Goal: Task Accomplishment & Management: Manage account settings

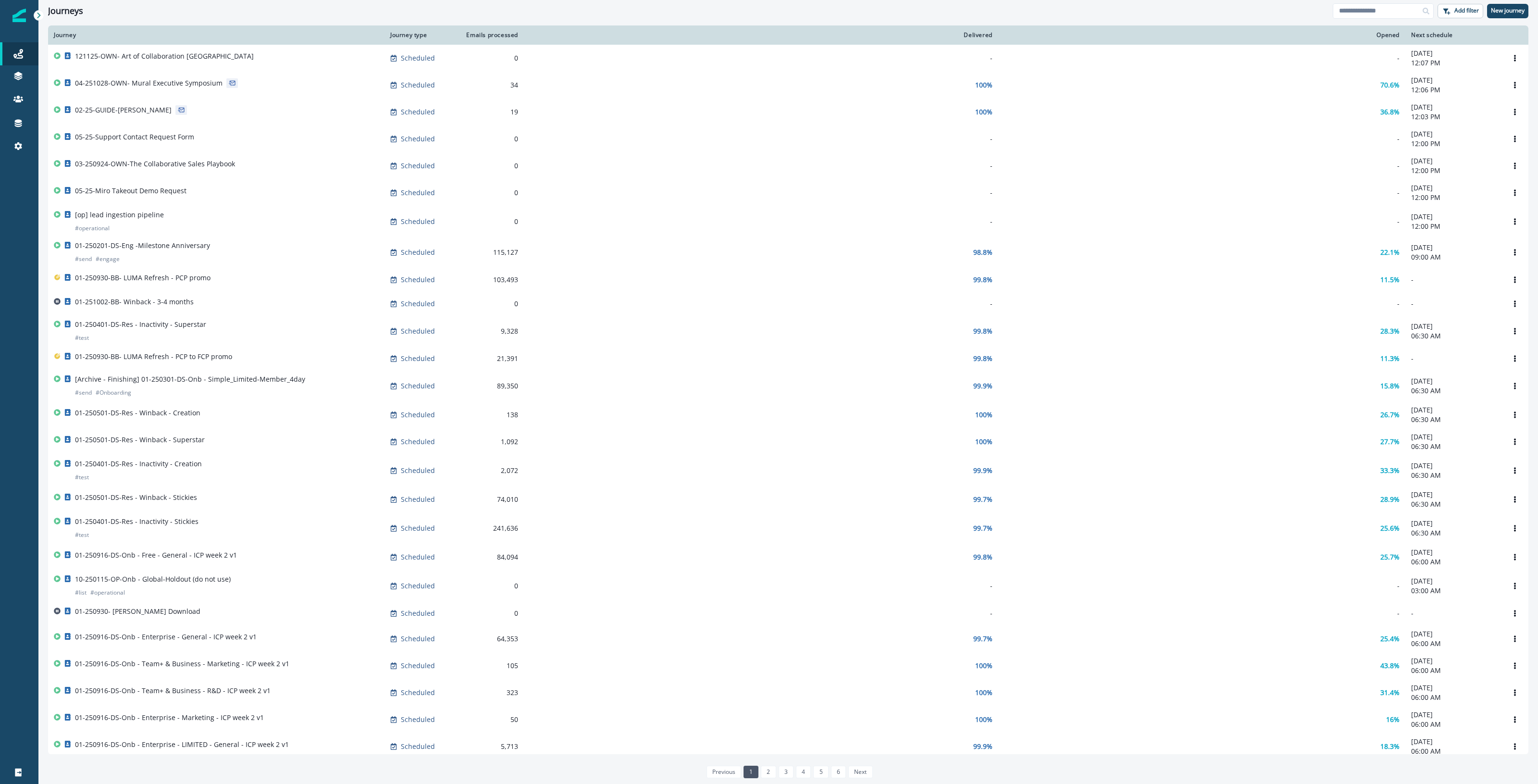
click at [12, 188] on div at bounding box center [19, 464] width 38 height 592
click at [64, 111] on p "Static lists" at bounding box center [68, 113] width 33 height 10
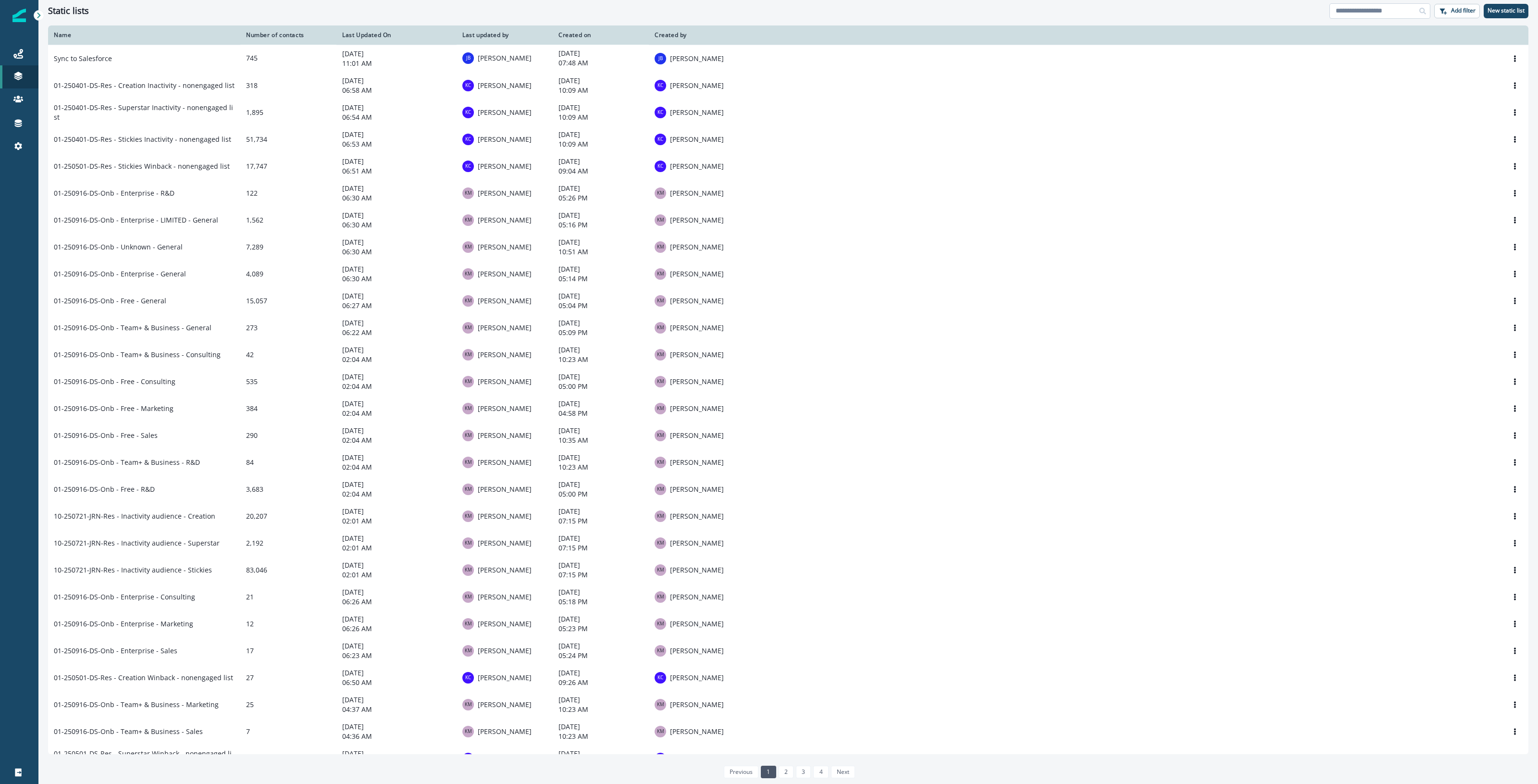
click at [1381, 11] on input at bounding box center [1380, 11] width 101 height 15
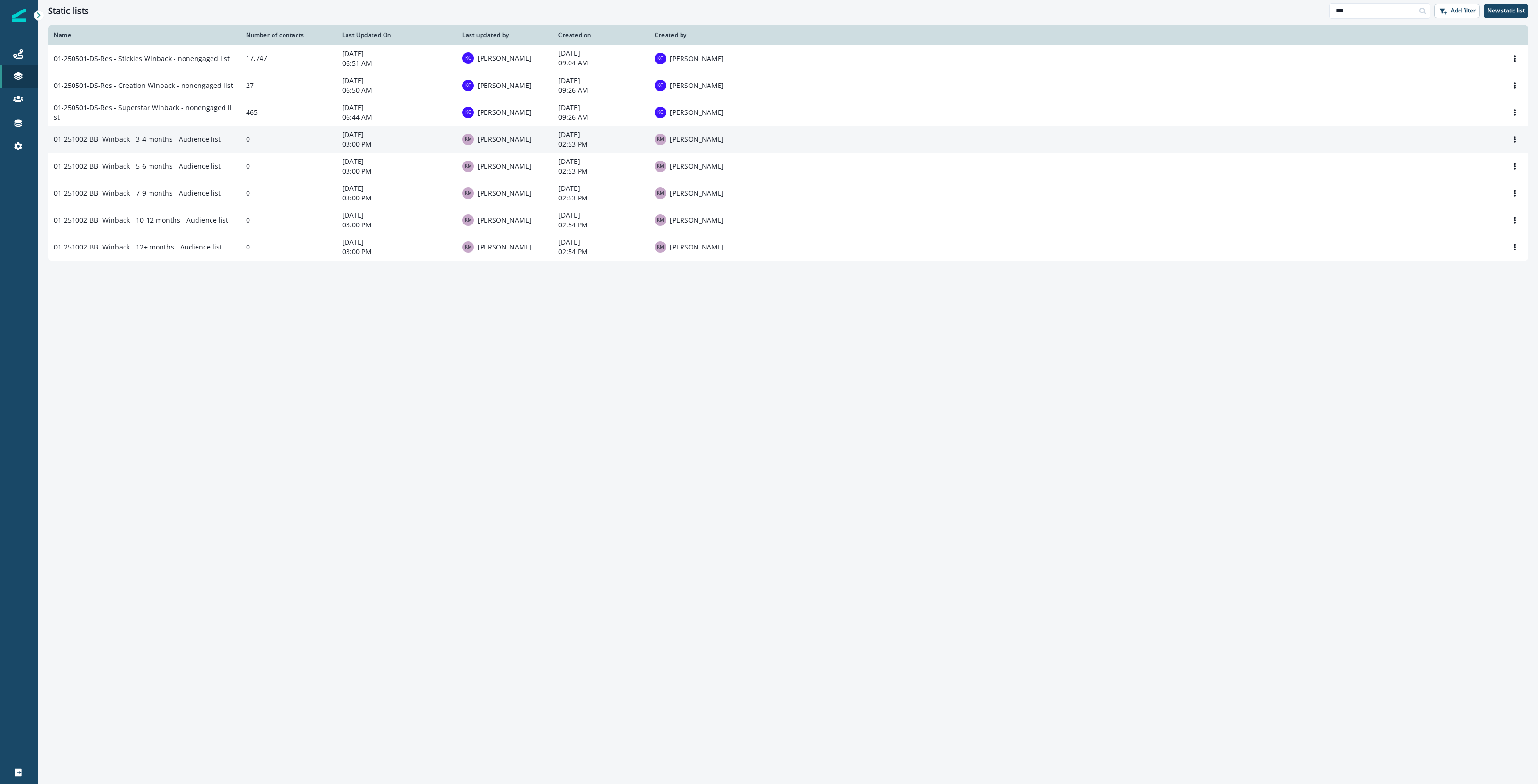
type input "***"
click at [202, 142] on td "01-251002-BB- Winback - 3-4 months - Audience list" at bounding box center [144, 140] width 192 height 27
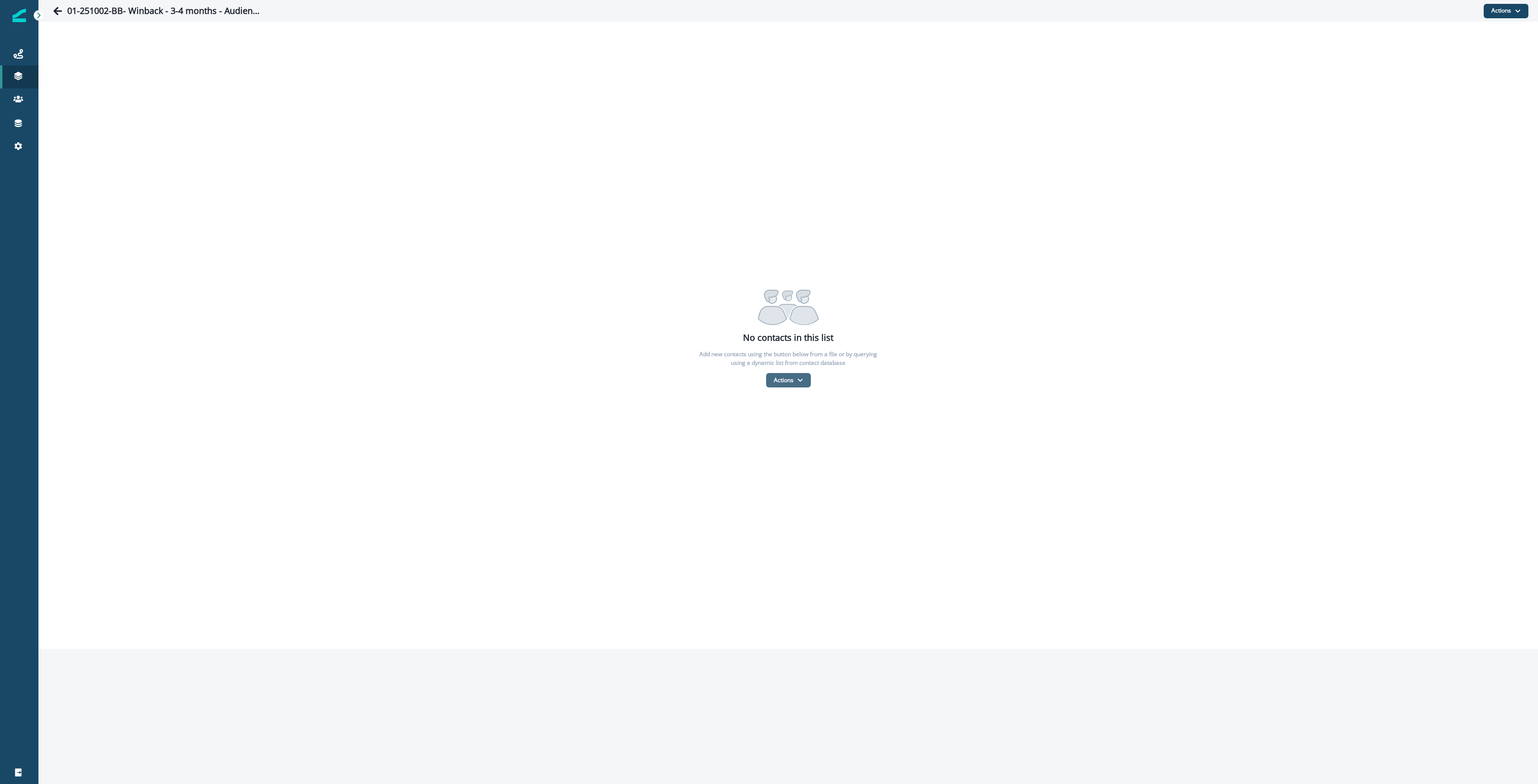
click at [773, 381] on button "Actions" at bounding box center [789, 380] width 45 height 14
click at [777, 422] on button "From a CSV file" at bounding box center [809, 422] width 86 height 16
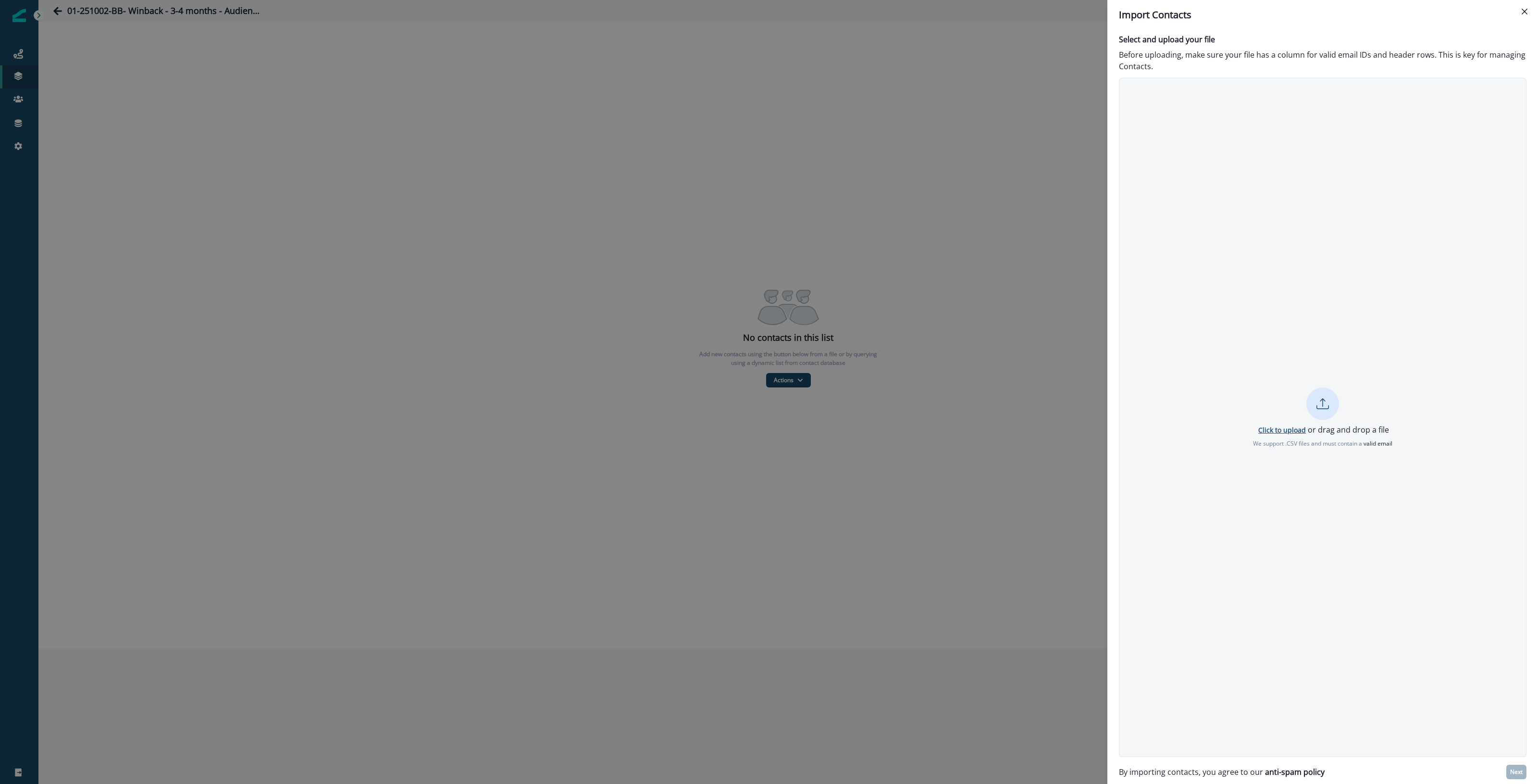
click at [1276, 426] on p "Click to upload" at bounding box center [1282, 430] width 47 height 9
click at [1512, 775] on p "Next" at bounding box center [1517, 772] width 13 height 7
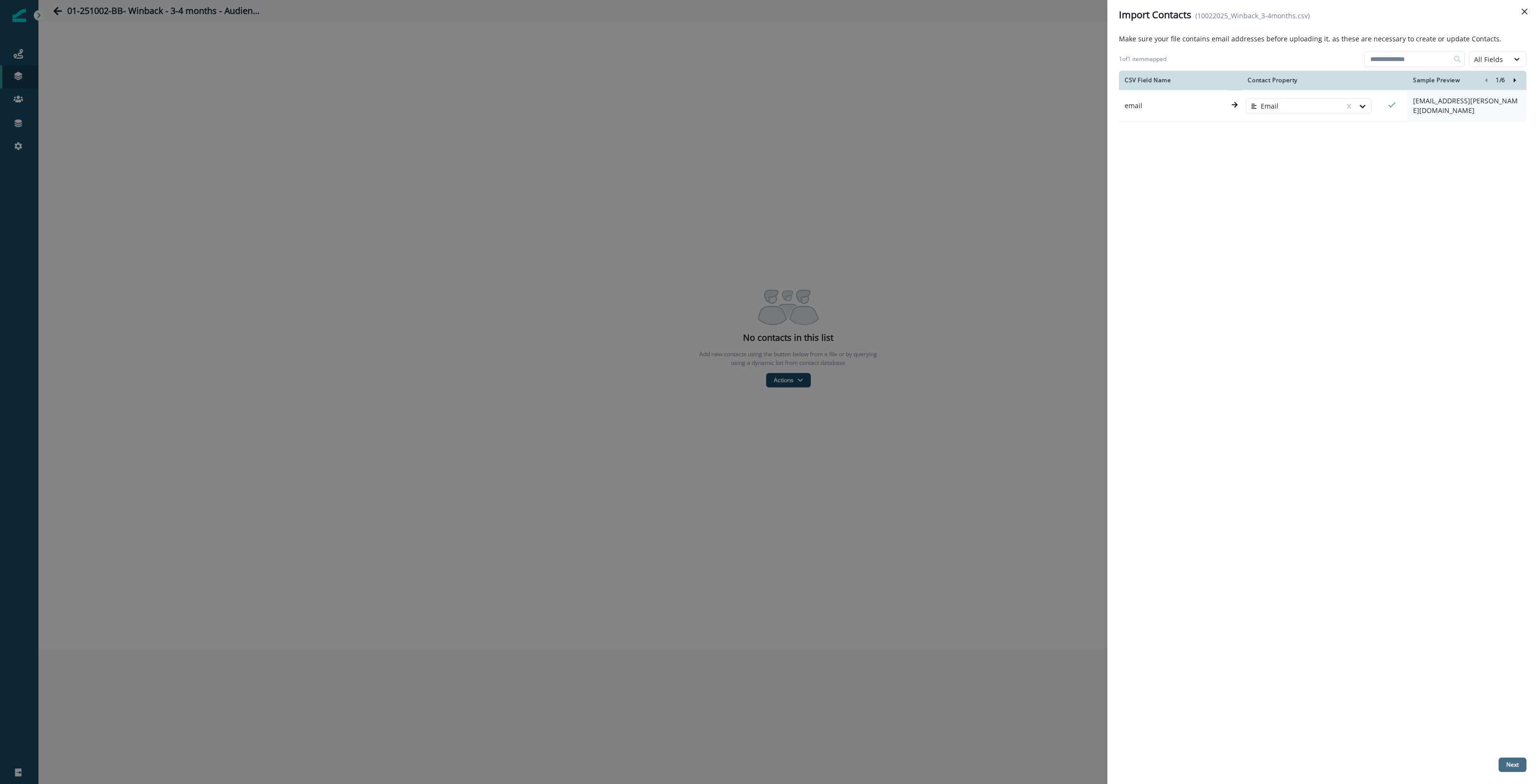
click at [1512, 764] on p "Next" at bounding box center [1513, 765] width 13 height 7
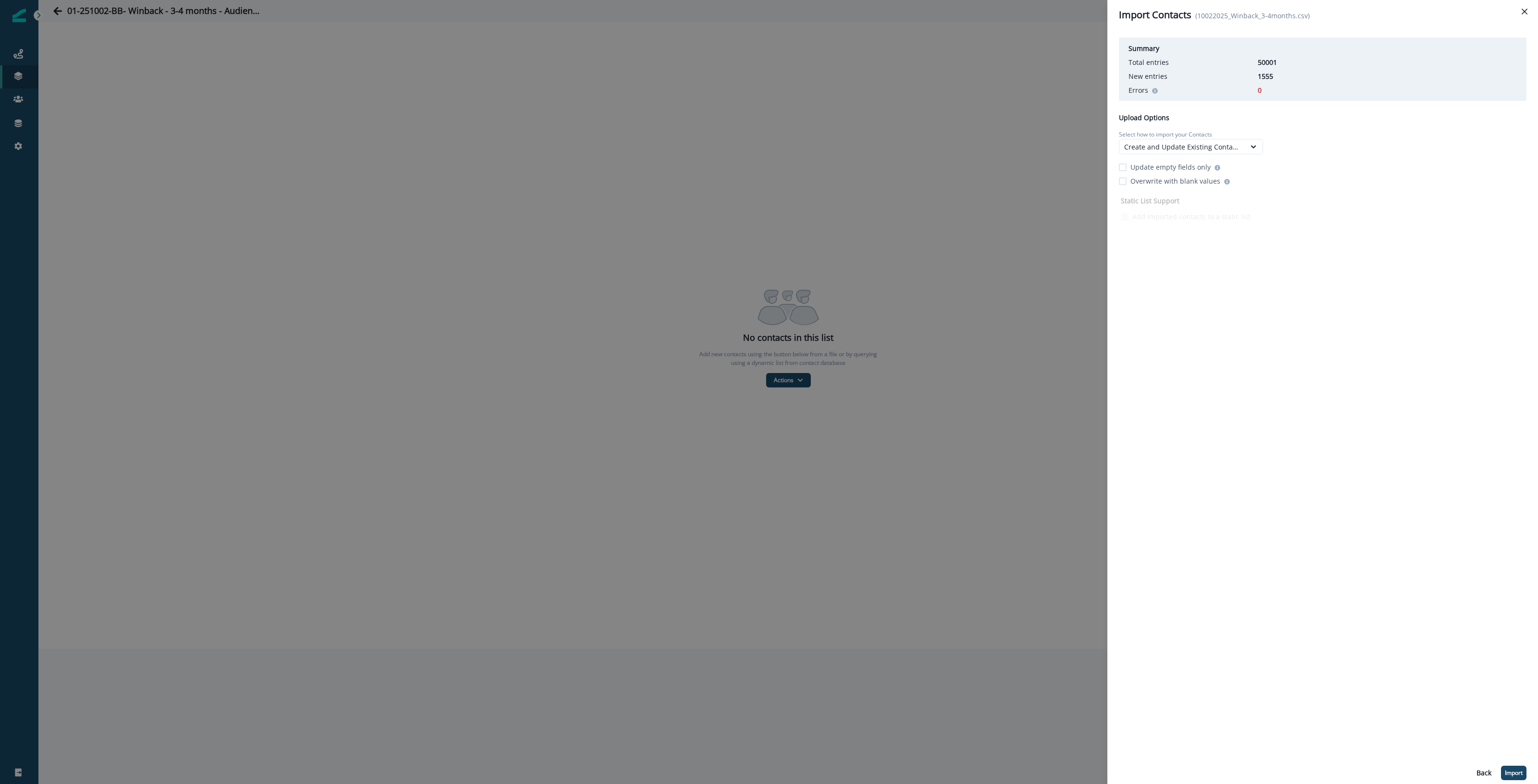
click at [1468, 152] on div "Summary Total entries 50001 New entries 1555 Errors 0 Upload Options Select how…" at bounding box center [1322, 129] width 407 height 190
drag, startPoint x: 1277, startPoint y: 77, endPoint x: 1239, endPoint y: 75, distance: 38.1
click at [1239, 75] on div "New entries 1555" at bounding box center [1323, 75] width 389 height 10
click at [1526, 13] on icon "Close" at bounding box center [1525, 12] width 5 height 5
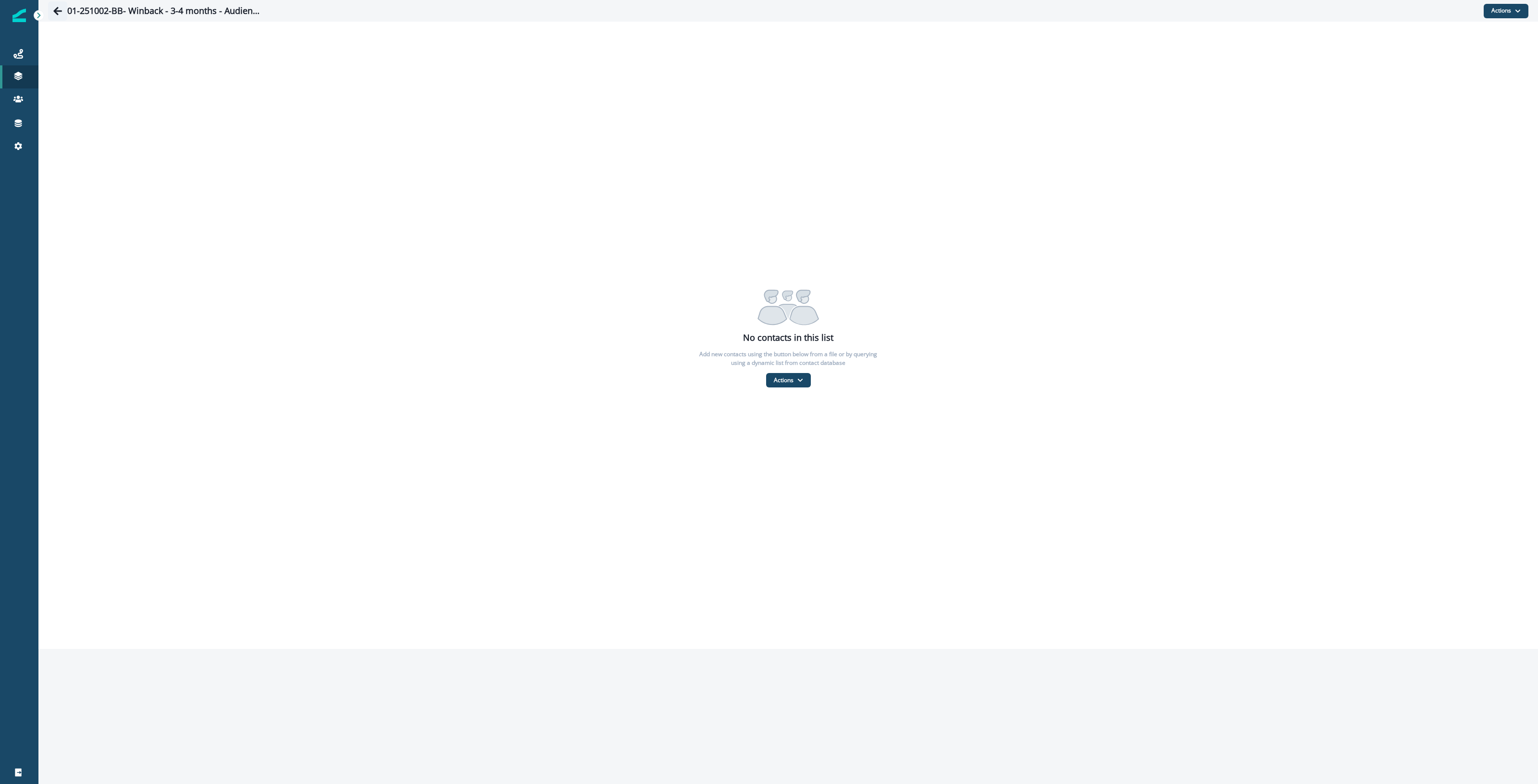
click at [59, 10] on icon "Go back" at bounding box center [57, 11] width 10 height 10
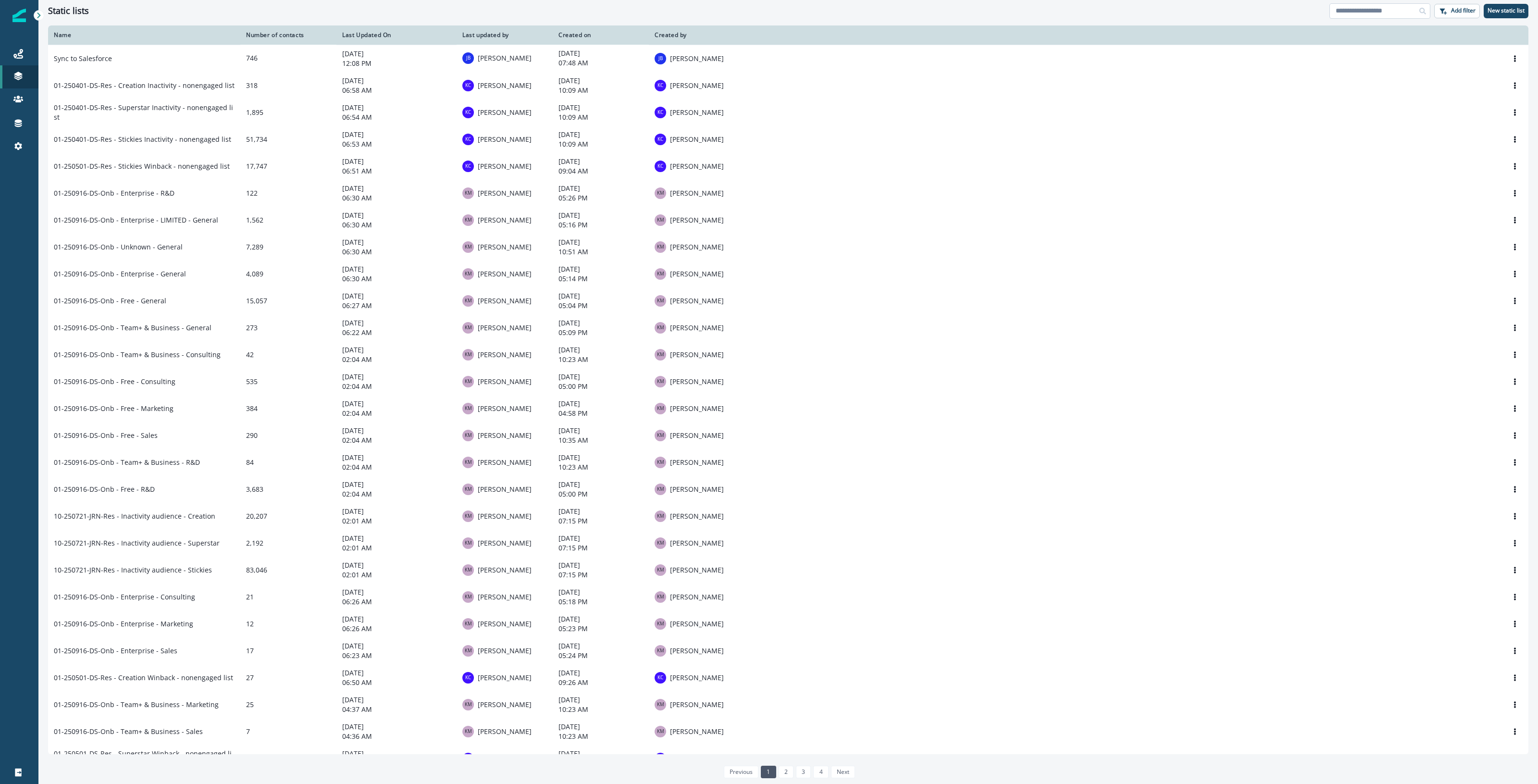
click at [1351, 8] on input at bounding box center [1380, 11] width 101 height 15
type input "*******"
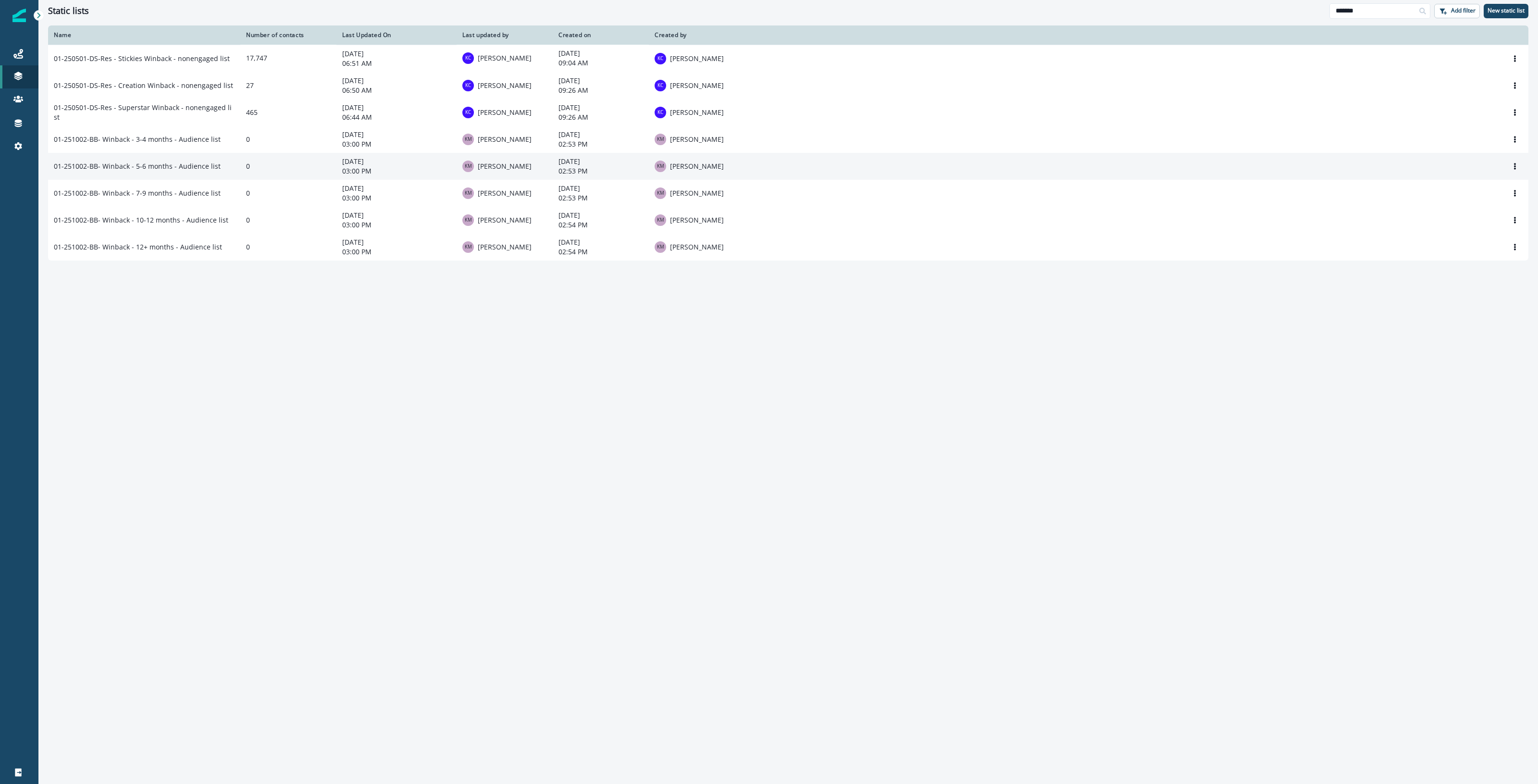
click at [205, 177] on td "01-251002-BB- Winback - 5-6 months - Audience list" at bounding box center [144, 166] width 192 height 27
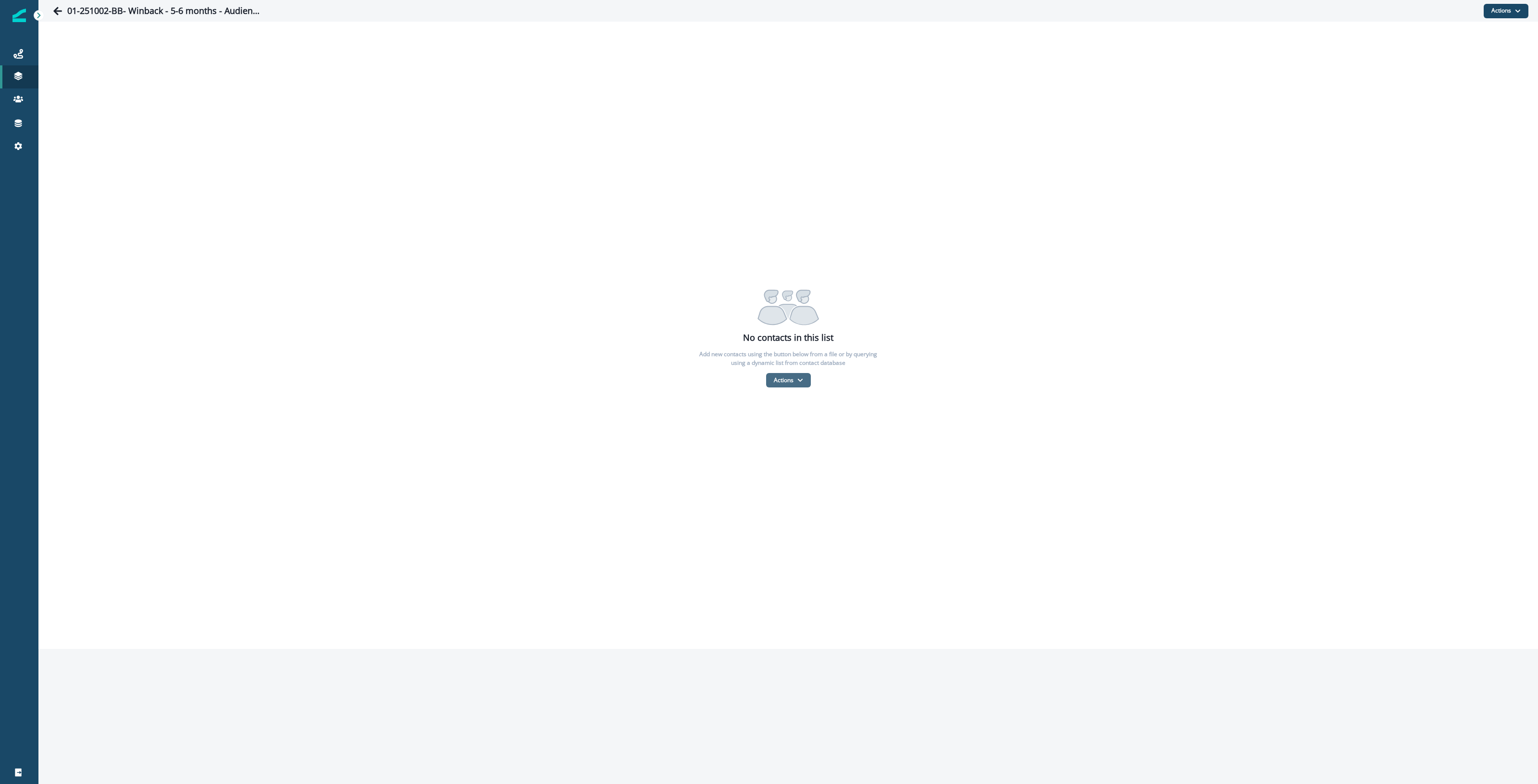
click at [773, 385] on button "Actions" at bounding box center [789, 380] width 45 height 14
click at [775, 423] on button "From a CSV file" at bounding box center [809, 422] width 86 height 16
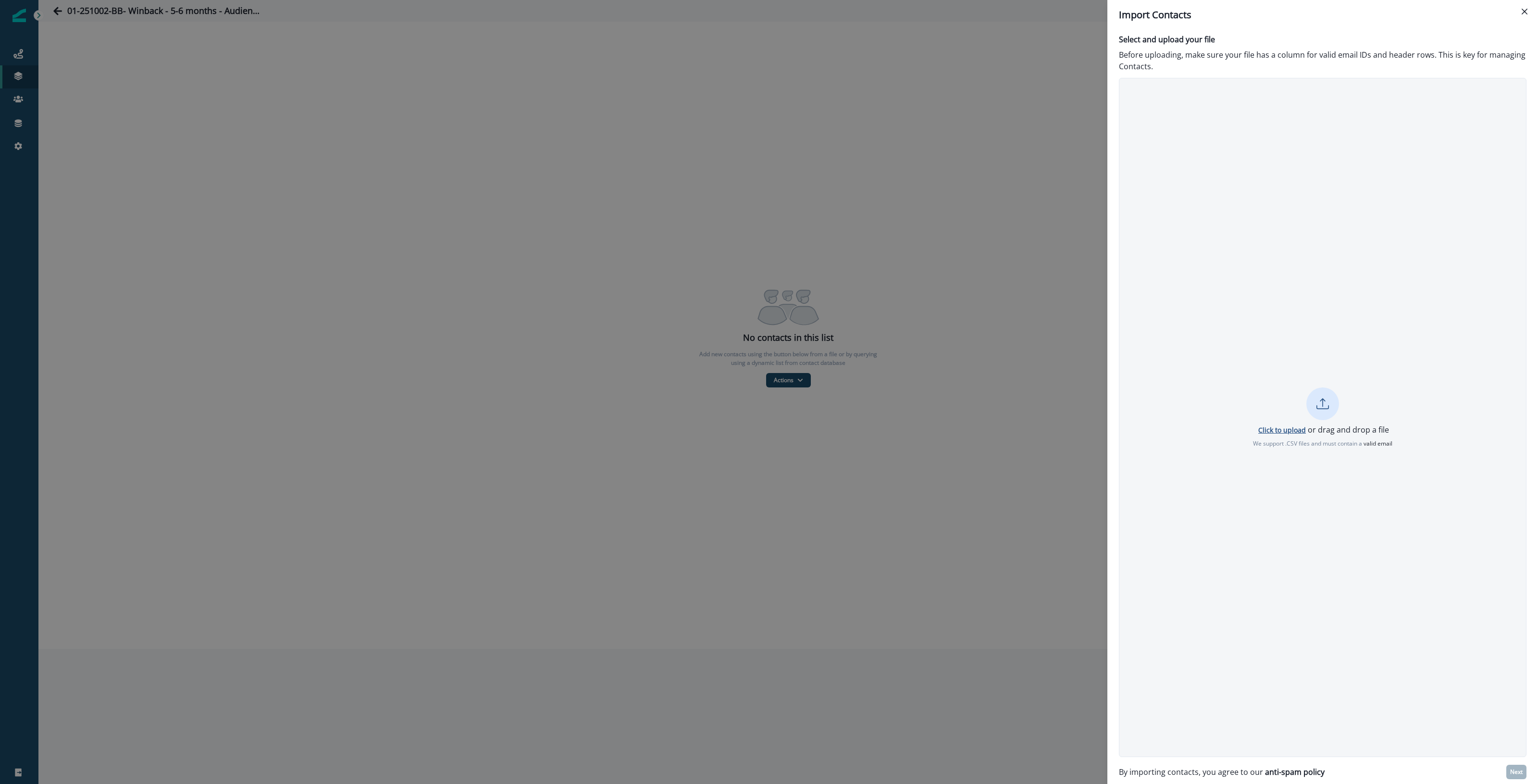
click at [1269, 428] on p "Click to upload" at bounding box center [1282, 430] width 47 height 9
click at [1517, 771] on p "Next" at bounding box center [1517, 772] width 13 height 7
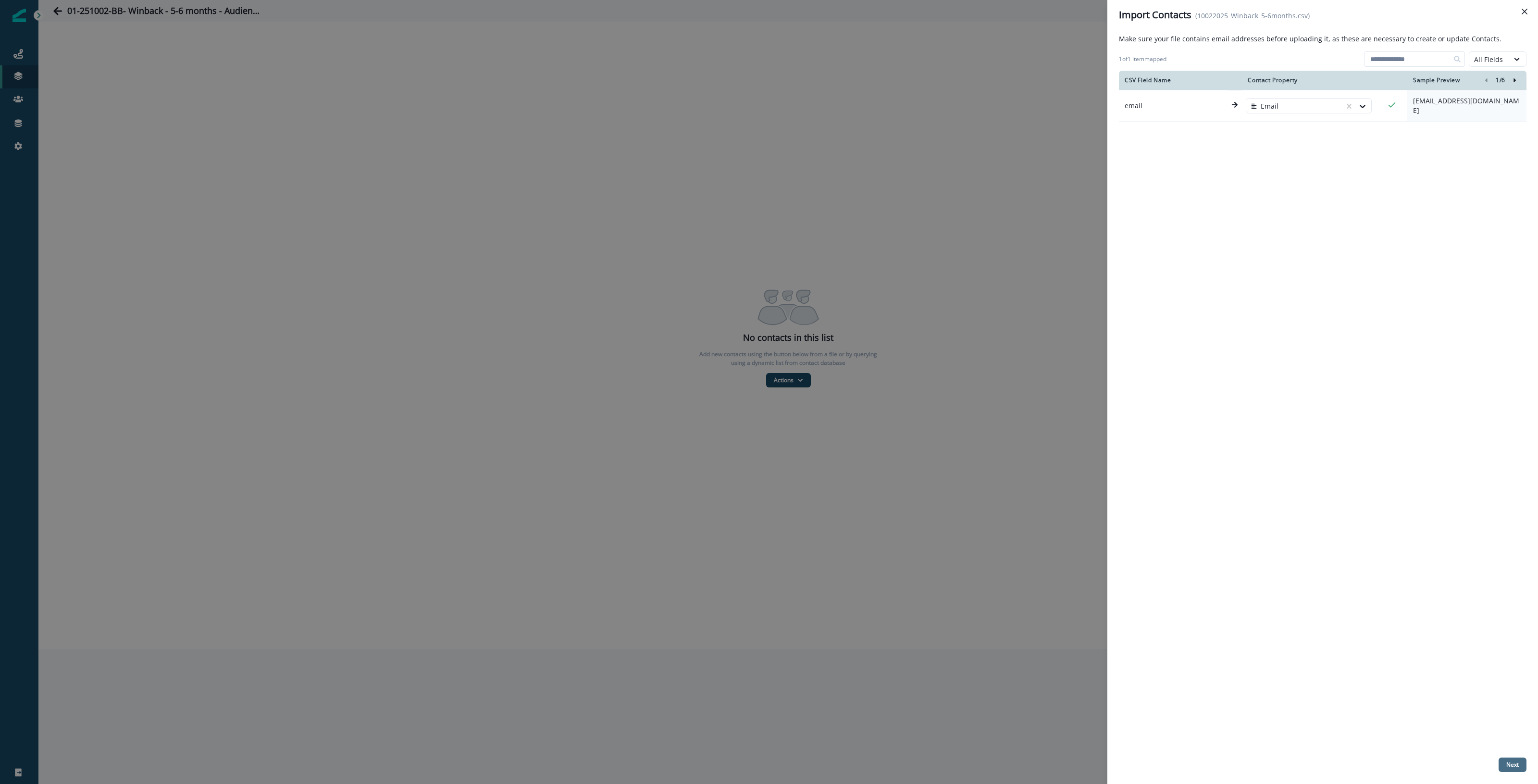
click at [1516, 765] on p "Next" at bounding box center [1513, 765] width 13 height 7
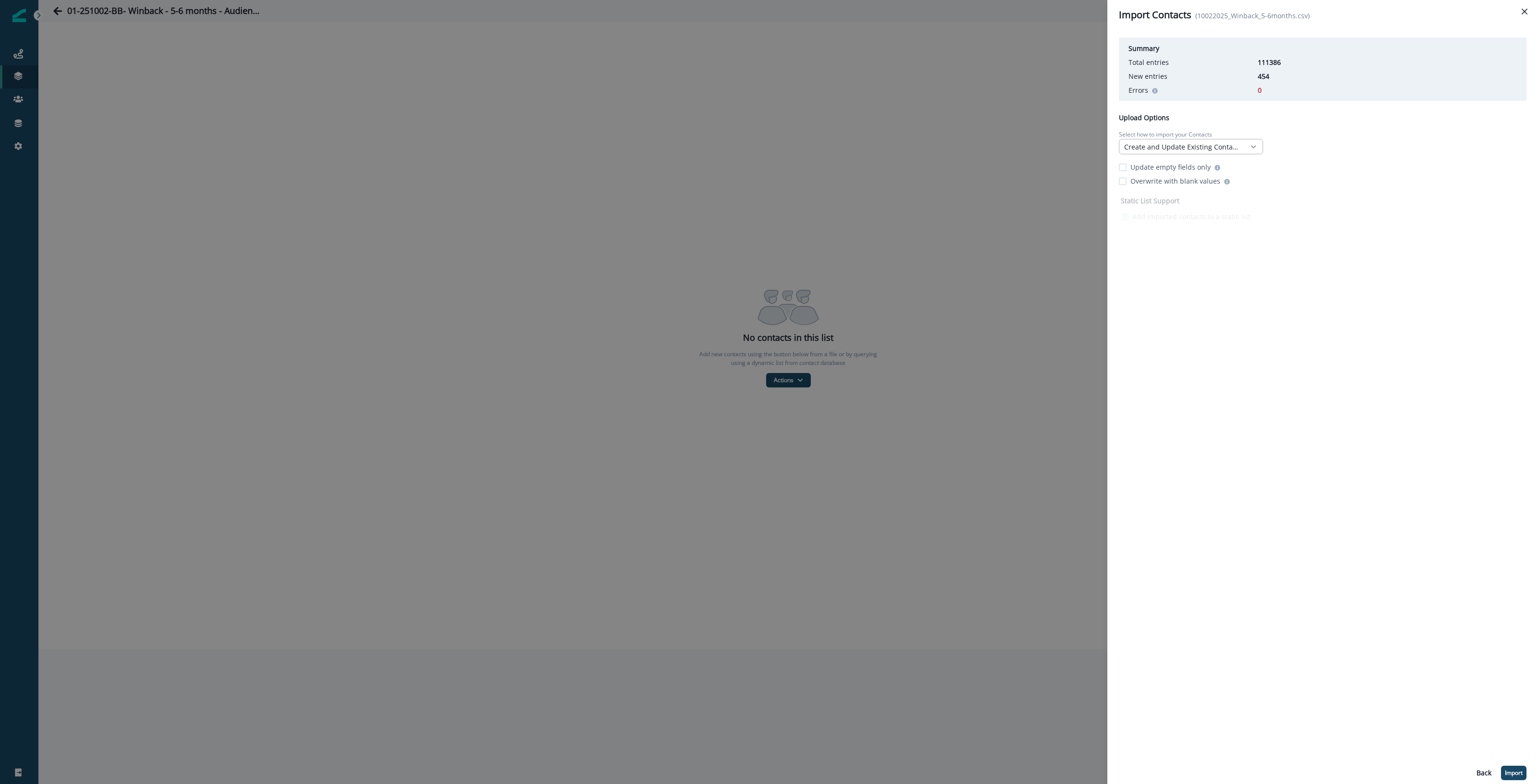
click at [1251, 149] on icon at bounding box center [1254, 146] width 9 height 10
click at [24, 218] on div "Import Contacts (10022025_Winback_5-6months.csv) Summary Total entries 111386 N…" at bounding box center [769, 392] width 1538 height 784
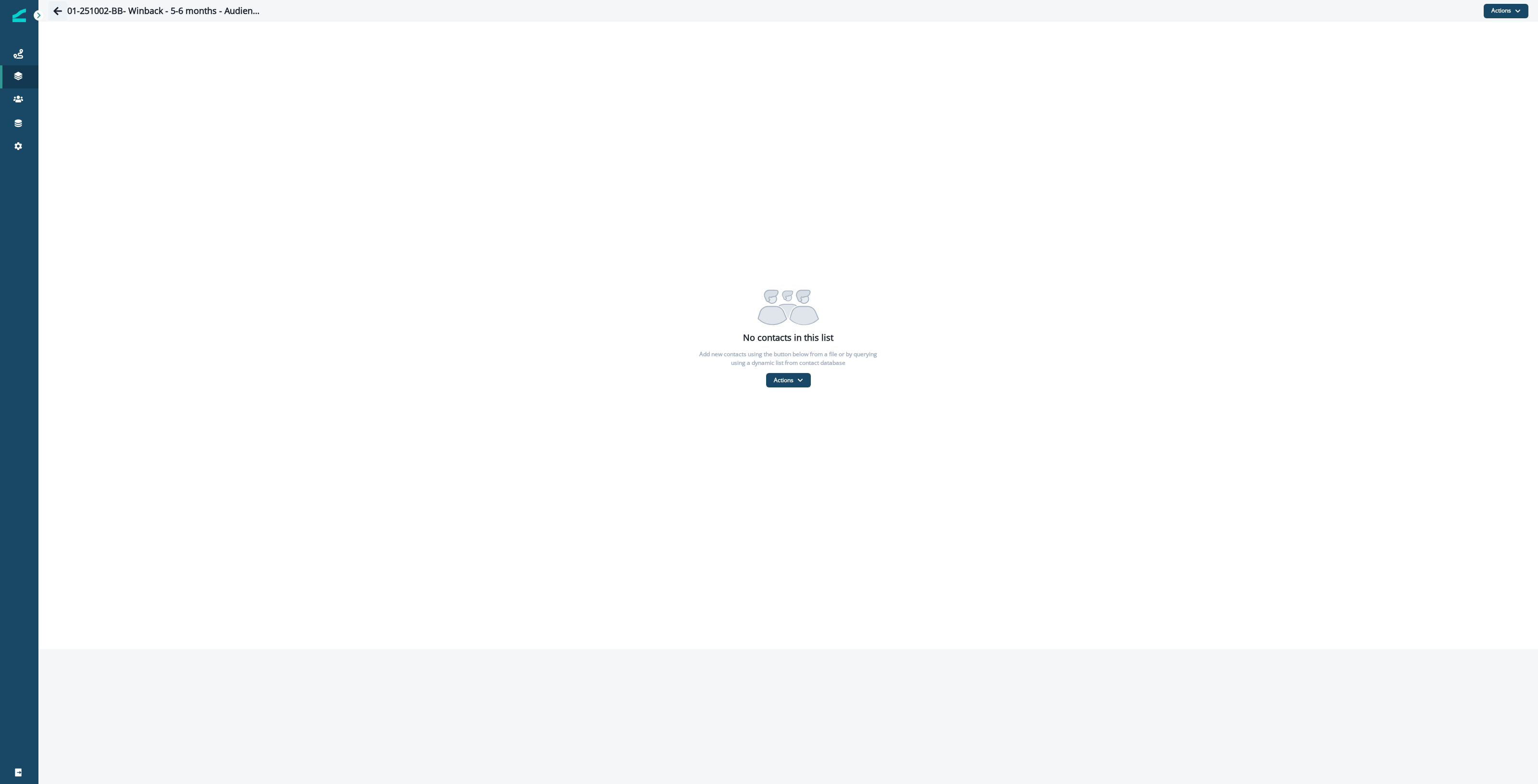
click at [56, 10] on icon "Go back" at bounding box center [58, 11] width 9 height 8
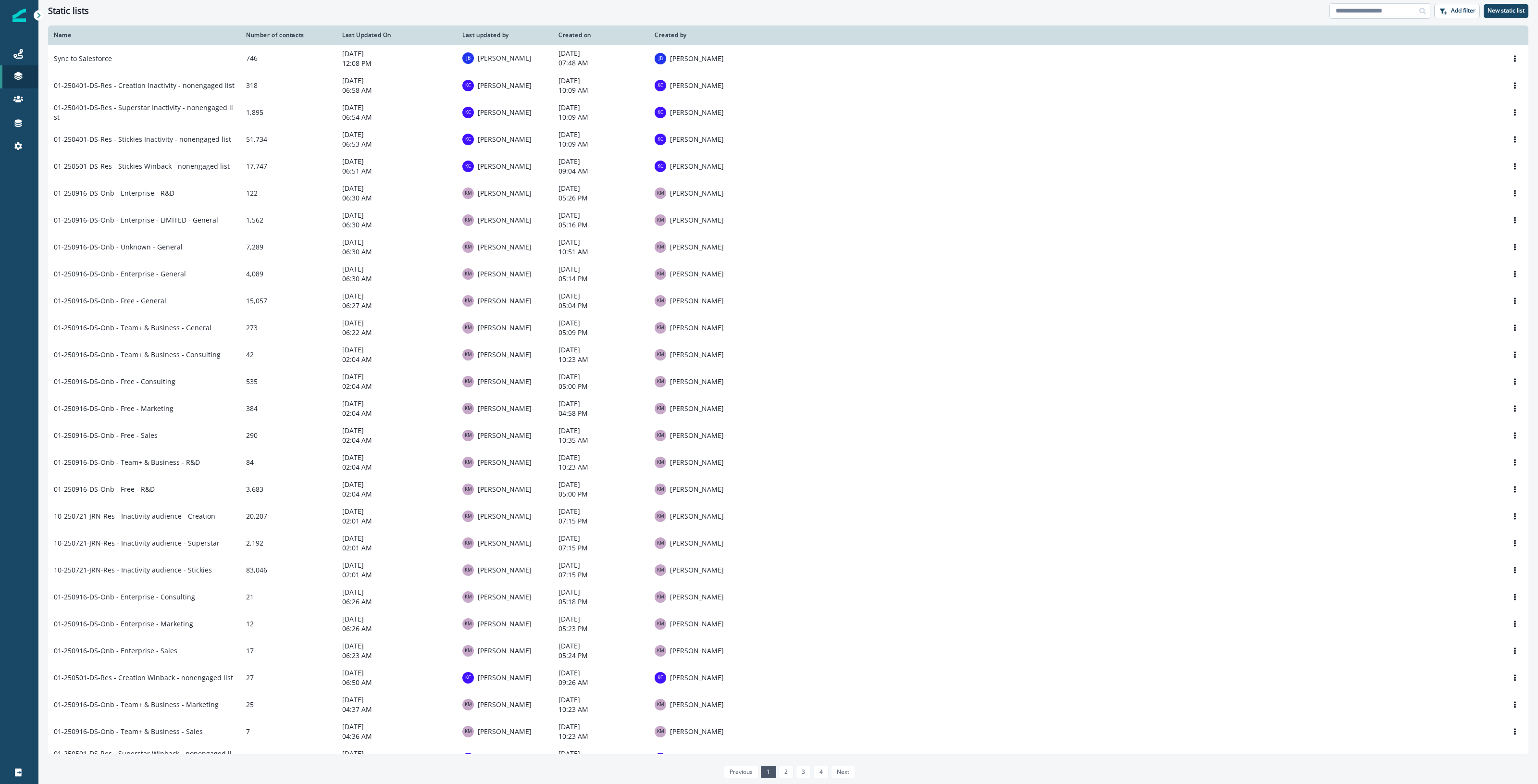
click at [1371, 10] on input at bounding box center [1380, 11] width 101 height 15
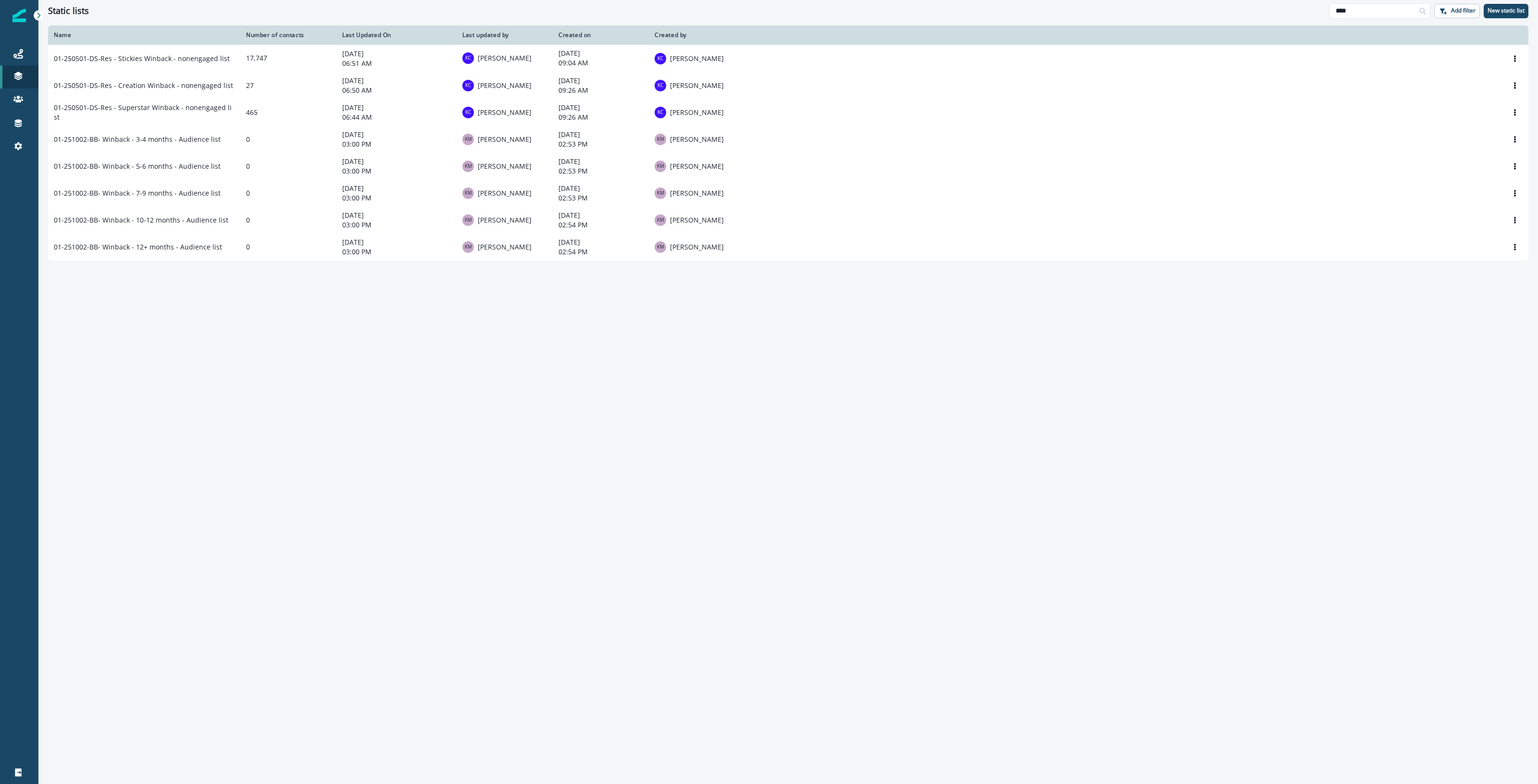
type input "****"
drag, startPoint x: 1081, startPoint y: 381, endPoint x: 1070, endPoint y: 368, distance: 17.0
click at [1081, 381] on div "Name Number of contacts Last Updated On Last updated by Created on Created by 0…" at bounding box center [788, 404] width 1500 height 757
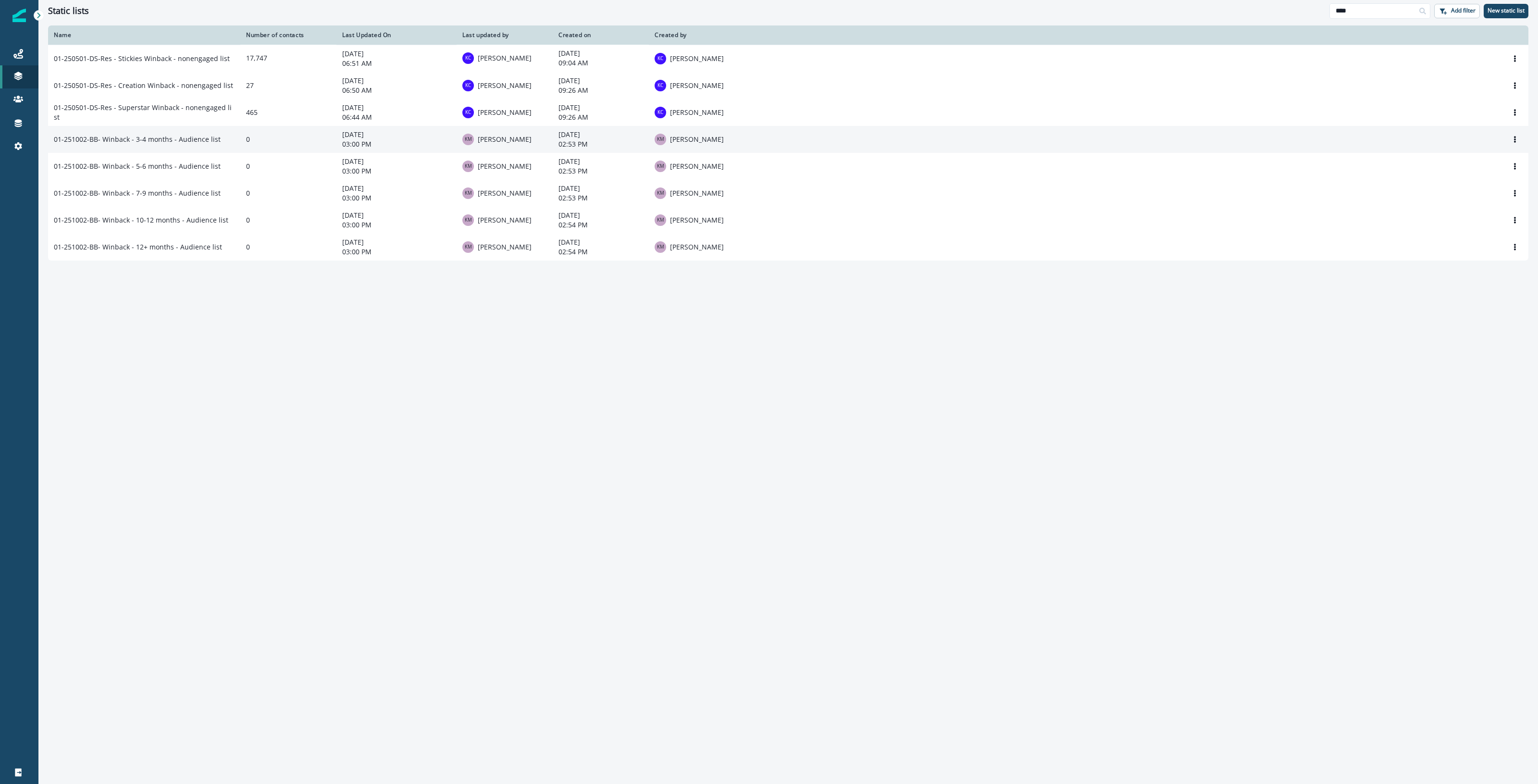
click at [208, 144] on td "01-251002-BB- Winback - 3-4 months - Audience list" at bounding box center [144, 140] width 192 height 27
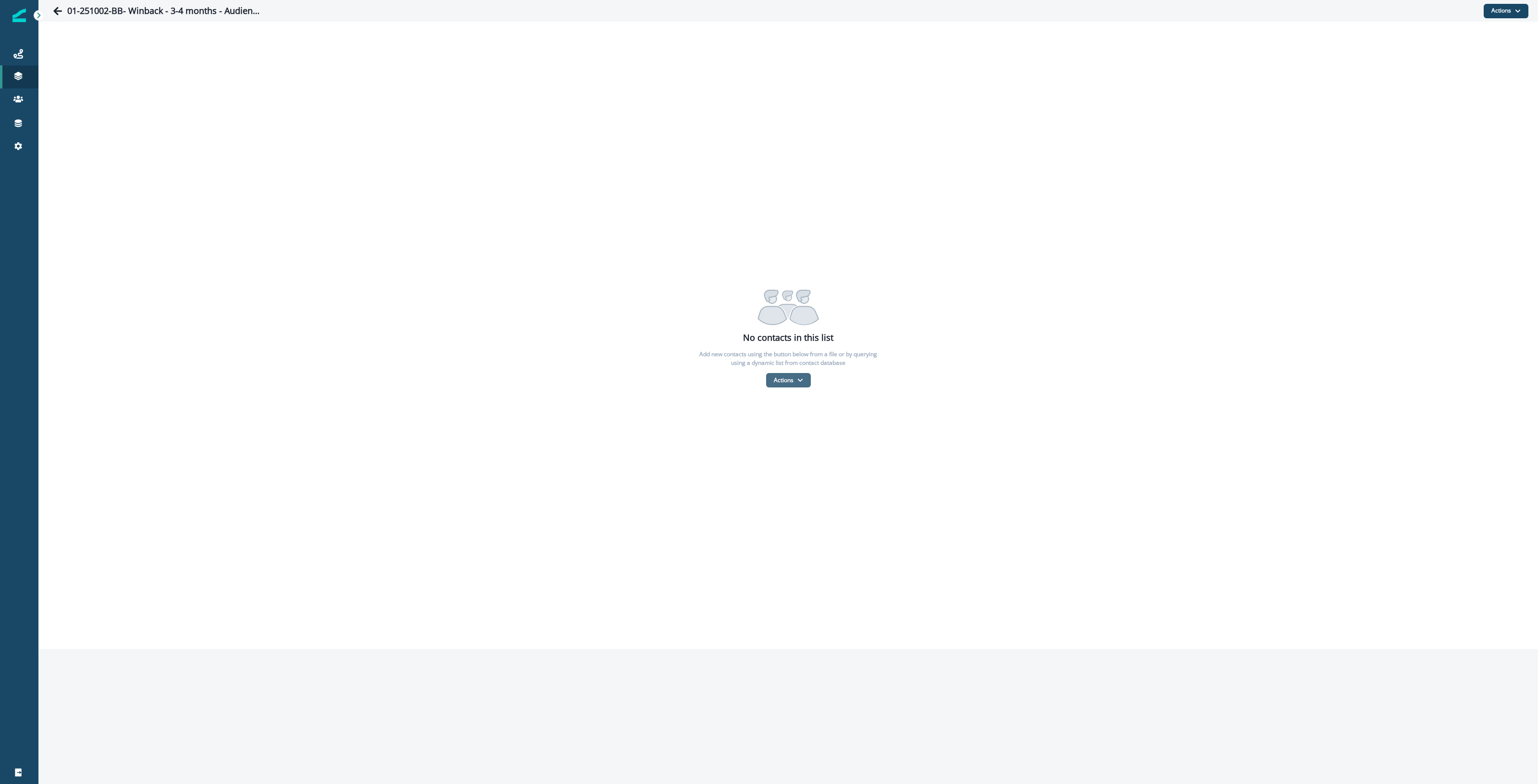
click at [789, 378] on button "Actions" at bounding box center [789, 380] width 45 height 14
click at [797, 425] on button "From a CSV file" at bounding box center [809, 422] width 86 height 16
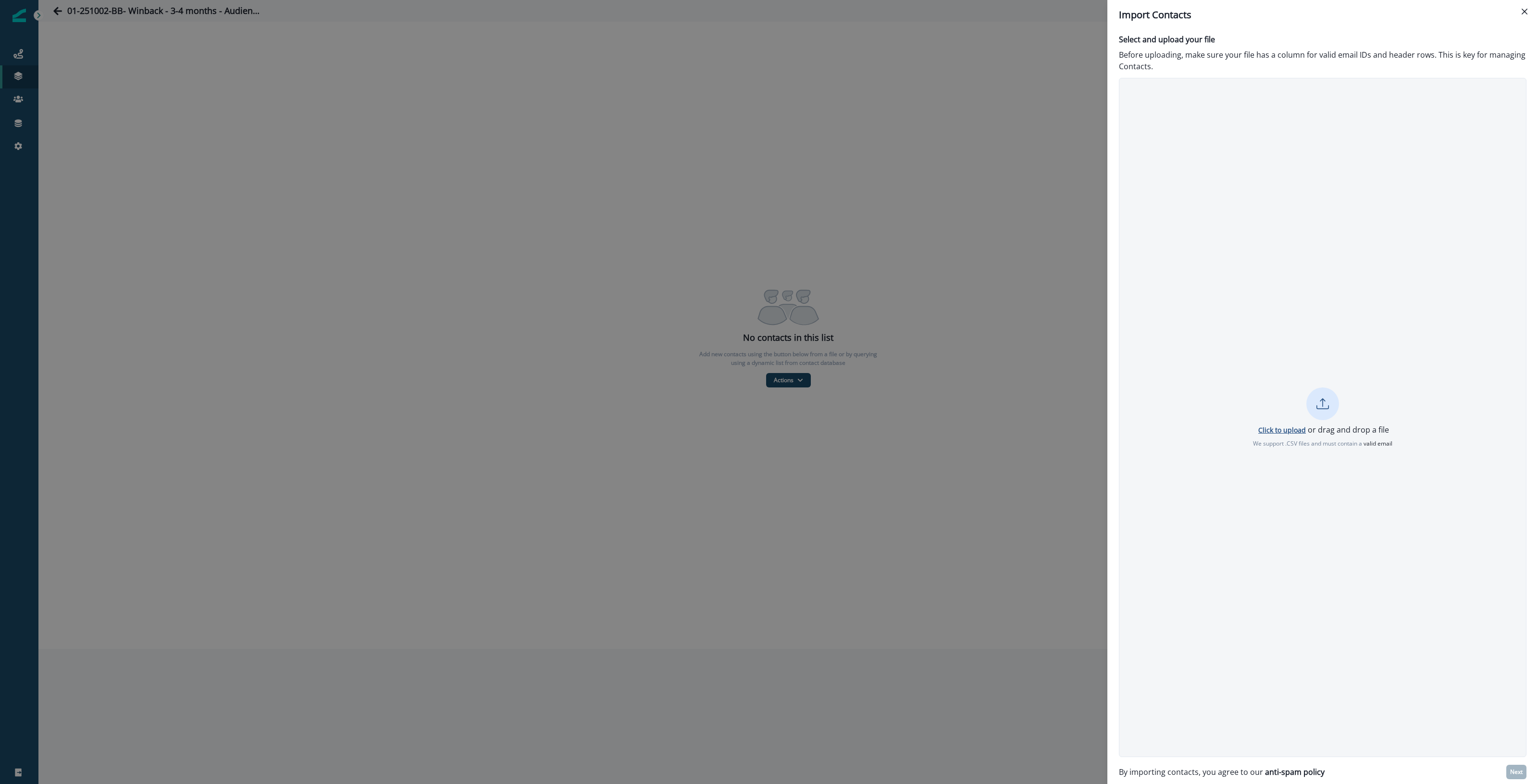
click at [1274, 433] on p "Click to upload" at bounding box center [1282, 430] width 47 height 9
click at [1517, 771] on p "Next" at bounding box center [1517, 772] width 13 height 7
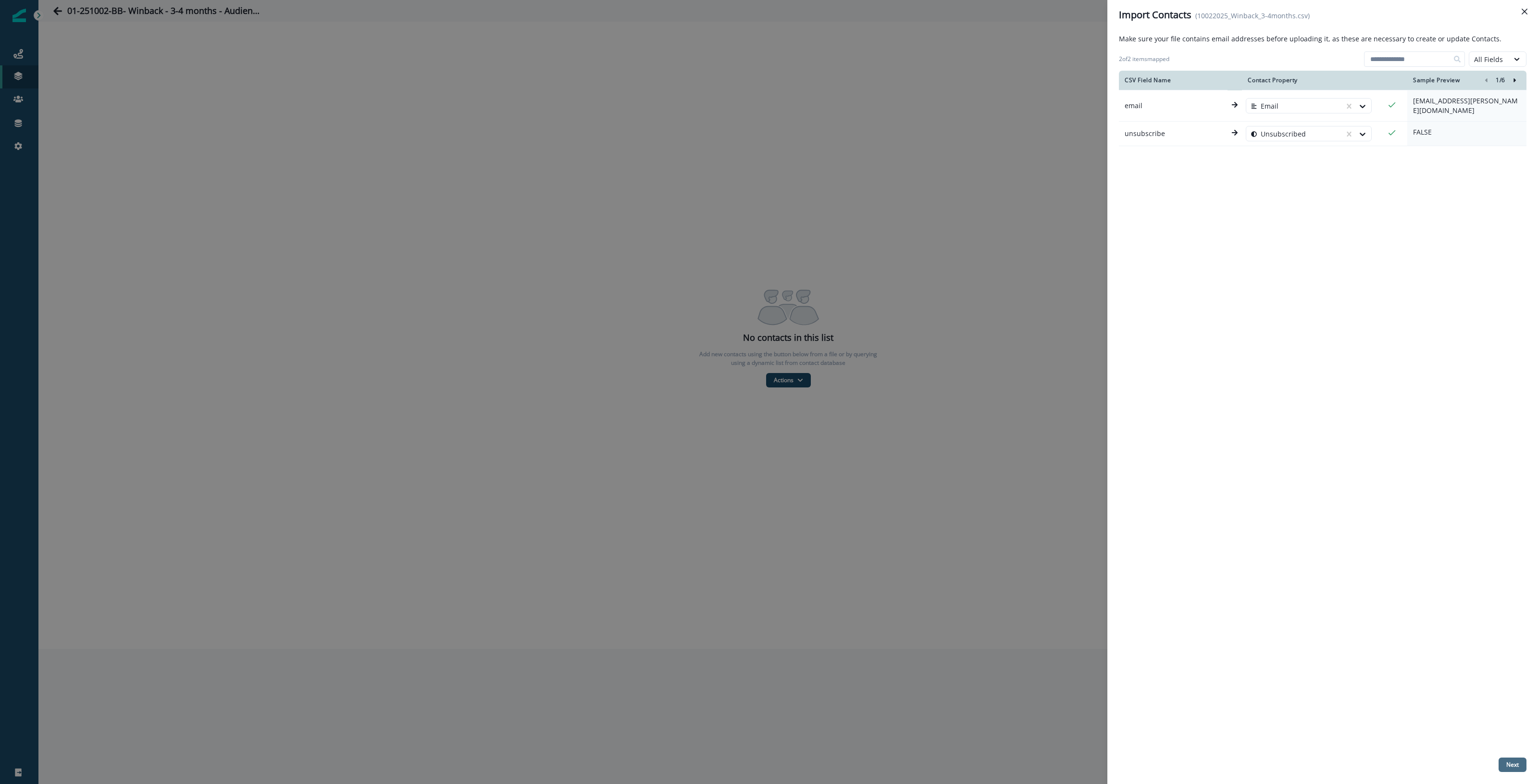
click at [1517, 762] on p "Next" at bounding box center [1513, 765] width 13 height 7
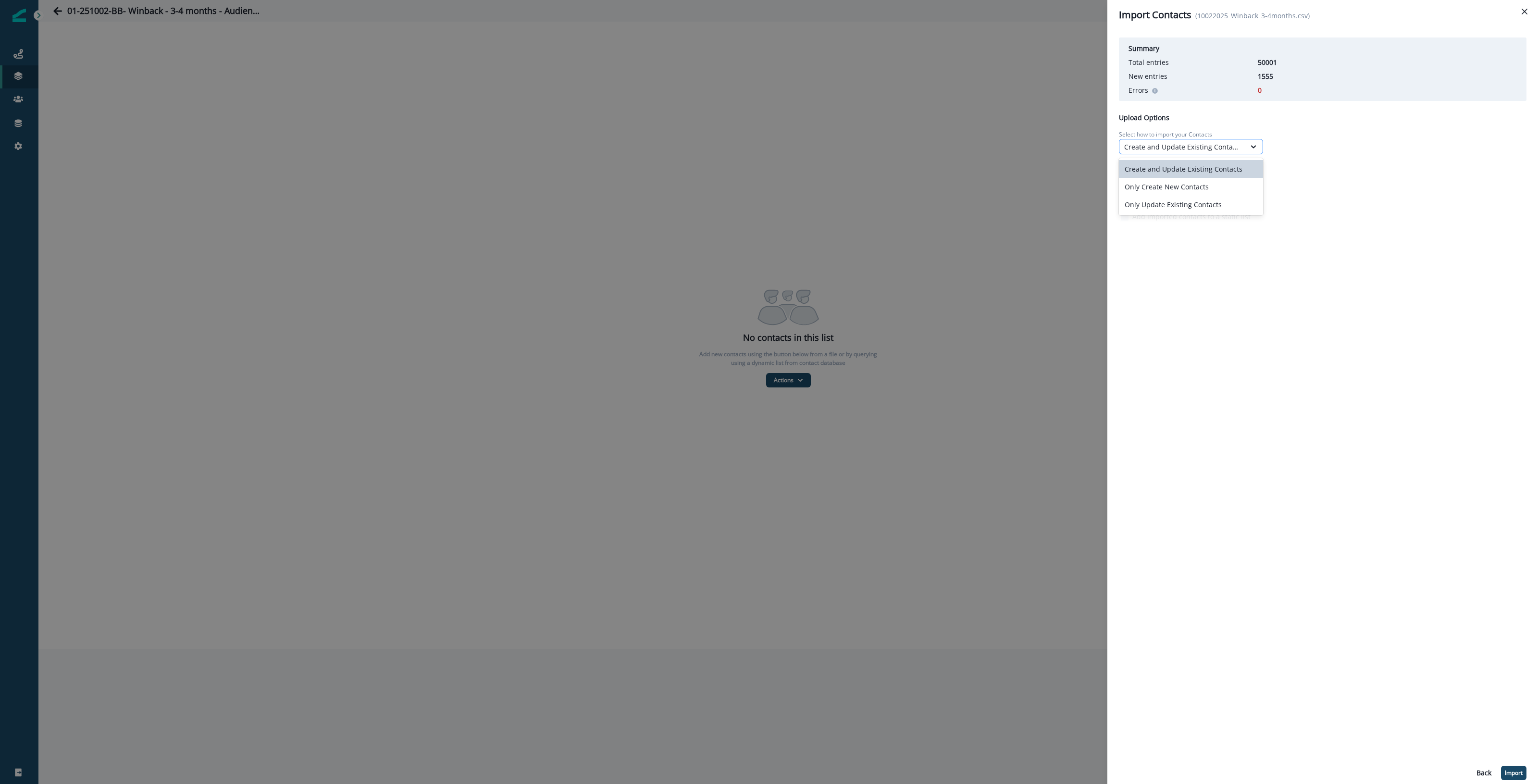
click at [1154, 151] on div "Create and Update Existing Contacts" at bounding box center [1183, 146] width 116 height 10
click at [1162, 191] on div "Only Create New Contacts" at bounding box center [1191, 187] width 144 height 18
click at [1510, 776] on p "Import" at bounding box center [1514, 773] width 18 height 7
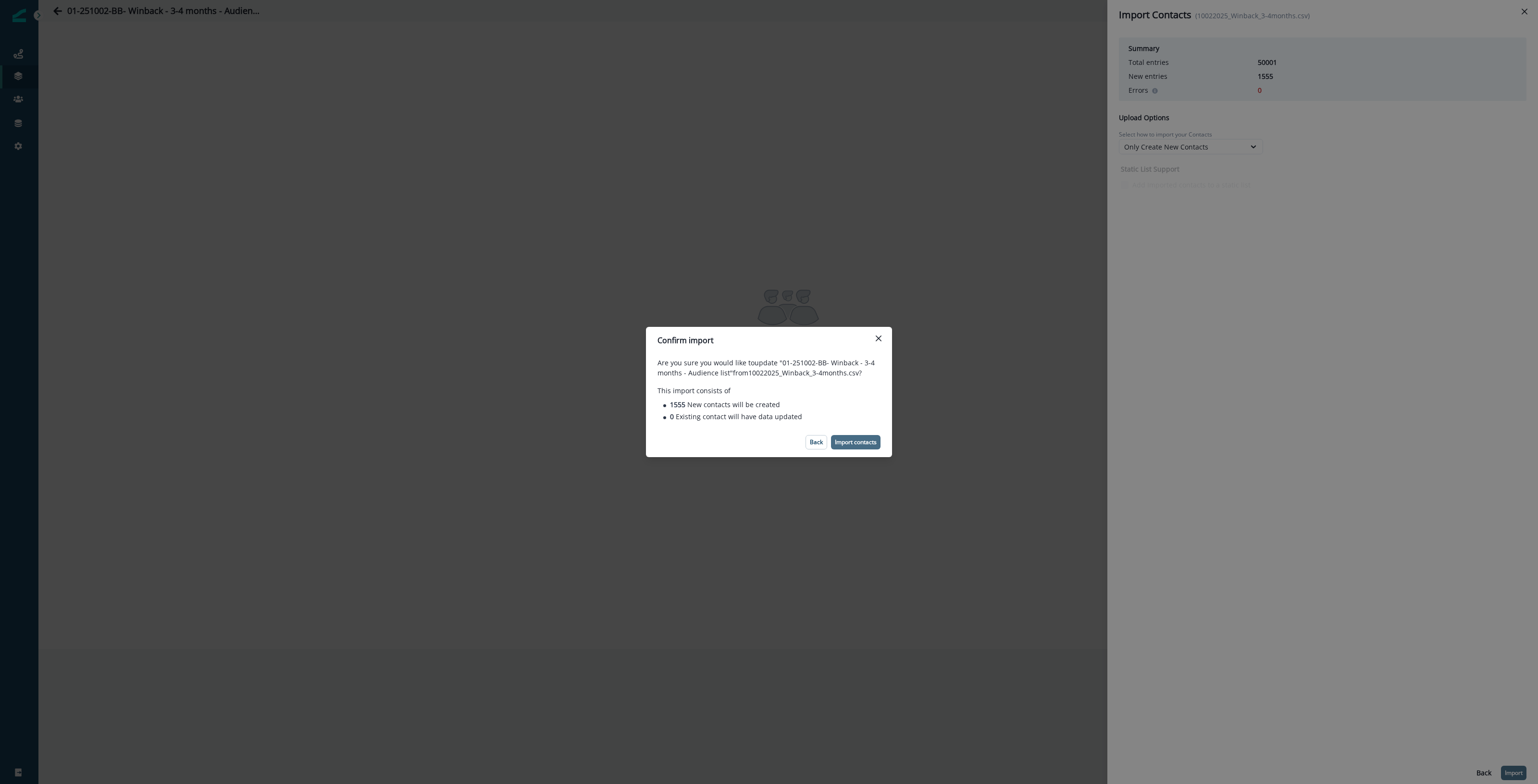
click at [861, 443] on p "Import contacts" at bounding box center [856, 442] width 42 height 7
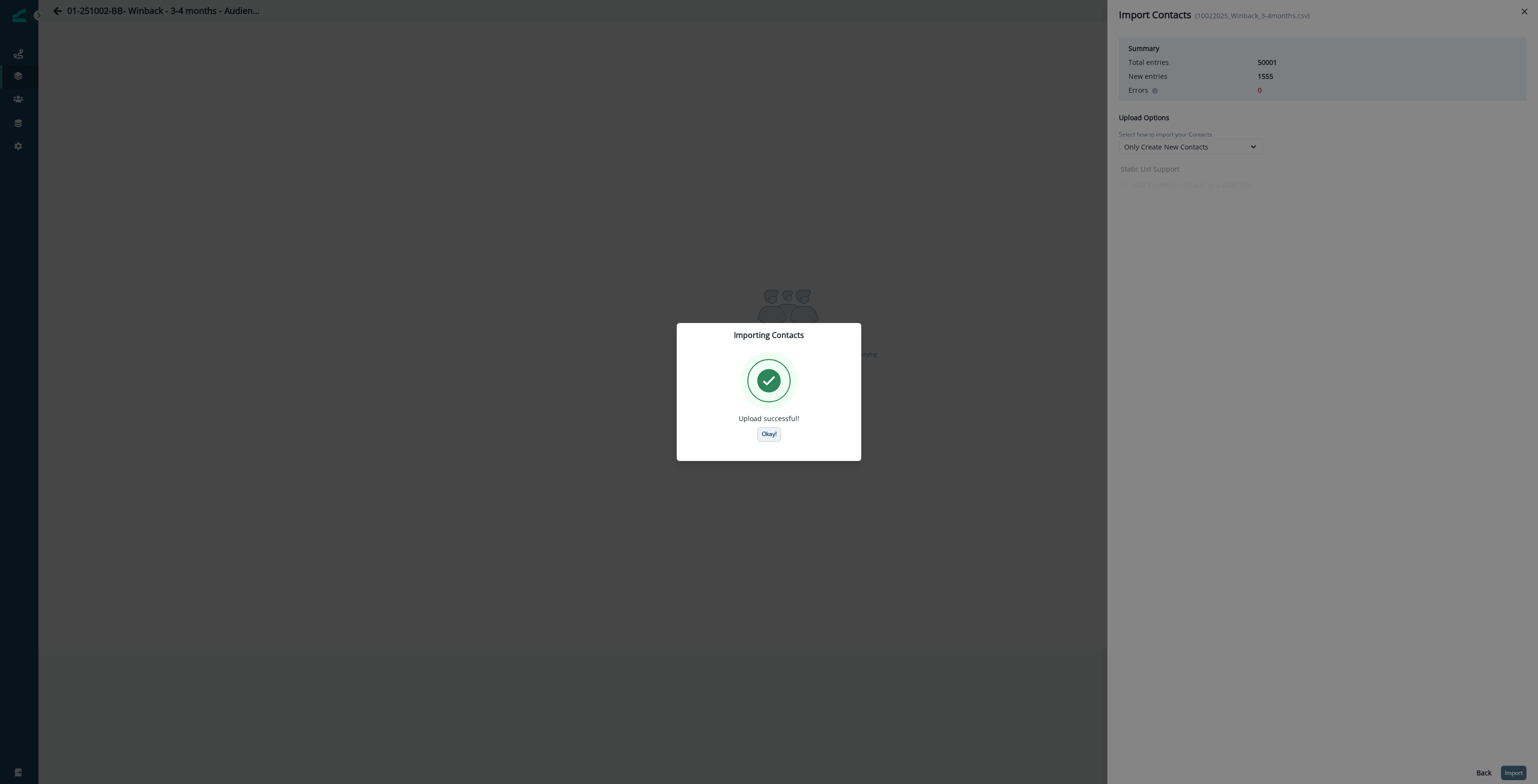
click at [773, 438] on p "Okay!" at bounding box center [769, 434] width 15 height 7
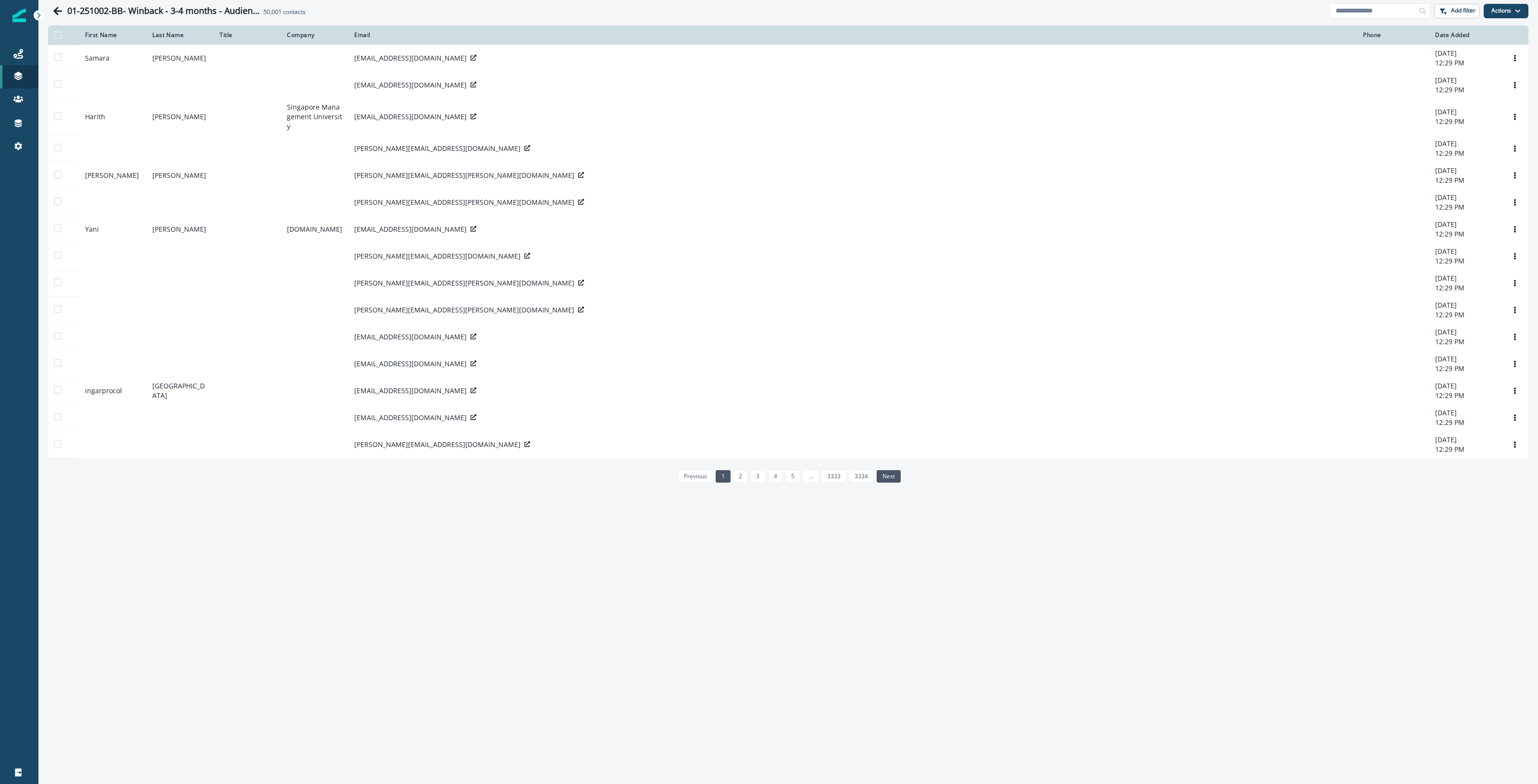
click at [888, 482] on link "next" at bounding box center [888, 476] width 24 height 13
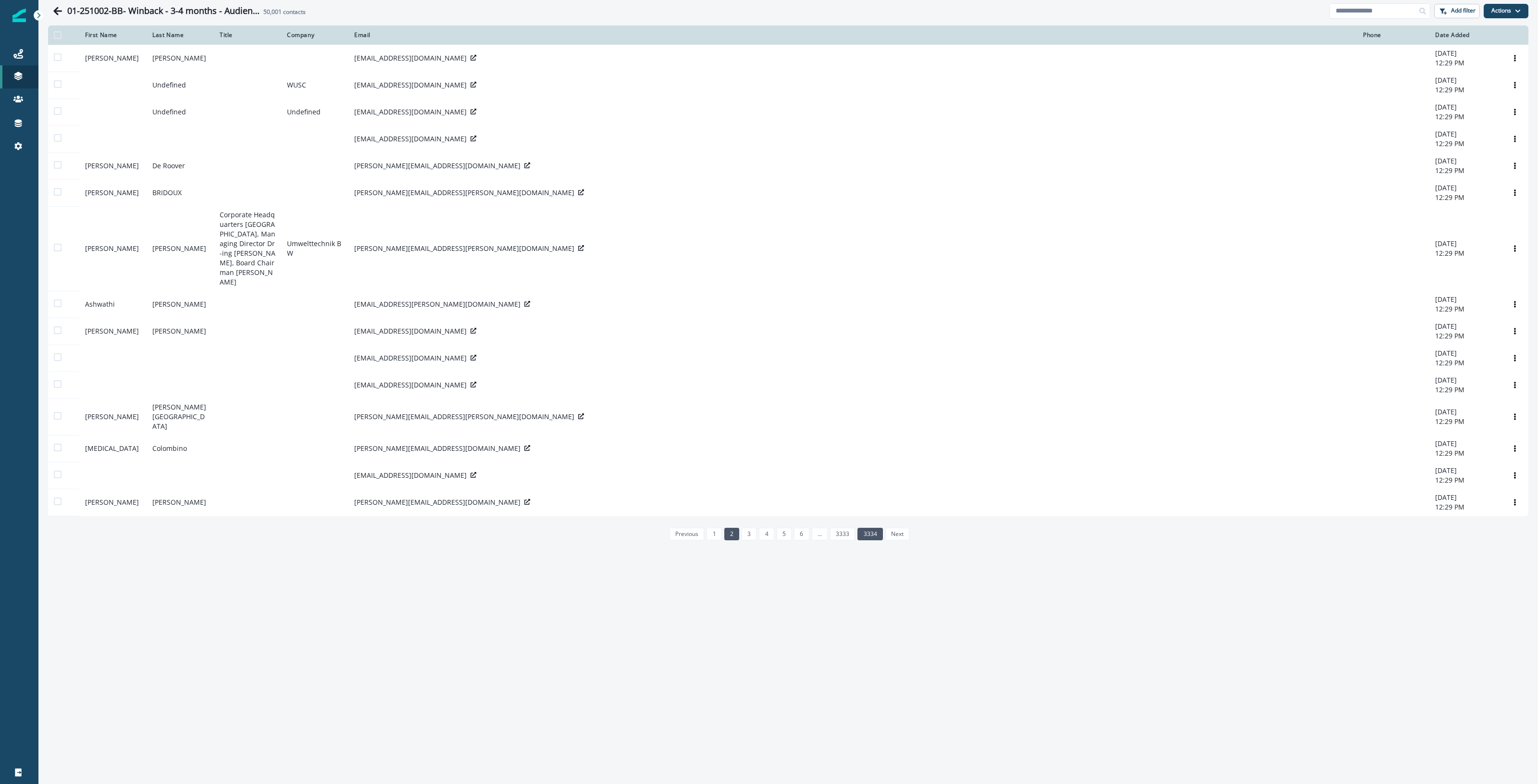
click at [878, 541] on link "3334" at bounding box center [870, 534] width 25 height 13
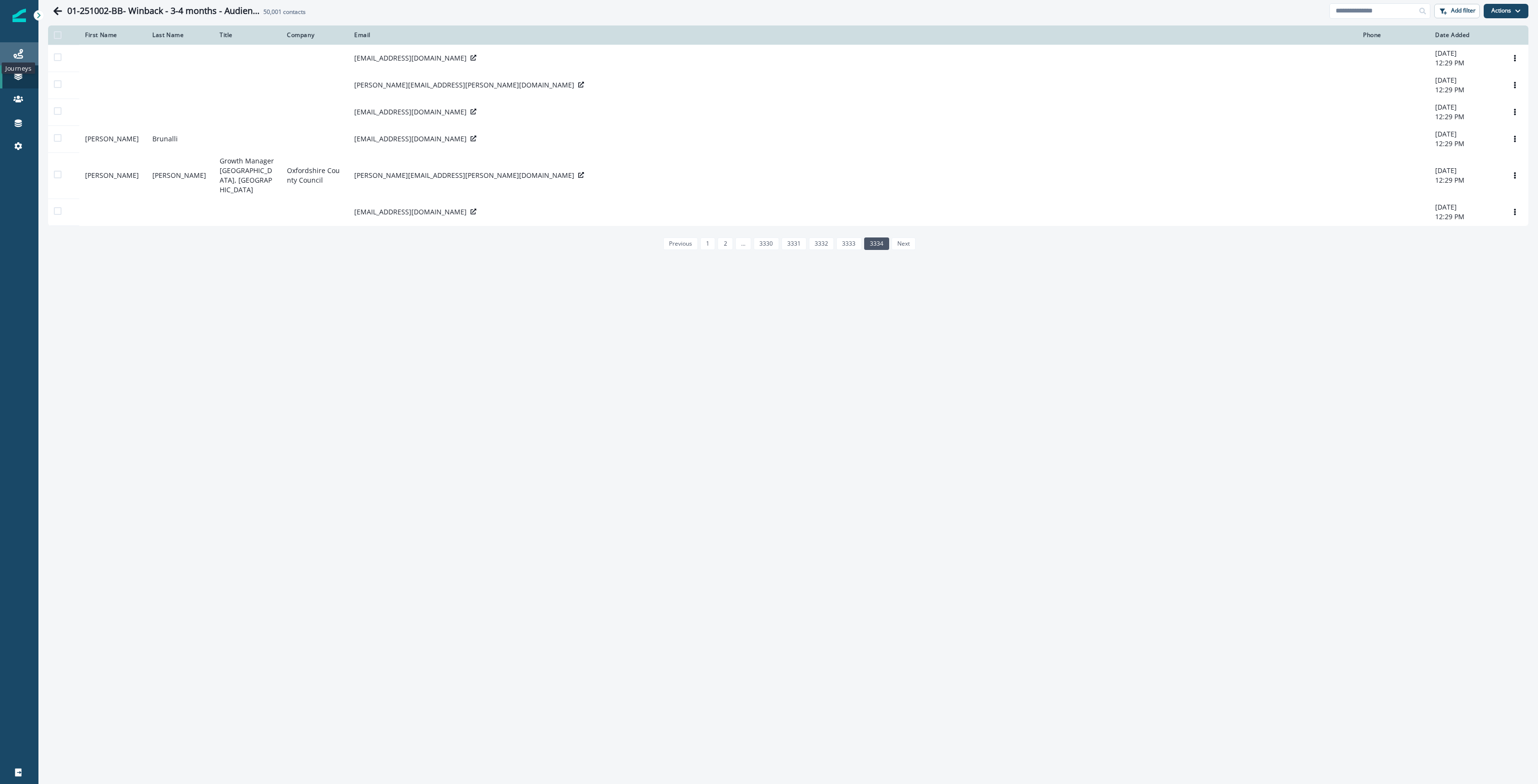
click at [21, 54] on icon at bounding box center [18, 54] width 10 height 10
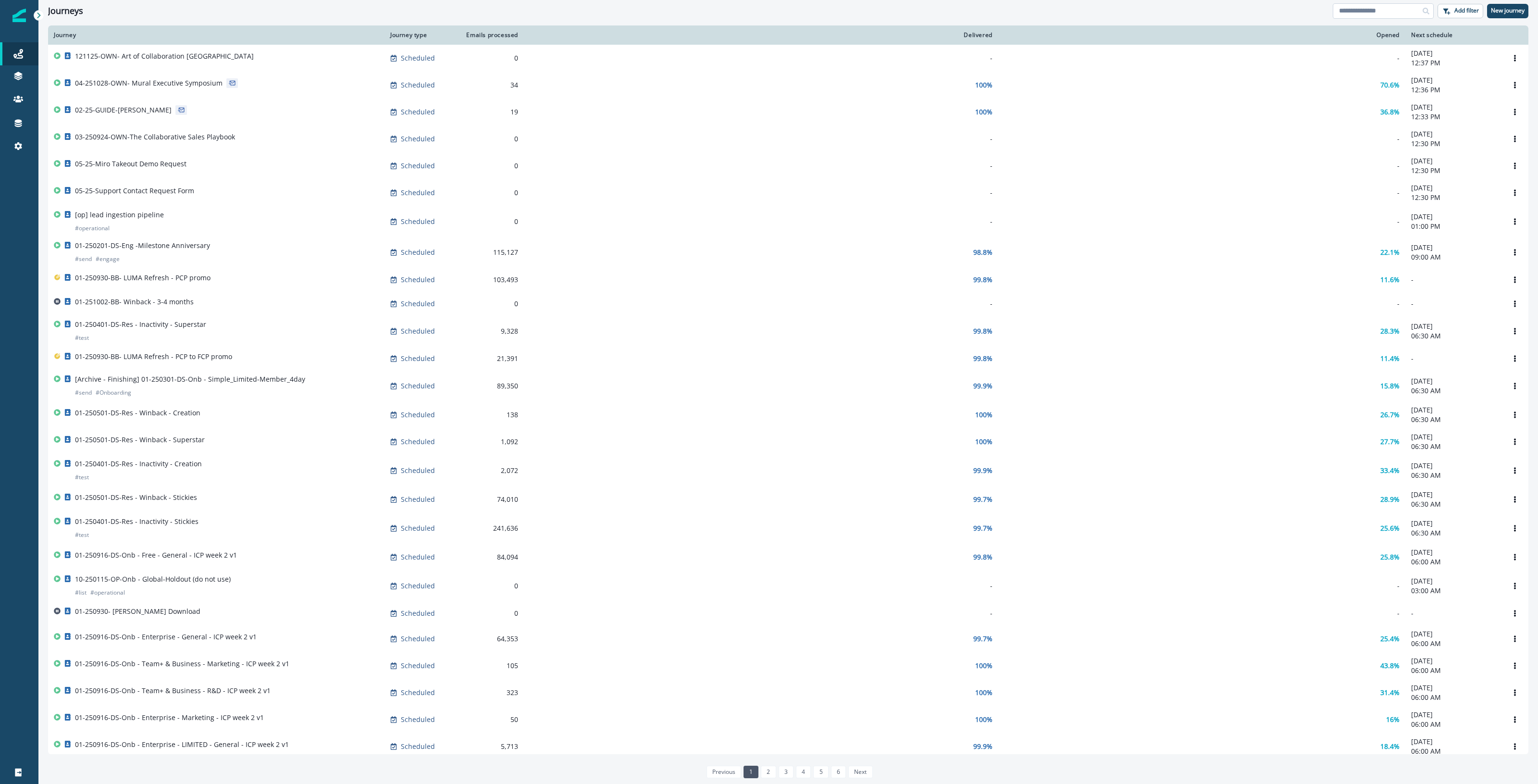
click at [1382, 11] on input at bounding box center [1383, 11] width 101 height 15
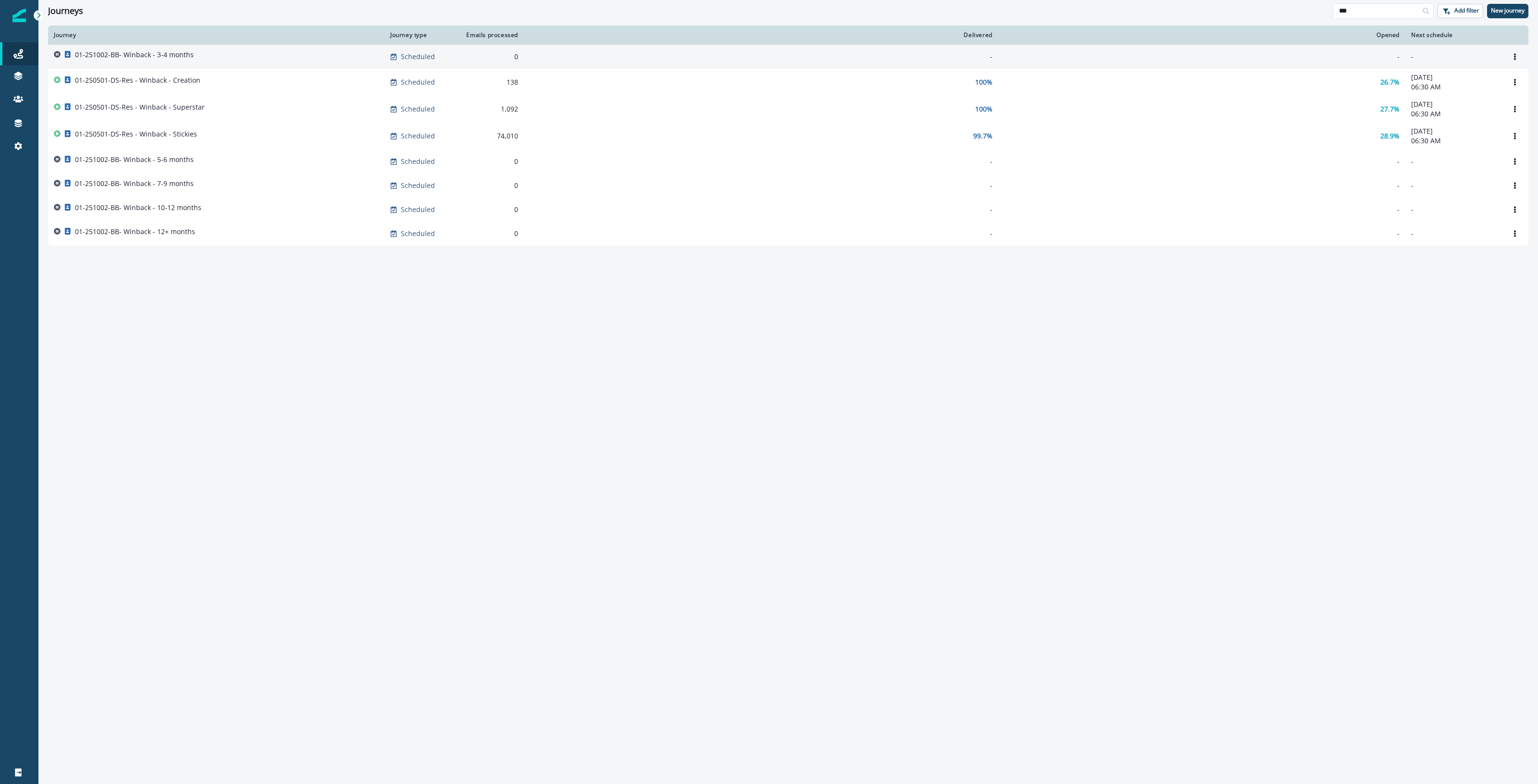
type input "***"
click at [225, 55] on div "01-251002-BB- Winback - 3-4 months" at bounding box center [216, 56] width 325 height 13
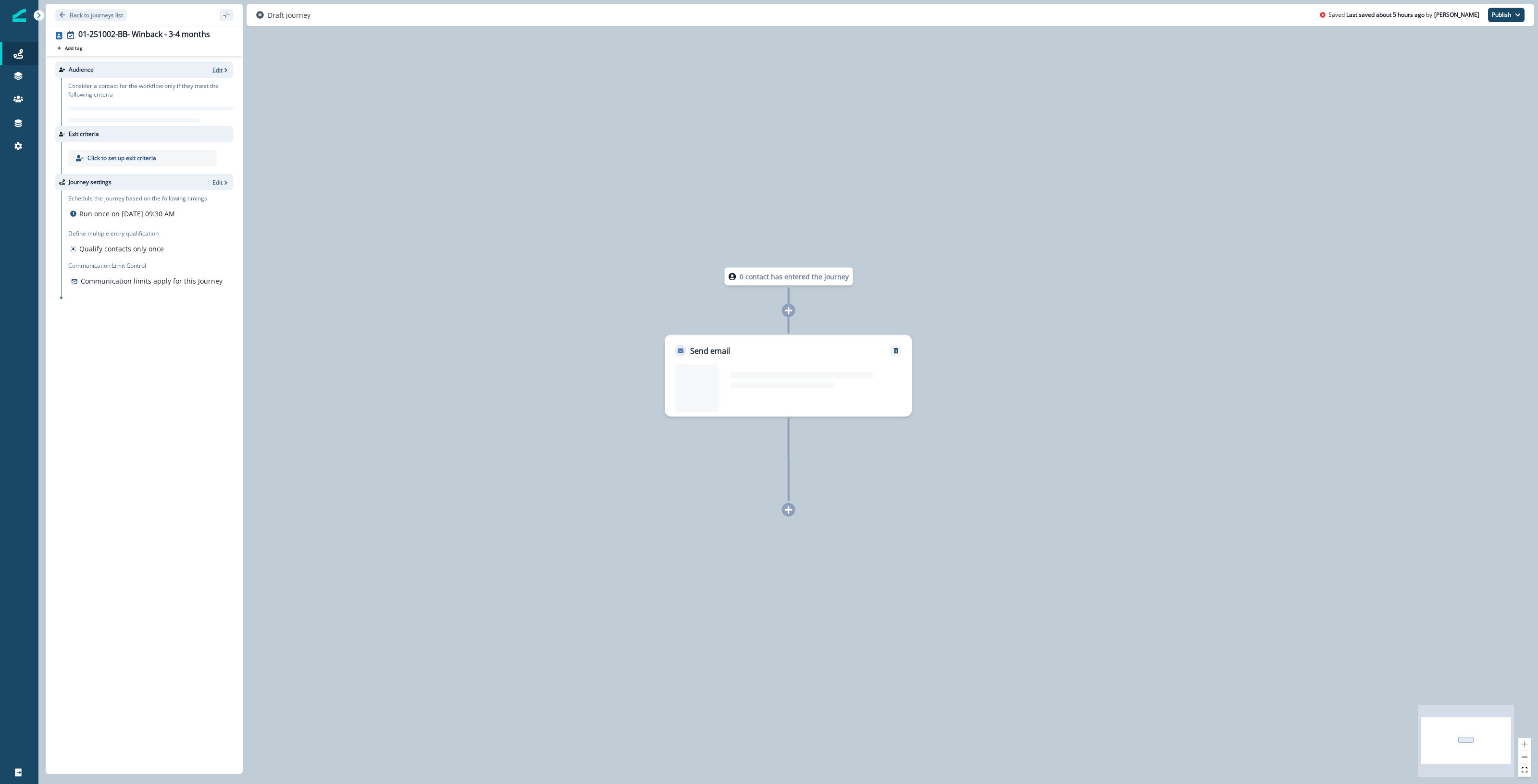
click at [216, 66] on p "Edit" at bounding box center [217, 70] width 10 height 8
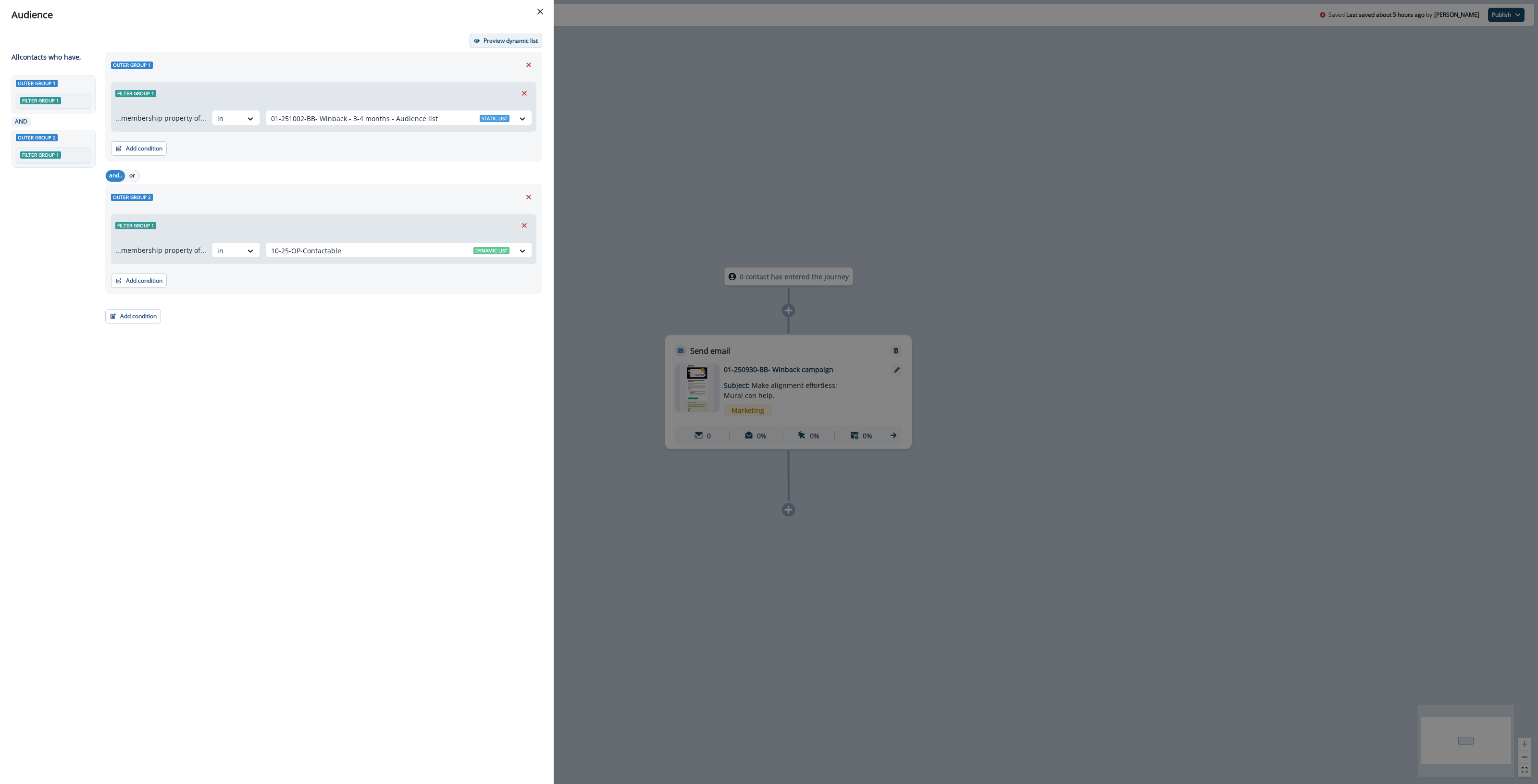
click at [500, 38] on p "Preview dynamic list" at bounding box center [510, 41] width 55 height 7
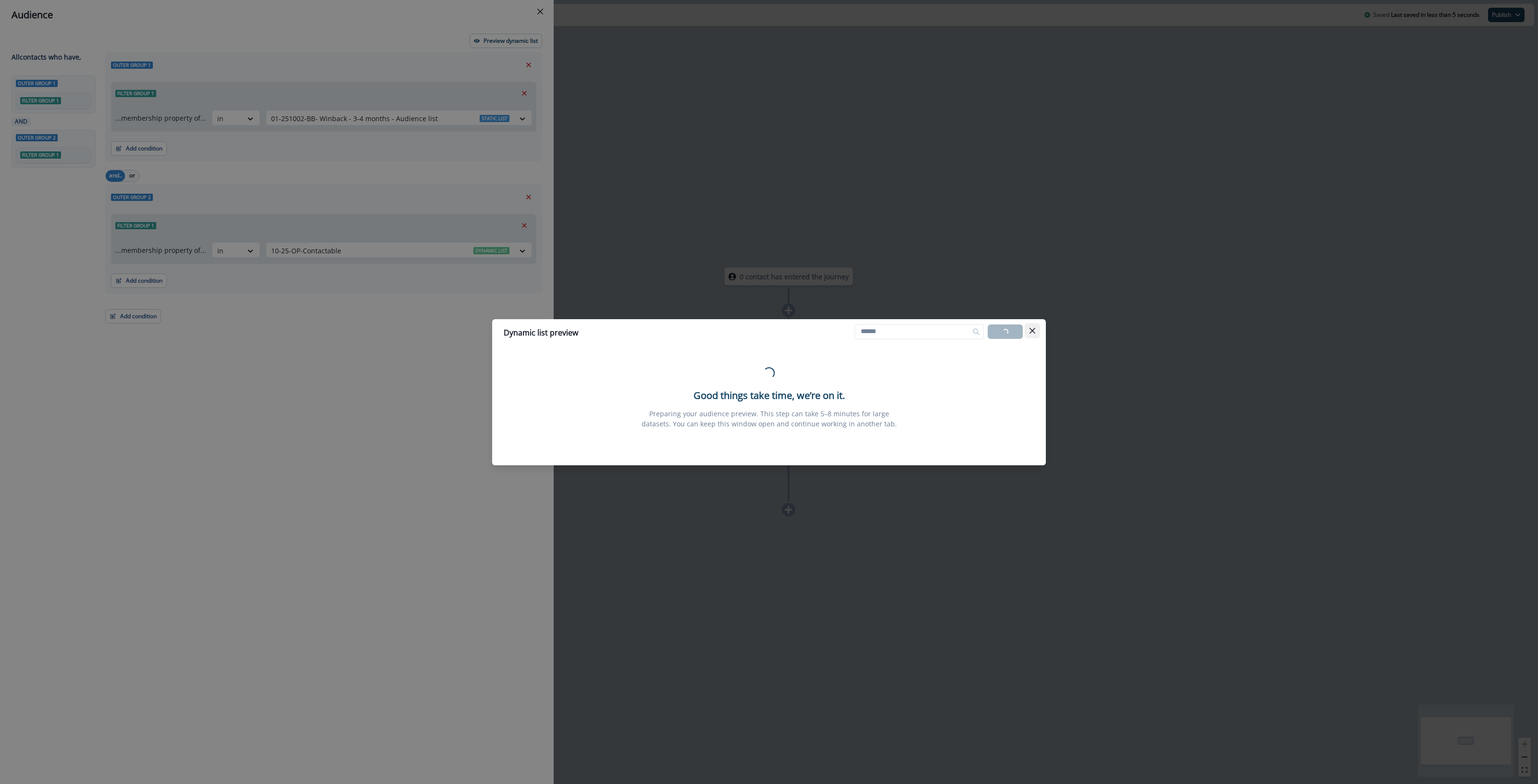
click at [1032, 333] on button "Close" at bounding box center [1032, 330] width 15 height 15
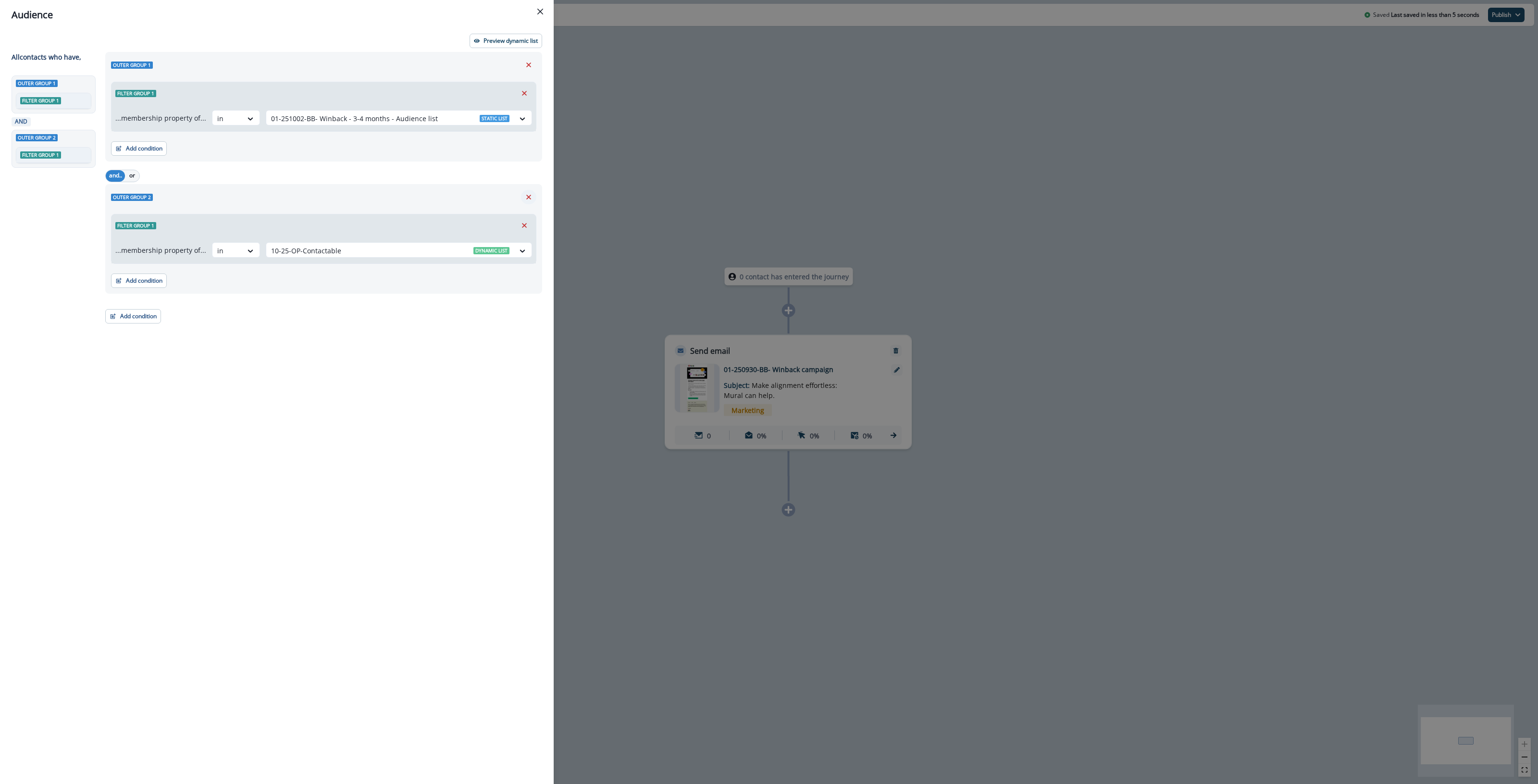
click at [528, 198] on icon "Remove" at bounding box center [528, 196] width 4 height 4
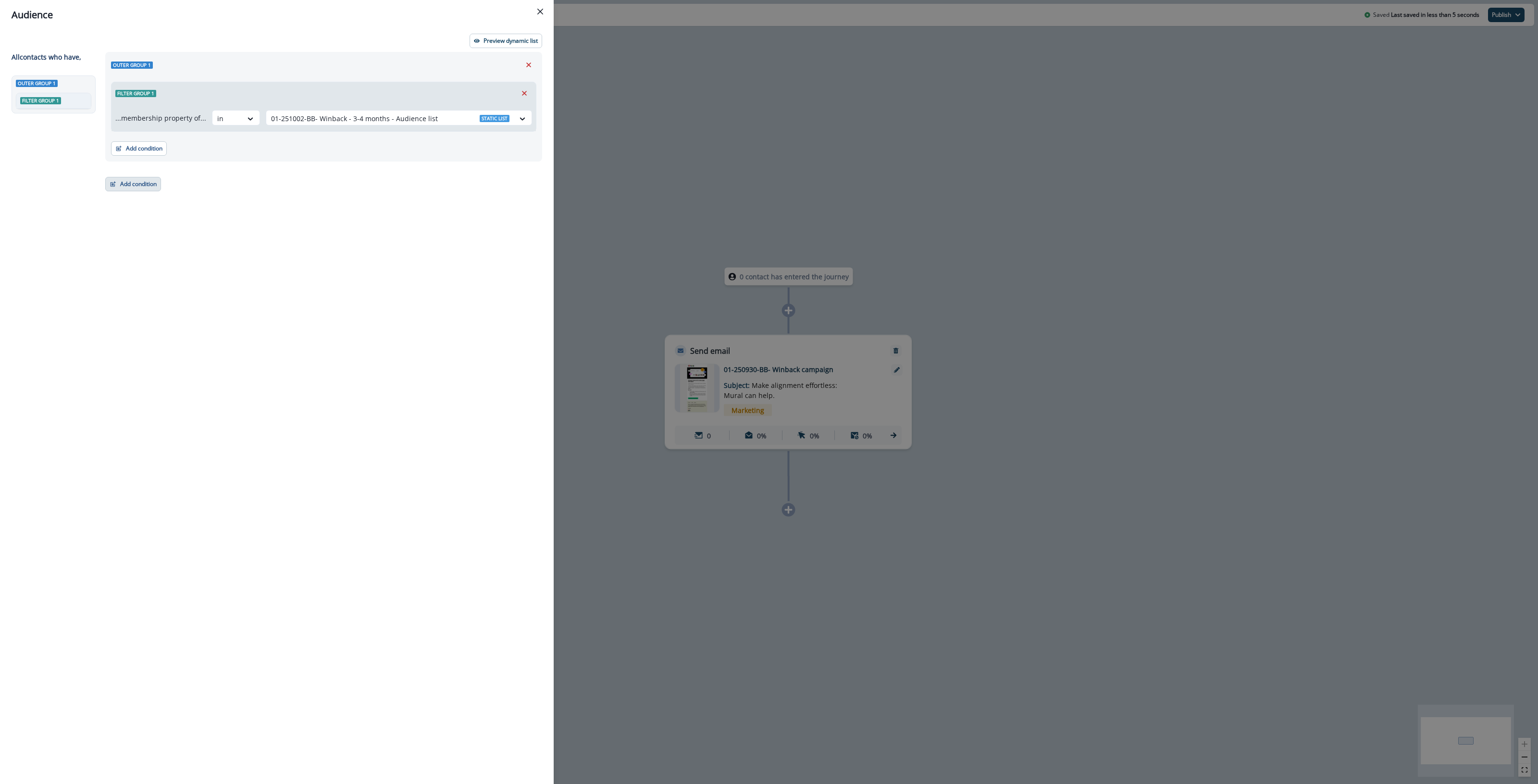
click at [132, 177] on button "Add condition" at bounding box center [133, 184] width 56 height 14
click at [165, 227] on button "A person property" at bounding box center [167, 226] width 122 height 16
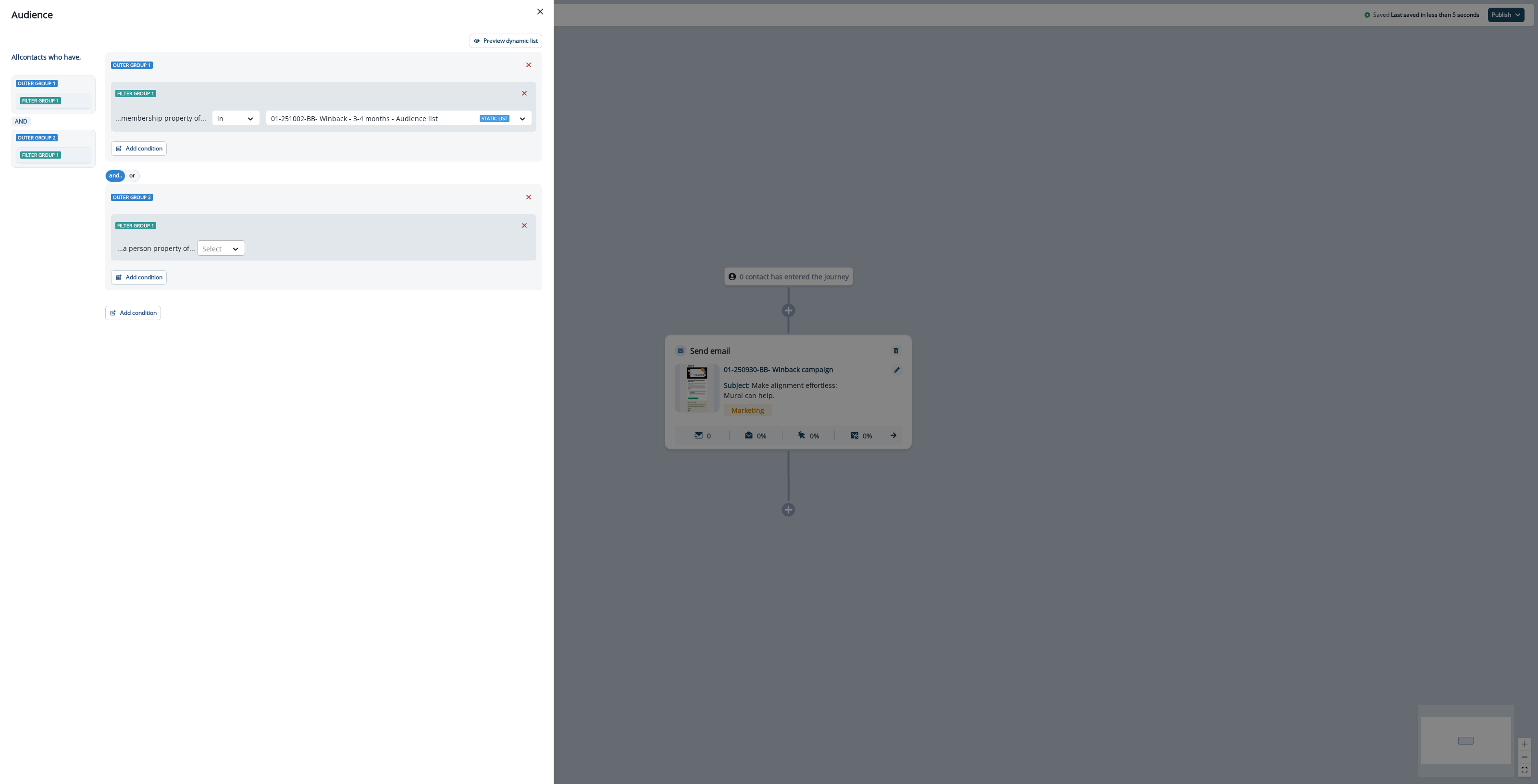
click at [206, 245] on div at bounding box center [212, 248] width 21 height 12
type input "**"
click at [218, 268] on div "Unsubscribed" at bounding box center [240, 271] width 92 height 18
click at [308, 244] on icon at bounding box center [312, 249] width 9 height 10
click at [298, 275] on div "true" at bounding box center [295, 271] width 48 height 18
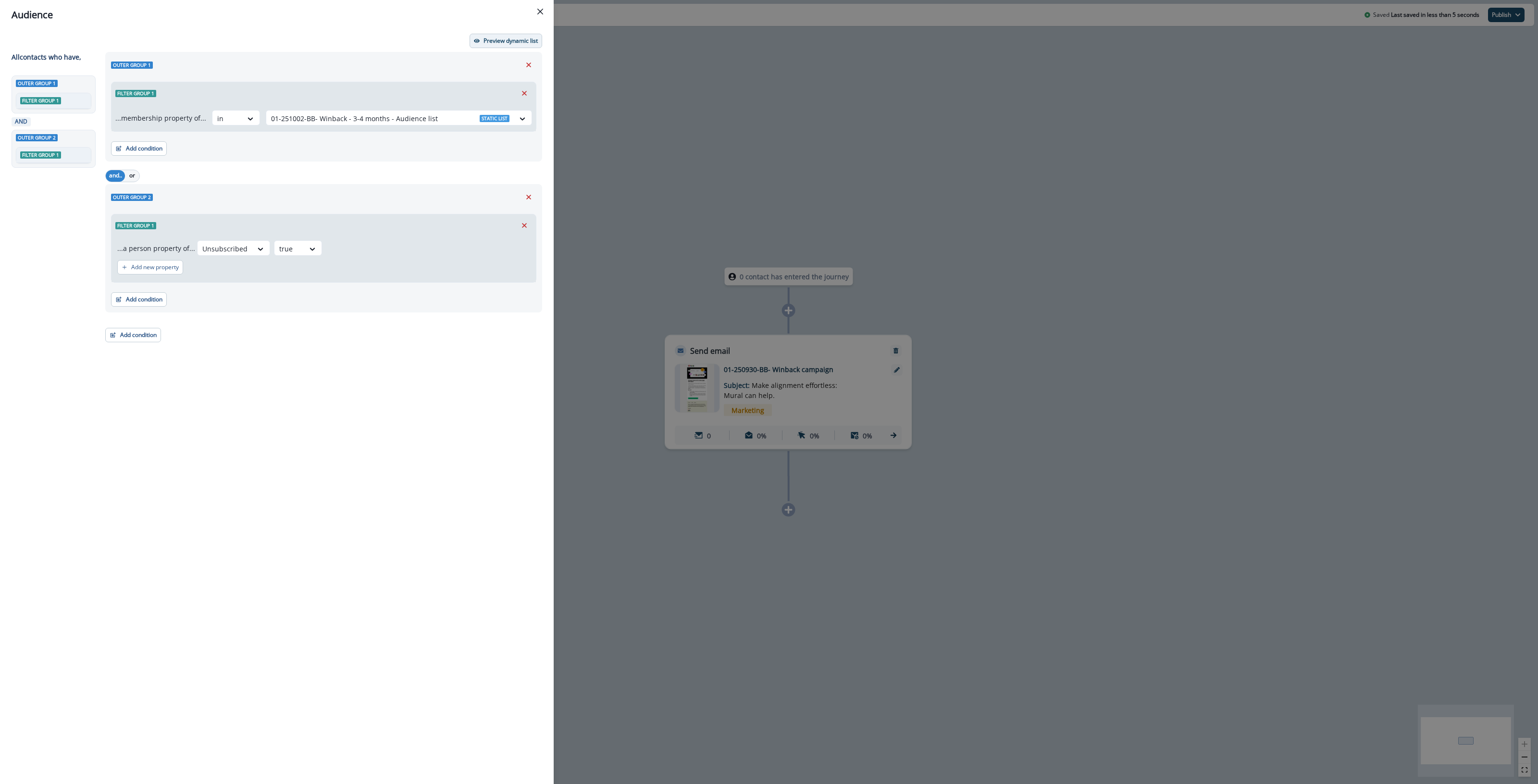
click at [516, 42] on p "Preview dynamic list" at bounding box center [510, 41] width 55 height 7
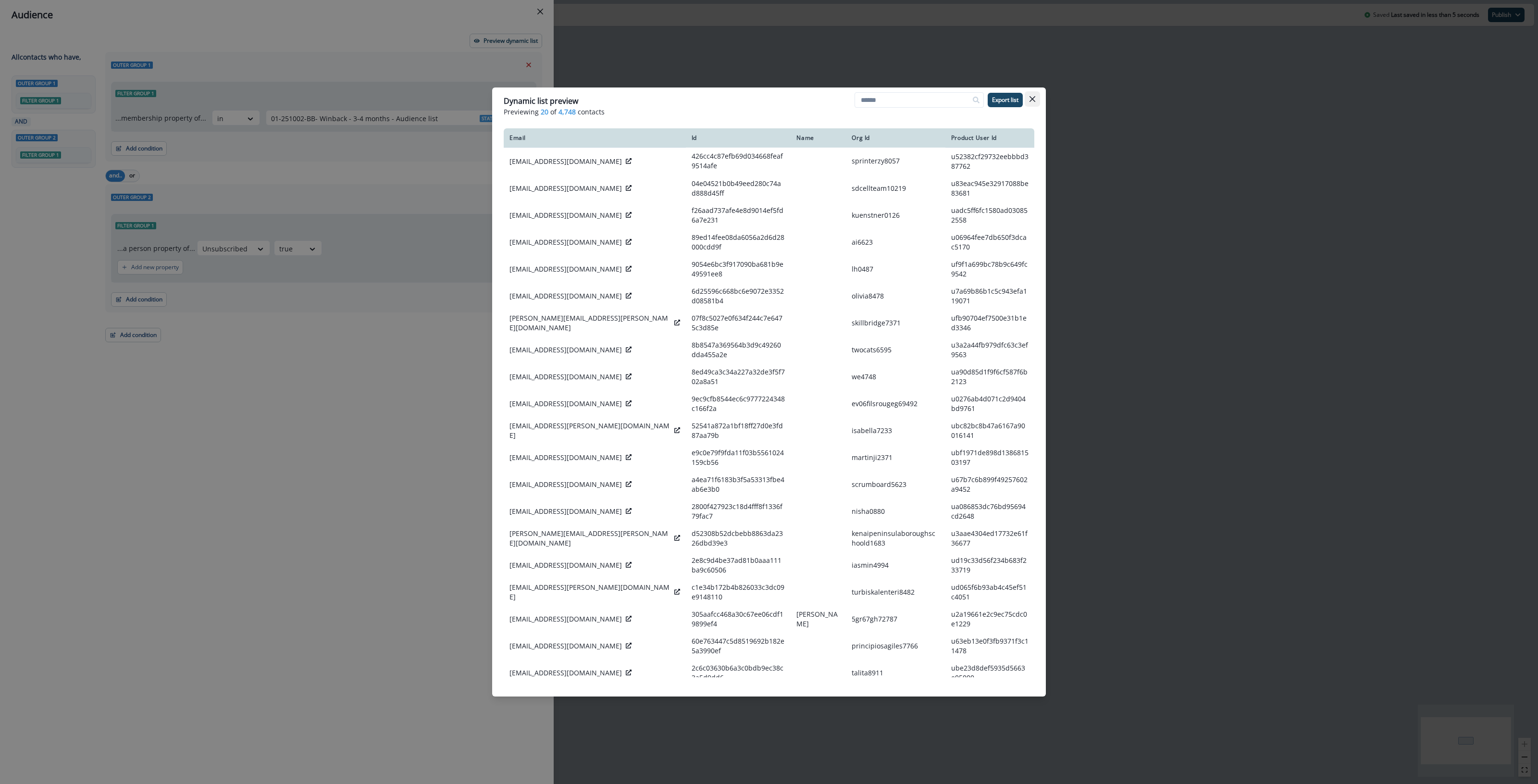
click at [1037, 103] on button "Close" at bounding box center [1032, 98] width 15 height 15
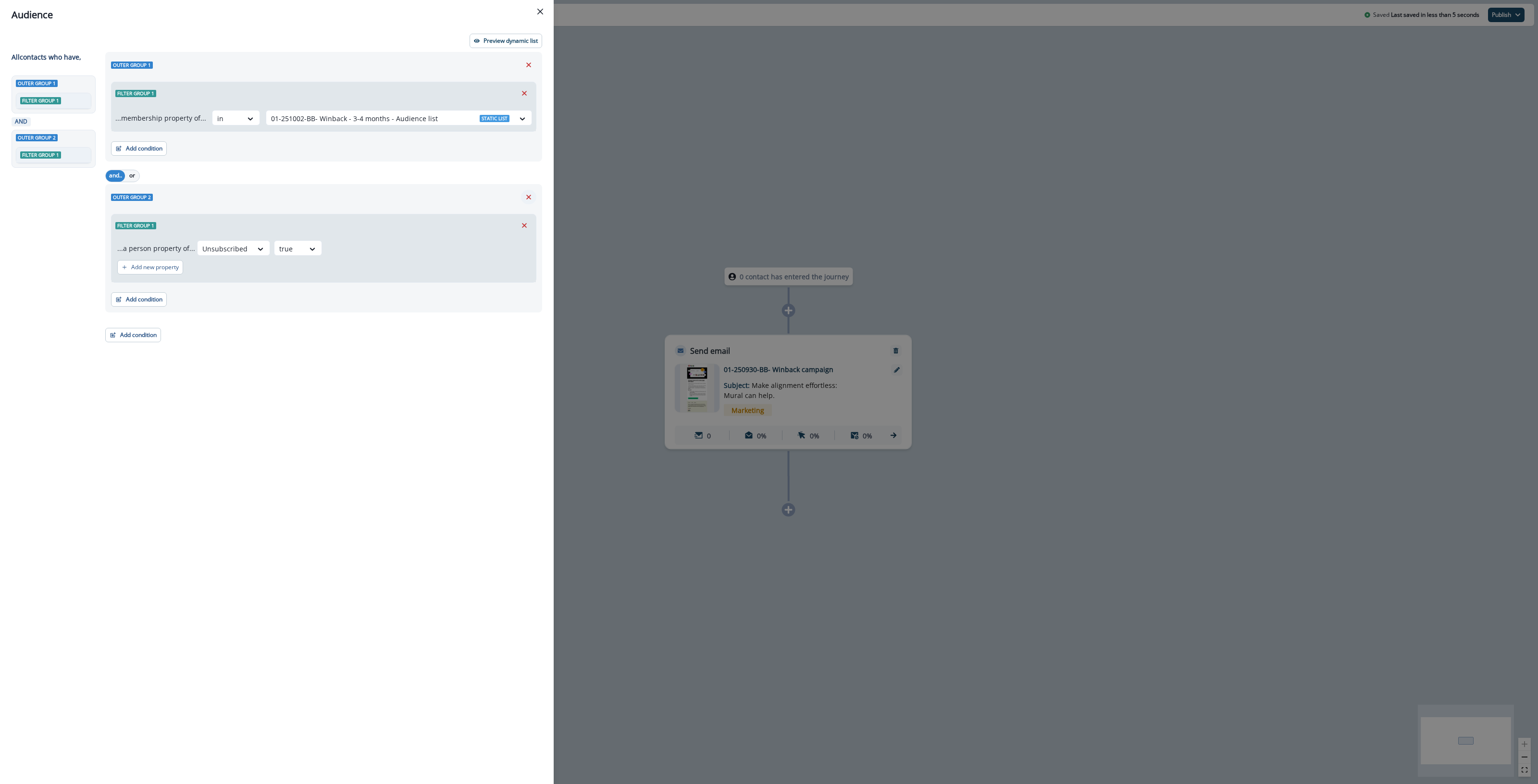
click at [526, 198] on icon "Remove" at bounding box center [529, 197] width 9 height 9
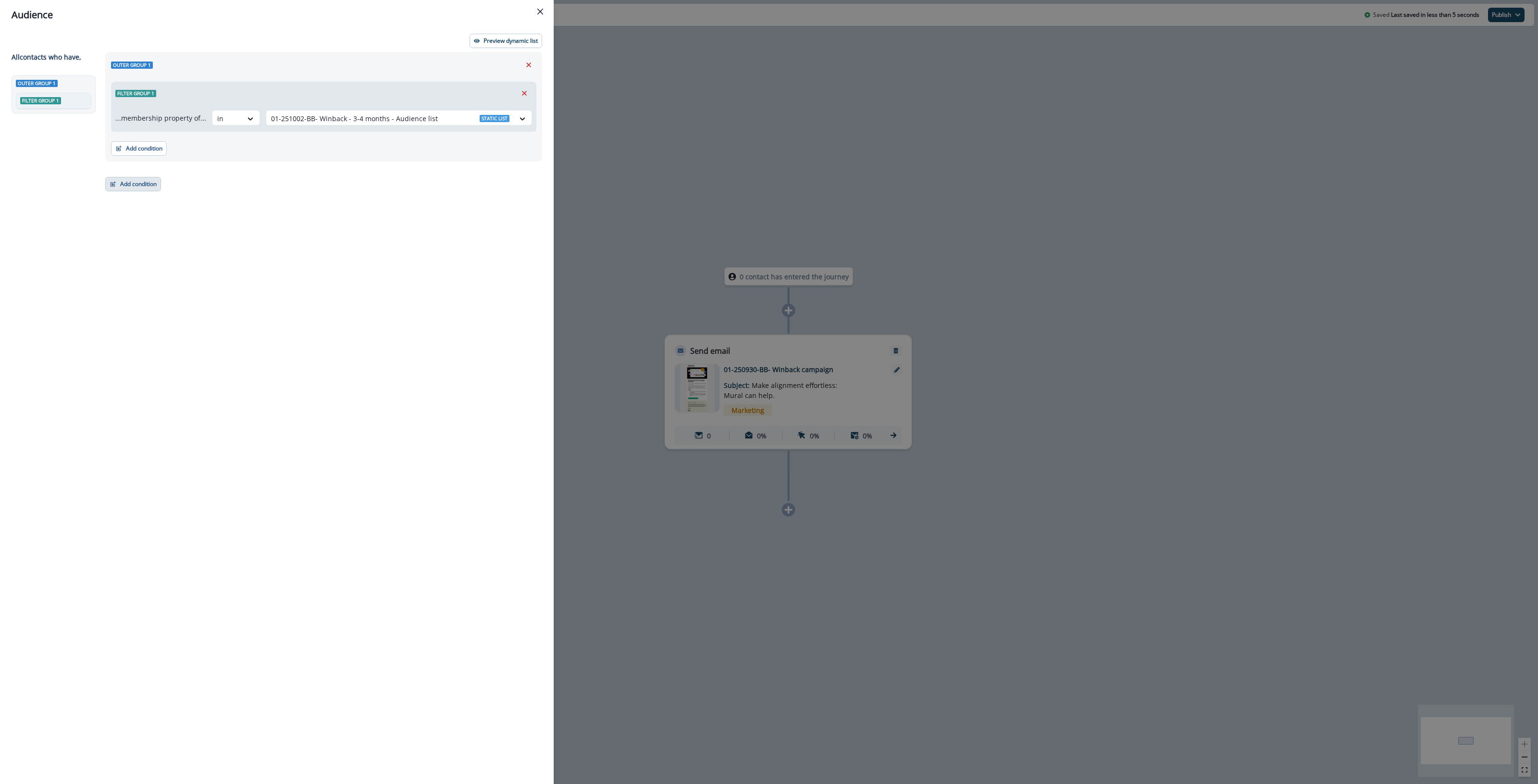
click at [132, 183] on button "Add condition" at bounding box center [133, 184] width 56 height 14
click at [158, 292] on button "List membership" at bounding box center [167, 289] width 122 height 16
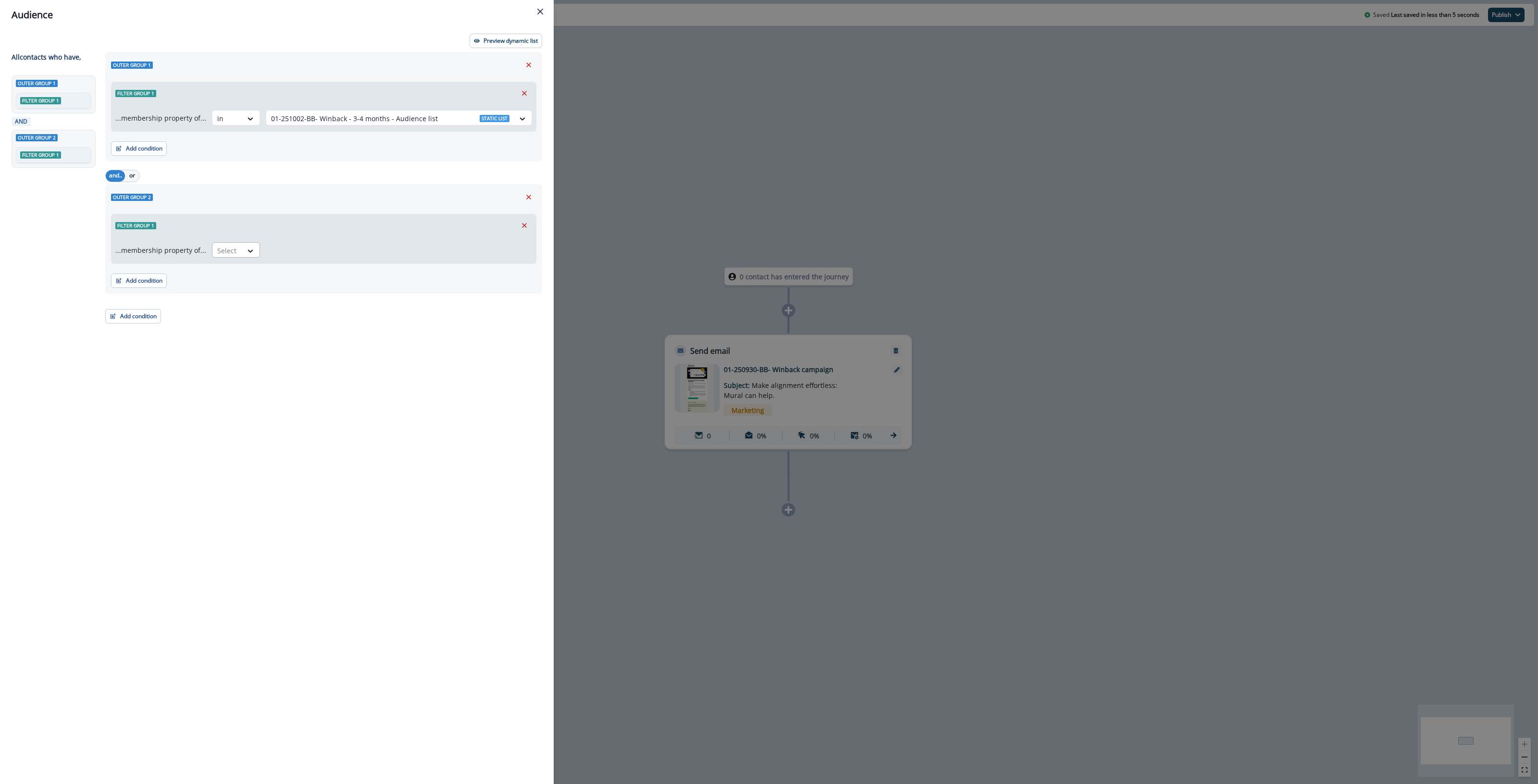
click at [224, 252] on div at bounding box center [227, 250] width 21 height 12
click at [235, 277] on div "in" at bounding box center [234, 273] width 48 height 18
click at [290, 255] on div at bounding box center [390, 250] width 238 height 12
type input "*****"
click at [312, 293] on p "10-25-OP-Contactable" at bounding box center [346, 297] width 70 height 10
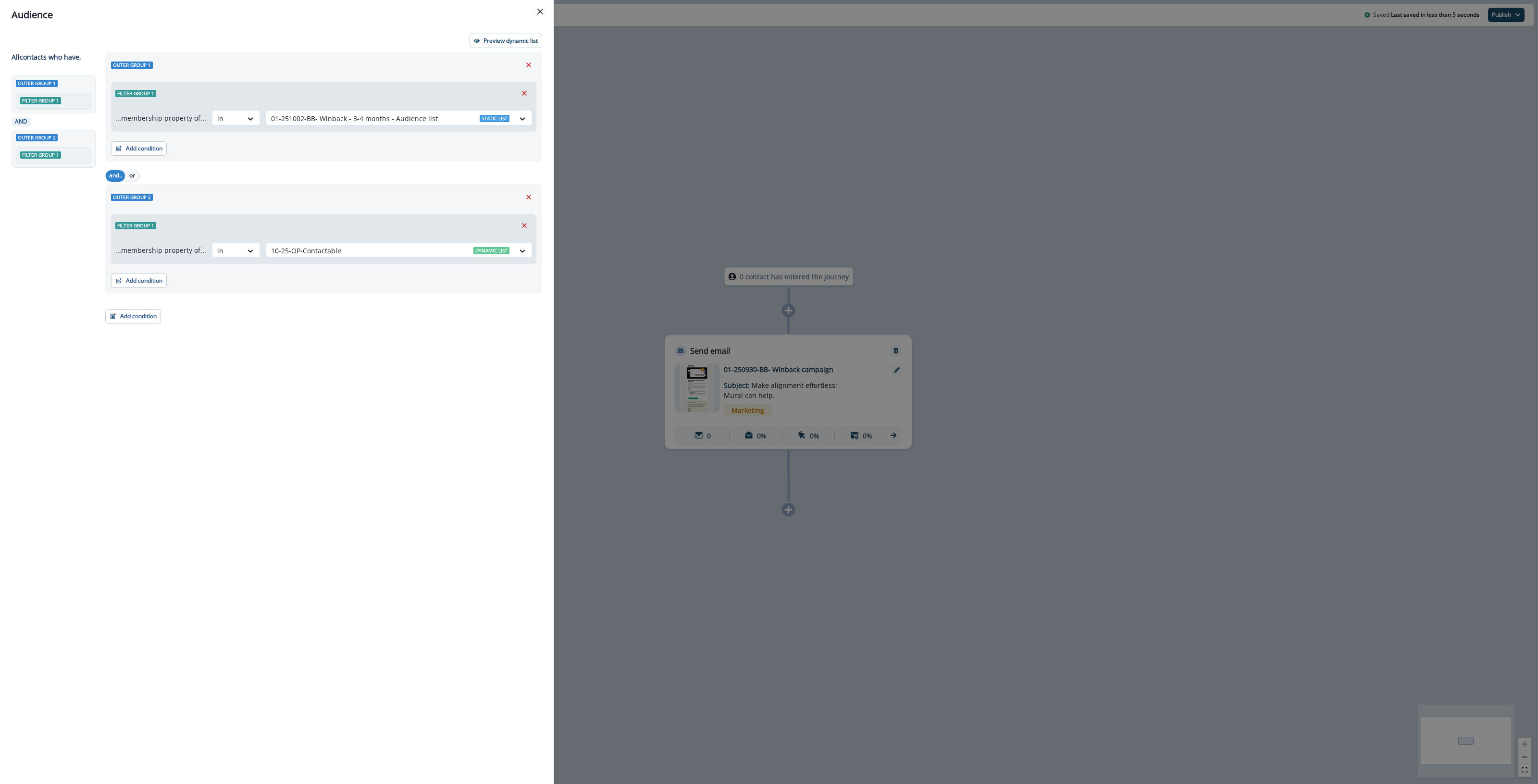
drag, startPoint x: 309, startPoint y: 369, endPoint x: 417, endPoint y: 269, distance: 147.2
click at [309, 369] on div "Outer group 1 Filter group 1 ...membership property of... in 01-251002-BB- Winb…" at bounding box center [320, 400] width 443 height 697
click at [489, 42] on p "Preview dynamic list" at bounding box center [510, 41] width 55 height 7
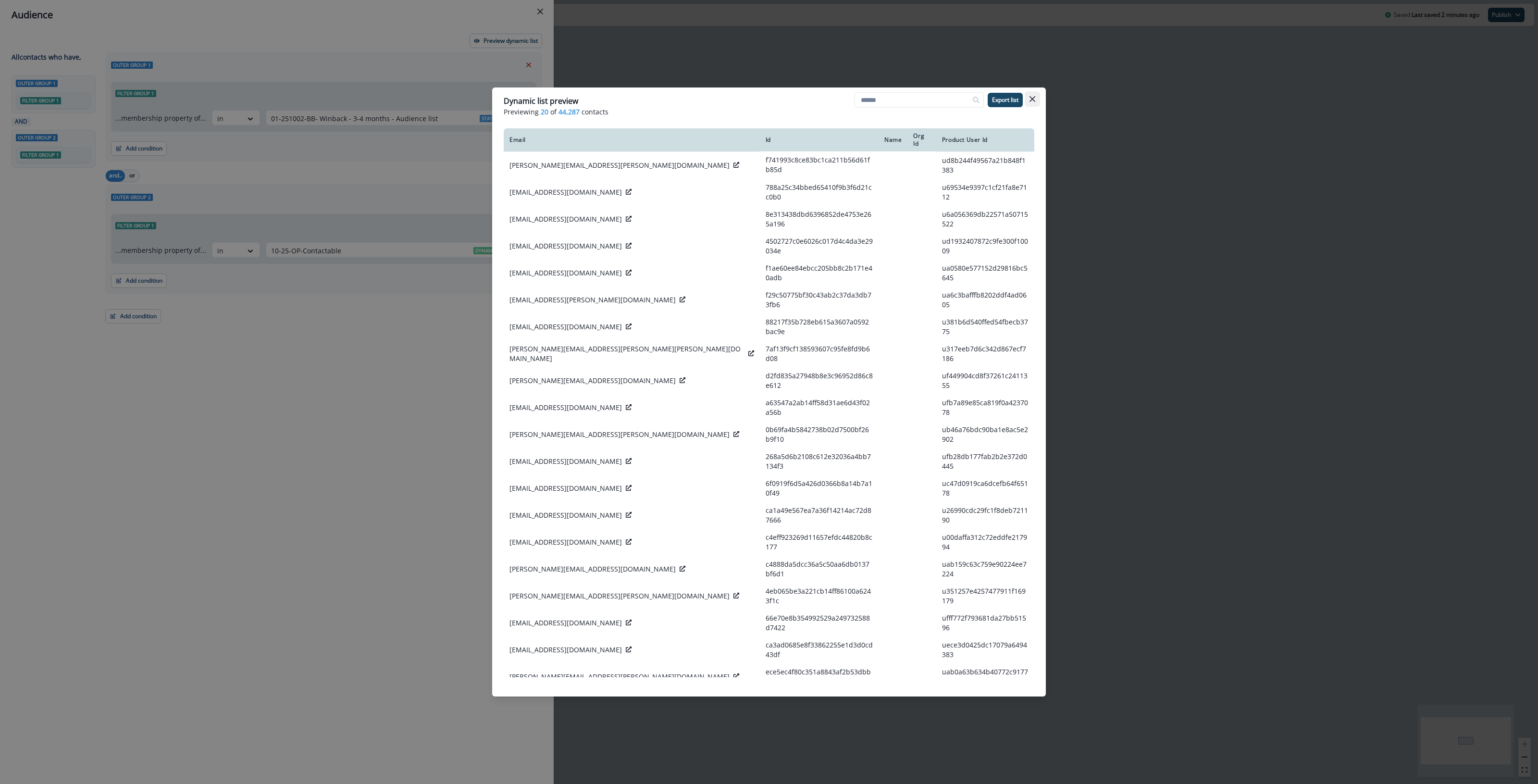
click at [1037, 99] on button "Close" at bounding box center [1032, 98] width 15 height 15
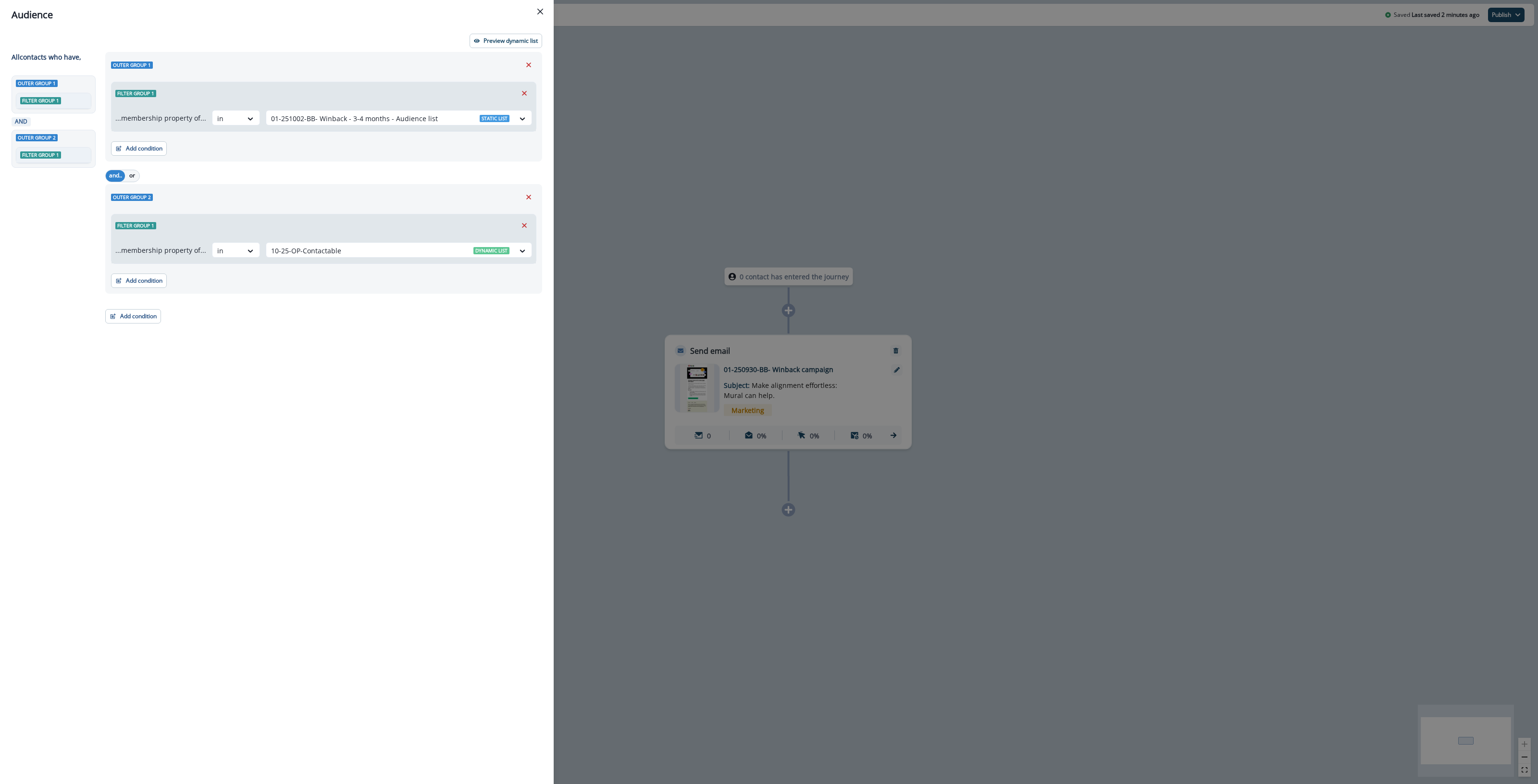
click at [1037, 99] on div "Audience Preview dynamic list All contact s who have, Outer group 1 Filter grou…" at bounding box center [769, 392] width 1538 height 784
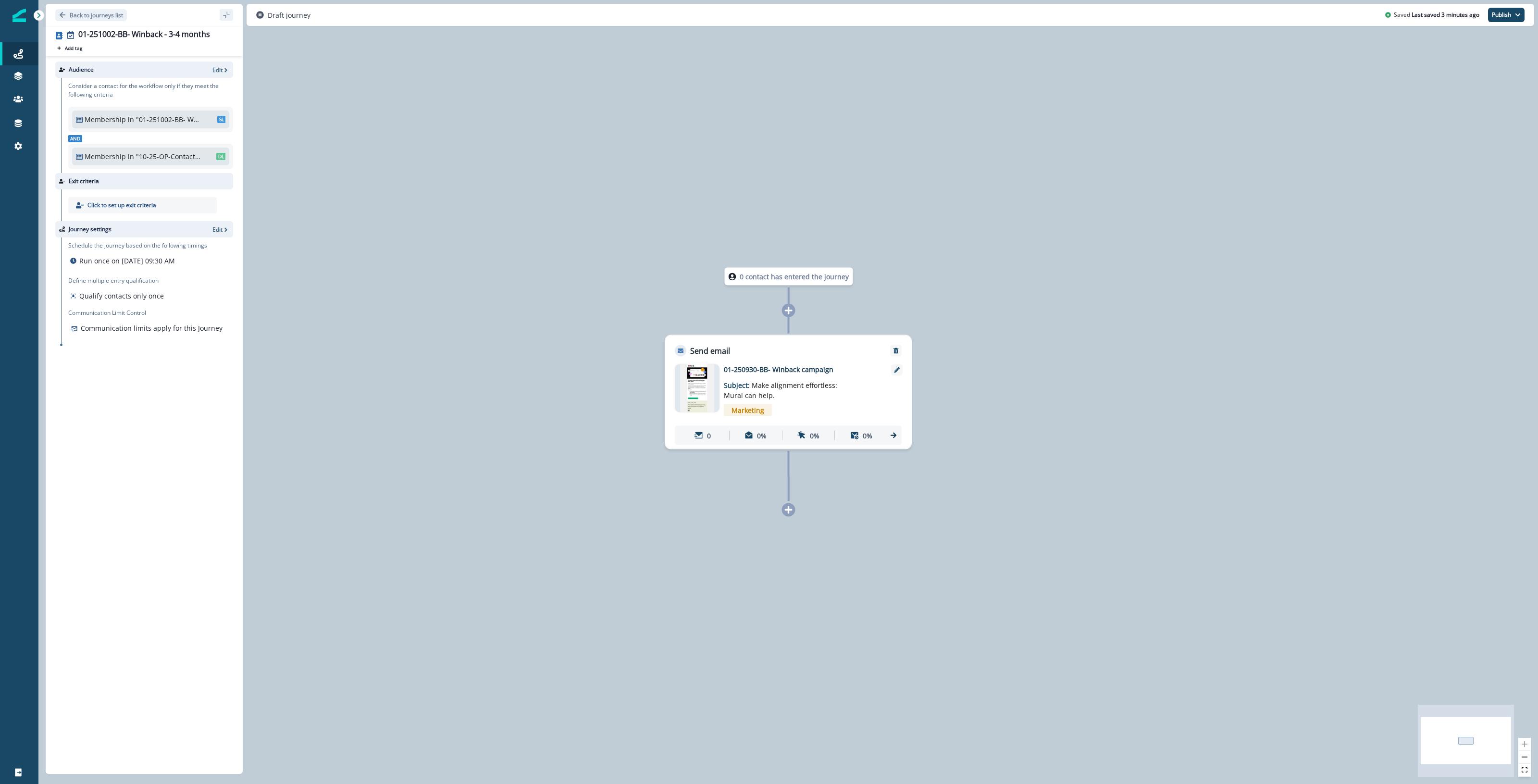
click at [92, 13] on p "Back to journeys list" at bounding box center [97, 14] width 54 height 8
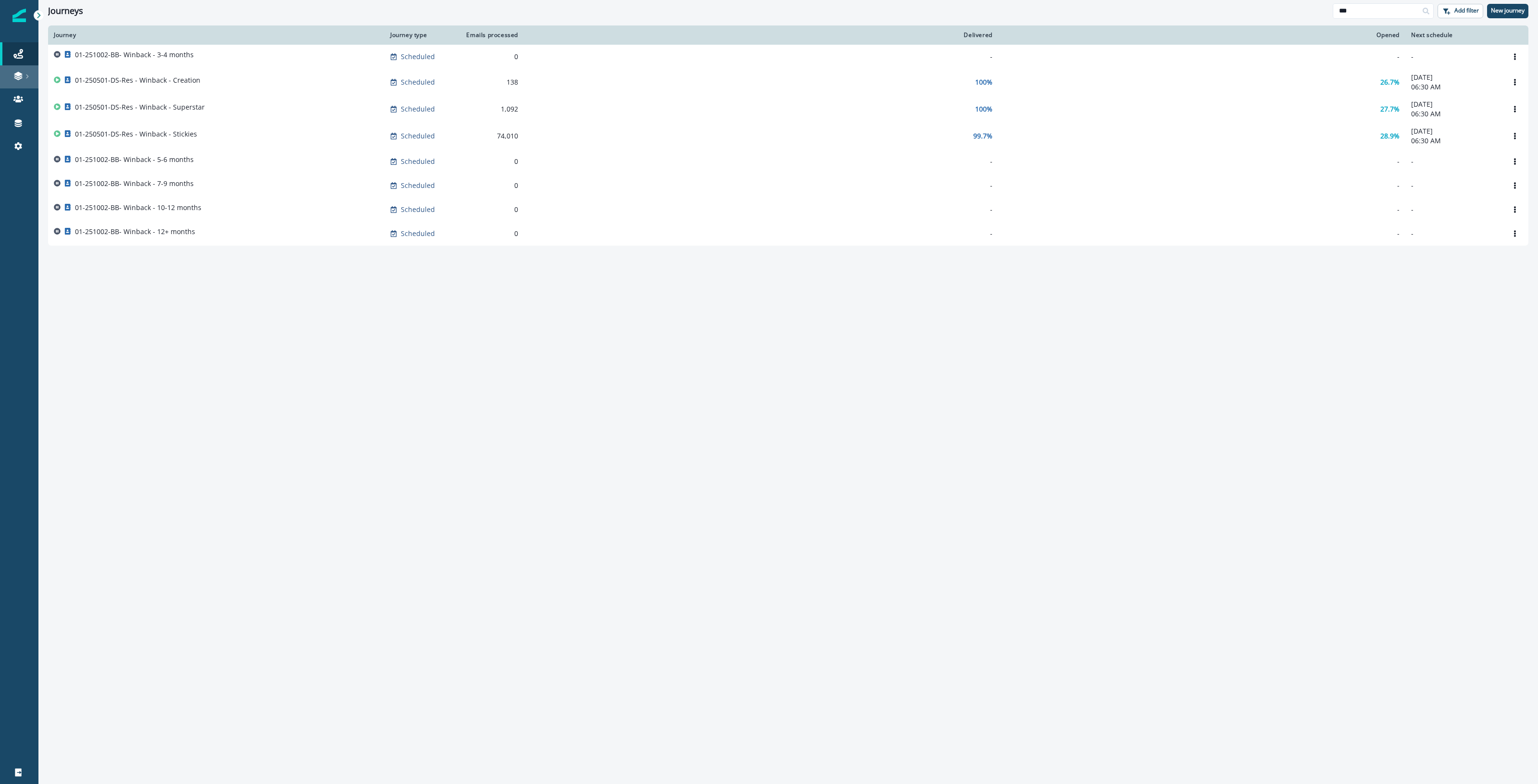
click at [30, 73] on div at bounding box center [19, 75] width 30 height 10
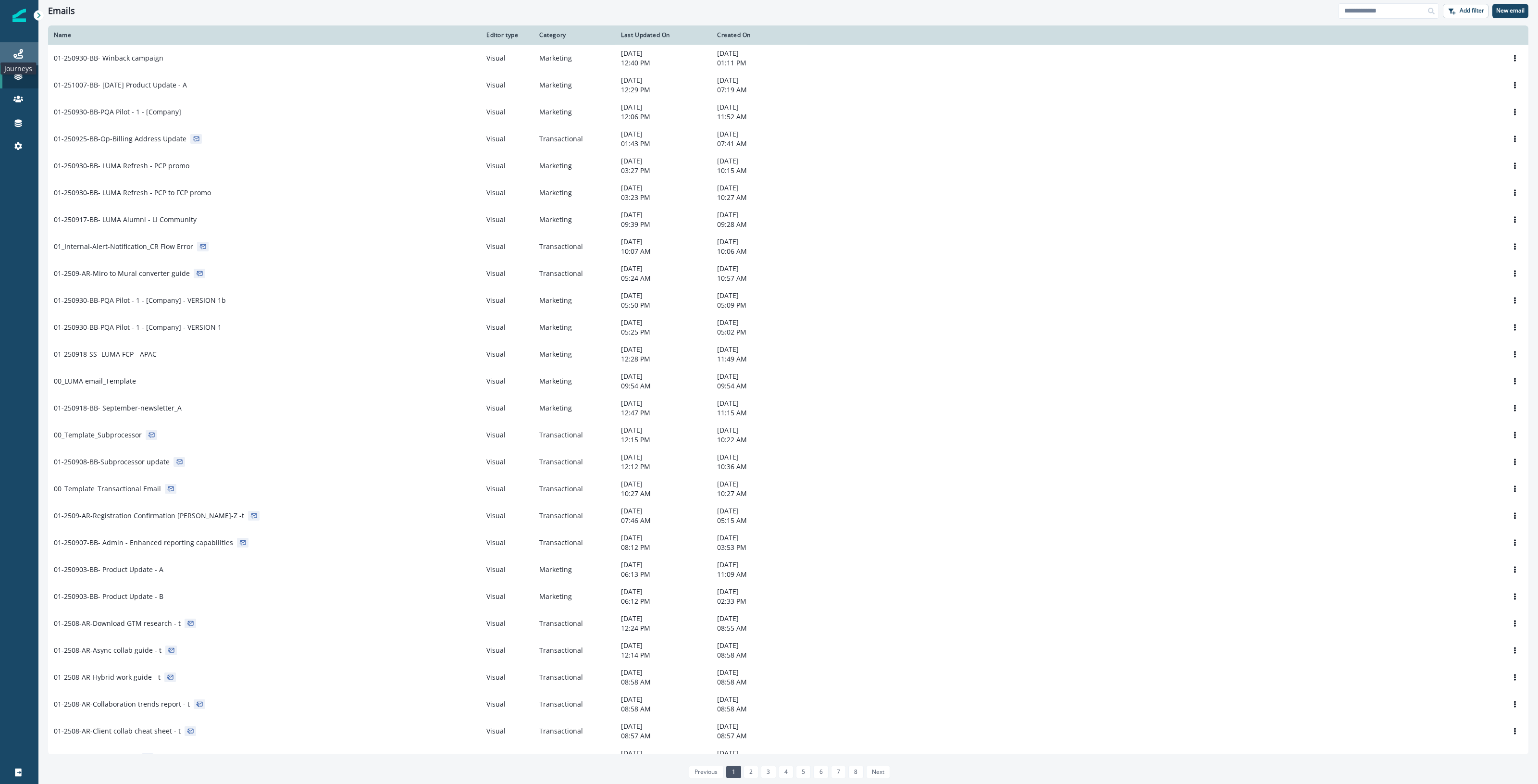
click at [21, 56] on icon at bounding box center [18, 54] width 10 height 10
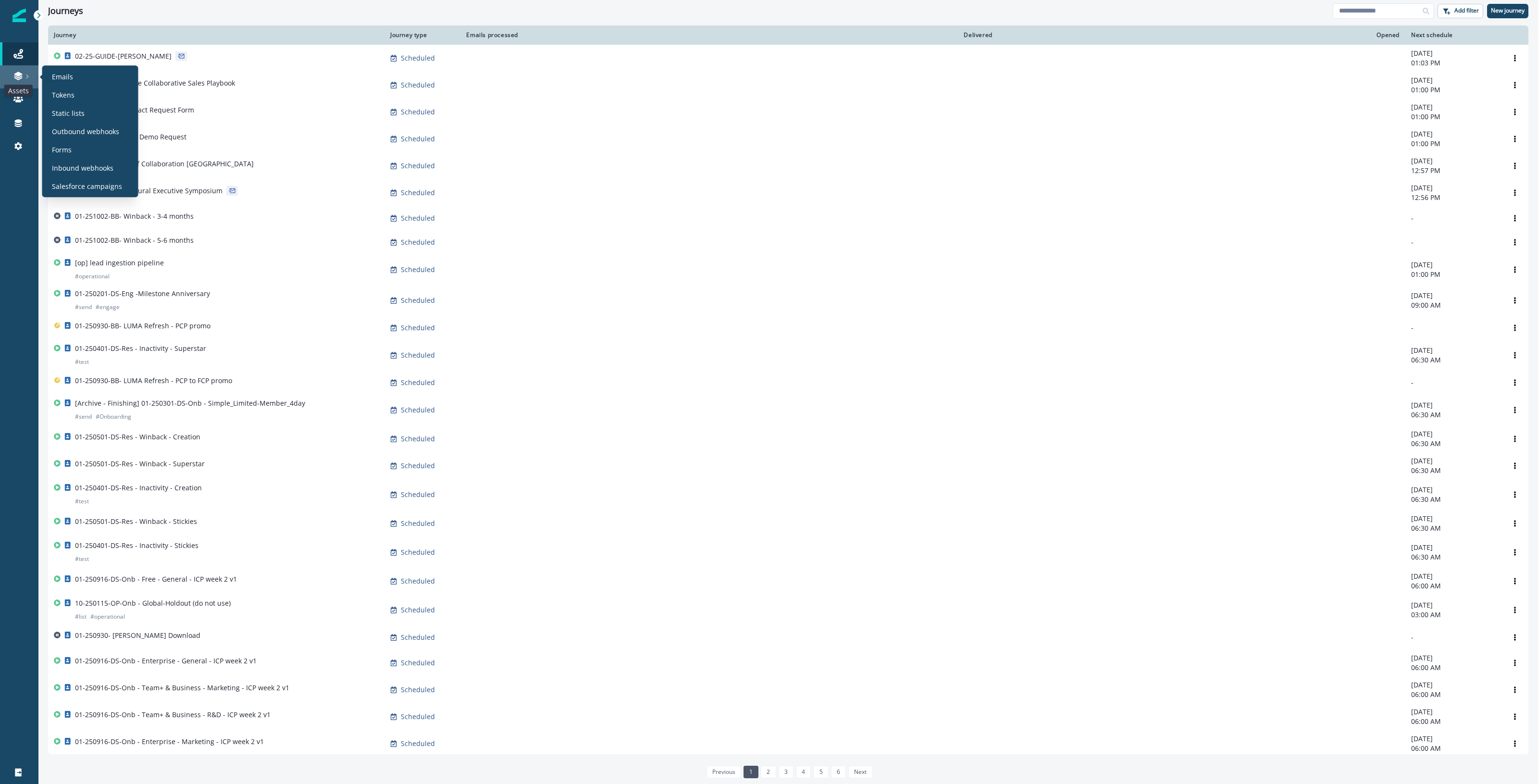
click at [15, 76] on icon at bounding box center [18, 76] width 8 height 3
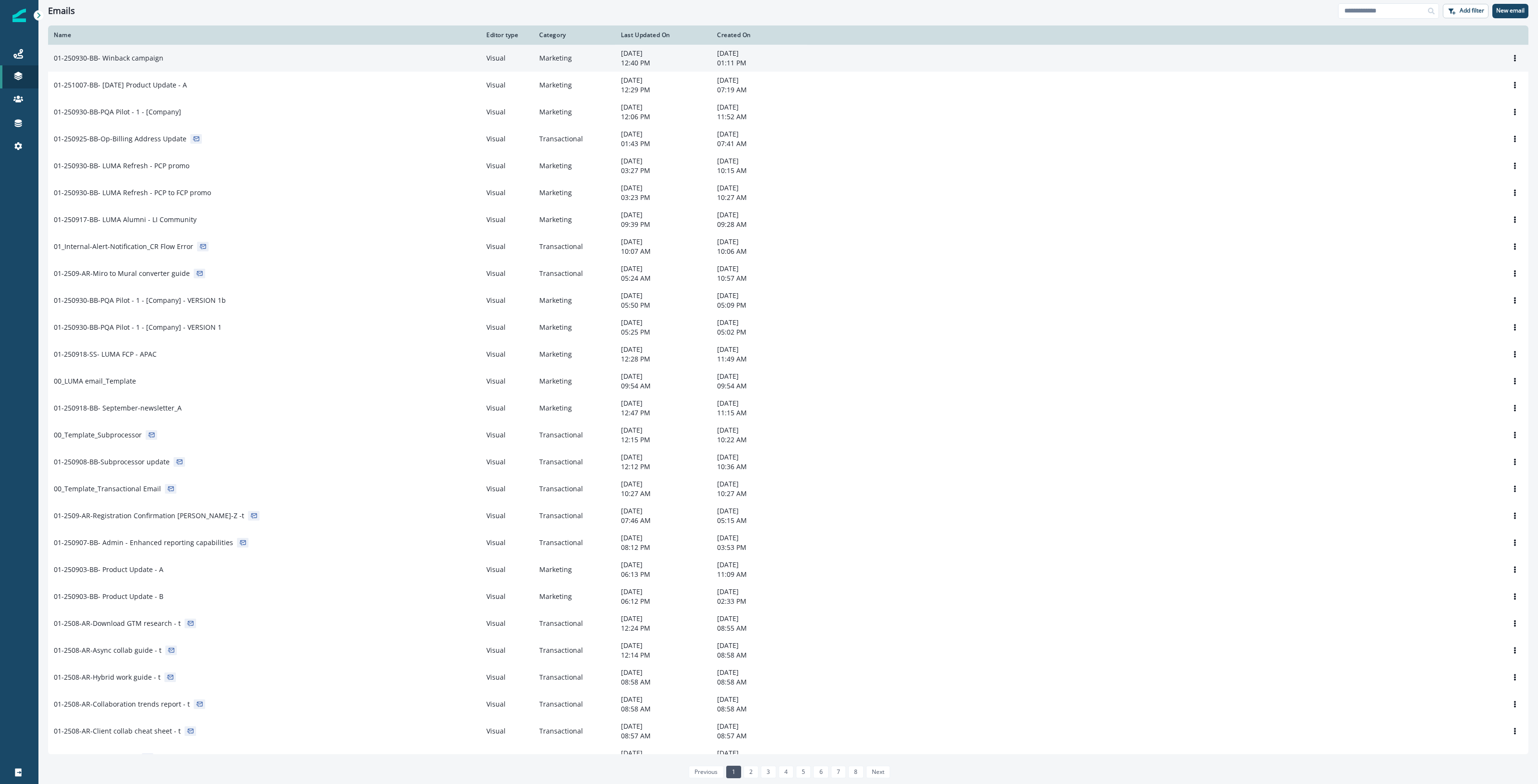
click at [167, 56] on div "01-250930-BB- Winback campaign" at bounding box center [264, 58] width 421 height 10
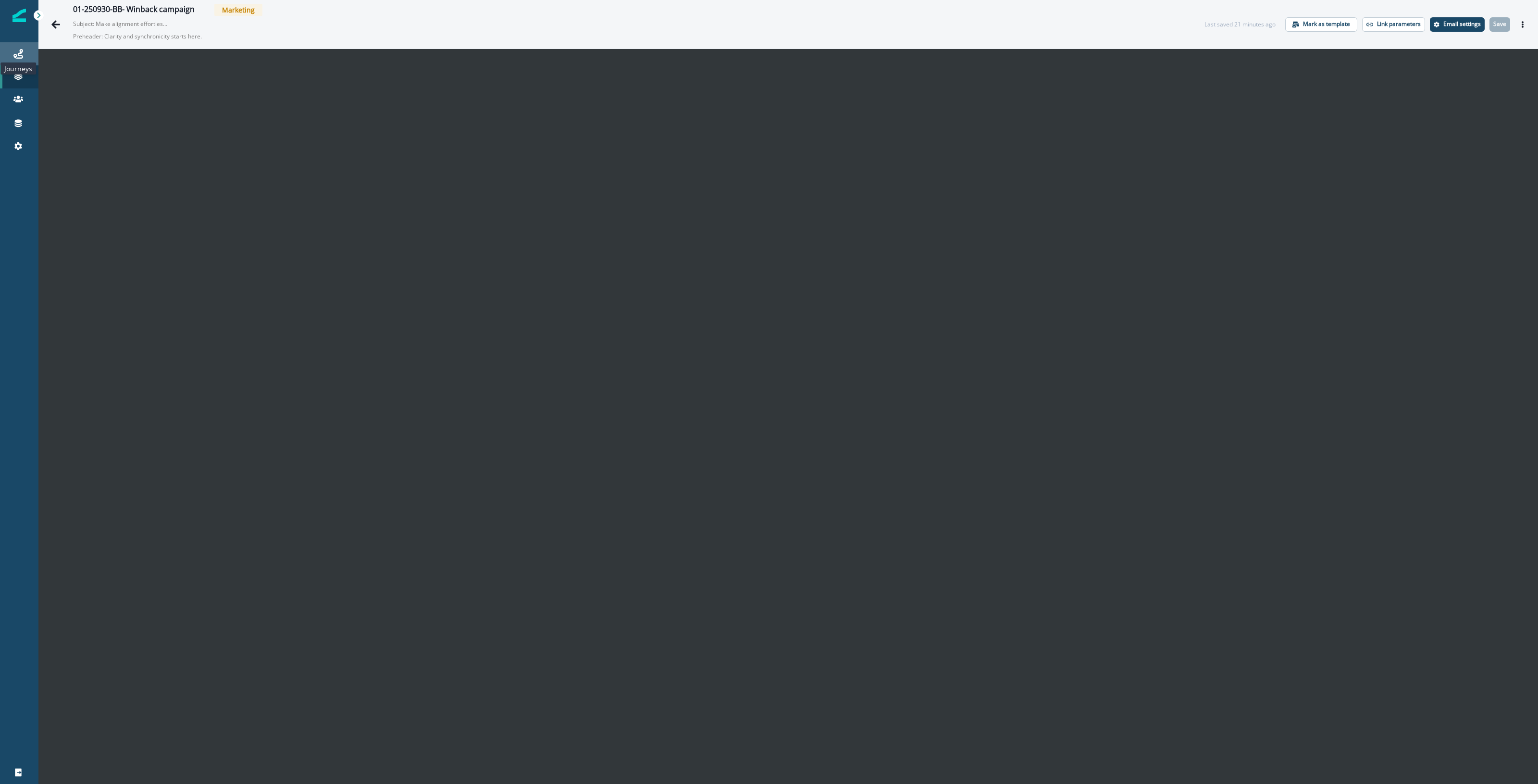
click at [18, 54] on icon at bounding box center [18, 54] width 10 height 10
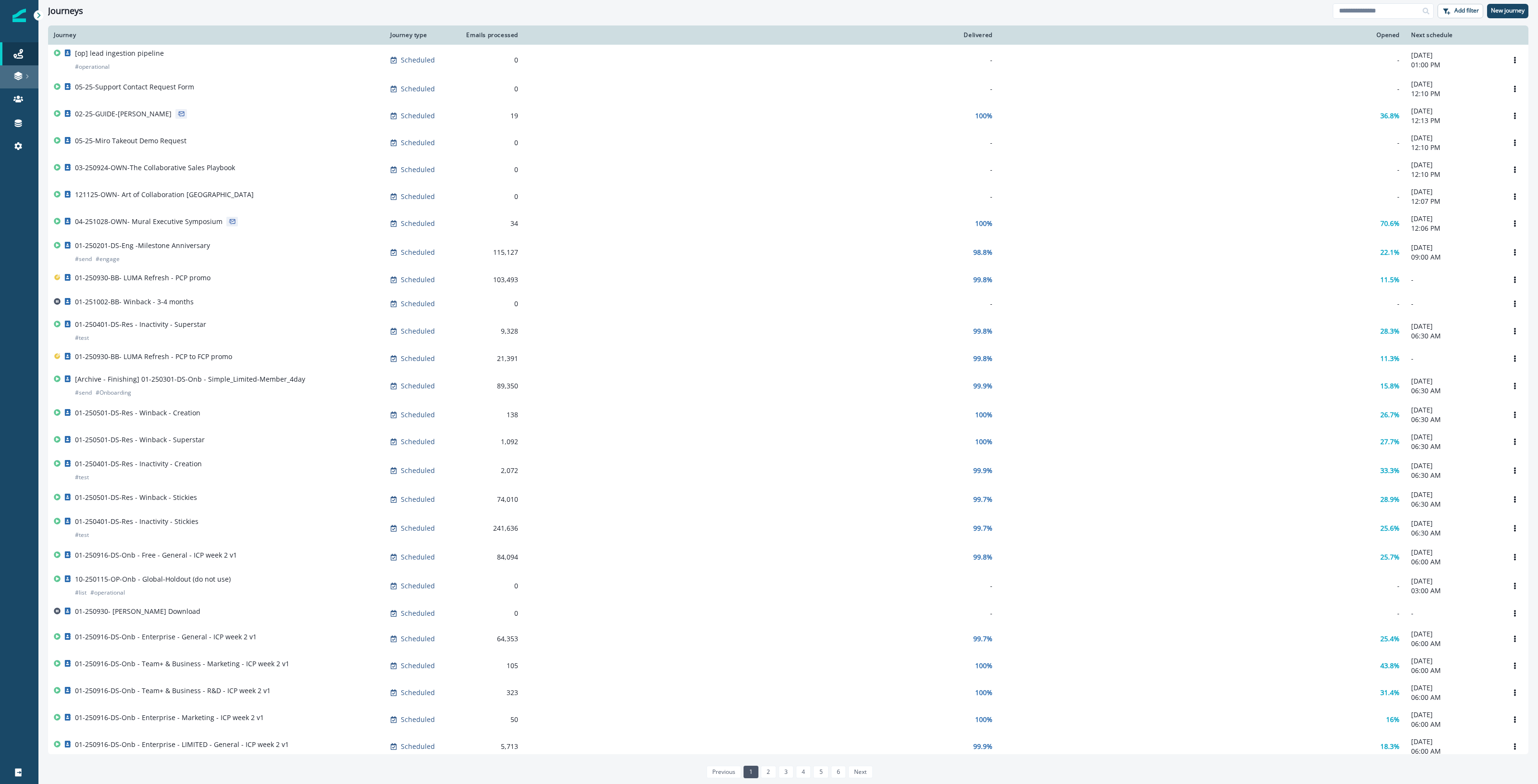
click at [18, 65] on link at bounding box center [19, 77] width 38 height 23
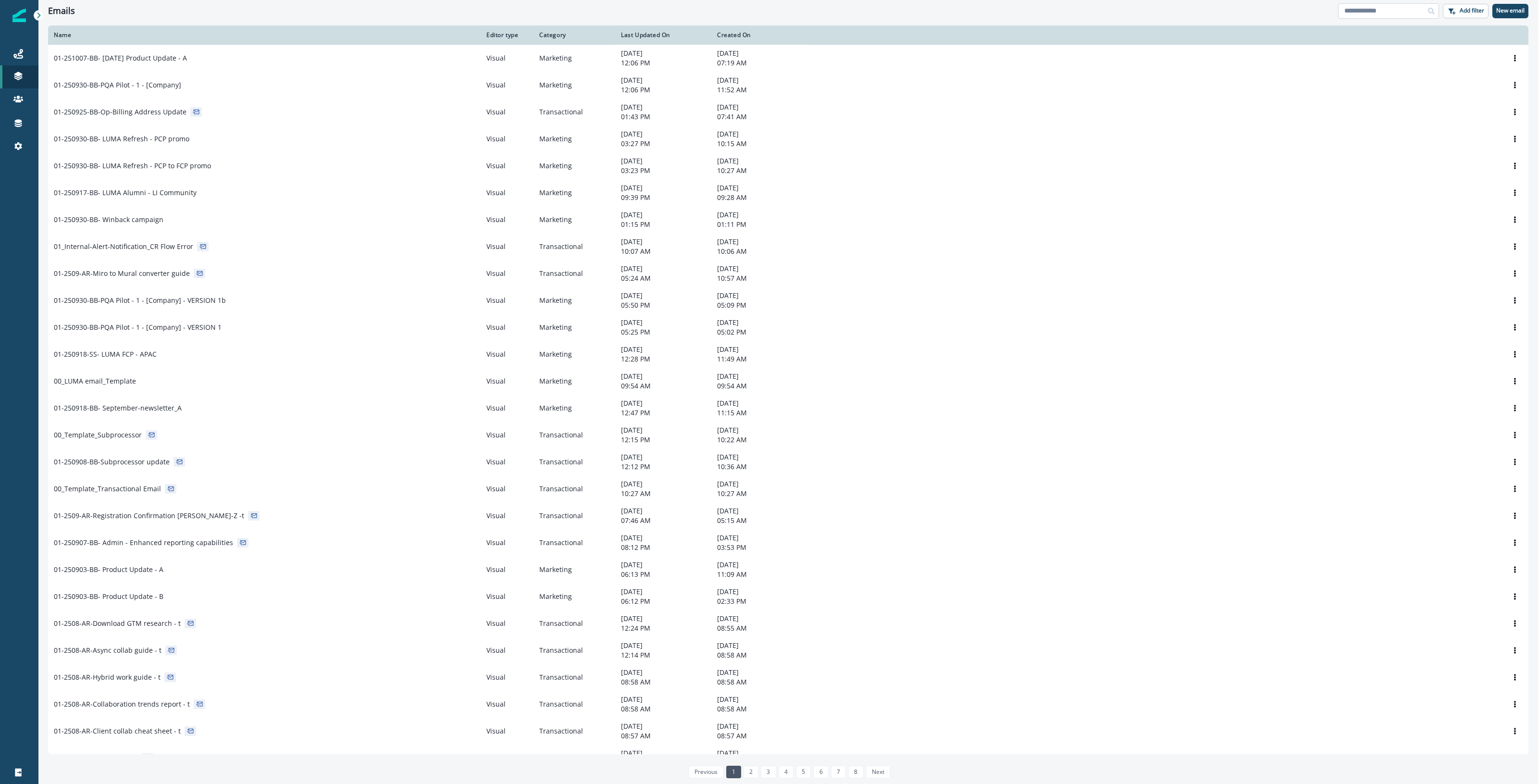
click at [1397, 10] on input at bounding box center [1388, 11] width 101 height 15
type input "*******"
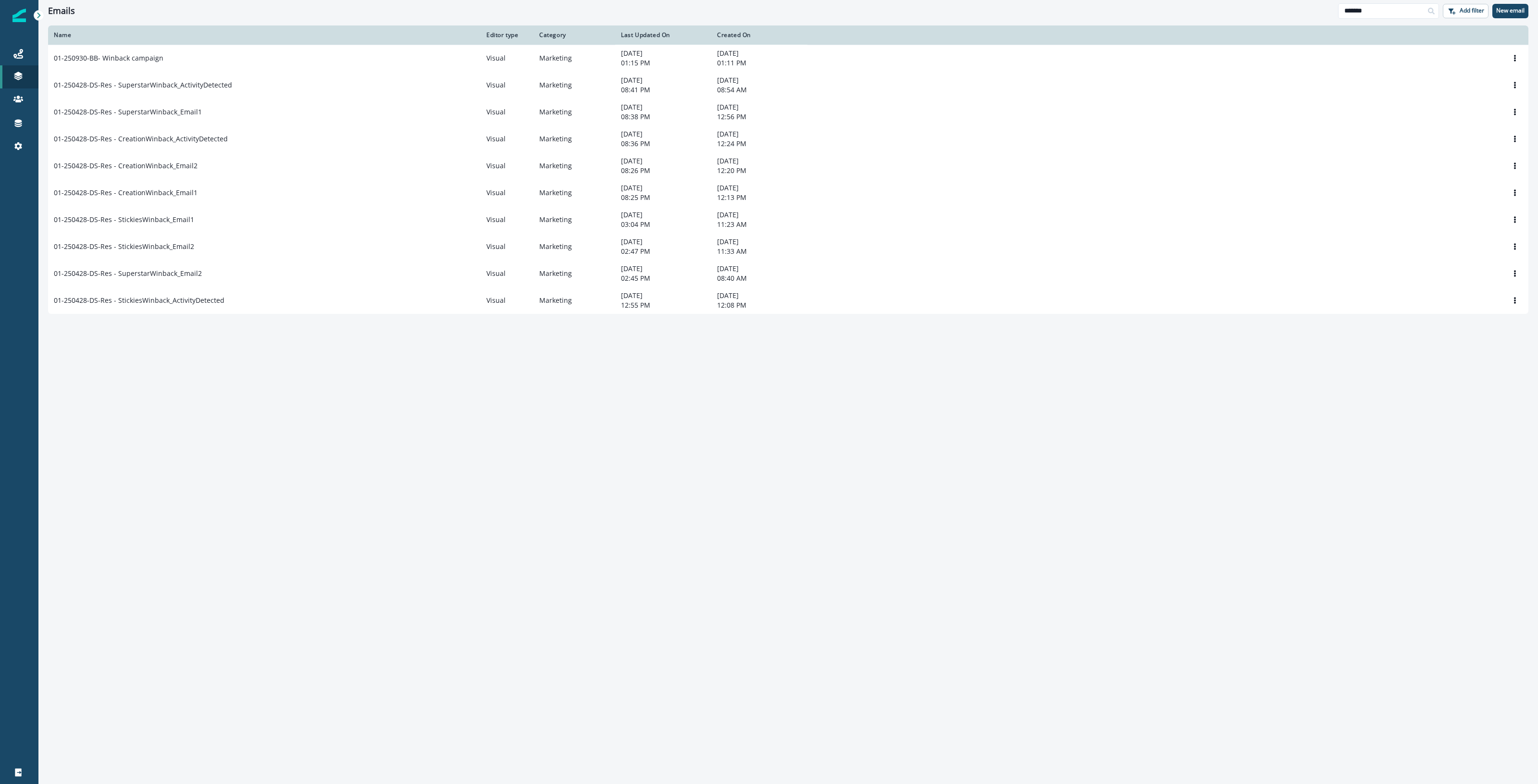
click at [203, 61] on div "01-250930-BB- Winback campaign" at bounding box center [264, 58] width 421 height 10
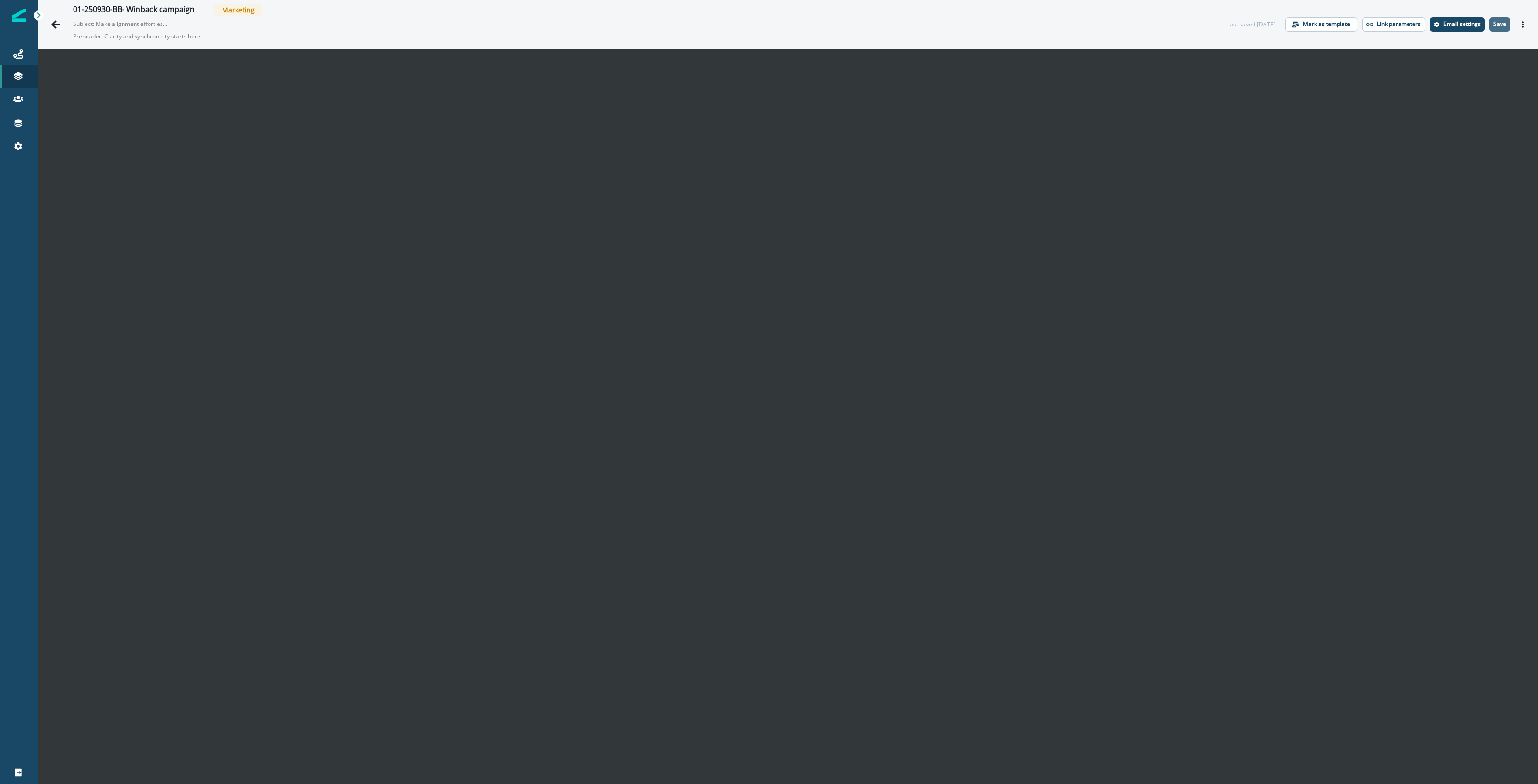
click at [1493, 21] on p "Save" at bounding box center [1500, 24] width 13 height 7
click at [1519, 27] on icon "Actions" at bounding box center [1523, 25] width 7 height 7
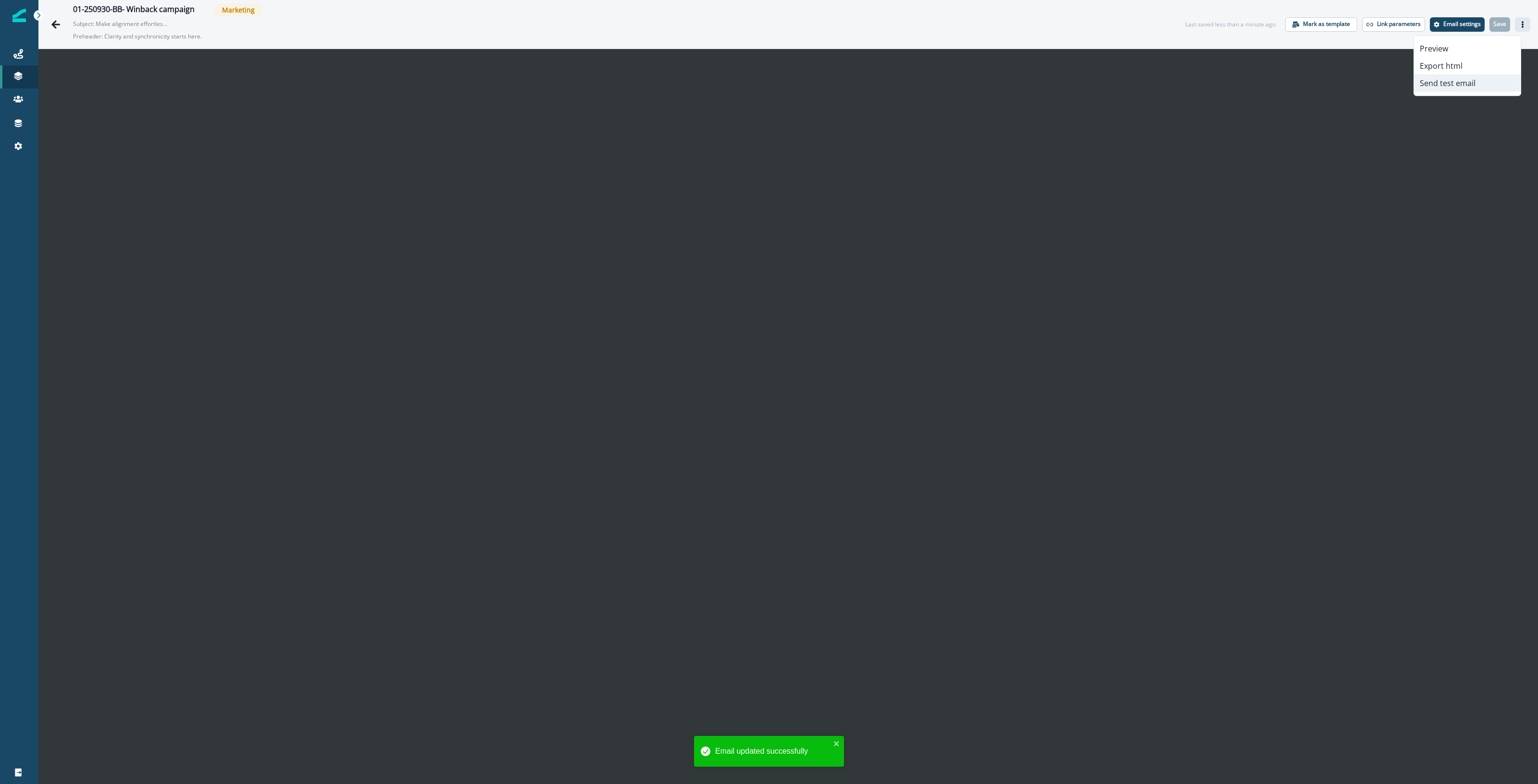
click at [1457, 85] on button "Send test email" at bounding box center [1467, 82] width 107 height 17
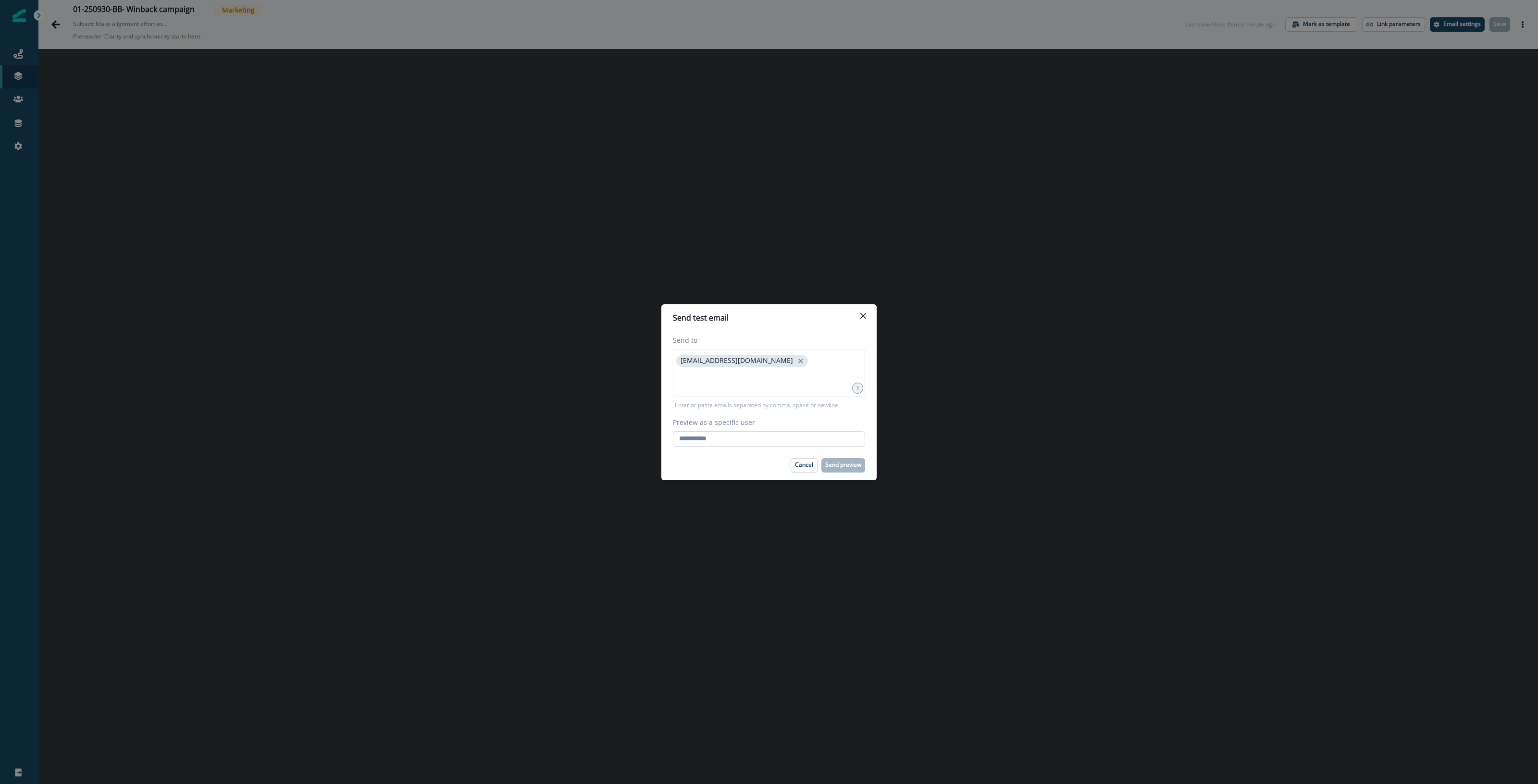
click at [705, 443] on input "Preview as a specific user" at bounding box center [769, 439] width 192 height 15
click at [733, 386] on input at bounding box center [769, 380] width 190 height 19
click at [699, 445] on input "Preview as a specific user" at bounding box center [769, 441] width 192 height 15
type input "**********"
click at [704, 463] on div "Cancel Send preview" at bounding box center [769, 468] width 192 height 14
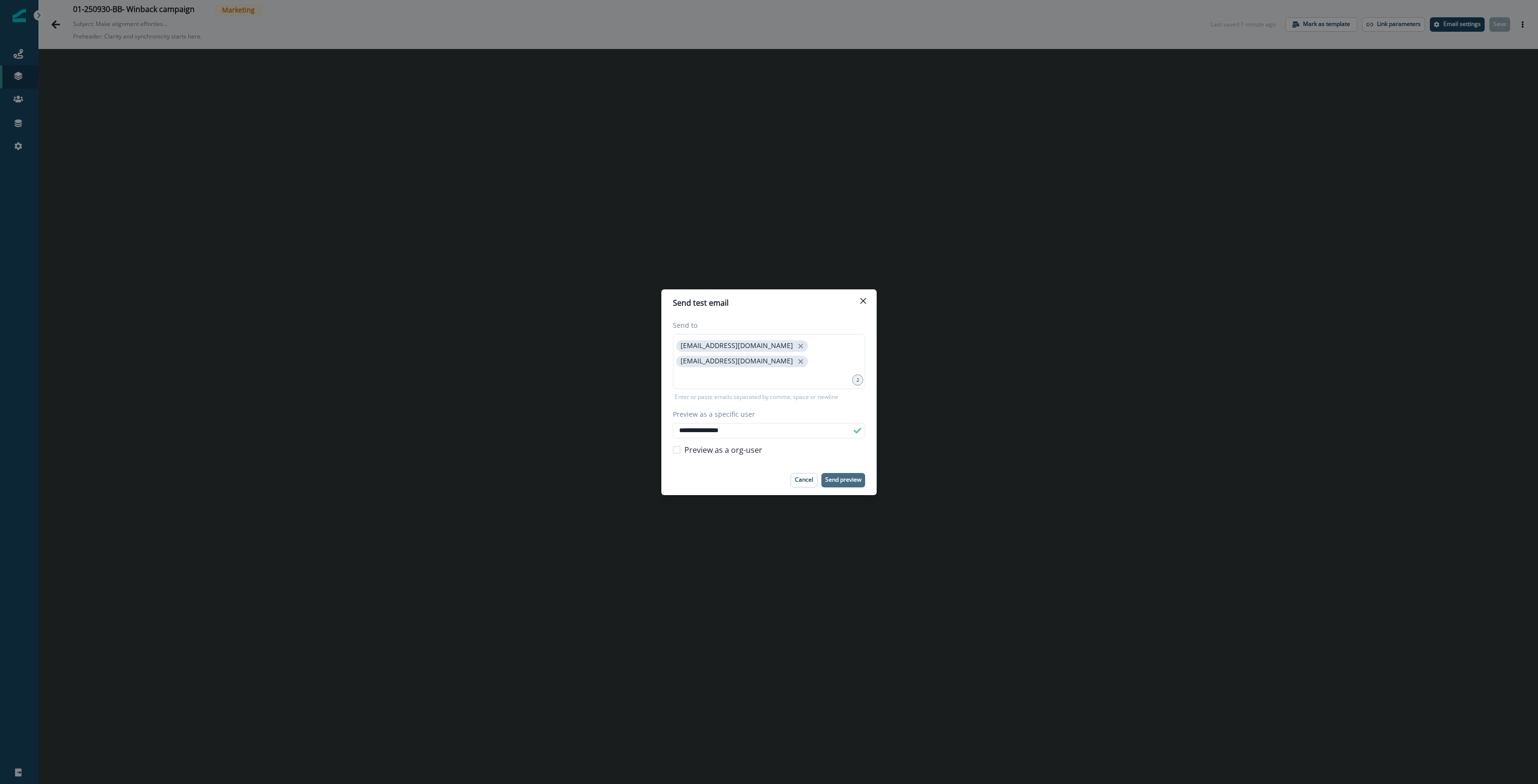
click at [837, 481] on p "Send preview" at bounding box center [843, 480] width 36 height 7
click at [844, 482] on p "Send preview" at bounding box center [843, 480] width 36 height 7
click at [864, 299] on icon "Close" at bounding box center [863, 300] width 5 height 5
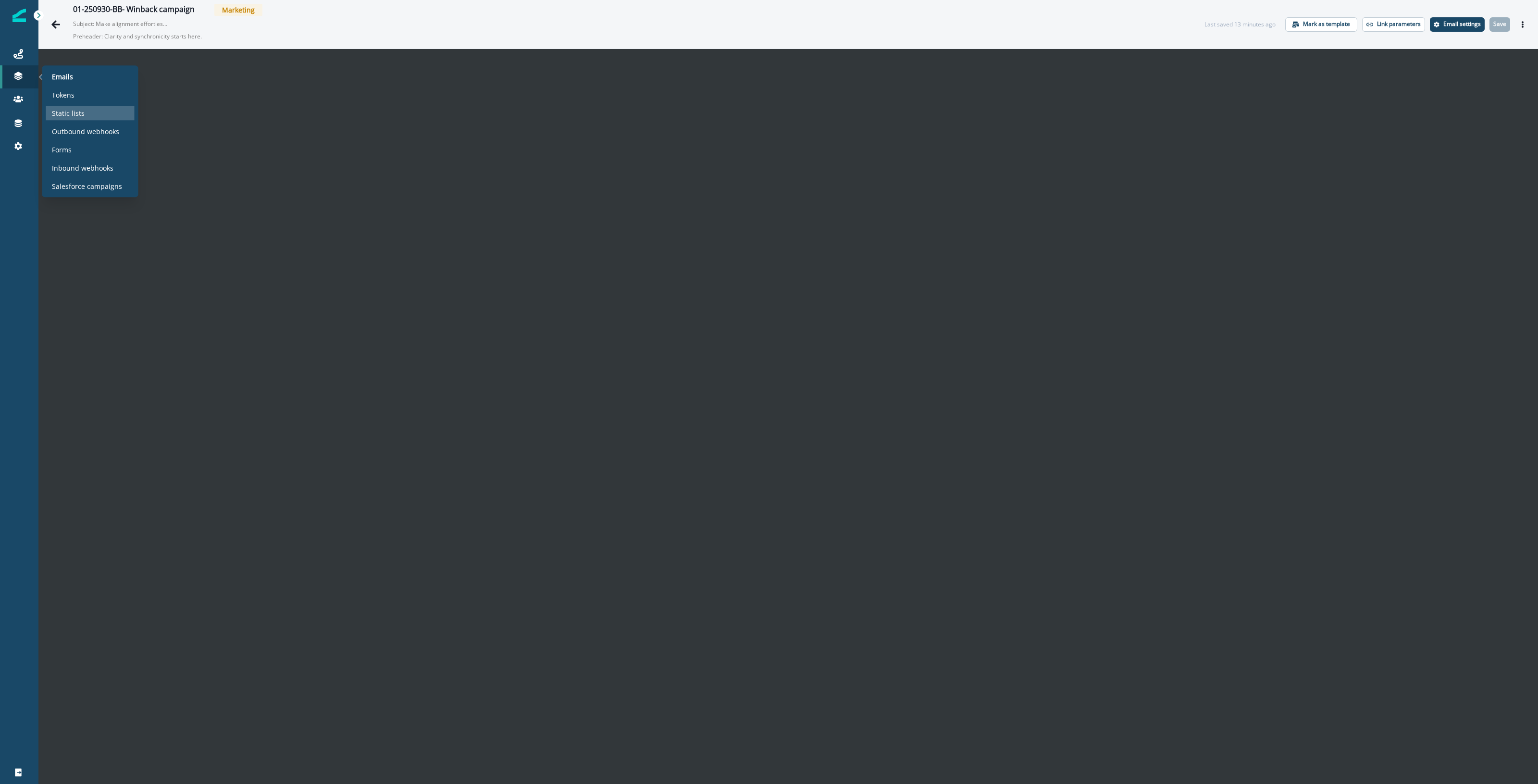
drag, startPoint x: 64, startPoint y: 116, endPoint x: 64, endPoint y: 107, distance: 9.0
click at [64, 116] on p "Static lists" at bounding box center [68, 113] width 33 height 10
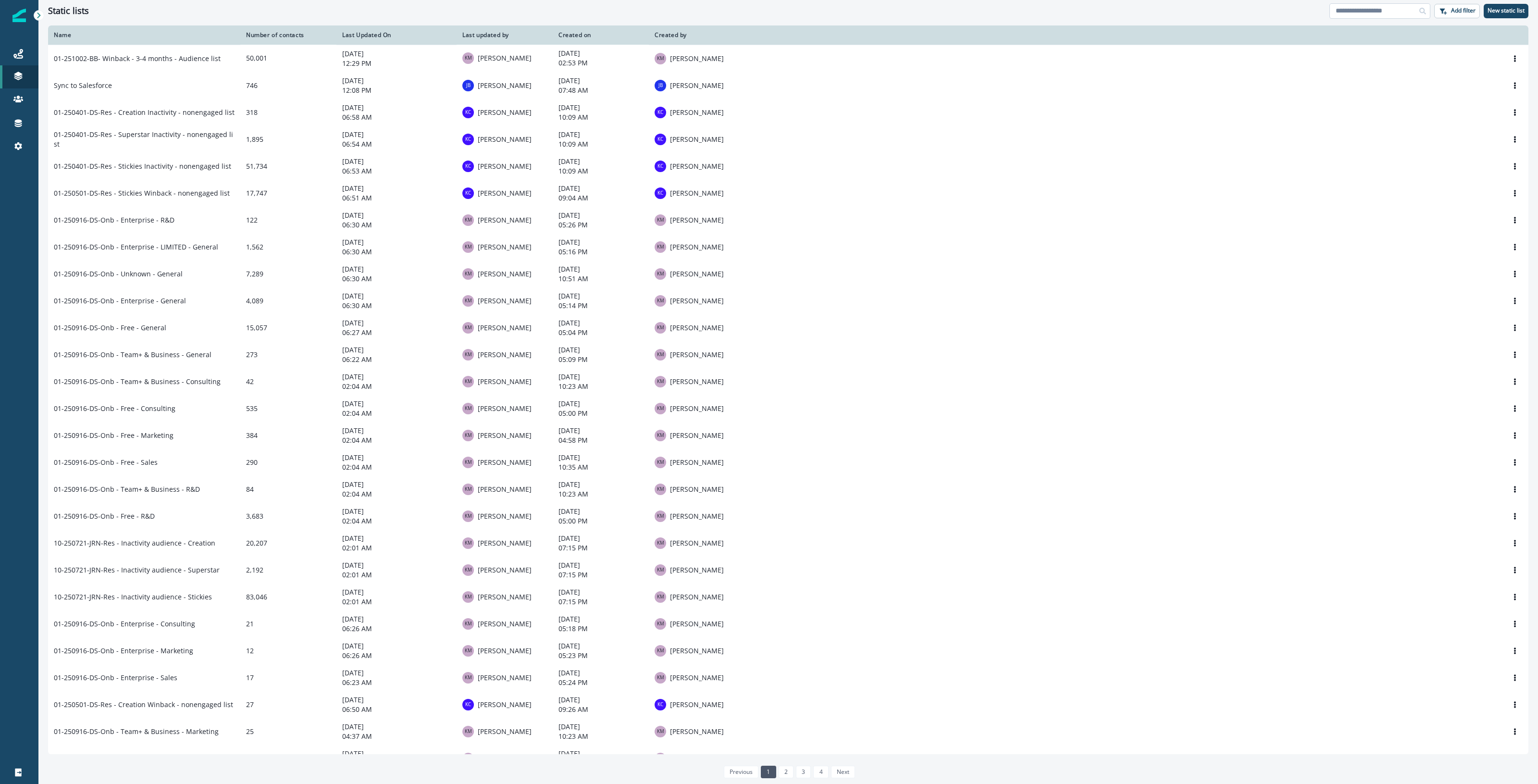
click at [1371, 17] on input at bounding box center [1380, 11] width 101 height 15
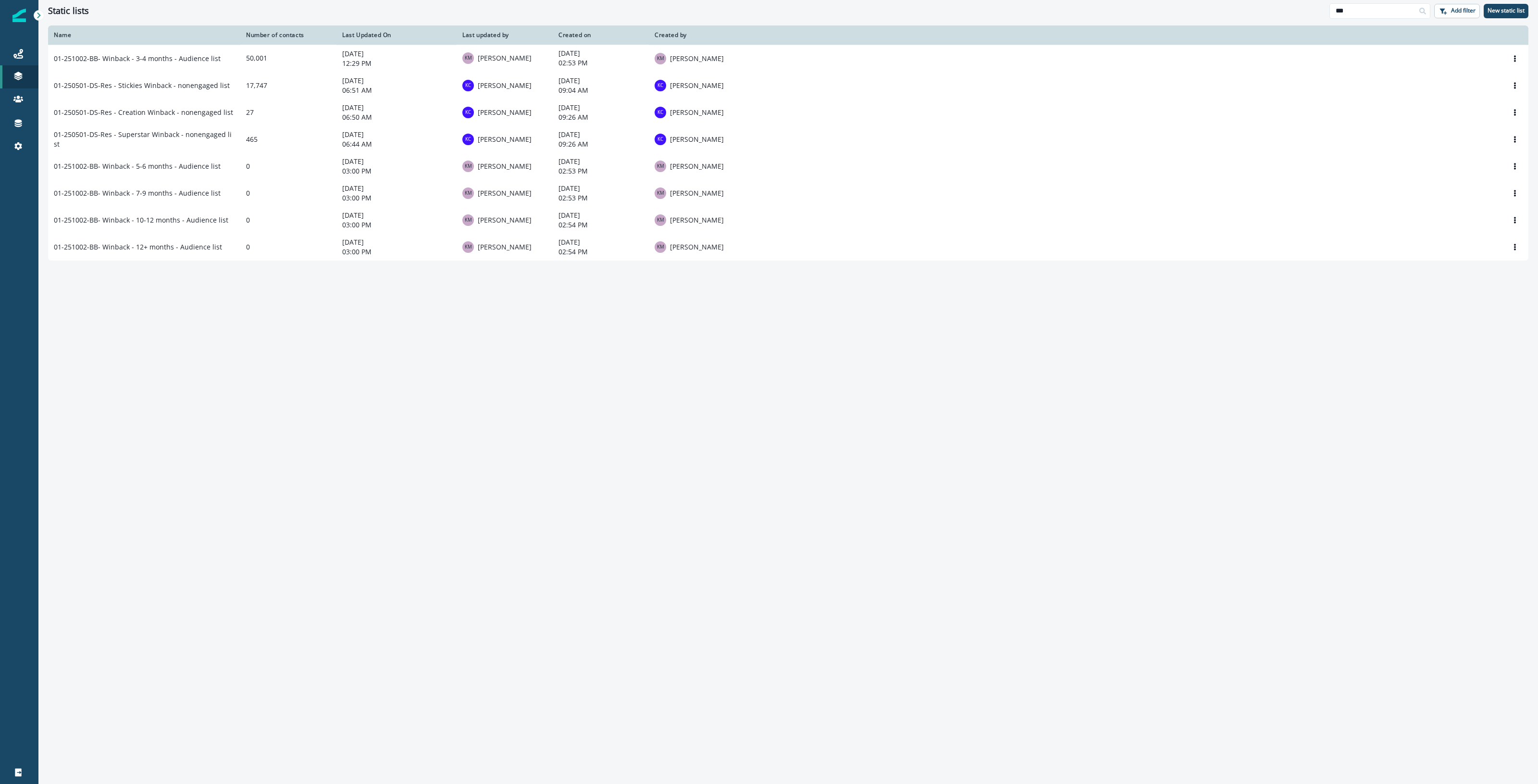
type input "***"
click at [1411, 36] on th at bounding box center [1149, 34] width 759 height 19
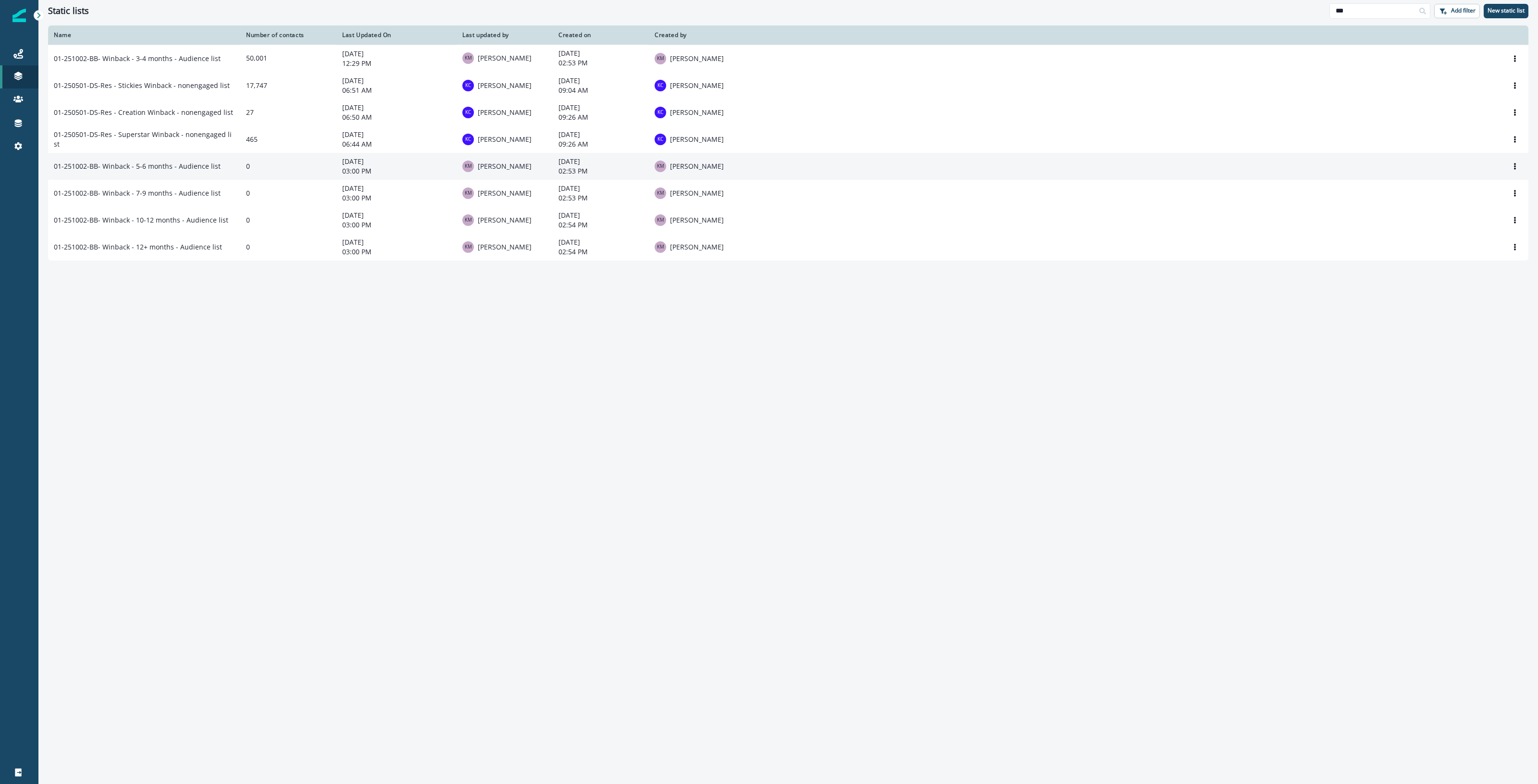
click at [176, 173] on td "01-251002-BB- Winback - 5-6 months - Audience list" at bounding box center [144, 166] width 192 height 27
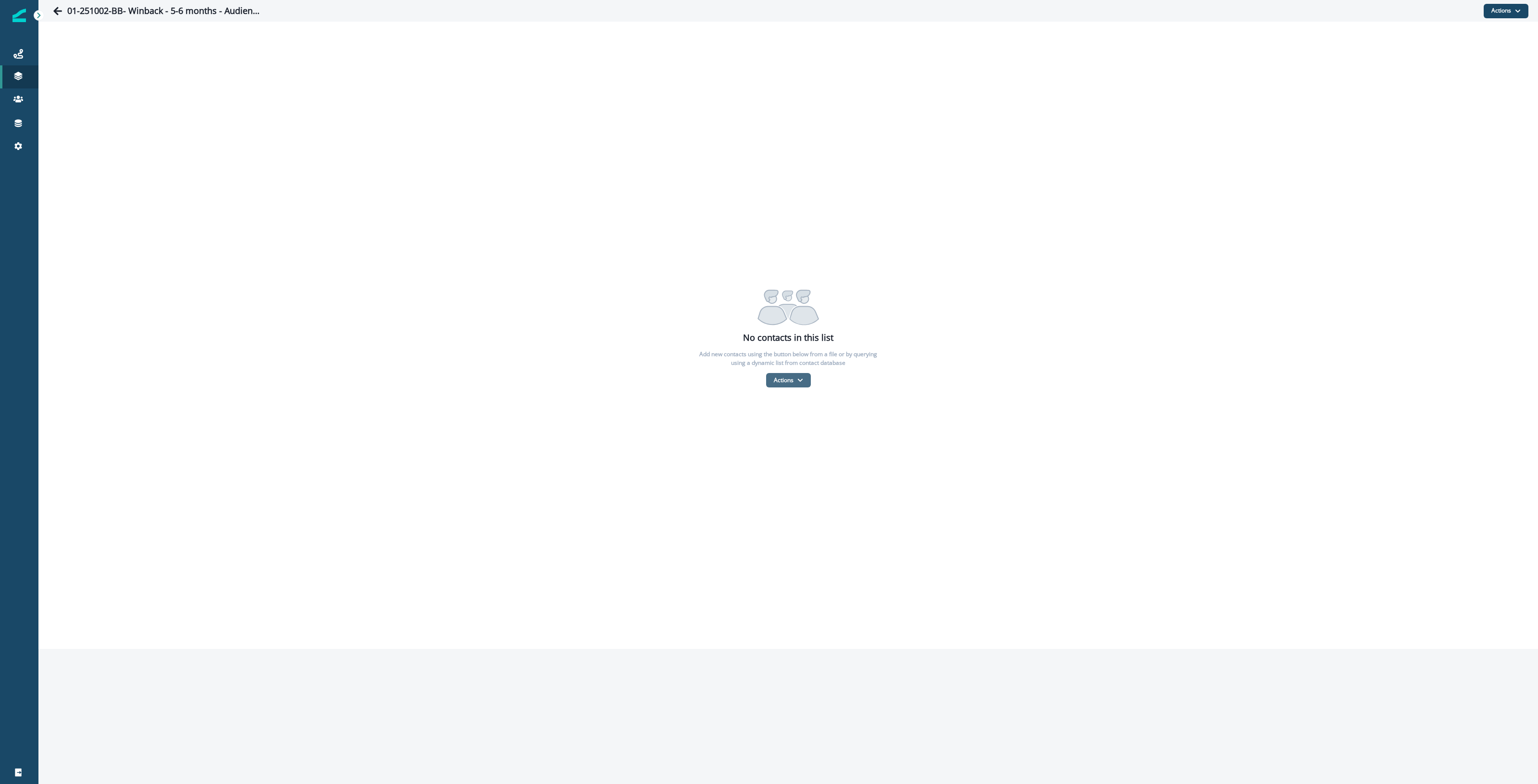
click at [782, 379] on button "Actions" at bounding box center [789, 380] width 45 height 14
click at [789, 423] on button "From a CSV file" at bounding box center [809, 422] width 86 height 16
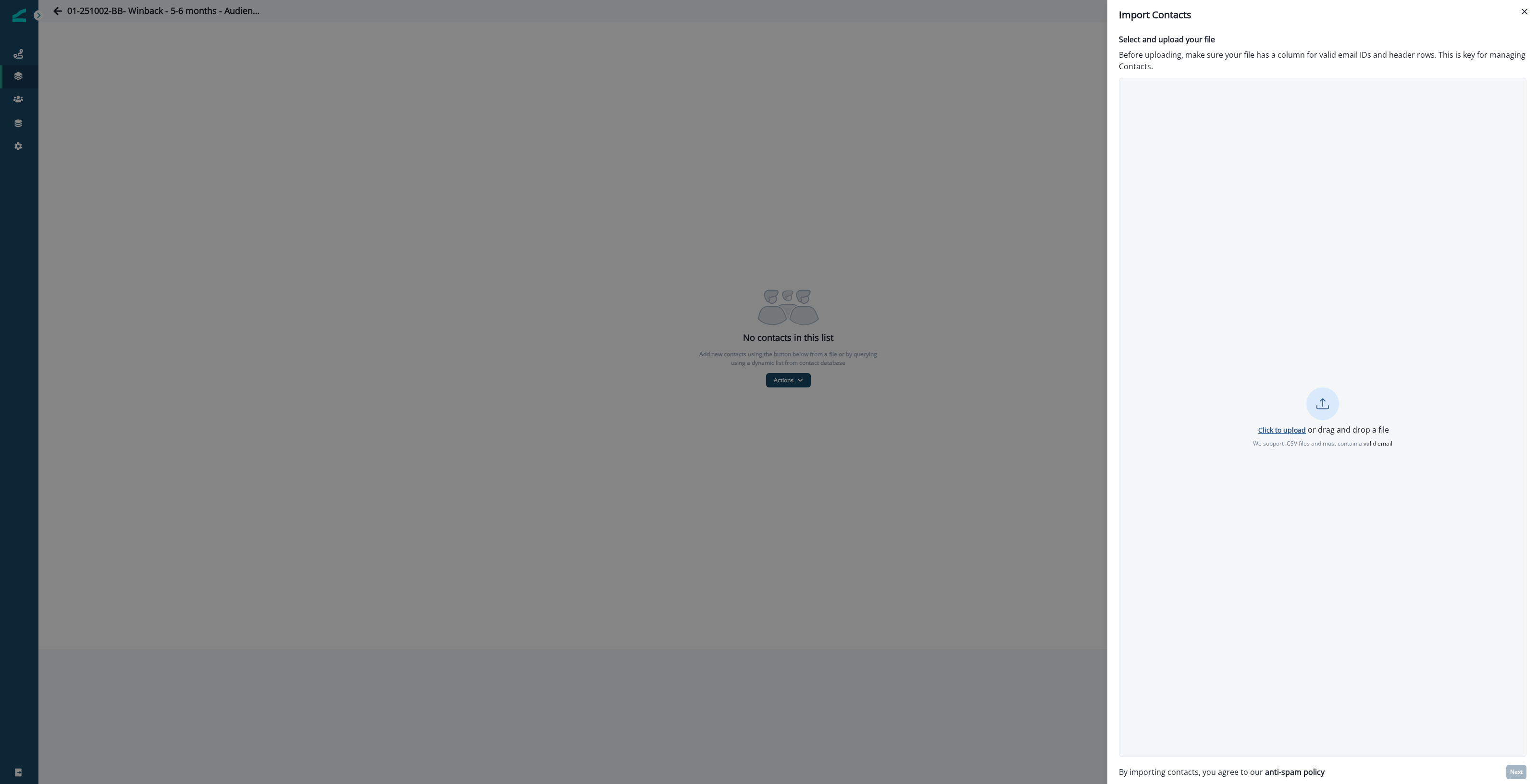
click at [1267, 428] on p "Click to upload" at bounding box center [1282, 430] width 47 height 9
click at [1519, 774] on p "Next" at bounding box center [1517, 772] width 13 height 7
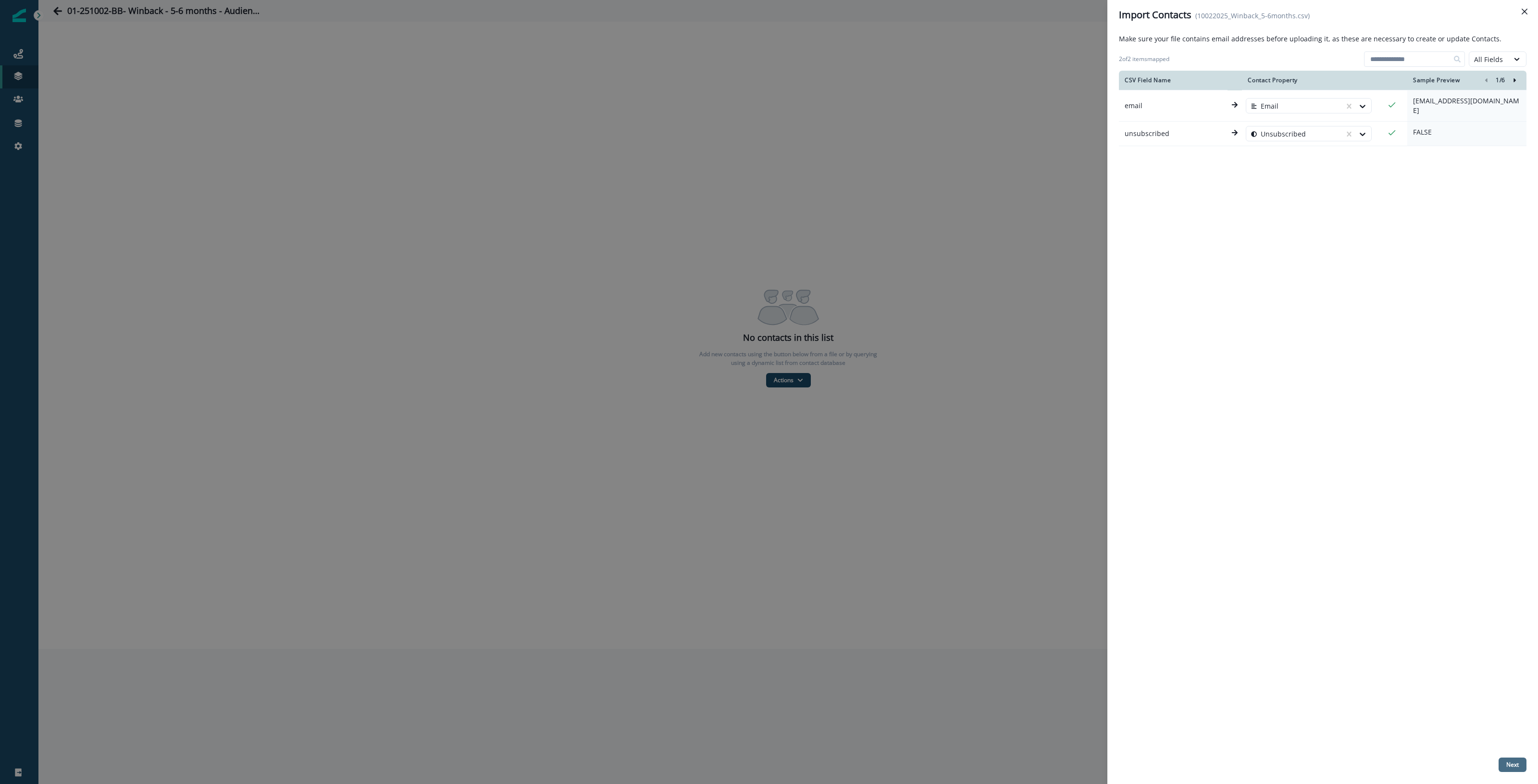
click at [1515, 764] on p "Next" at bounding box center [1513, 765] width 13 height 7
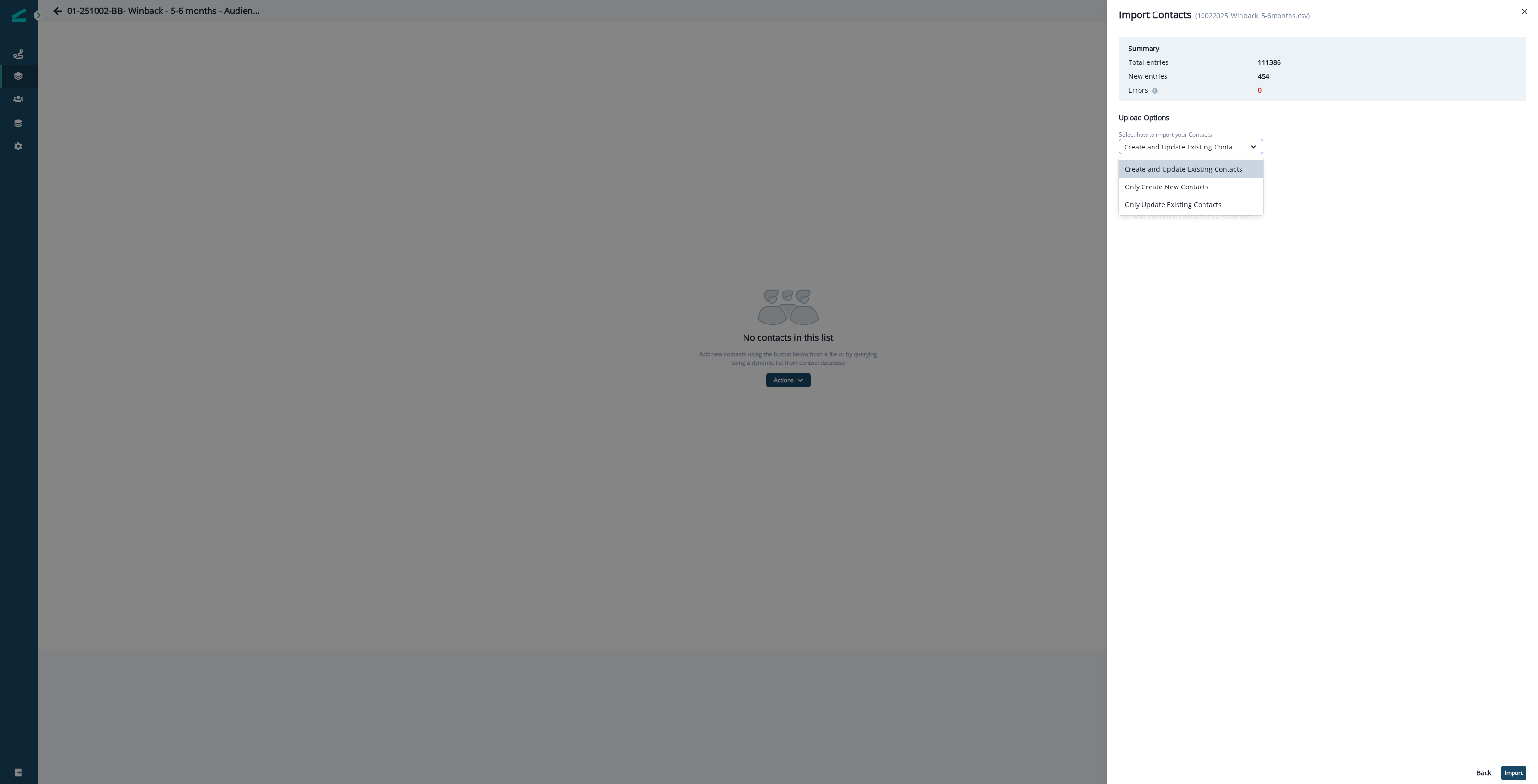
click at [1198, 147] on div "Create and Update Existing Contacts" at bounding box center [1183, 146] width 116 height 10
click at [1237, 188] on div "Only Create New Contacts" at bounding box center [1191, 187] width 144 height 18
click at [1376, 181] on div "Static List Support Add Imported contacts to a static list" at bounding box center [1322, 176] width 407 height 30
click at [1249, 148] on div at bounding box center [1253, 146] width 16 height 10
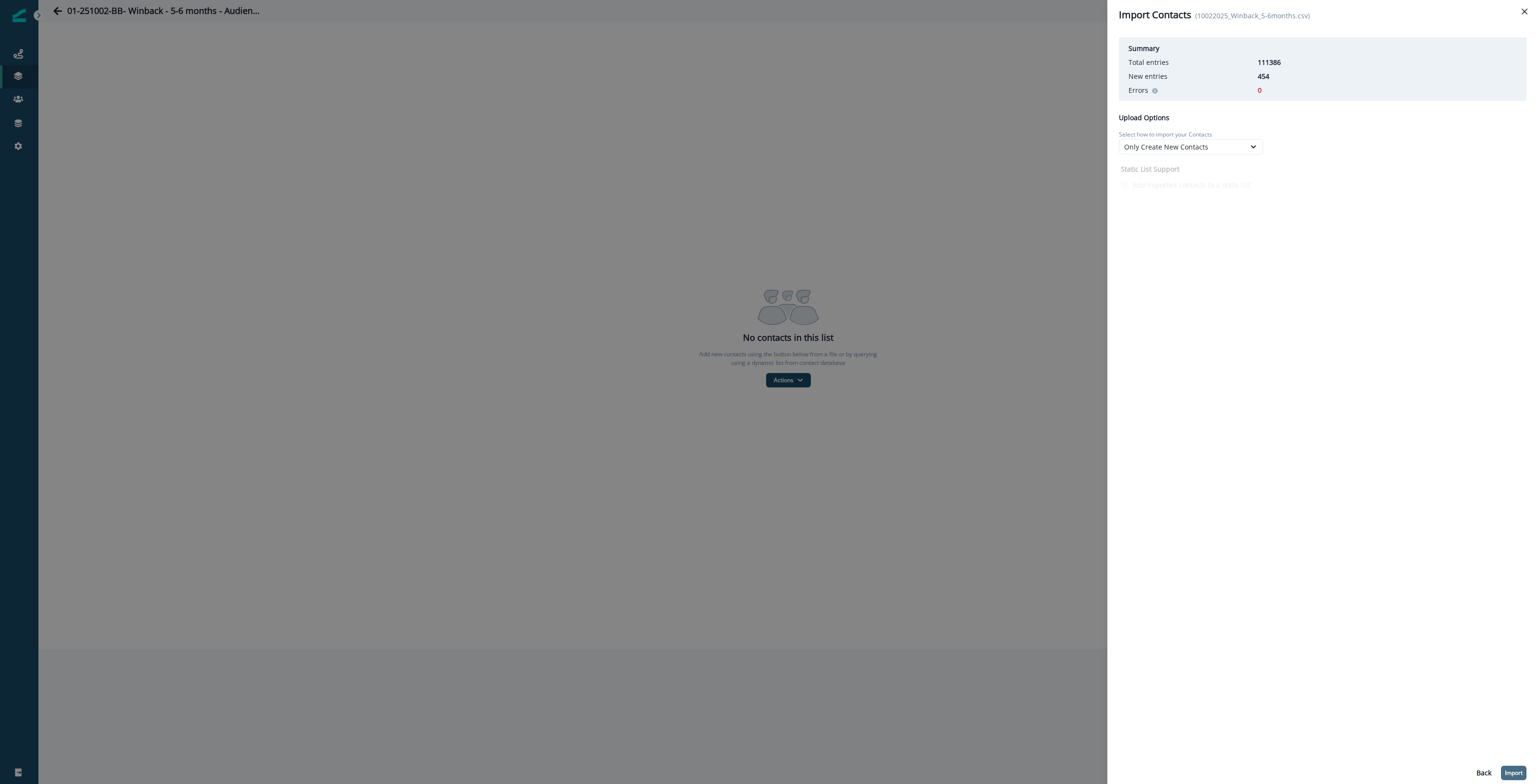
click at [1519, 774] on p "Import" at bounding box center [1514, 773] width 18 height 7
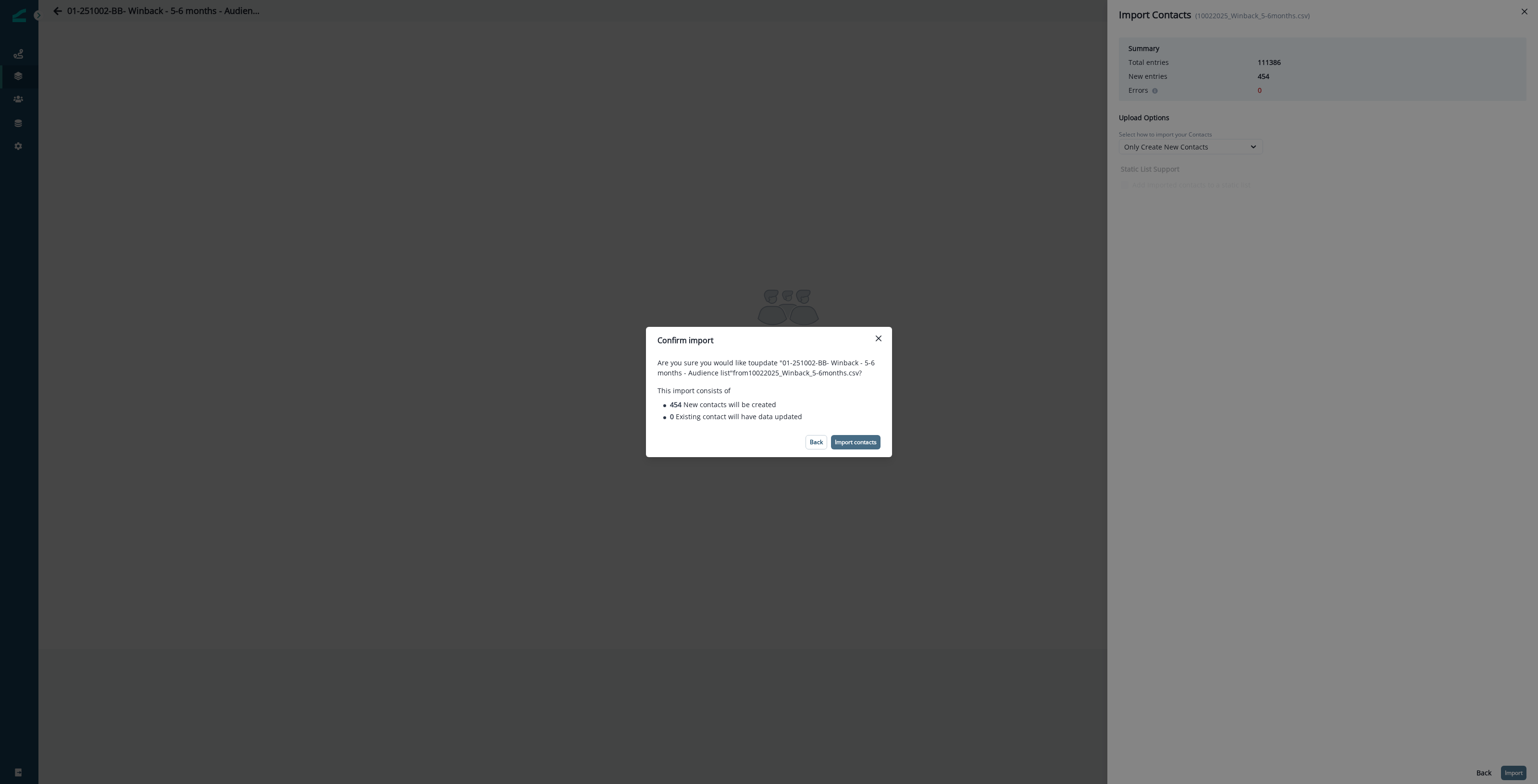
click at [866, 440] on p "Import contacts" at bounding box center [856, 442] width 42 height 7
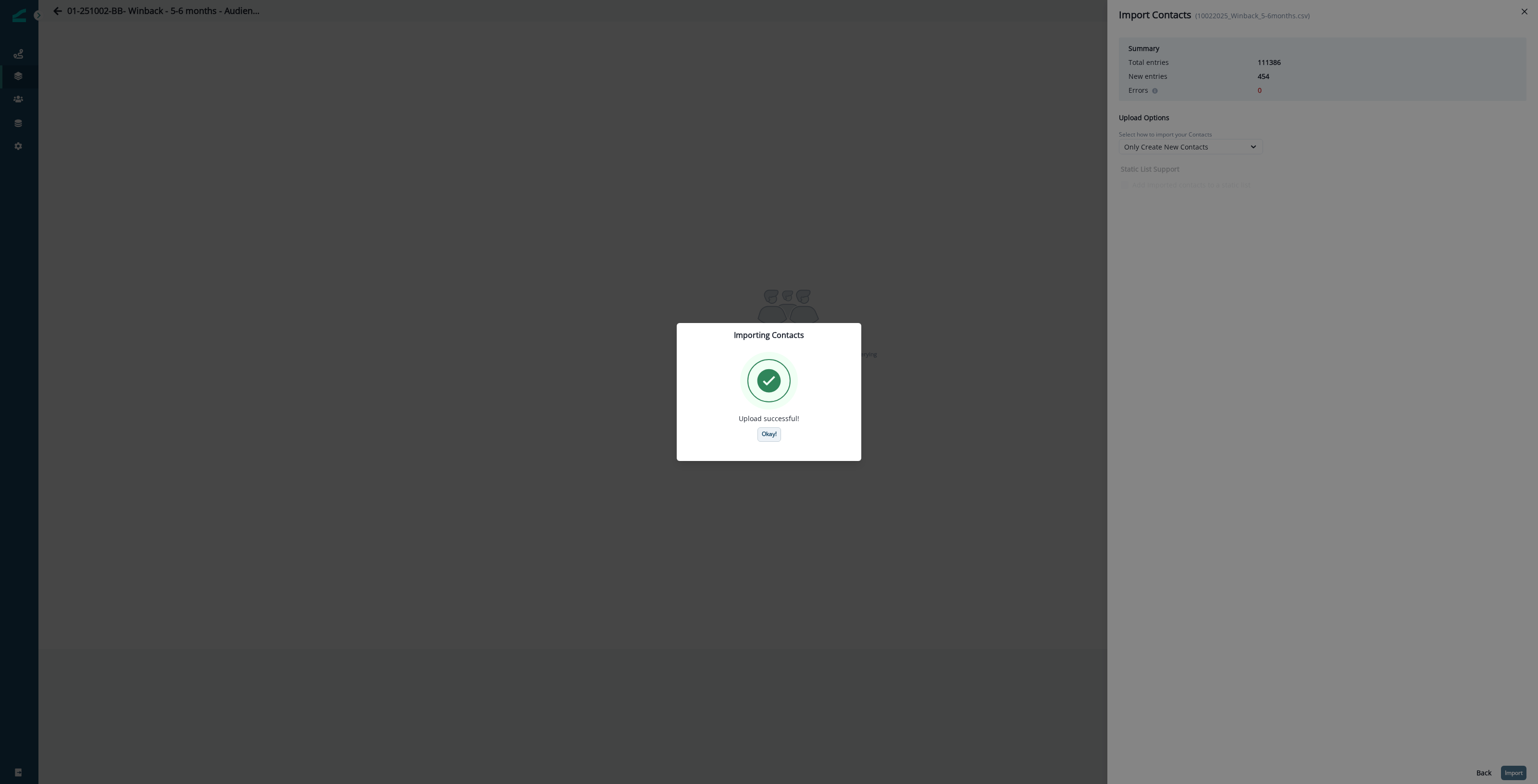
click at [773, 436] on p "Okay!" at bounding box center [769, 434] width 15 height 7
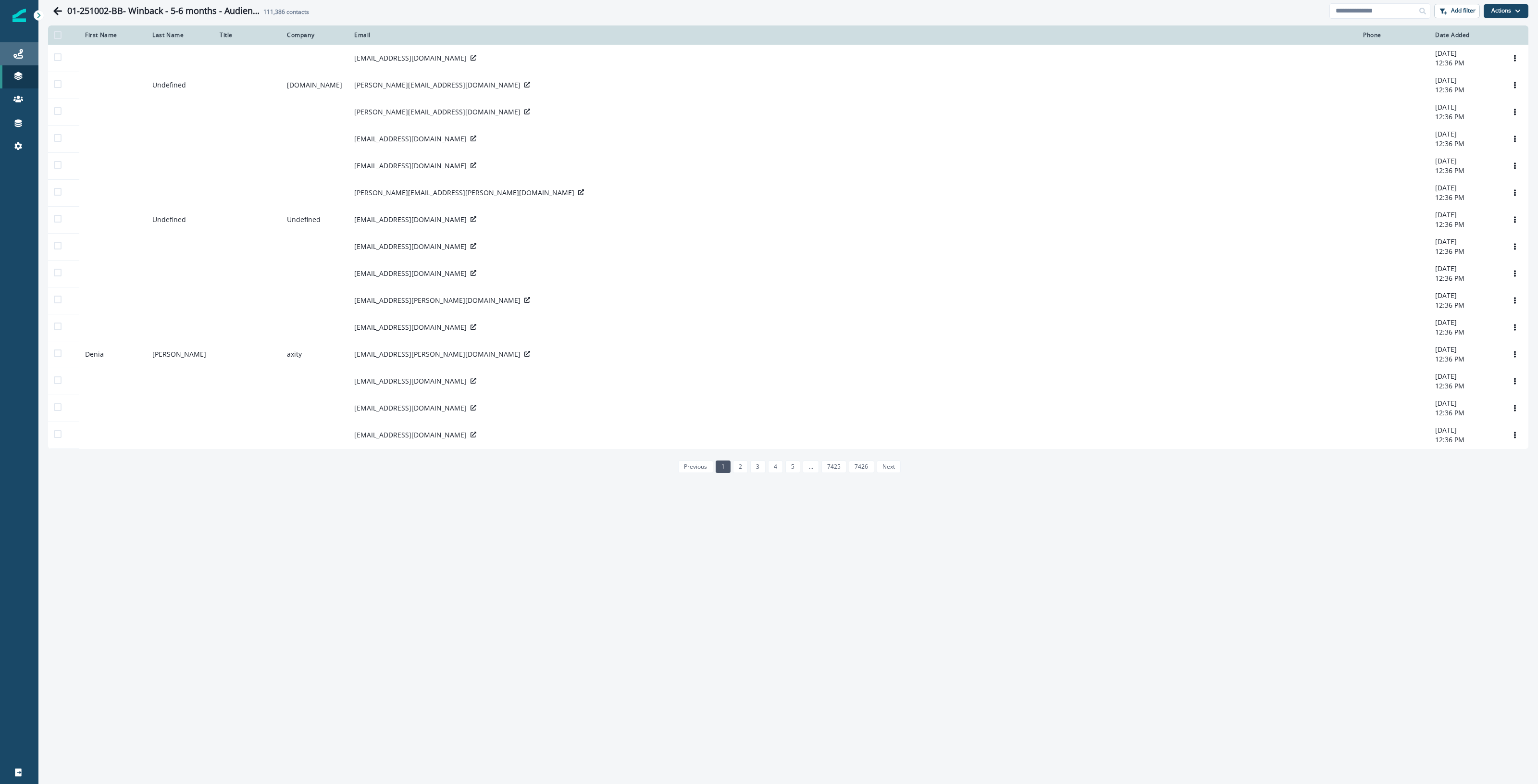
click at [13, 55] on icon at bounding box center [18, 54] width 10 height 10
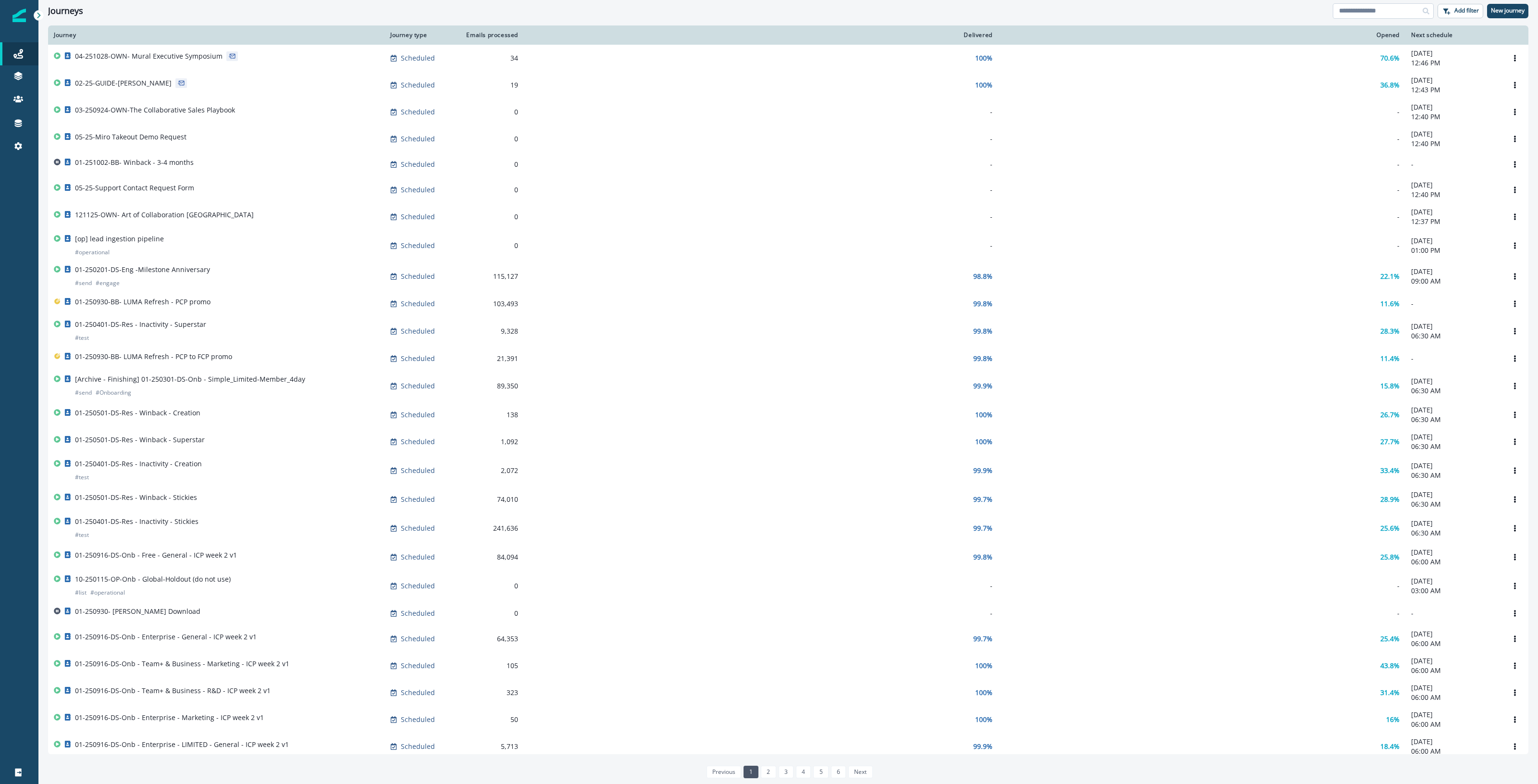
click at [1397, 11] on input at bounding box center [1383, 11] width 101 height 15
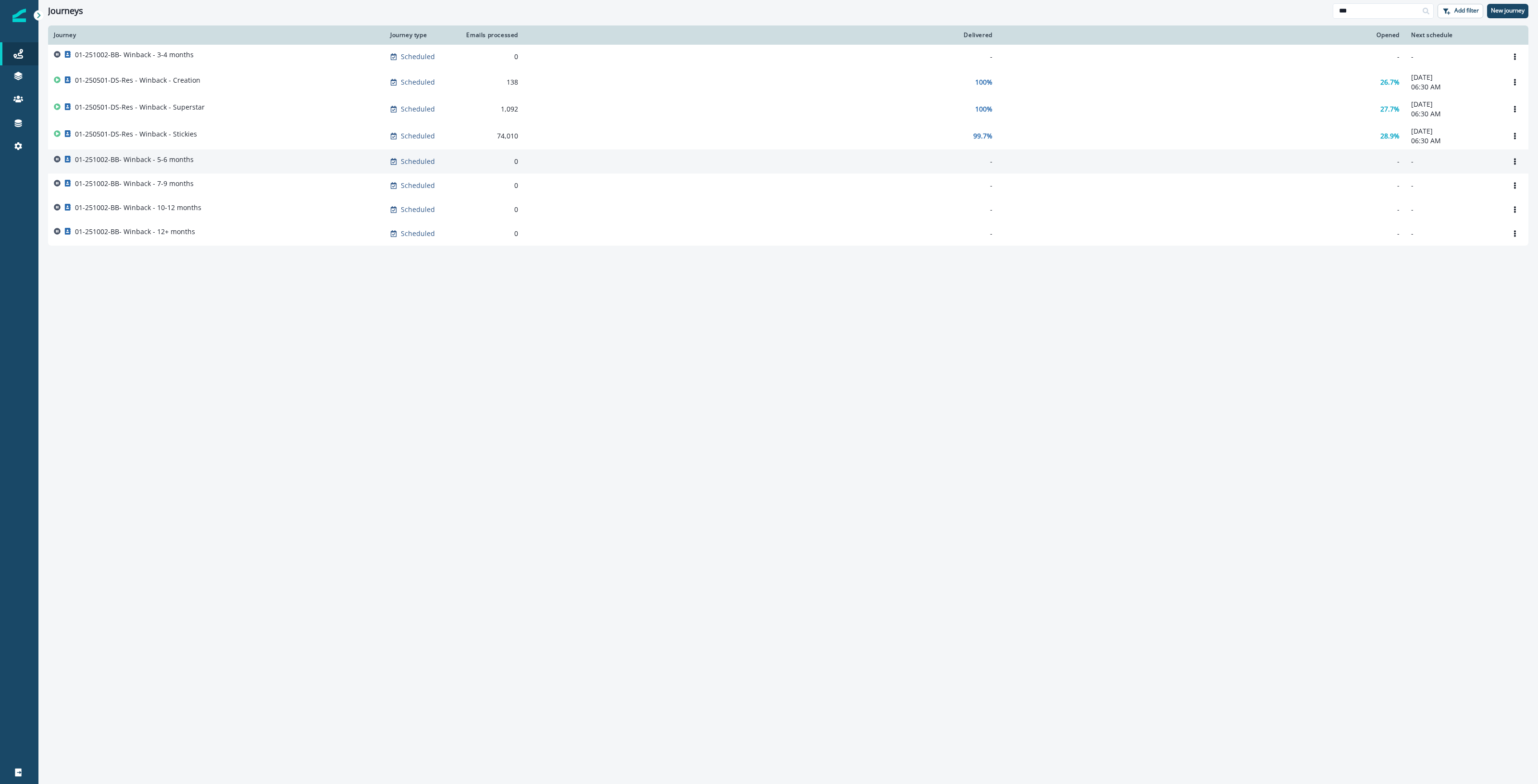
type input "***"
click at [222, 166] on div "01-251002-BB- Winback - 5-6 months" at bounding box center [216, 161] width 325 height 13
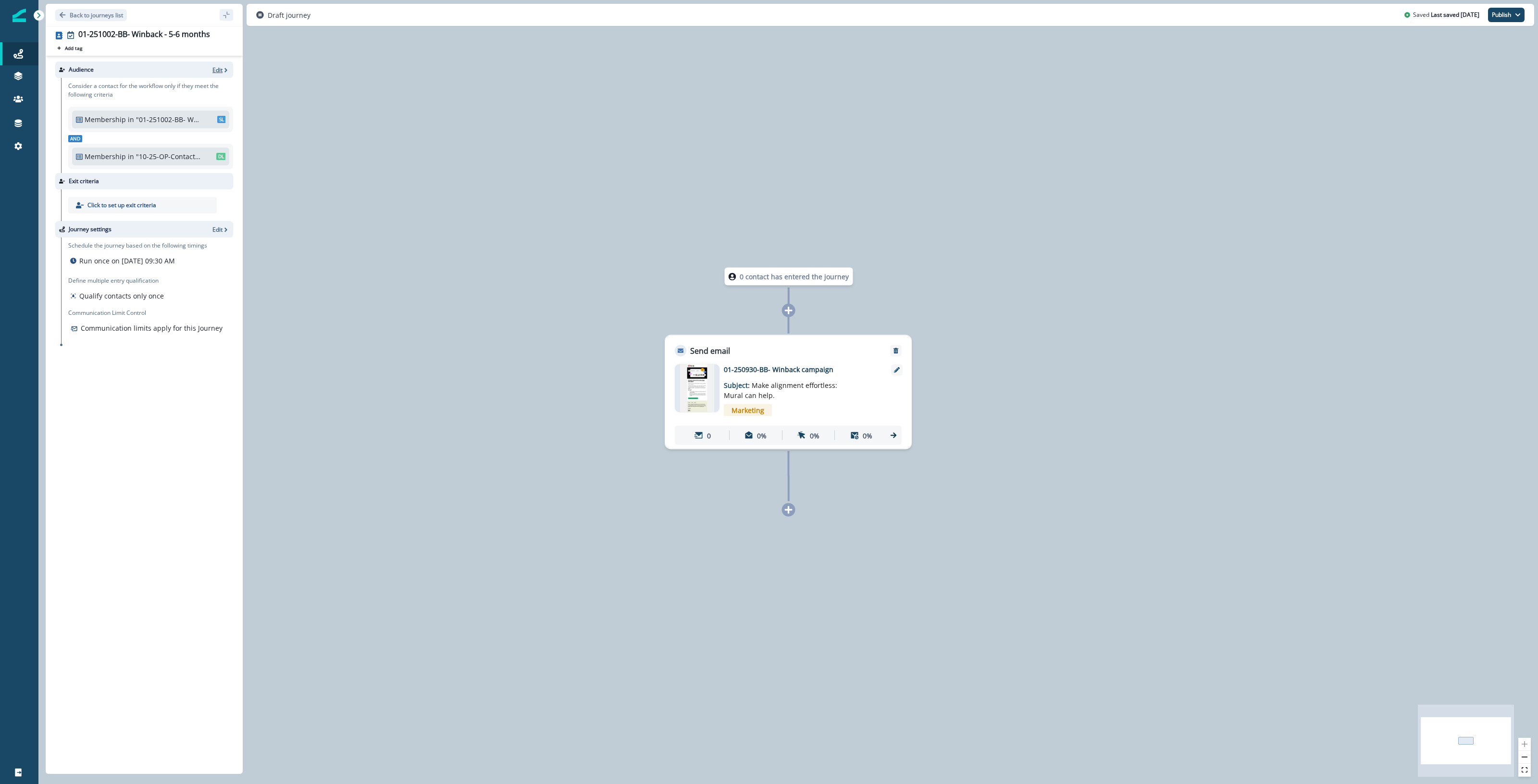
click at [219, 68] on p "Edit" at bounding box center [217, 70] width 10 height 8
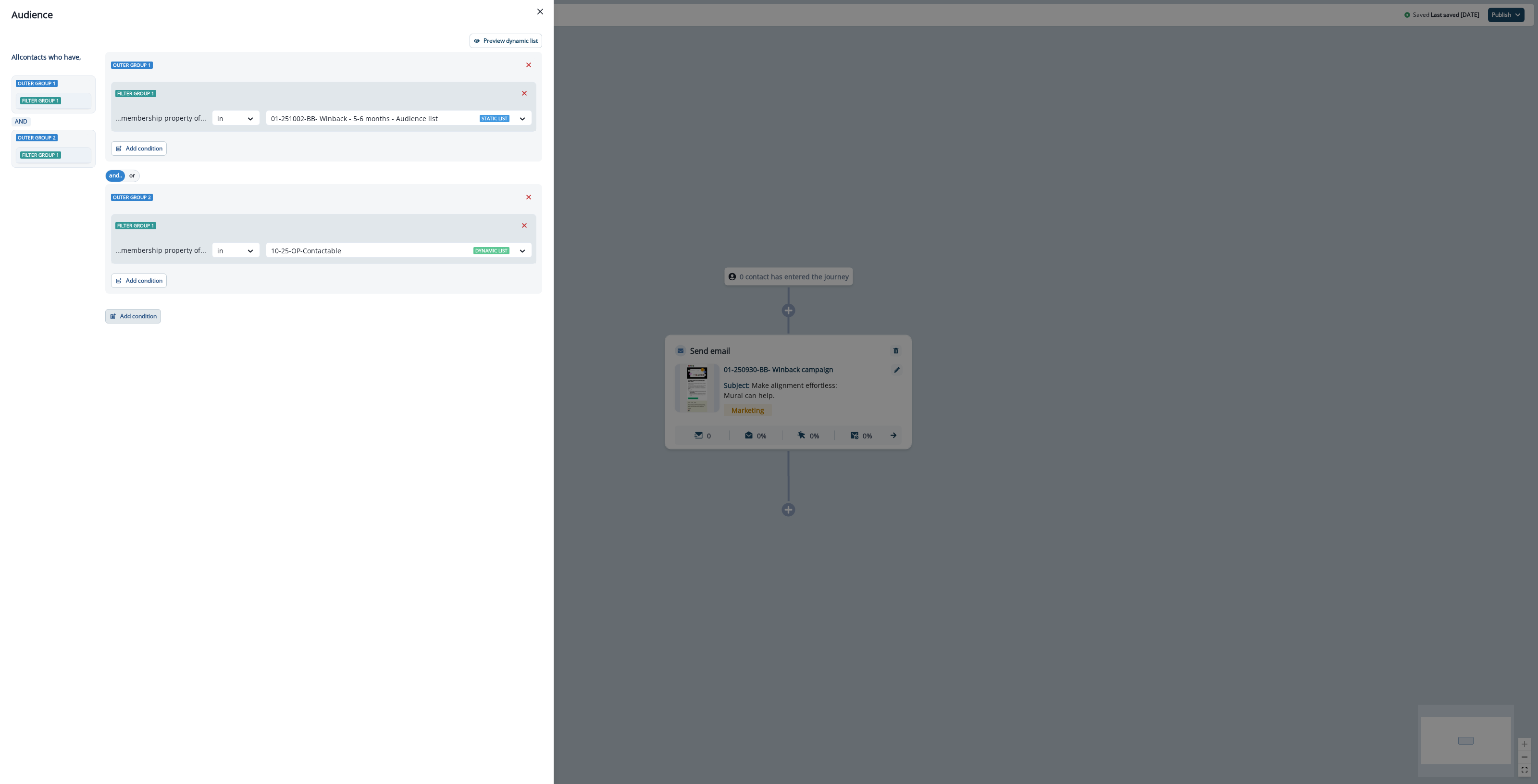
click at [132, 318] on button "Add condition" at bounding box center [133, 316] width 56 height 14
click at [175, 355] on button "A person property" at bounding box center [167, 357] width 122 height 16
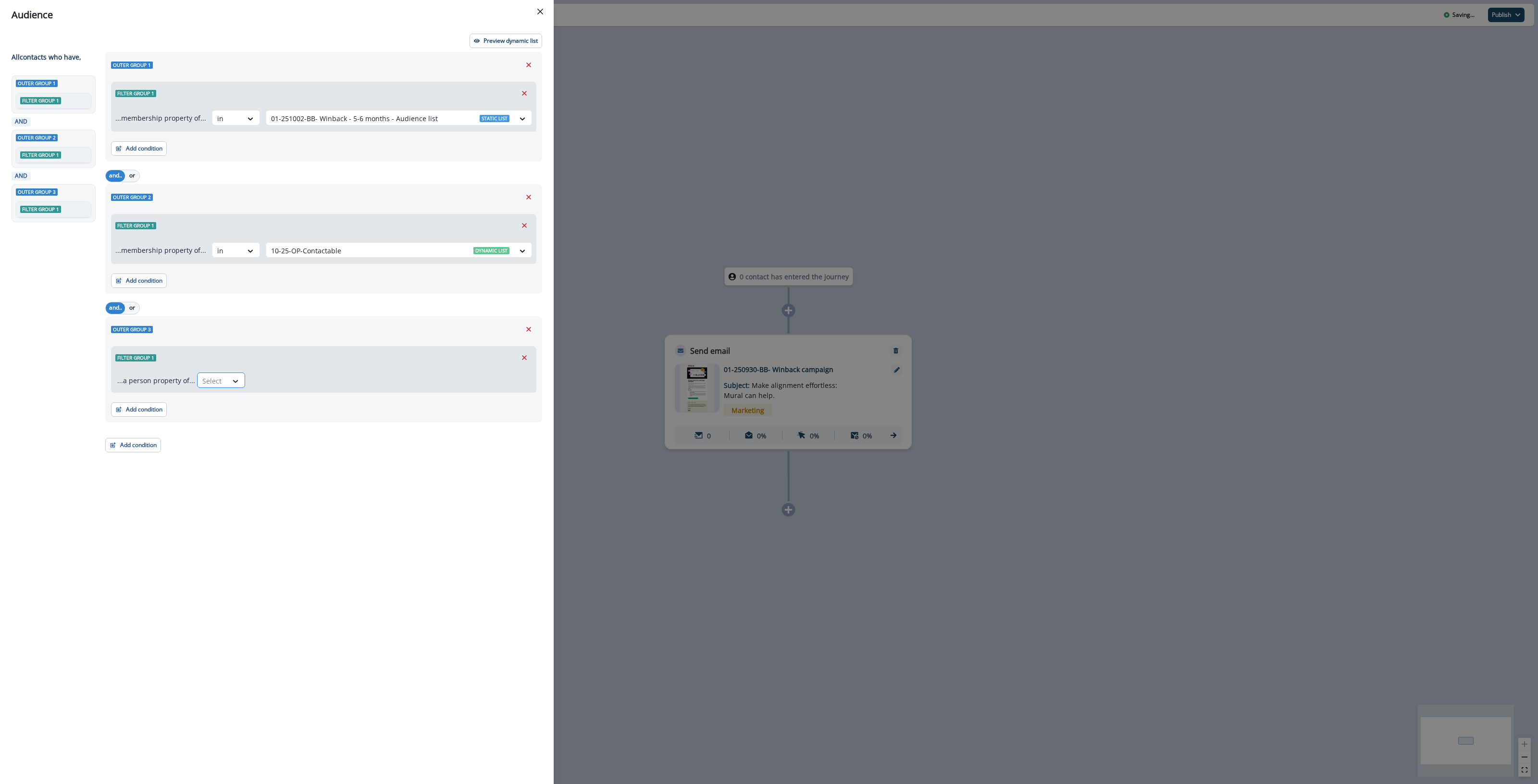
click at [227, 379] on div at bounding box center [235, 380] width 16 height 10
click at [527, 323] on button "Remove" at bounding box center [528, 329] width 15 height 14
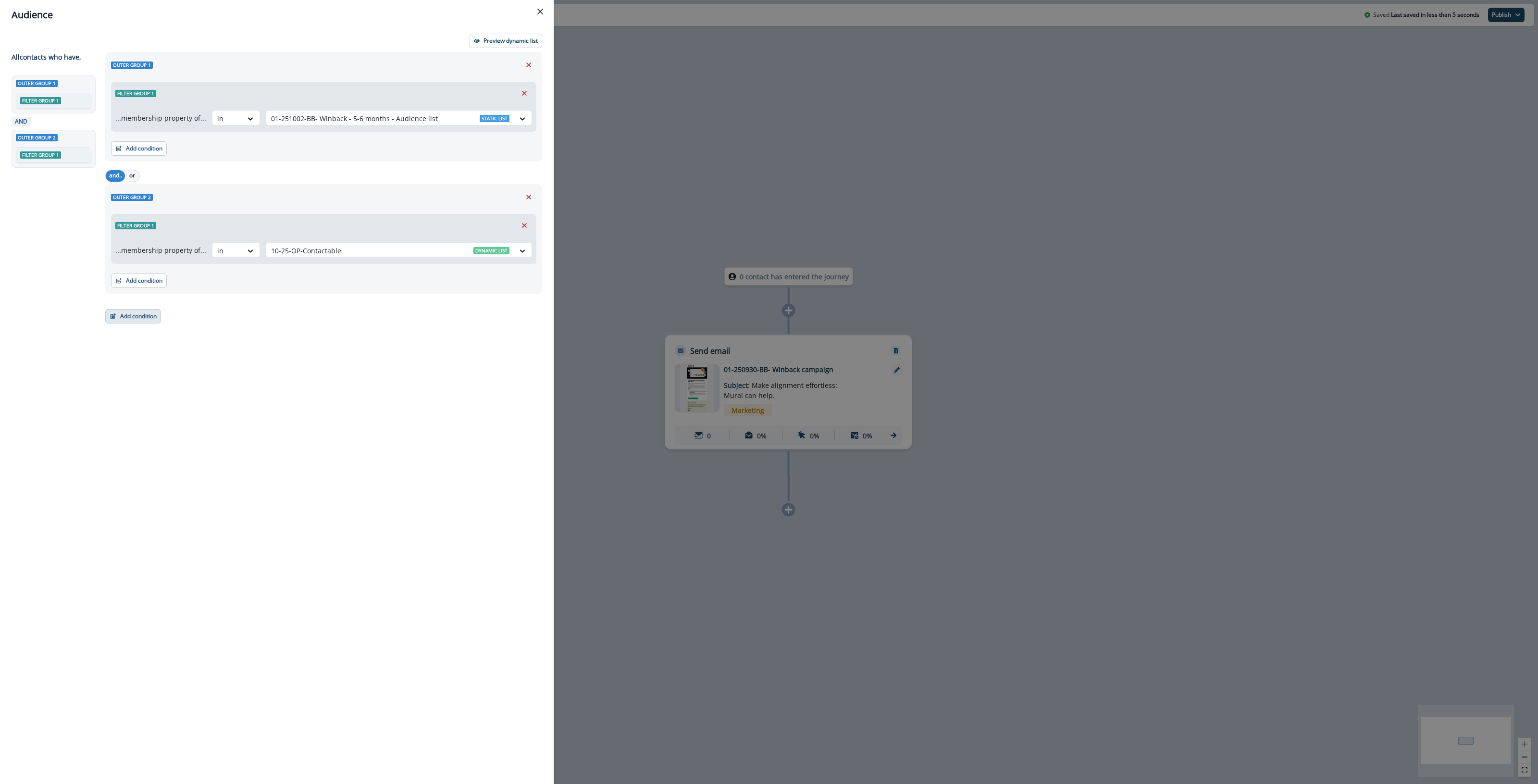
click at [123, 311] on button "Add condition" at bounding box center [133, 316] width 56 height 14
click at [155, 422] on button "List membership" at bounding box center [167, 421] width 122 height 16
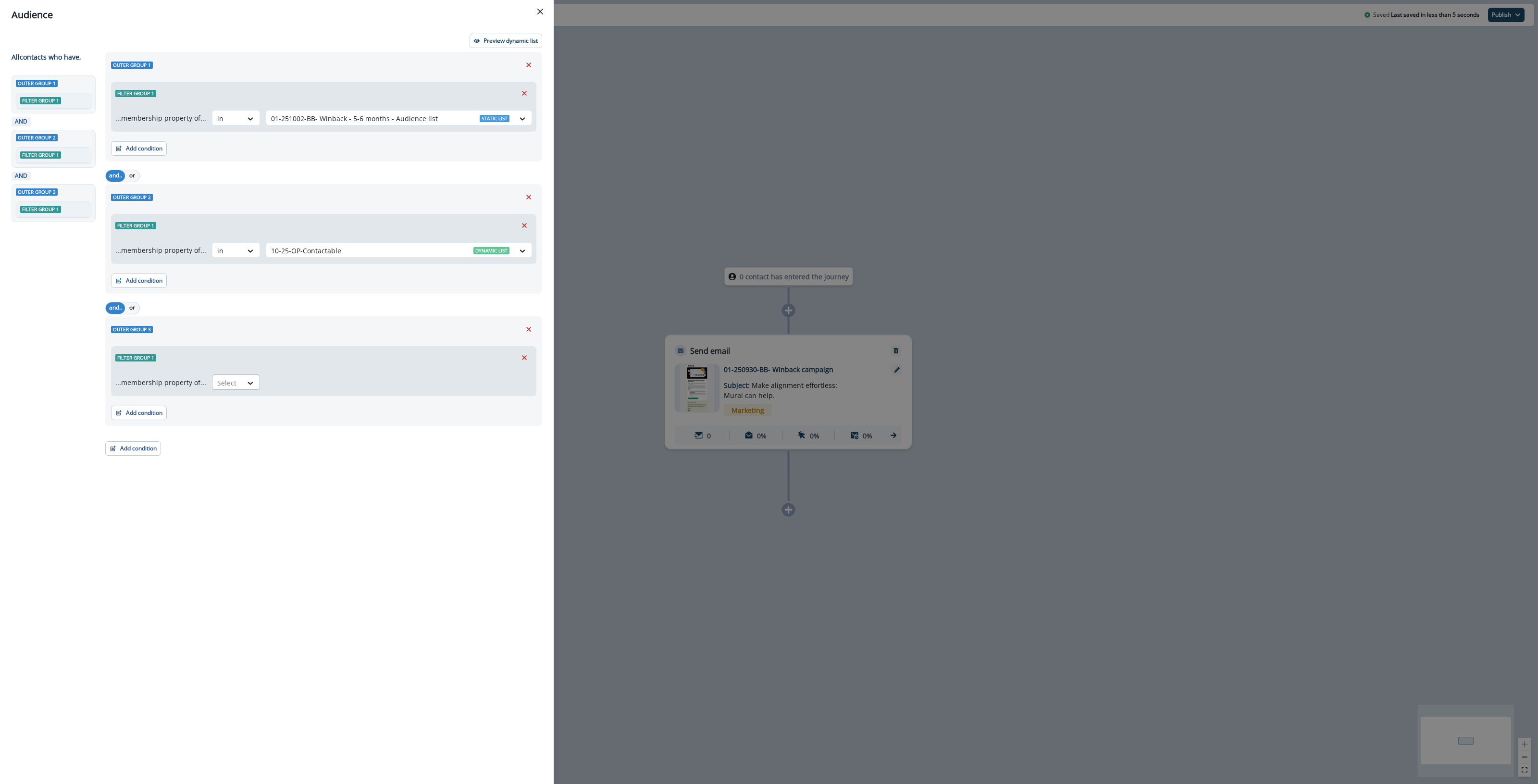
click at [228, 387] on div at bounding box center [227, 382] width 21 height 12
drag, startPoint x: 230, startPoint y: 419, endPoint x: 235, endPoint y: 404, distance: 15.8
click at [235, 404] on div "not in in" at bounding box center [234, 413] width 48 height 39
click at [235, 404] on div "not in" at bounding box center [234, 405] width 48 height 18
click at [328, 380] on div at bounding box center [390, 382] width 238 height 12
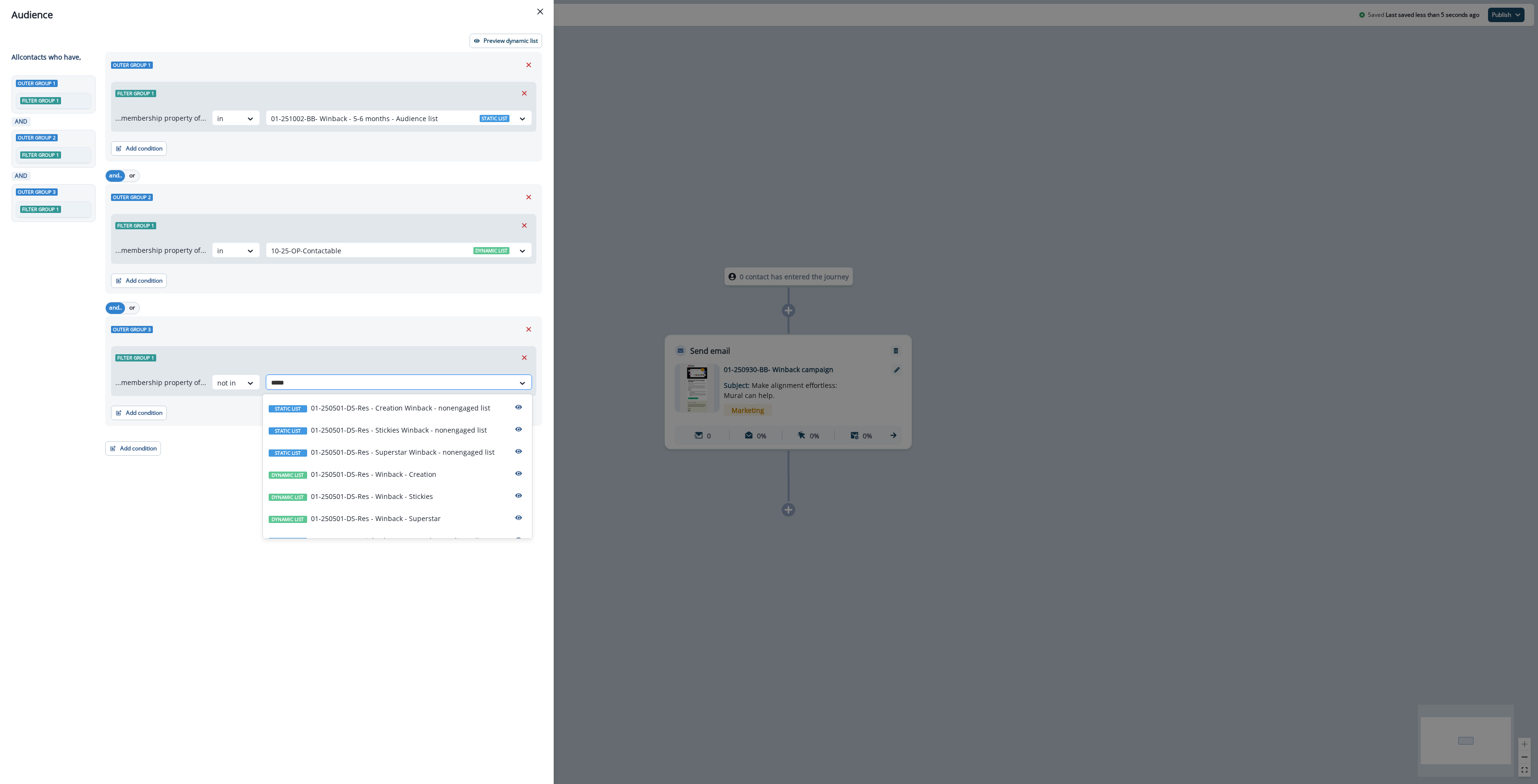
type input "******"
click at [458, 482] on p "01-251002-BB- Winback - 3-4 months - Audience list" at bounding box center [394, 481] width 167 height 10
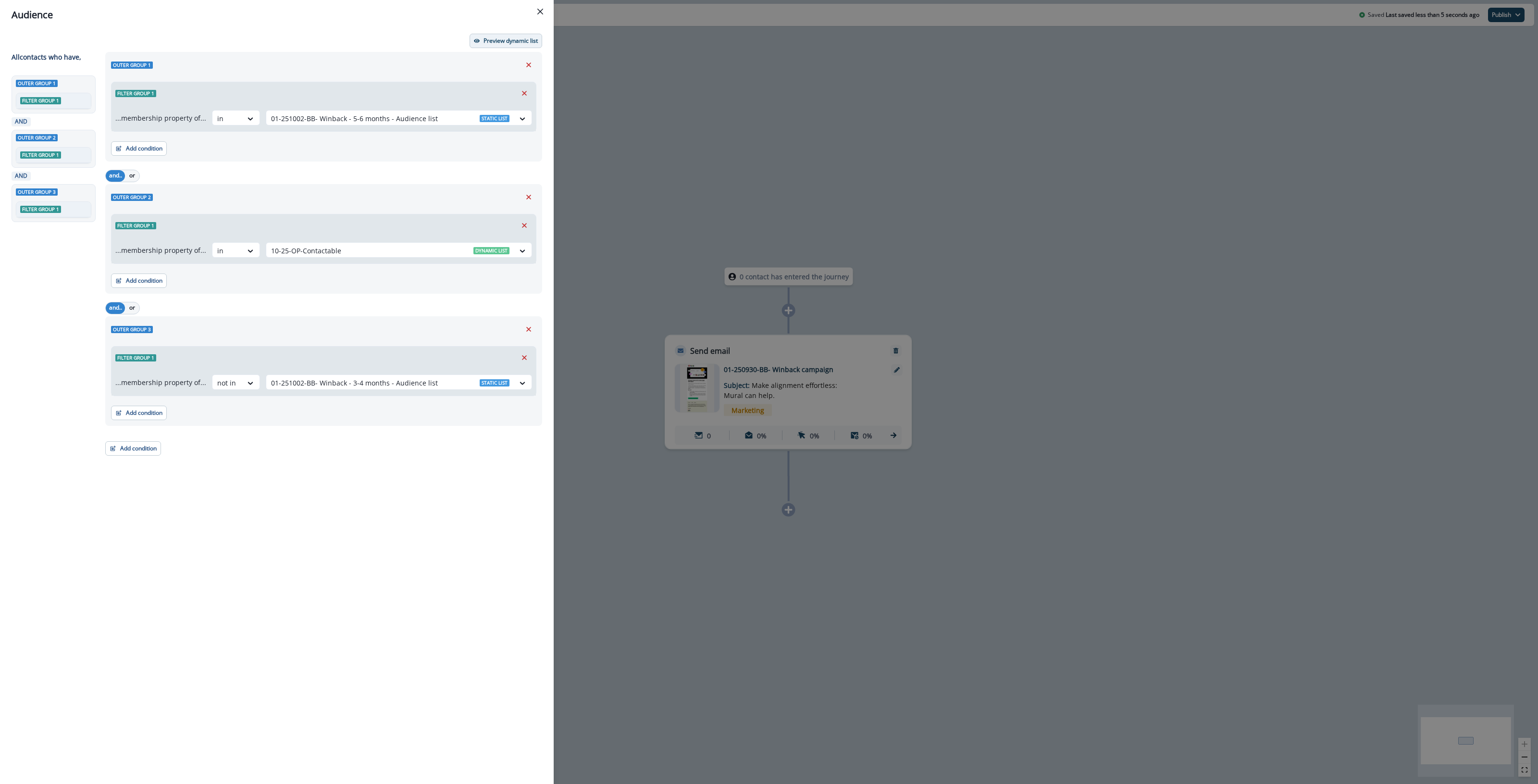
click at [512, 38] on p "Preview dynamic list" at bounding box center [510, 41] width 55 height 7
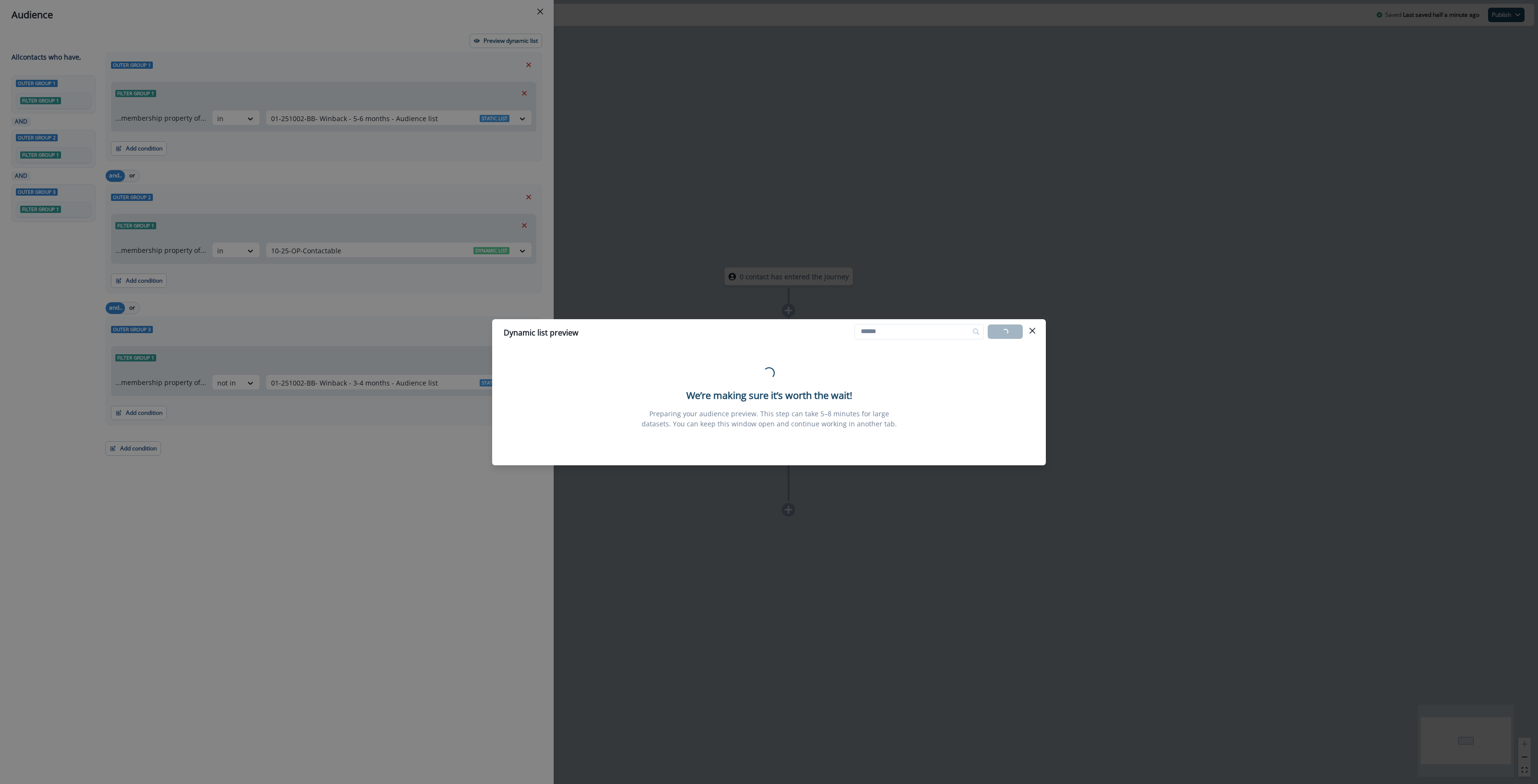
click at [845, 330] on div "Dynamic list preview" at bounding box center [769, 332] width 531 height 12
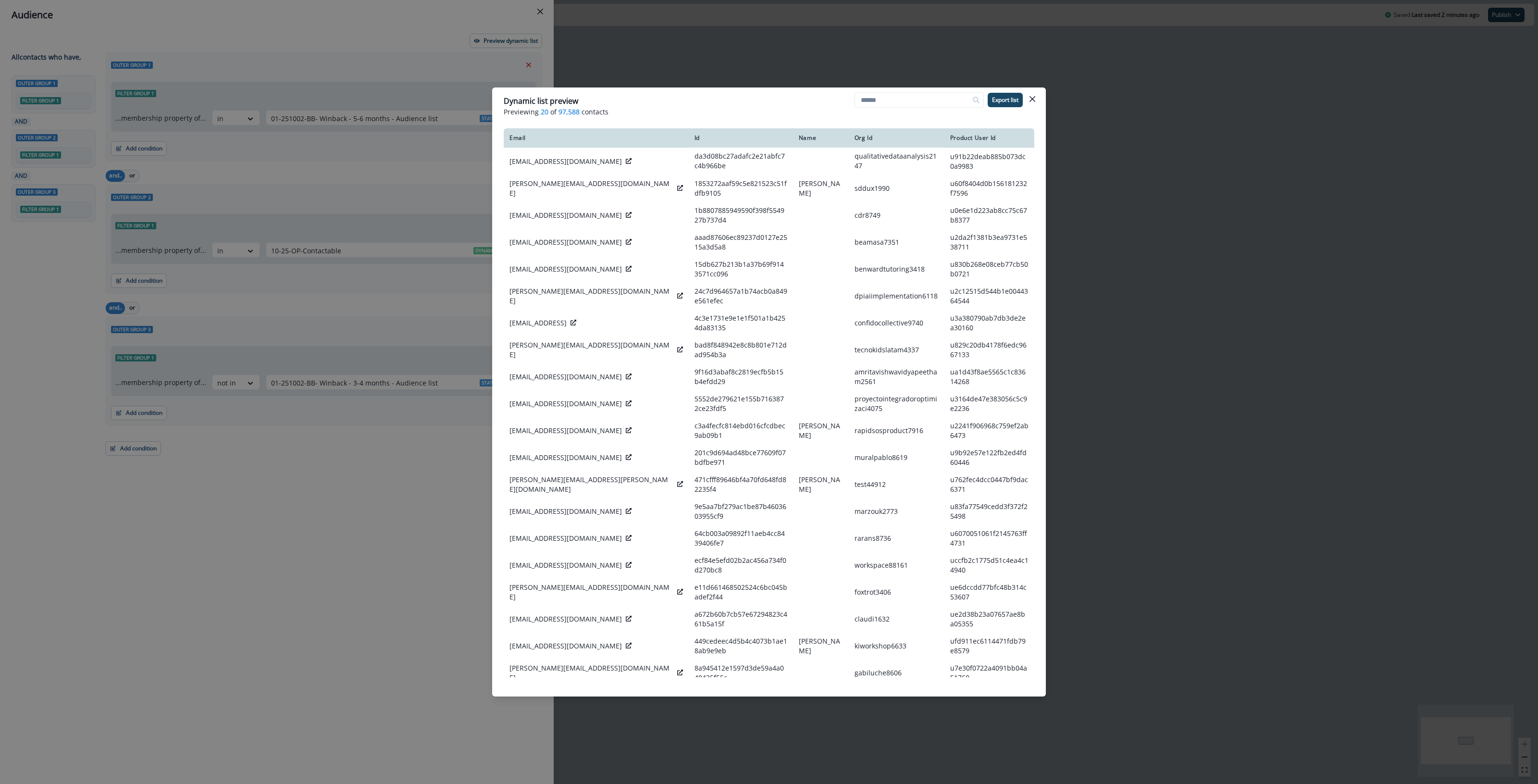
click at [1031, 100] on icon "Close" at bounding box center [1032, 98] width 5 height 5
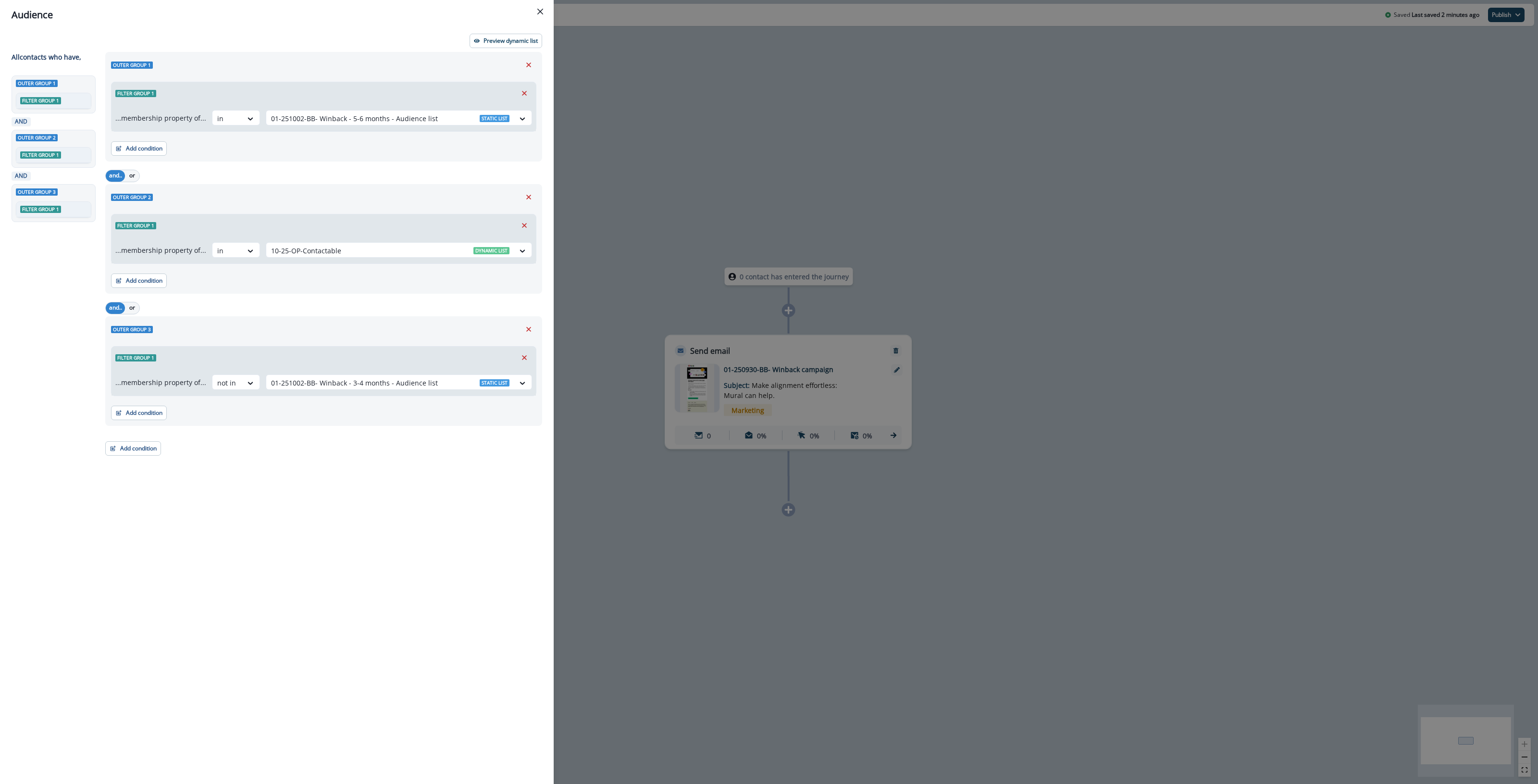
click at [877, 84] on div "Audience Preview dynamic list All contact s who have, Outer group 1 Filter grou…" at bounding box center [769, 392] width 1538 height 784
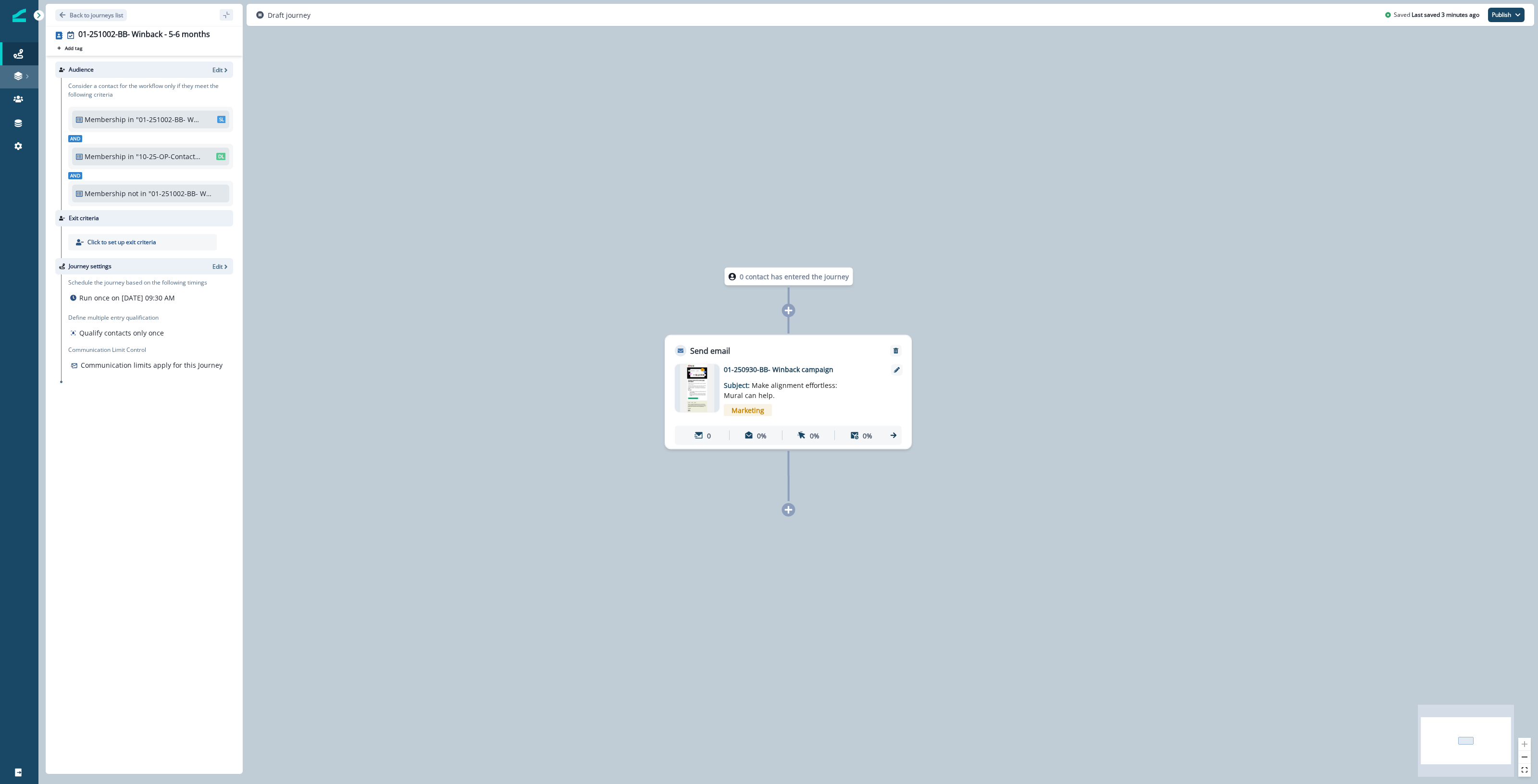
click at [17, 73] on icon at bounding box center [18, 73] width 8 height 4
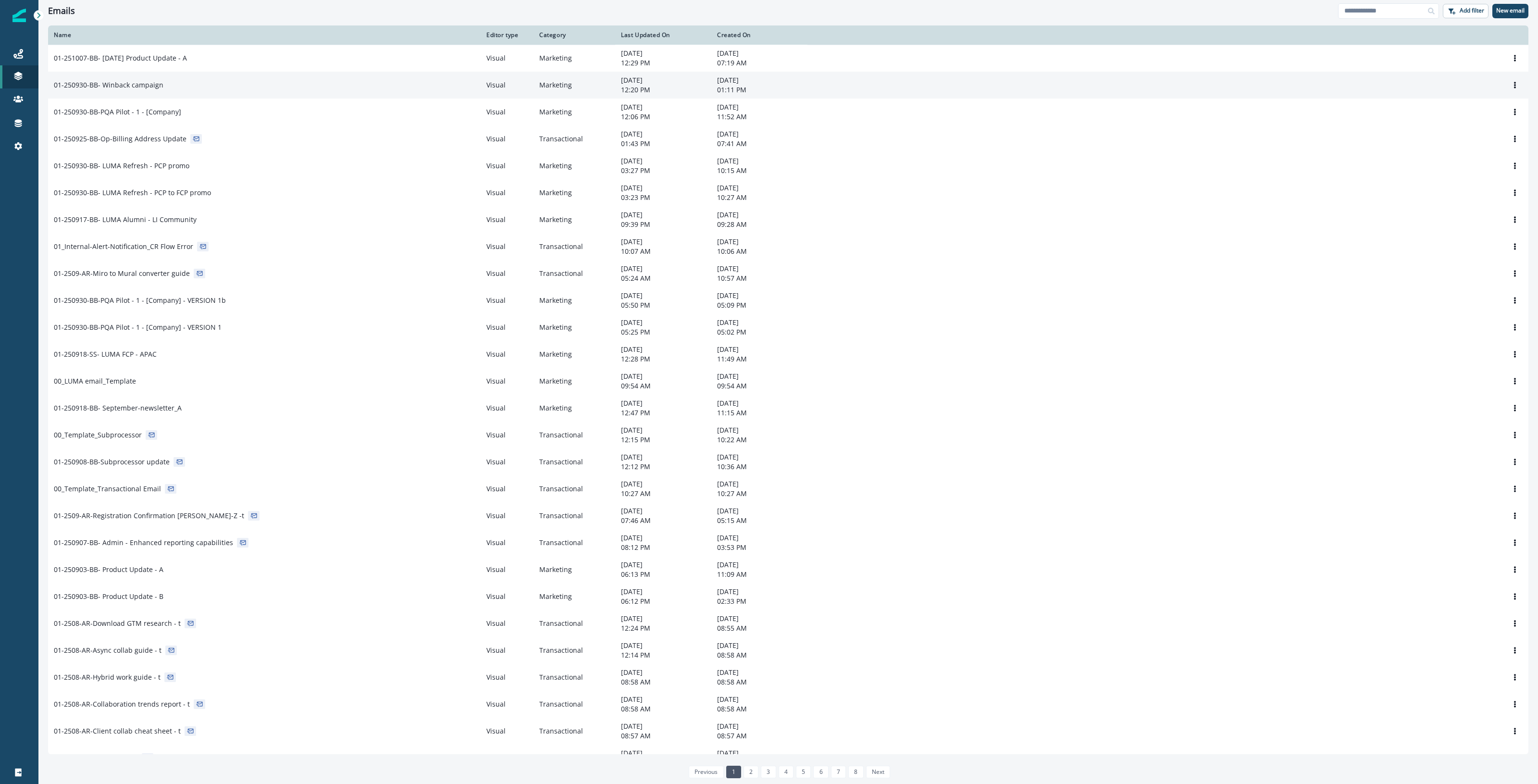
click at [90, 81] on p "01-250930-BB- Winback campaign" at bounding box center [108, 85] width 109 height 10
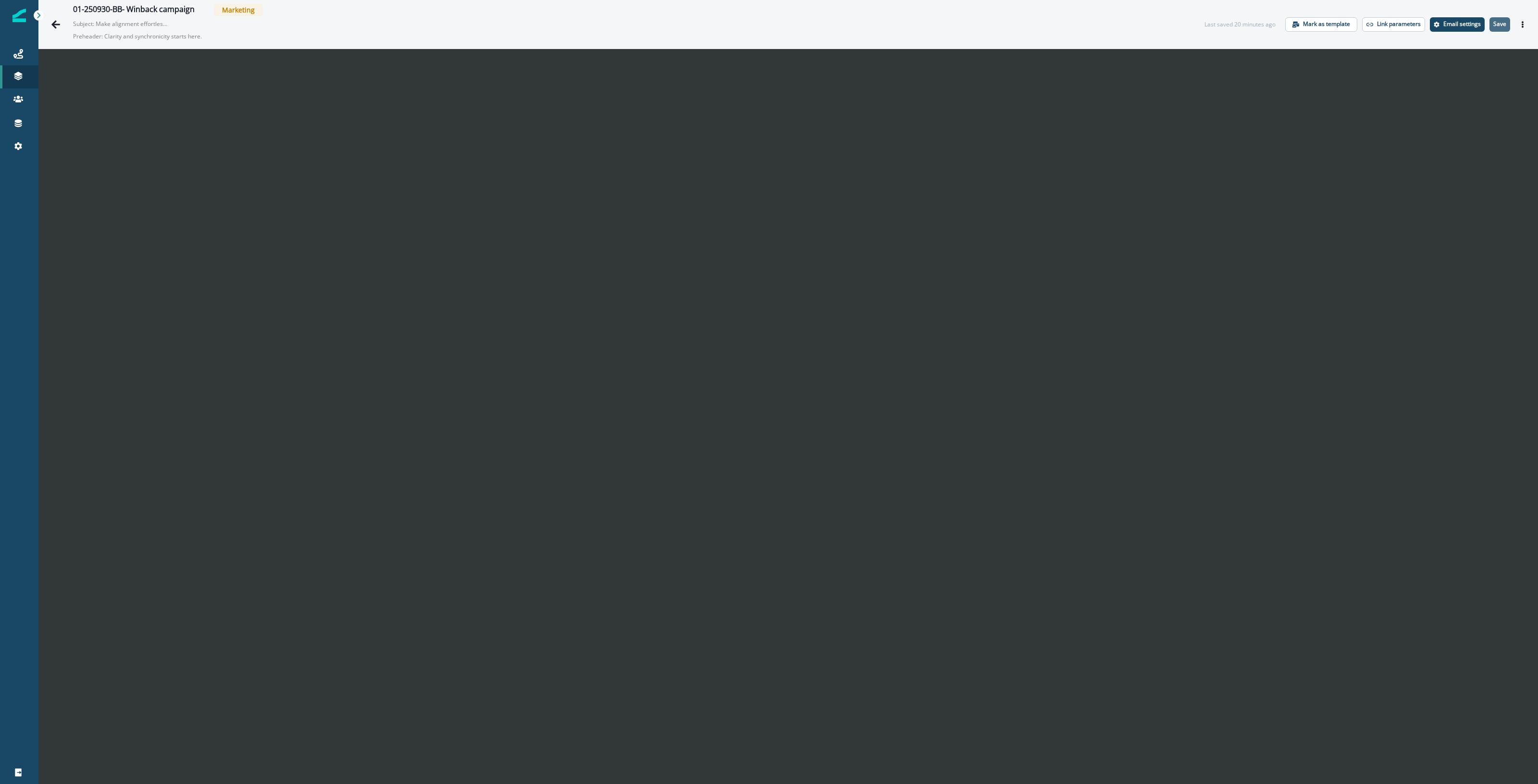
click at [1495, 22] on p "Save" at bounding box center [1500, 24] width 13 height 7
click at [56, 27] on icon "Go back" at bounding box center [56, 24] width 9 height 8
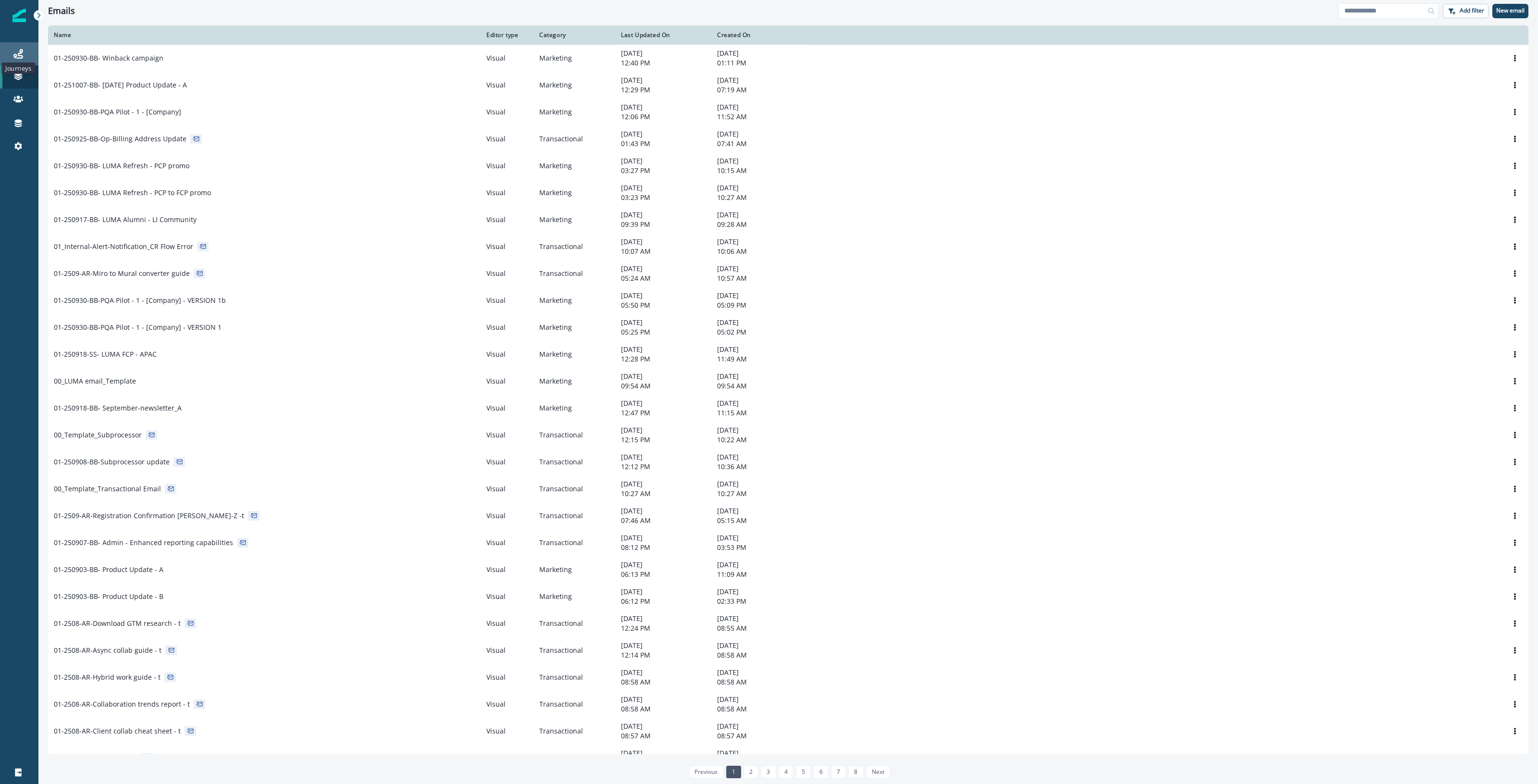
click at [21, 52] on icon at bounding box center [18, 54] width 10 height 10
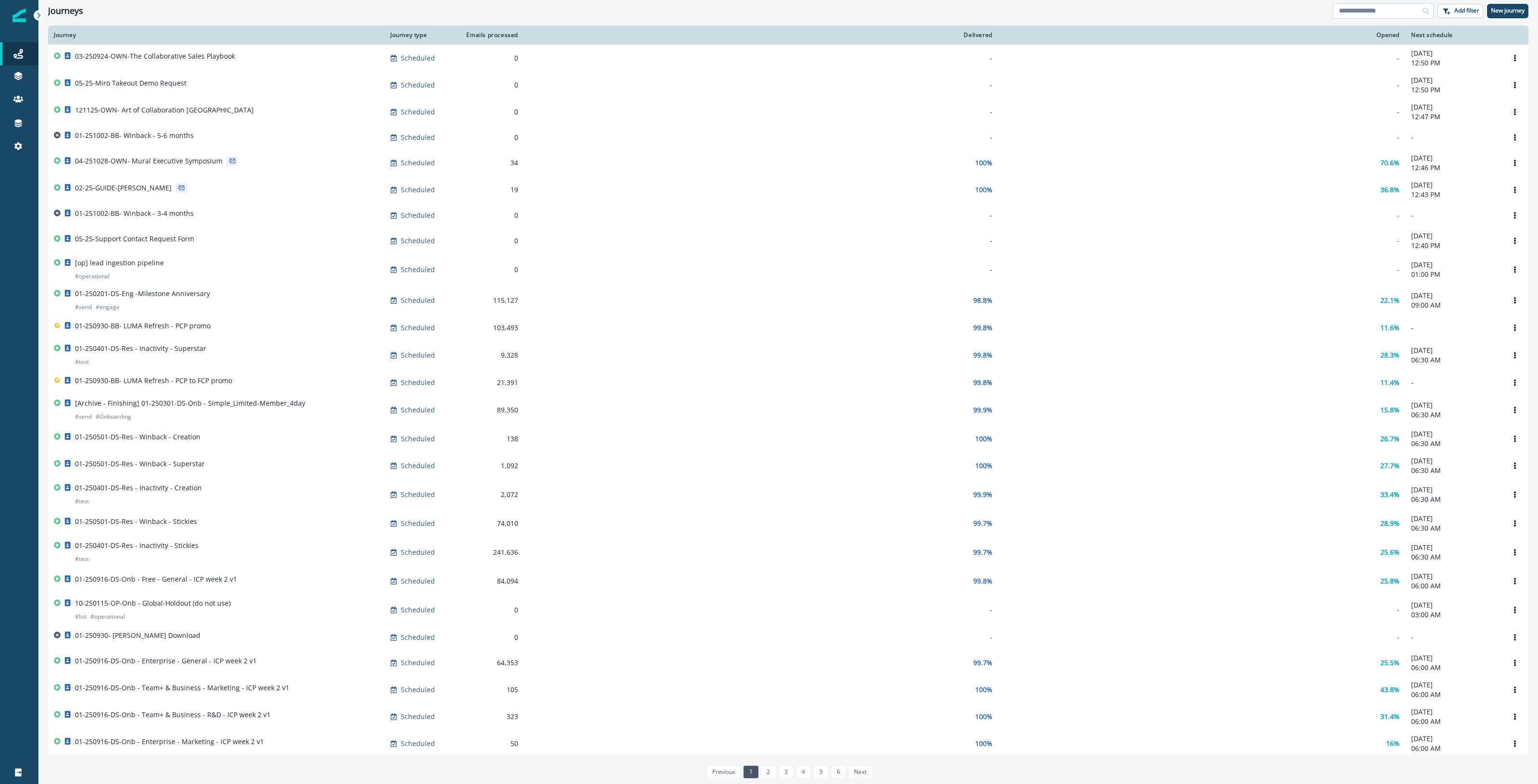
click at [1359, 13] on input at bounding box center [1383, 11] width 101 height 15
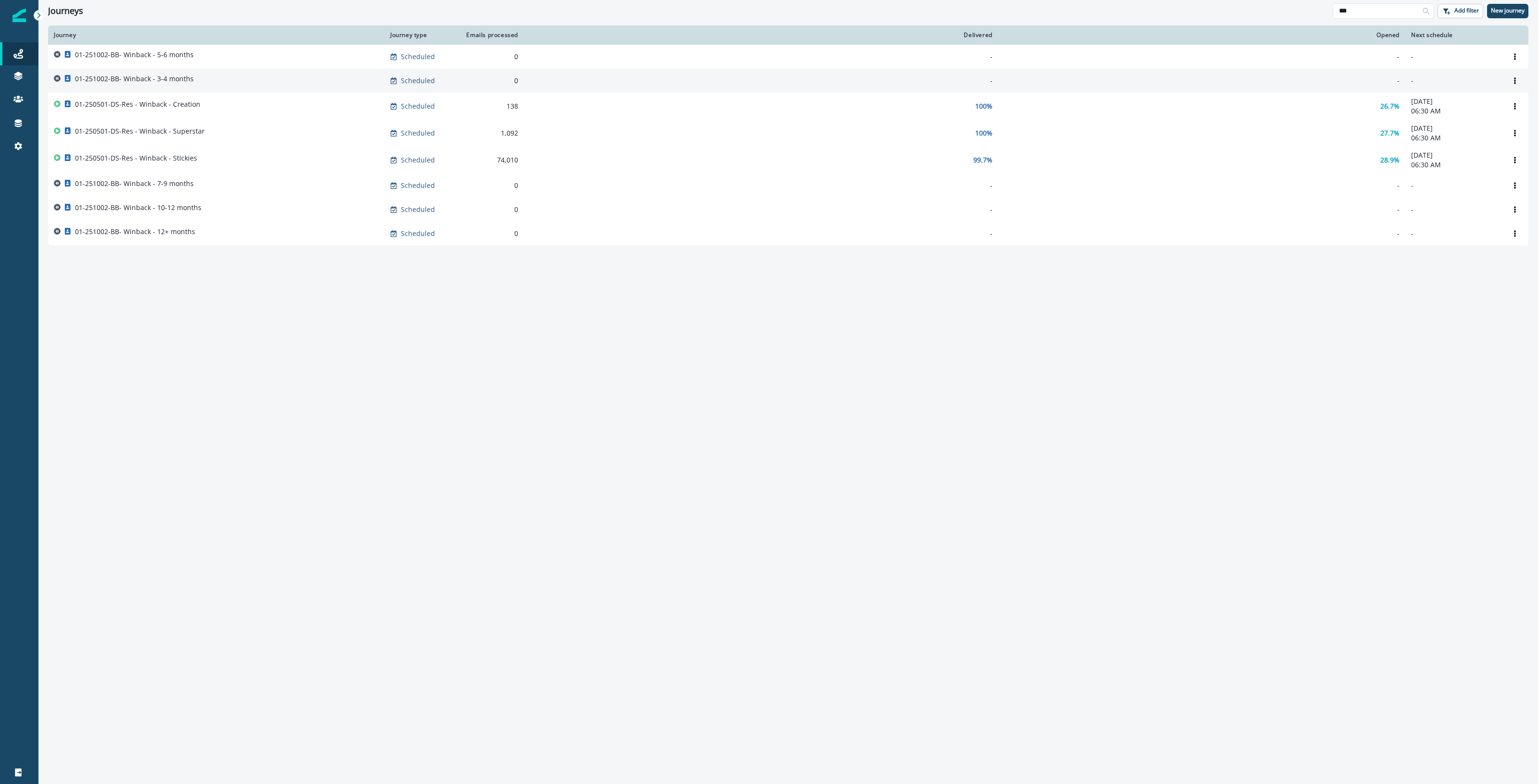
type input "***"
click at [208, 77] on div "01-251002-BB- Winback - 3-4 months" at bounding box center [216, 81] width 325 height 13
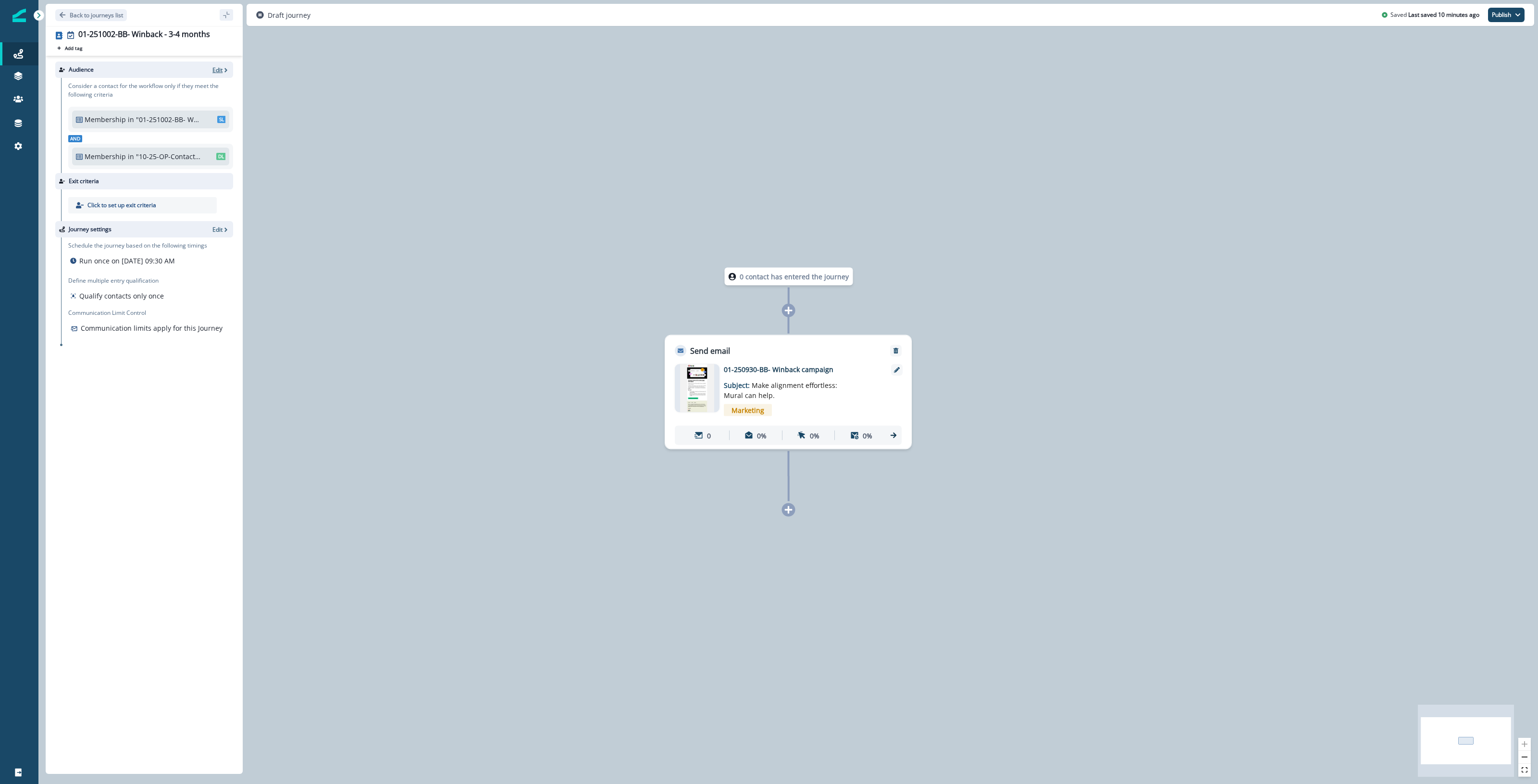
click at [218, 66] on p "Edit" at bounding box center [217, 70] width 10 height 8
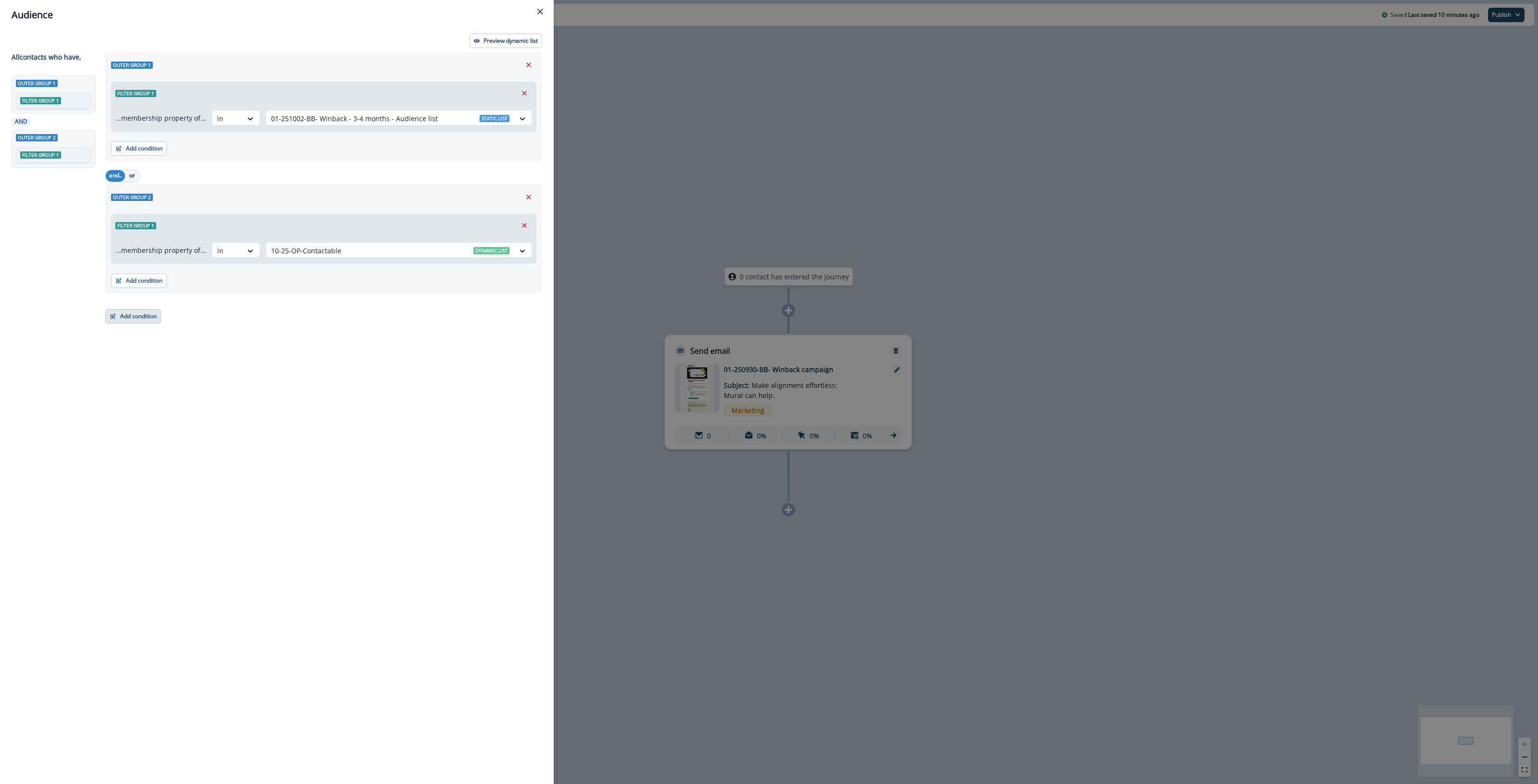
click at [148, 313] on button "Add condition" at bounding box center [133, 316] width 56 height 14
click at [161, 357] on button "A person property" at bounding box center [167, 357] width 122 height 16
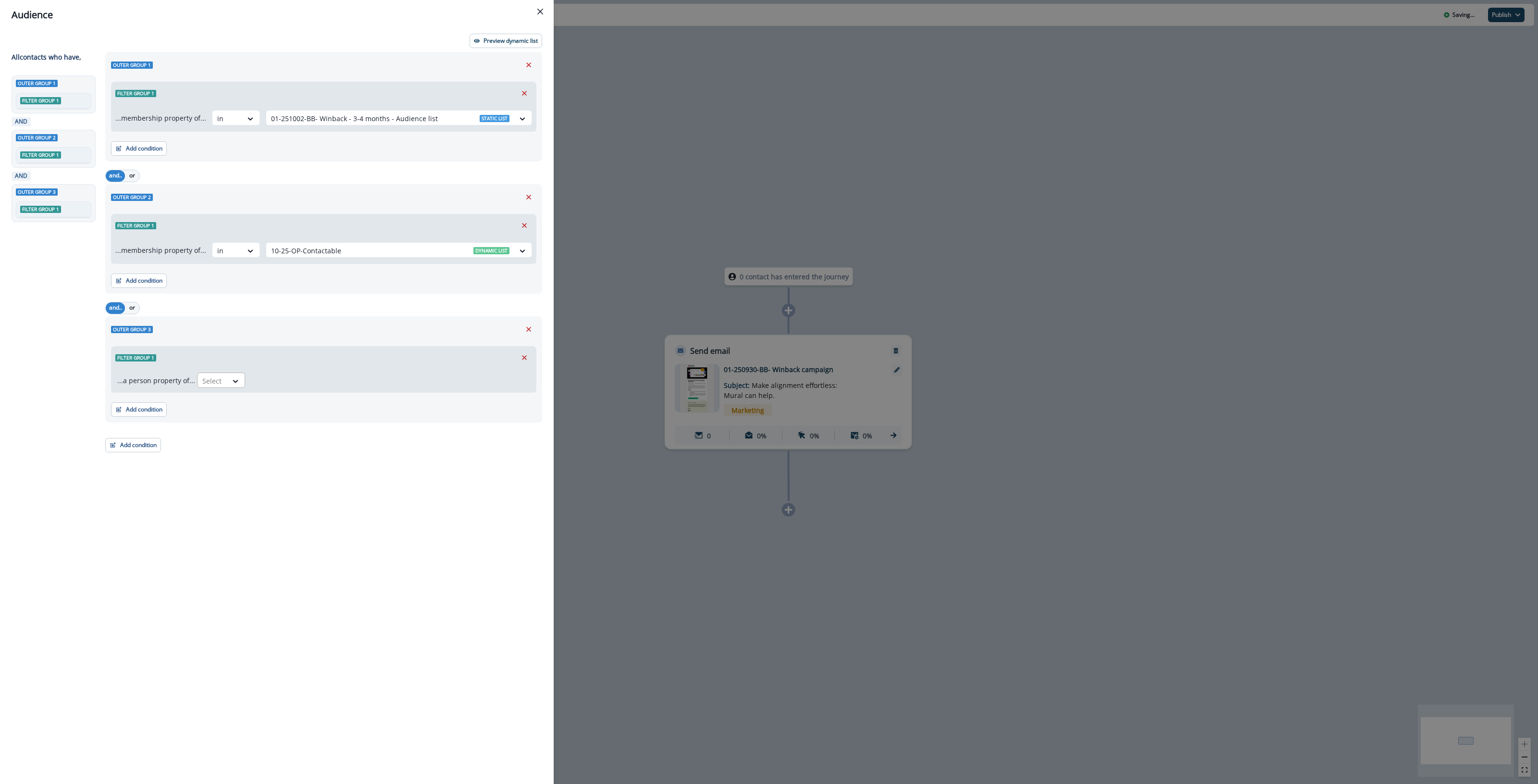
click at [218, 381] on div at bounding box center [212, 380] width 21 height 12
type input "*****"
click at [218, 407] on div "Email" at bounding box center [241, 403] width 94 height 18
click at [279, 380] on div at bounding box center [287, 380] width 16 height 10
click at [287, 455] on div "contains" at bounding box center [284, 456] width 75 height 18
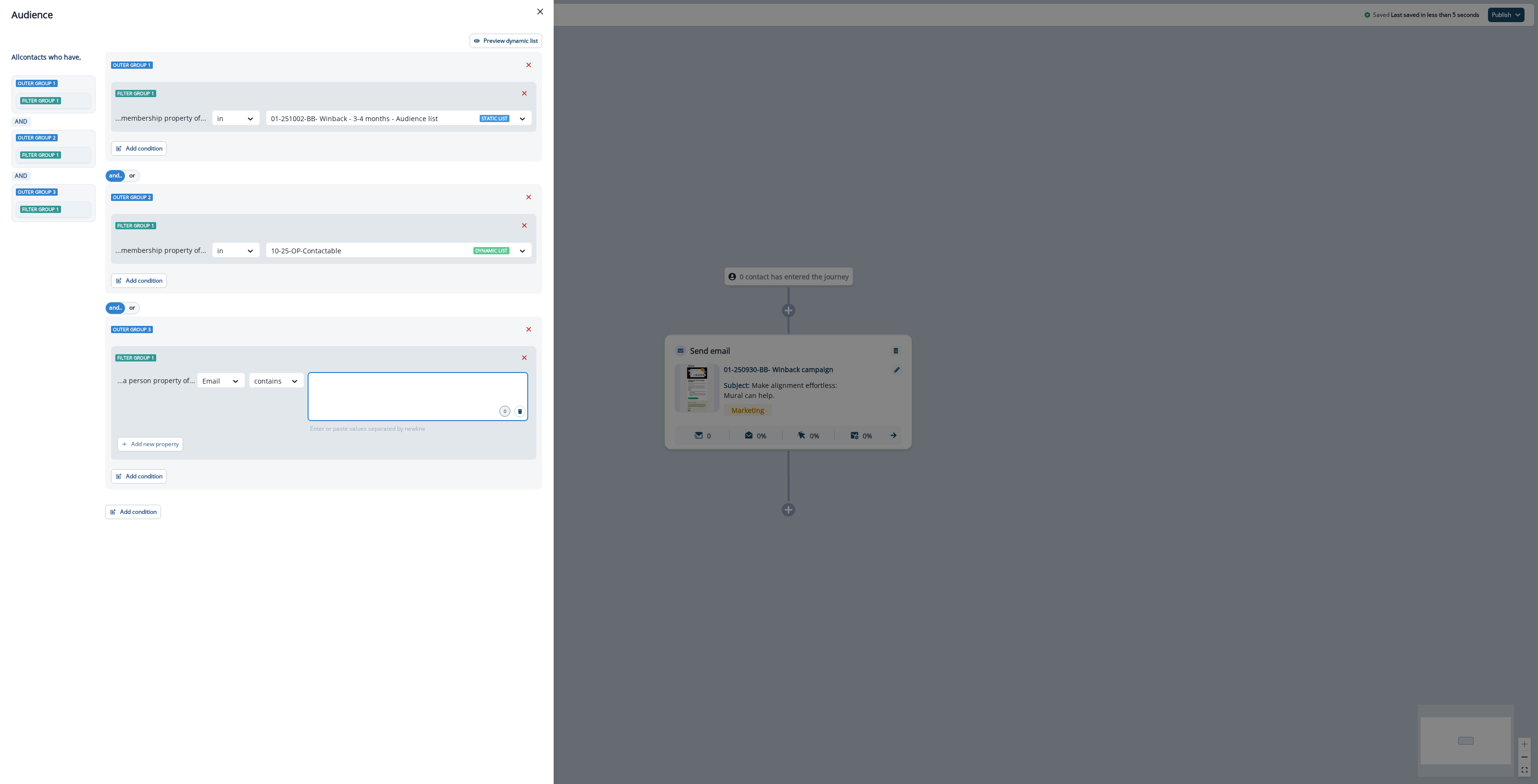
click at [338, 387] on input "text" at bounding box center [418, 384] width 217 height 19
type input "*"
type input "****"
click at [526, 40] on p "Preview dynamic list" at bounding box center [510, 41] width 55 height 7
click at [372, 388] on input "****" at bounding box center [418, 384] width 217 height 19
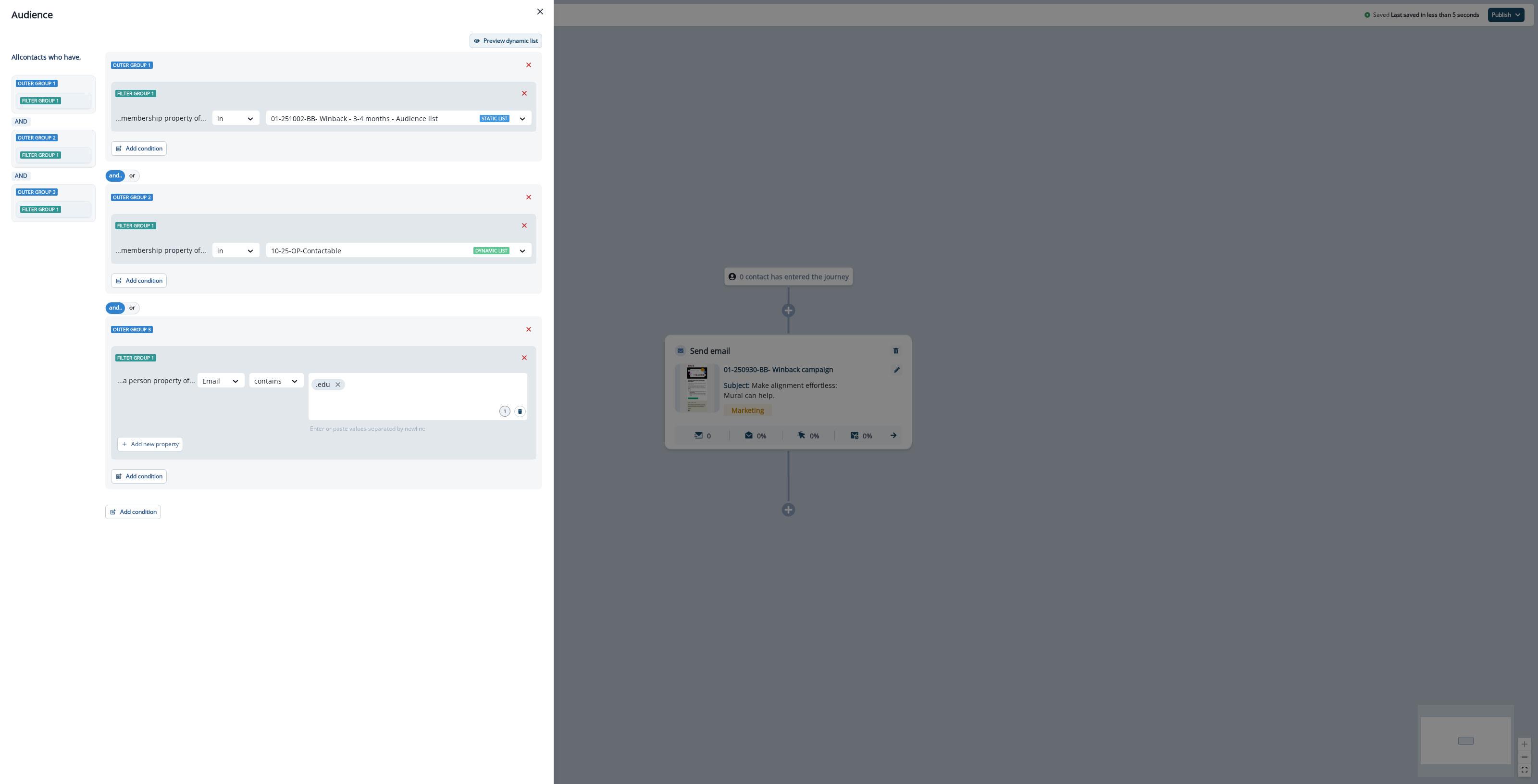
click at [517, 36] on button "Preview dynamic list" at bounding box center [506, 41] width 73 height 14
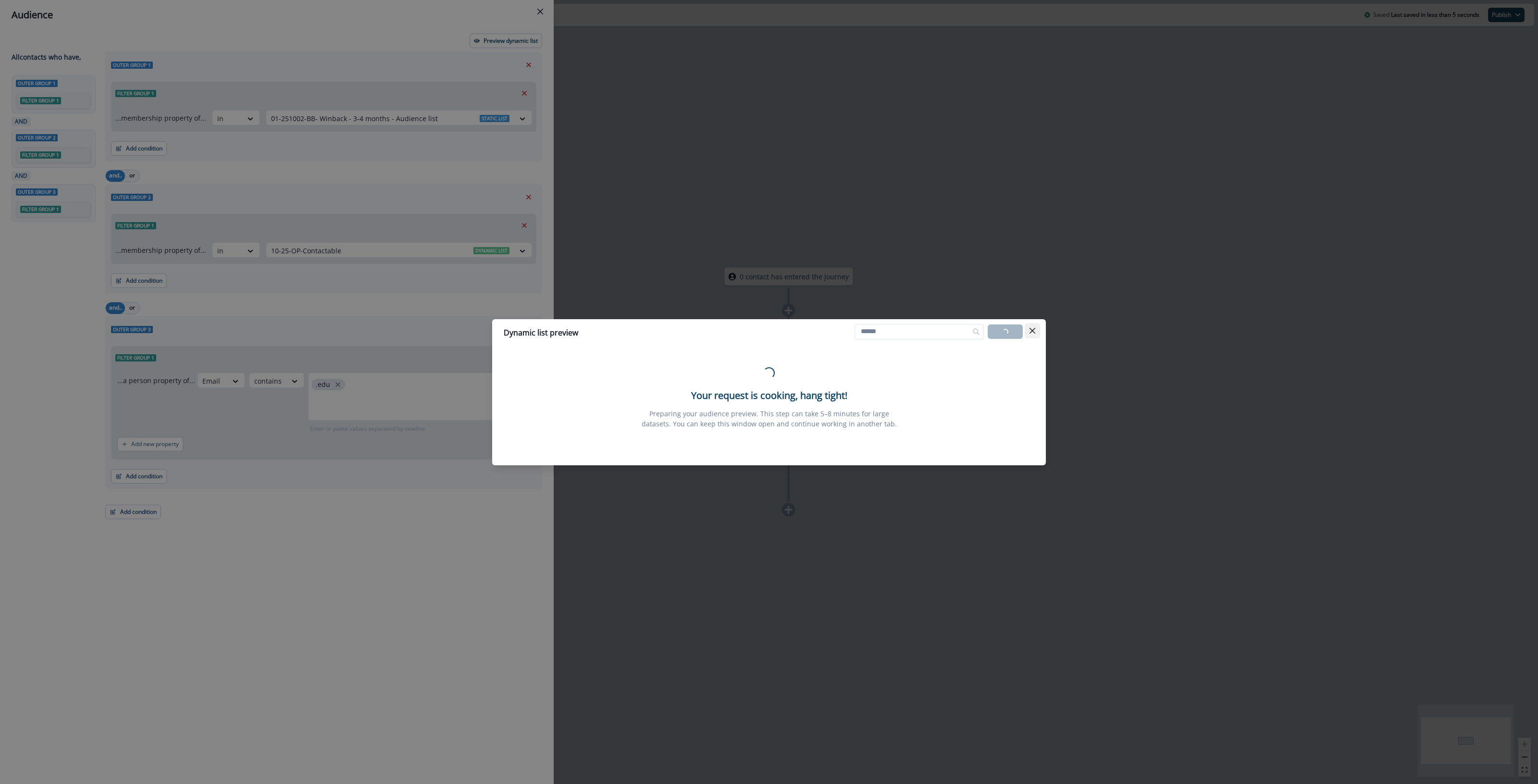
click at [1032, 328] on icon "Close" at bounding box center [1032, 330] width 5 height 5
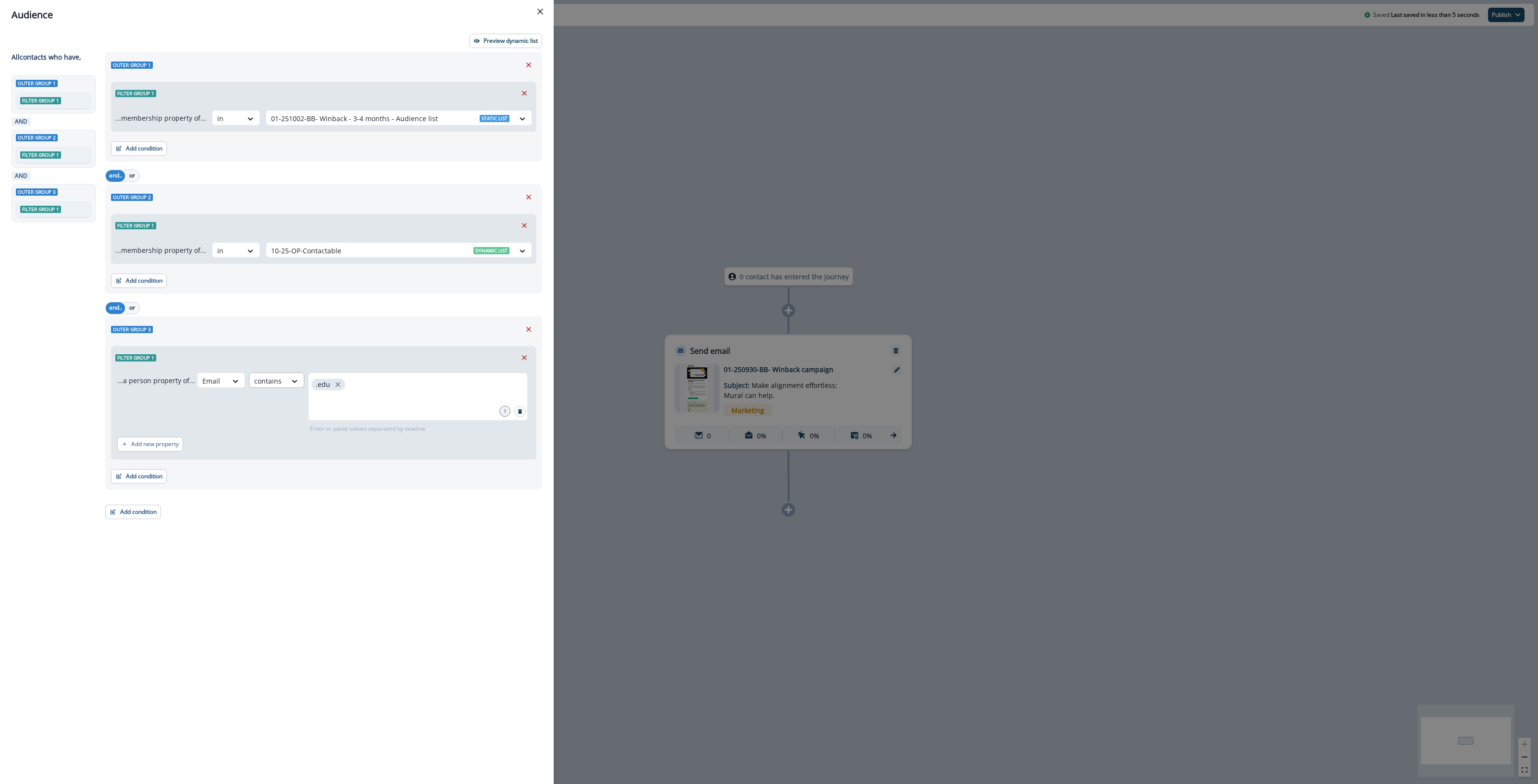
click at [274, 376] on div at bounding box center [268, 380] width 28 height 12
click at [301, 406] on div "ends with" at bounding box center [284, 403] width 75 height 18
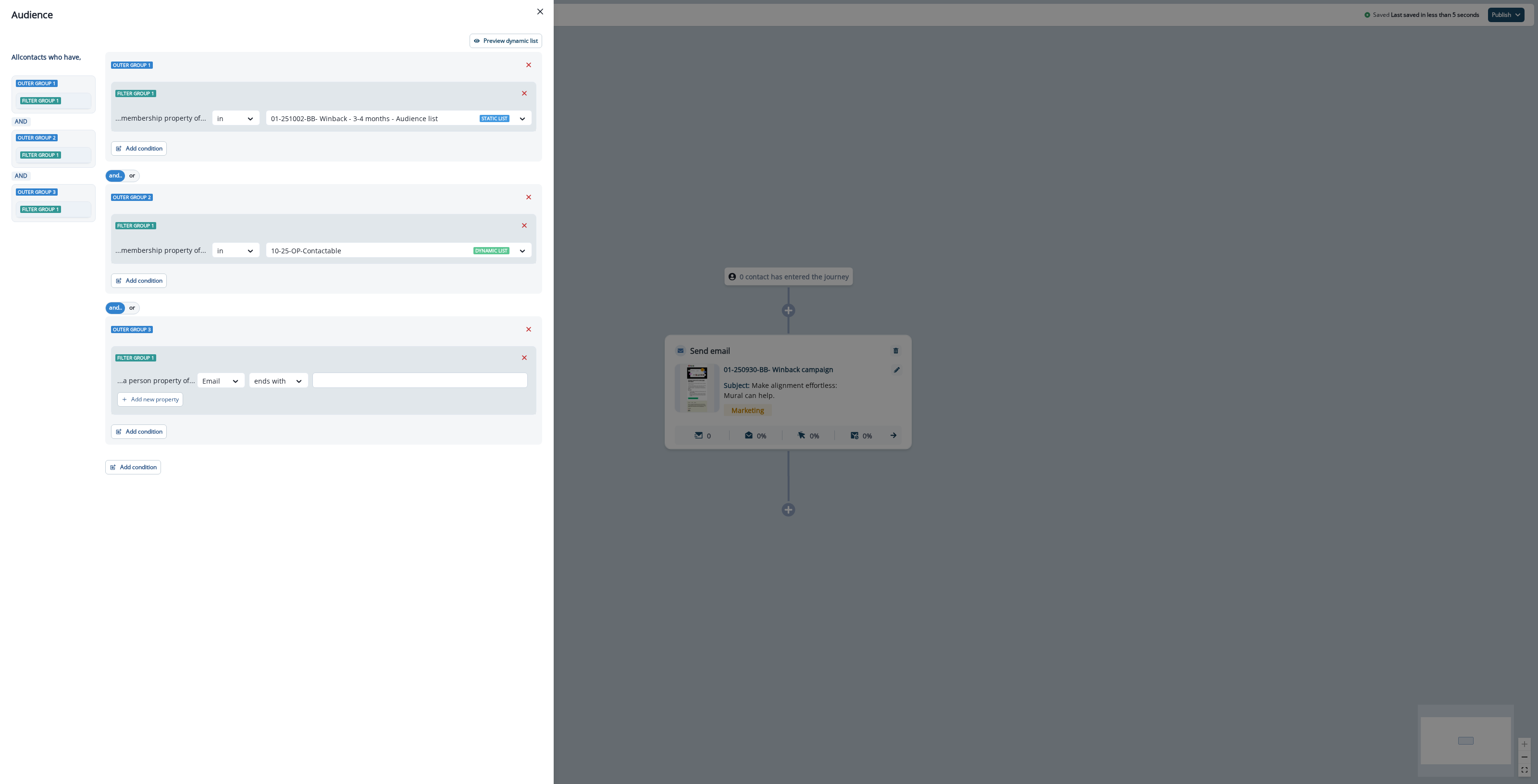
click at [338, 382] on input "text" at bounding box center [420, 379] width 216 height 15
type input "****"
click at [522, 39] on p "Preview dynamic list" at bounding box center [510, 41] width 55 height 7
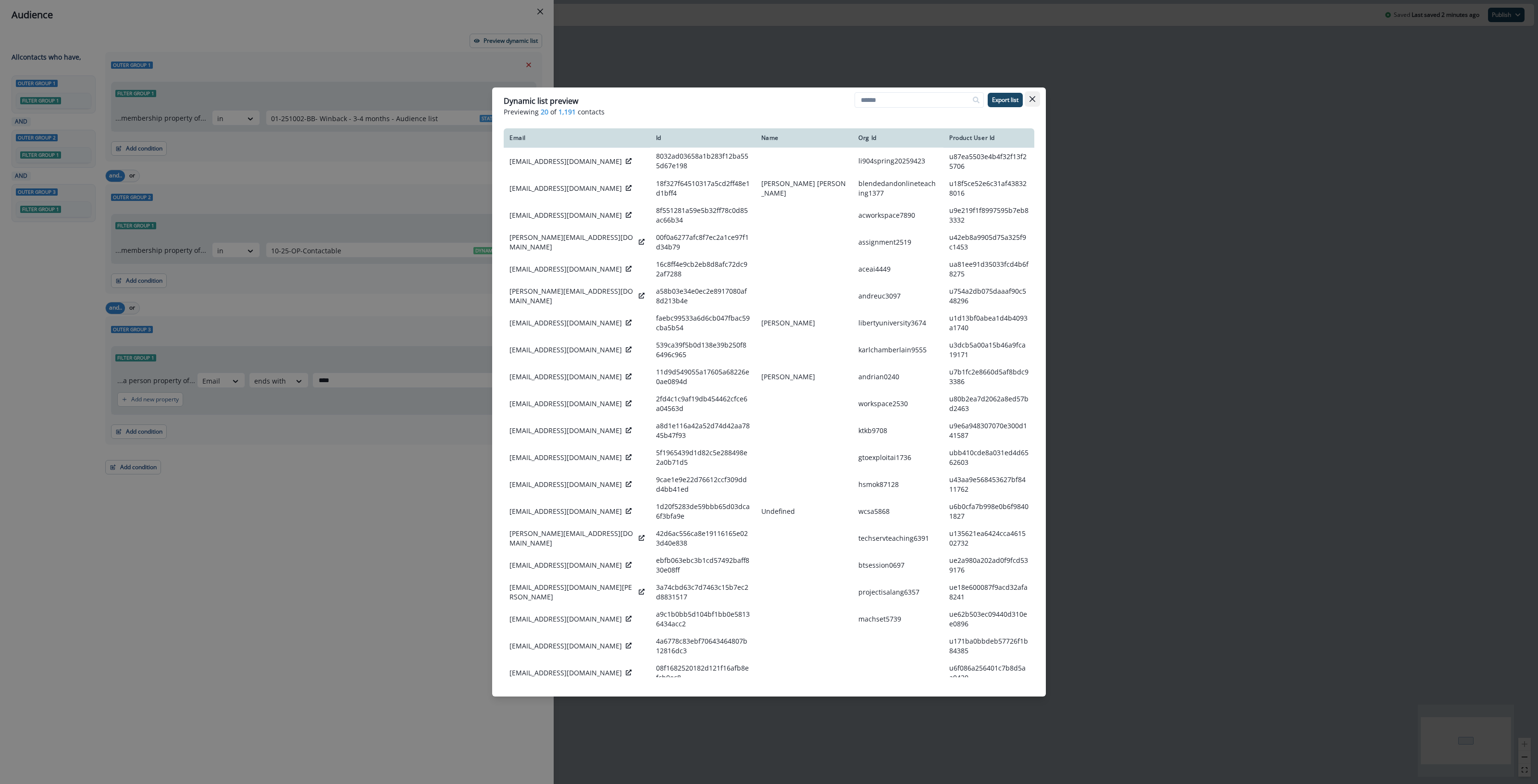
click at [1031, 99] on icon "Close" at bounding box center [1032, 98] width 5 height 5
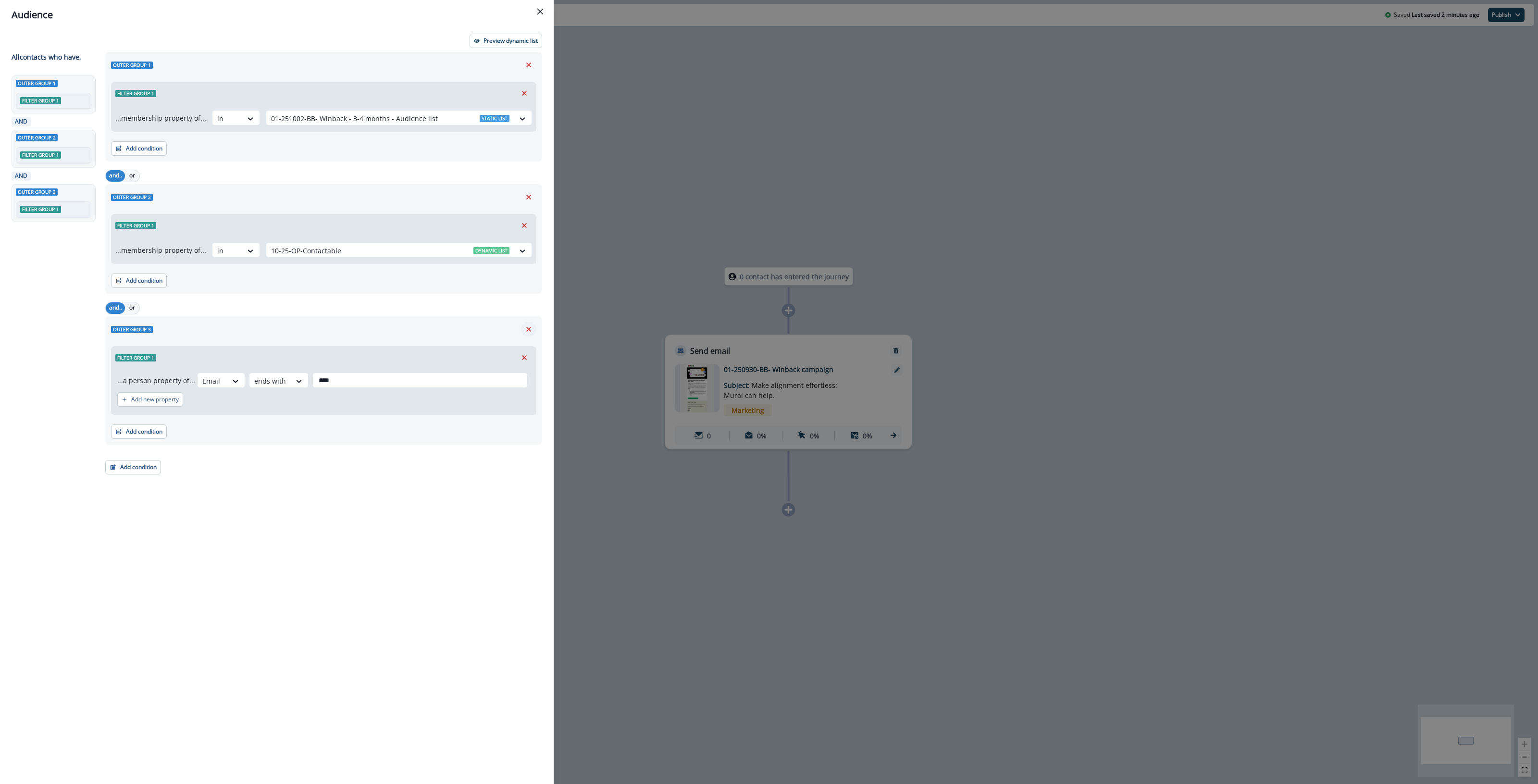
click at [533, 328] on icon "Remove" at bounding box center [529, 329] width 9 height 9
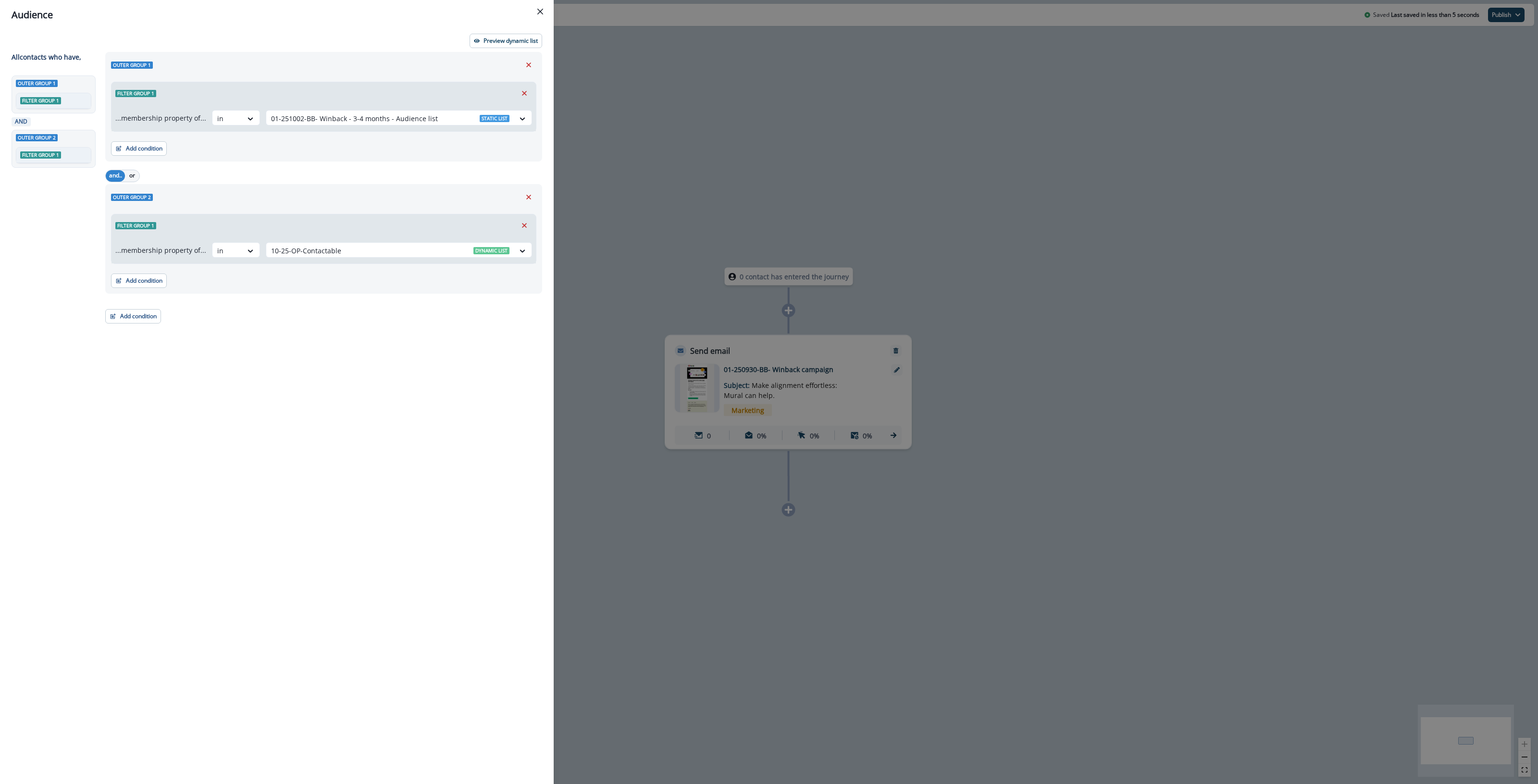
click at [122, 18] on div "Audience" at bounding box center [277, 15] width 531 height 14
click at [801, 57] on div "Audience Preview dynamic list All contact s who have, Outer group 1 Filter grou…" at bounding box center [769, 392] width 1538 height 784
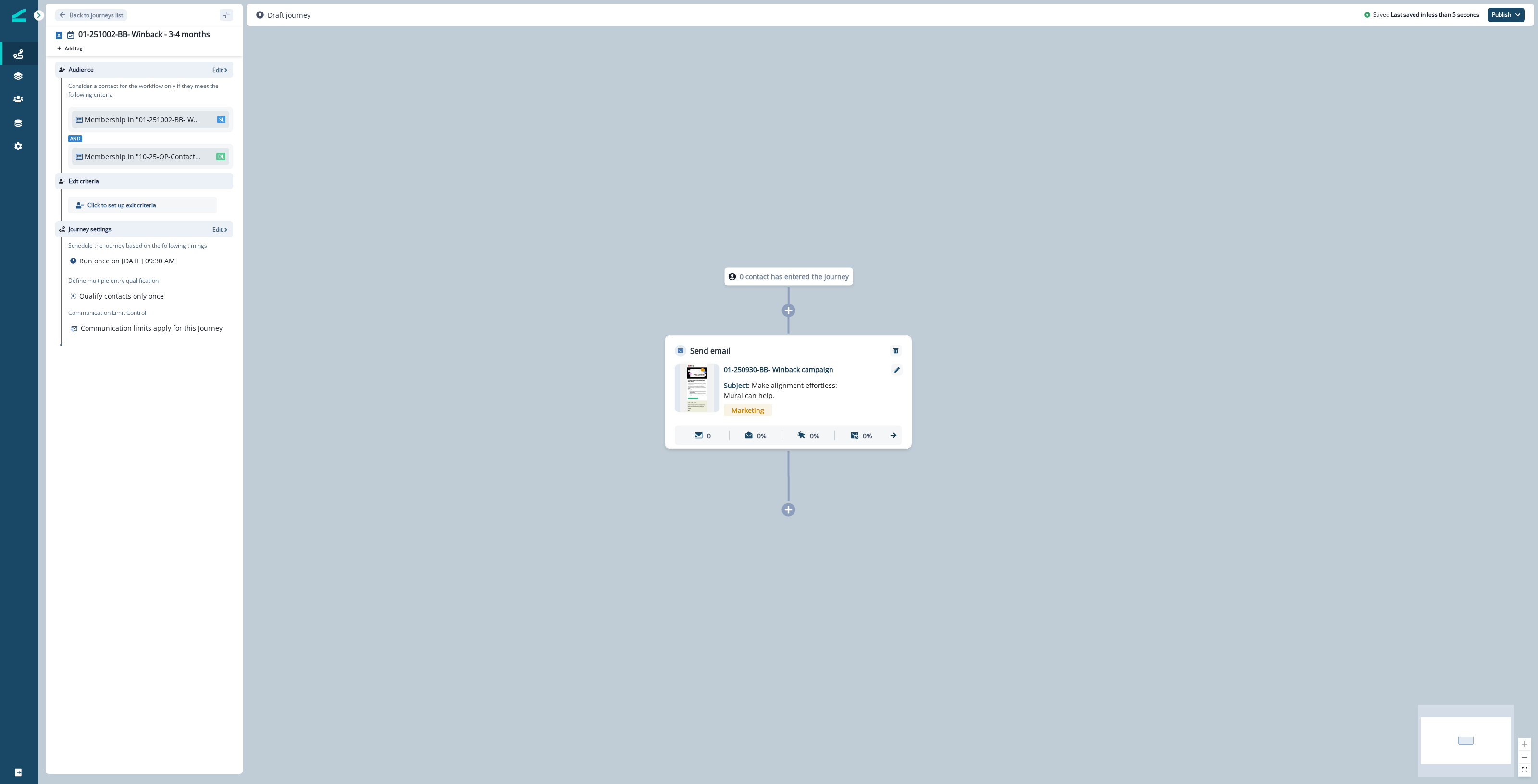
click at [98, 16] on p "Back to journeys list" at bounding box center [97, 14] width 54 height 8
click at [223, 68] on icon "button" at bounding box center [226, 71] width 7 height 7
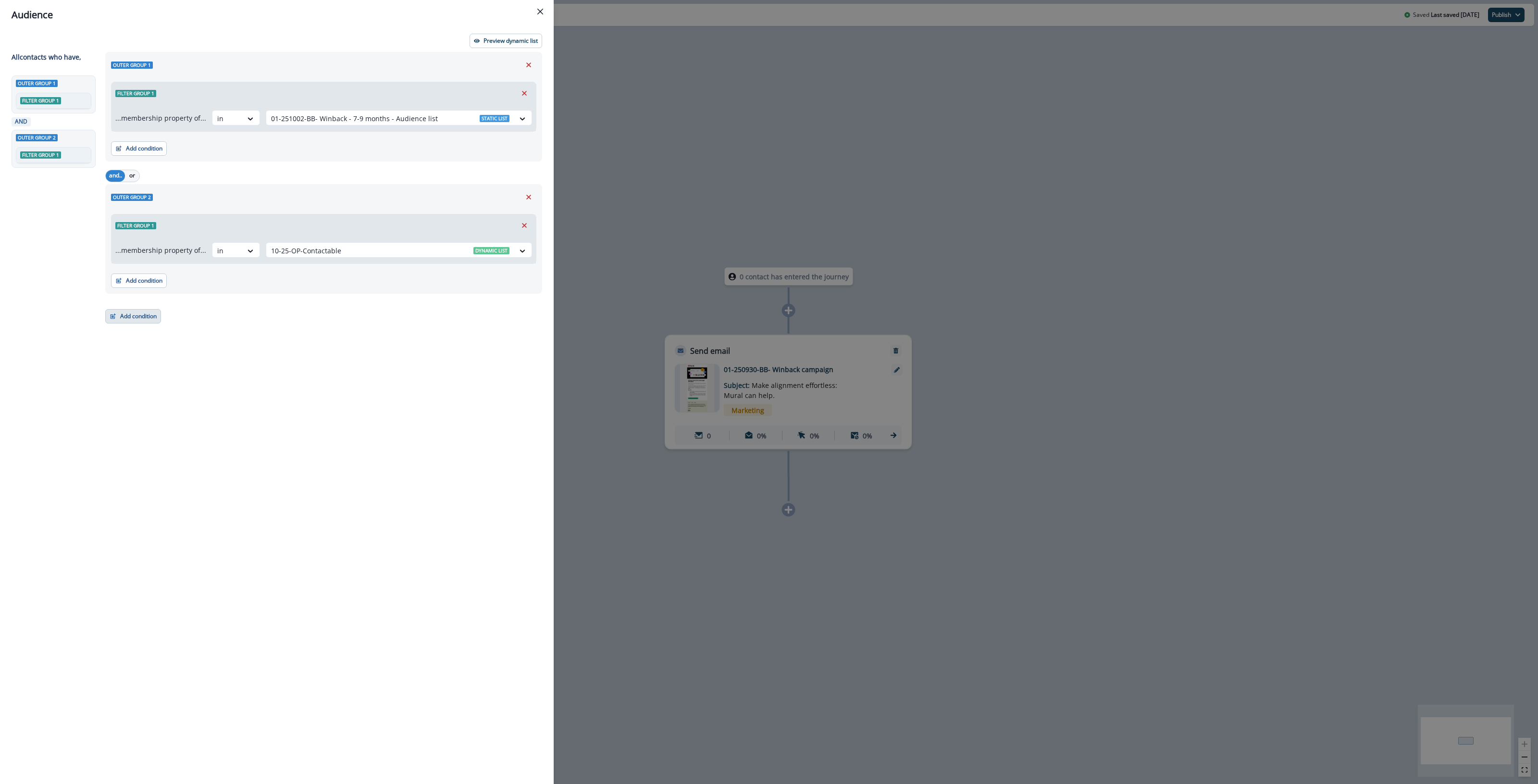
click at [128, 320] on button "Add condition" at bounding box center [133, 316] width 56 height 14
click at [170, 421] on button "List membership" at bounding box center [167, 421] width 122 height 16
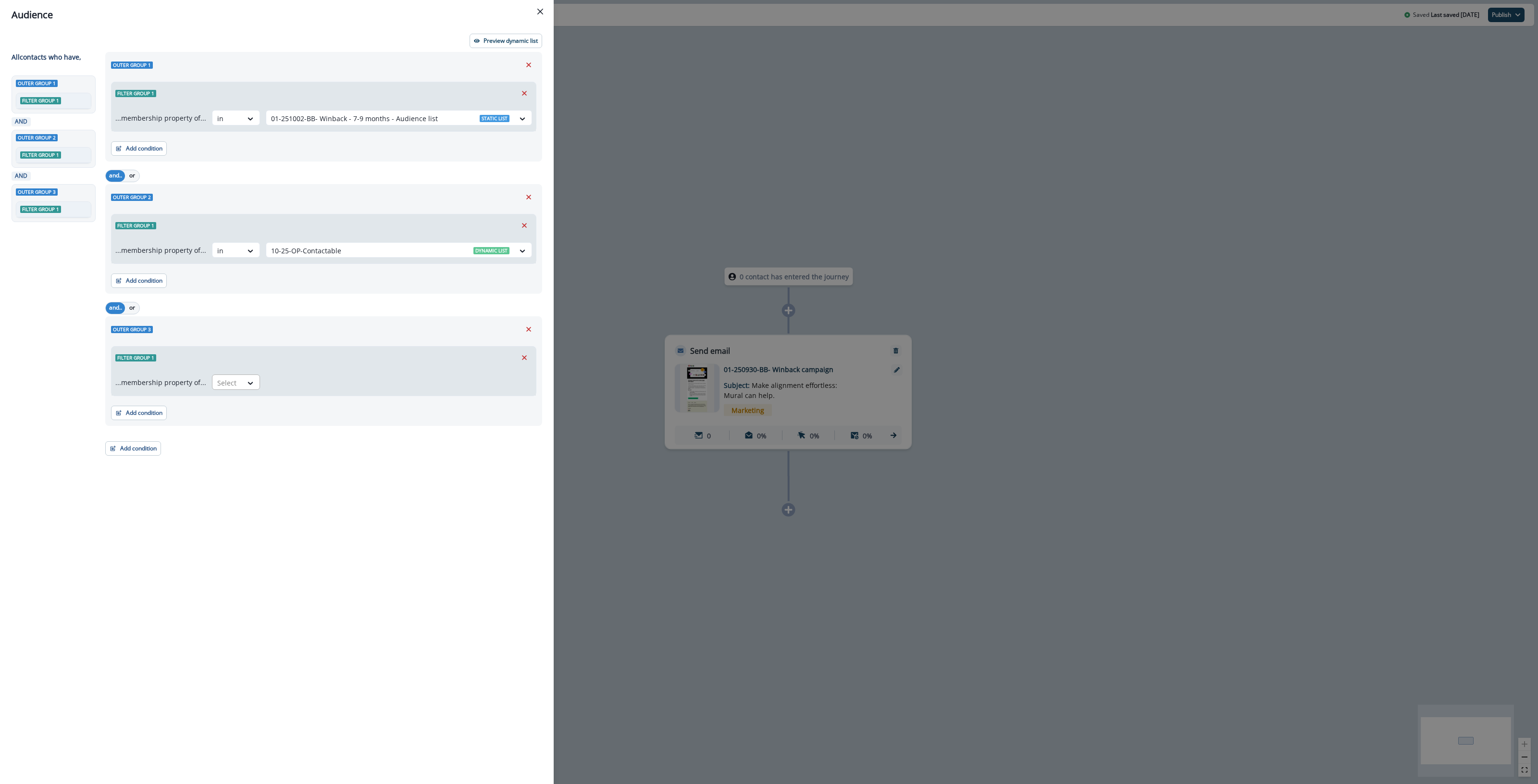
click at [237, 386] on div "Select" at bounding box center [226, 383] width 30 height 16
click at [238, 418] on div "not in" at bounding box center [234, 422] width 48 height 18
click at [287, 383] on div at bounding box center [390, 382] width 238 height 12
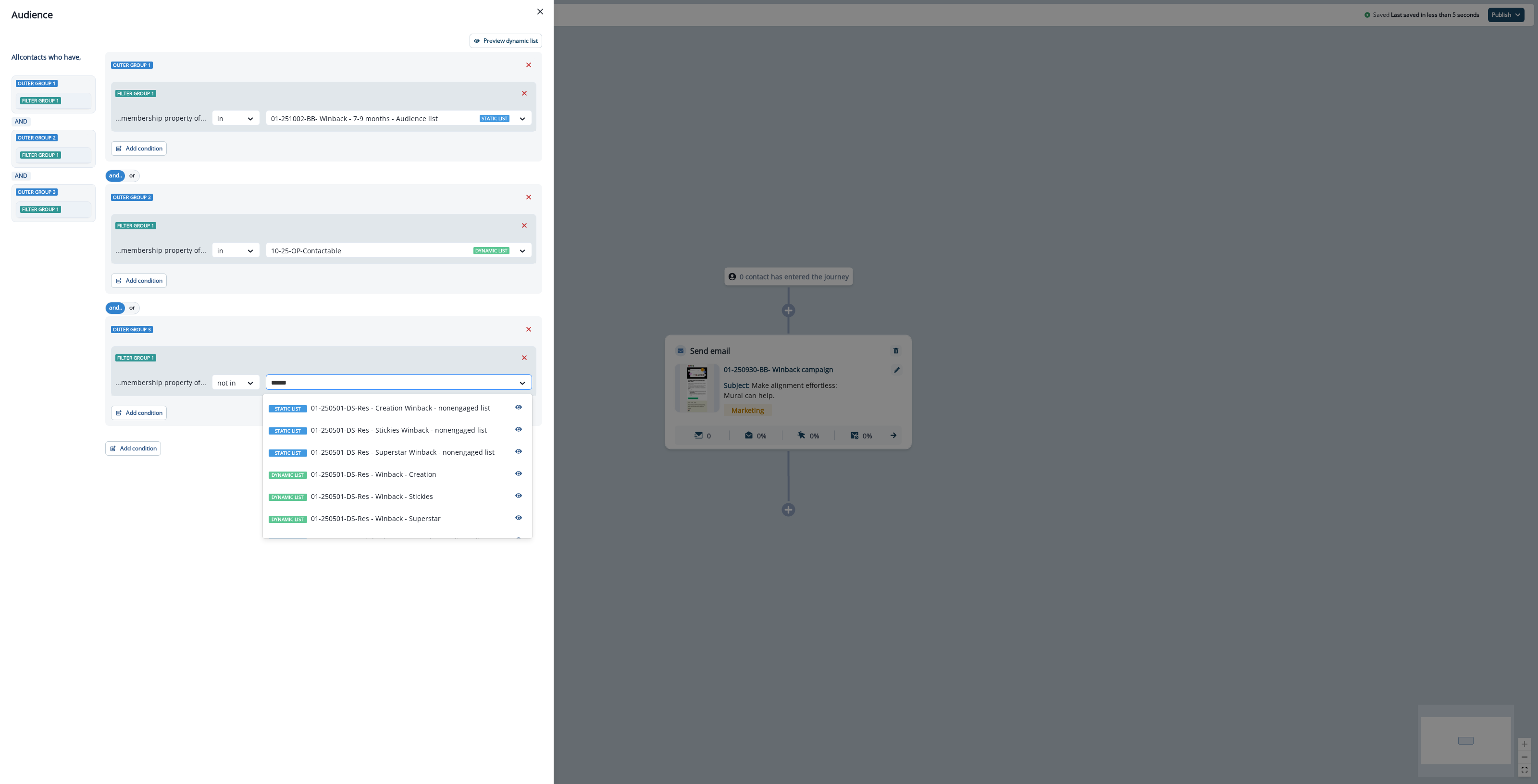
type input "*******"
click at [456, 483] on p "01-251002-BB- Winback - 3-4 months - Audience list" at bounding box center [394, 481] width 167 height 10
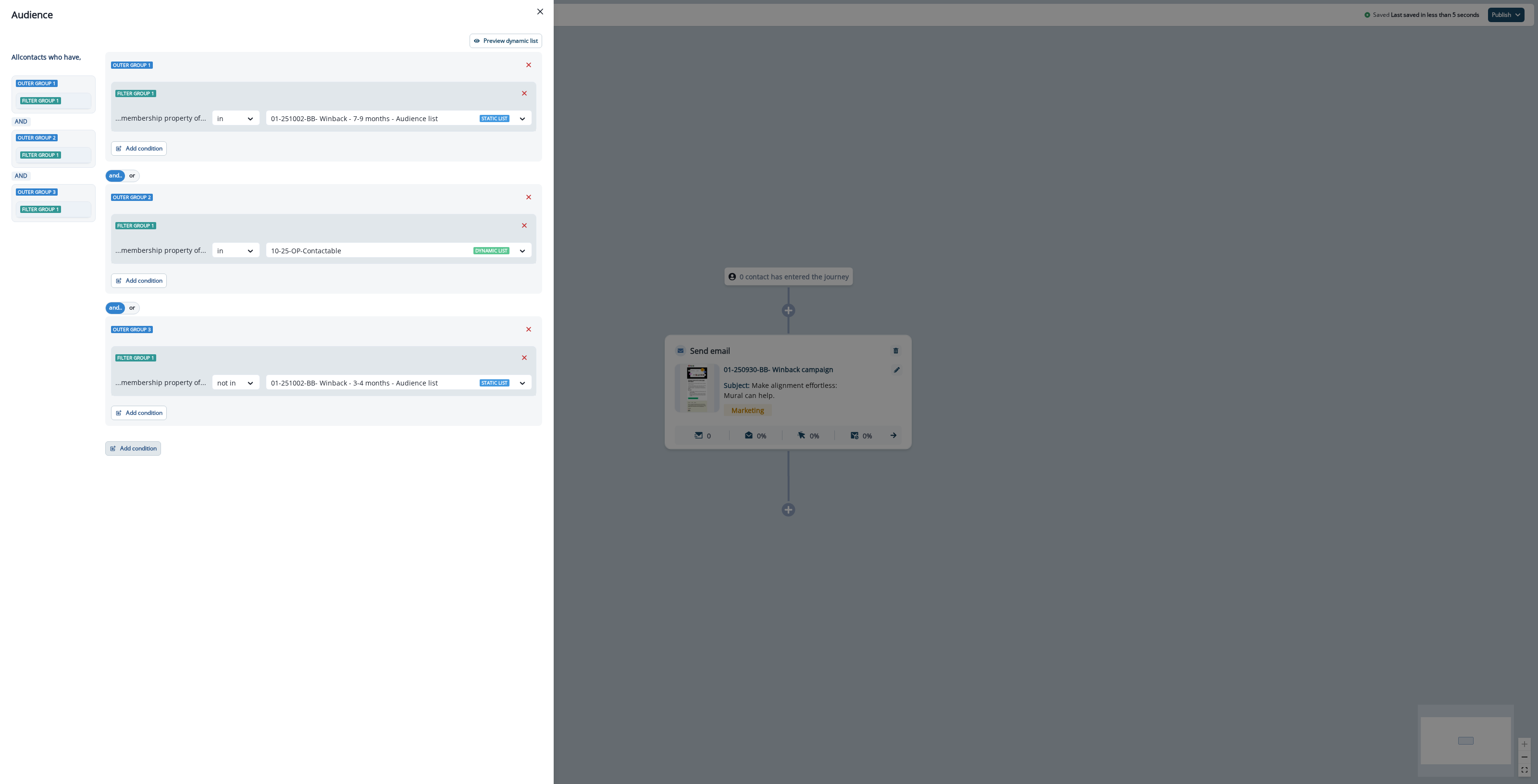
click at [138, 448] on button "Add condition" at bounding box center [133, 448] width 56 height 14
click at [155, 555] on button "List membership" at bounding box center [167, 554] width 122 height 16
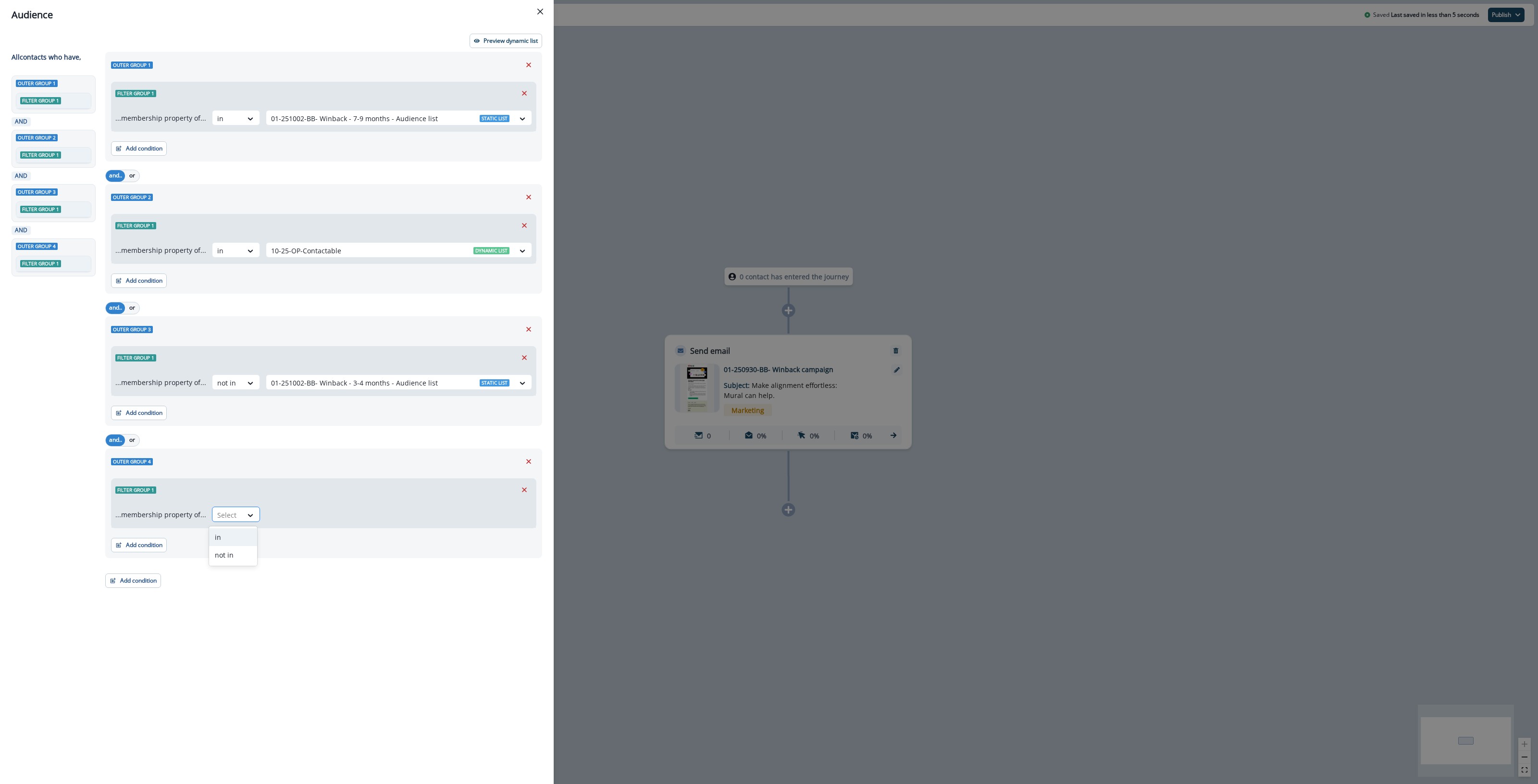
click at [224, 520] on div at bounding box center [227, 515] width 21 height 12
click at [238, 557] on div "not in" at bounding box center [234, 555] width 48 height 18
click at [342, 511] on div at bounding box center [390, 515] width 238 height 12
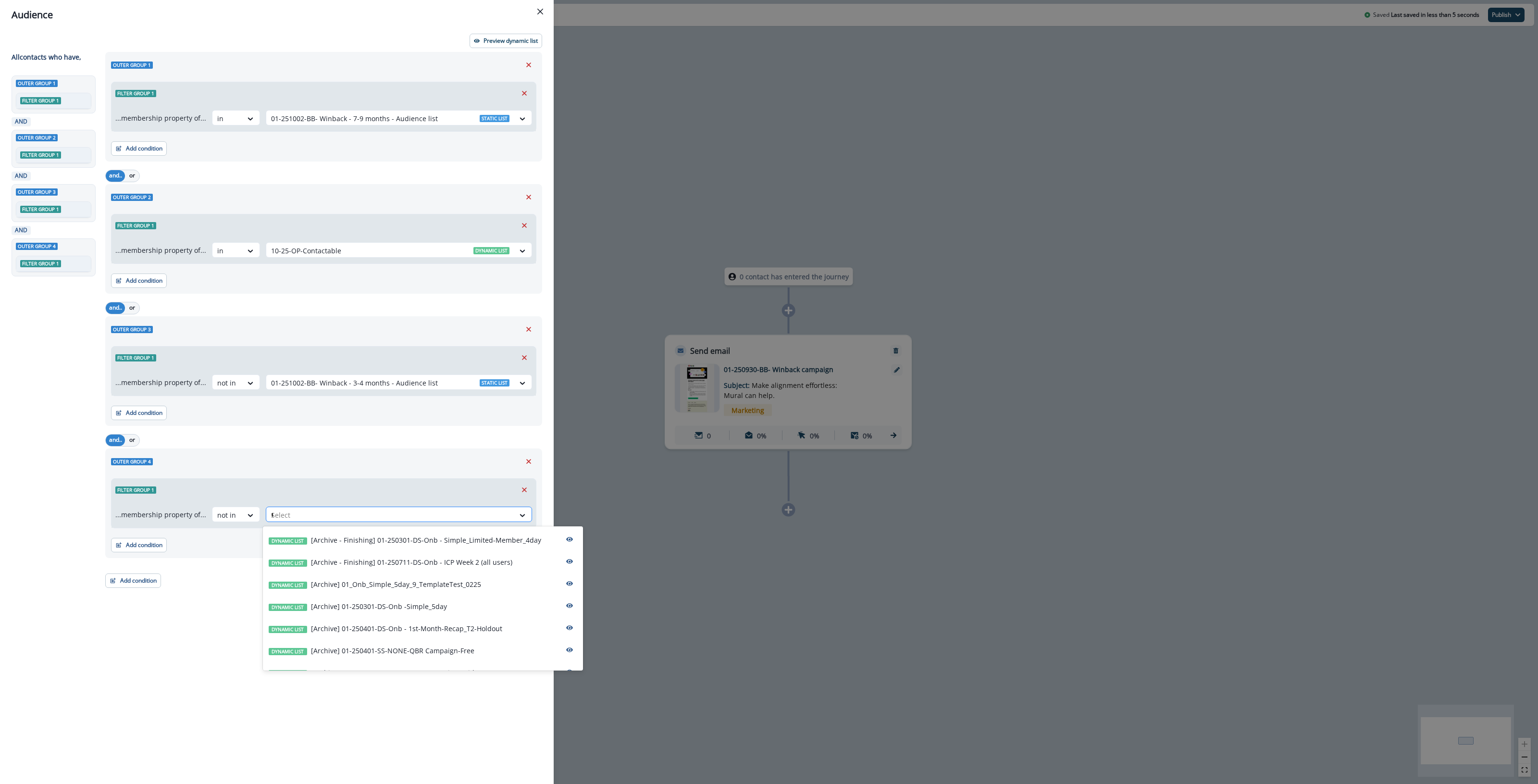
type input "***"
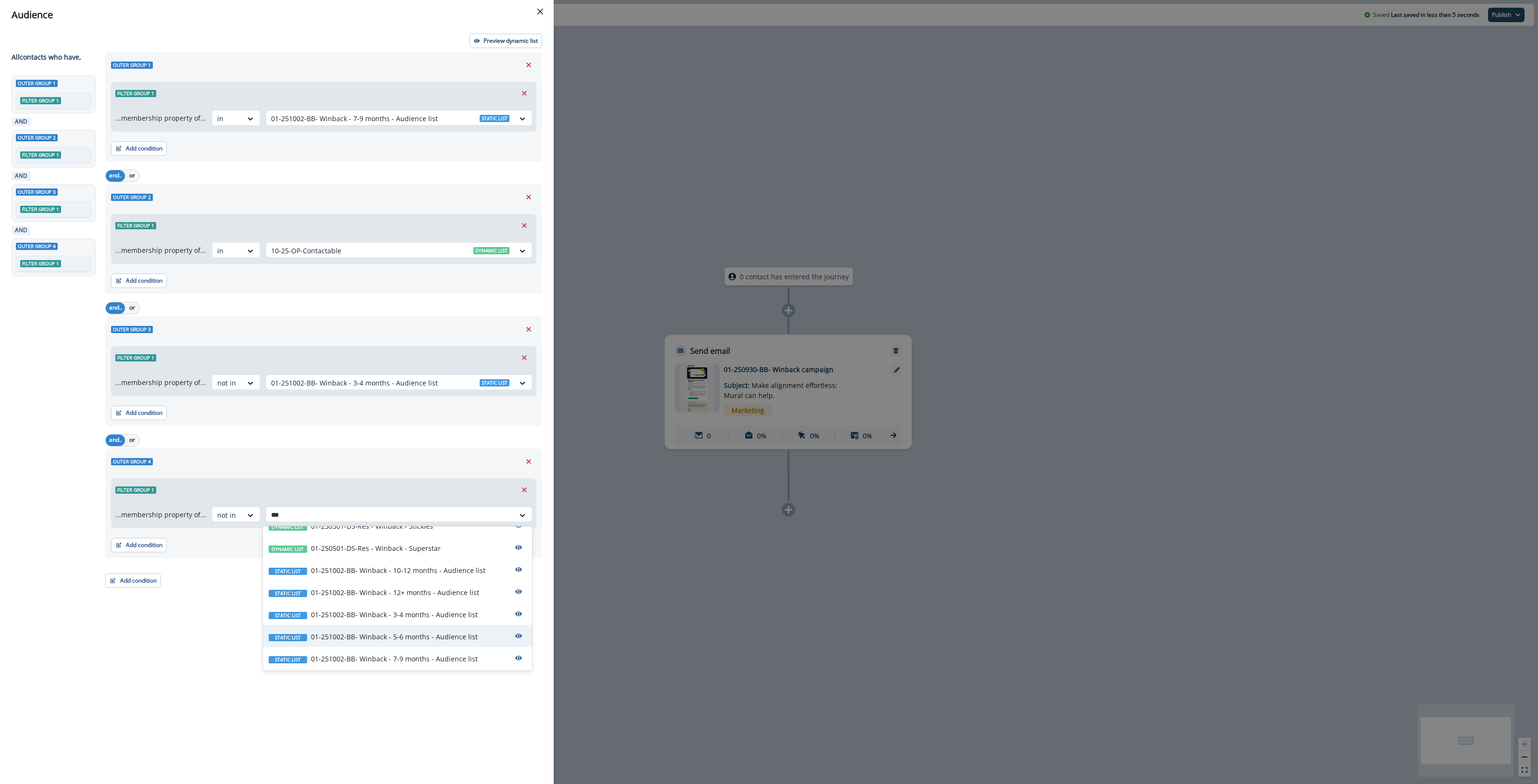
click at [456, 636] on p "01-251002-BB- Winback - 5-6 months - Audience list" at bounding box center [394, 636] width 167 height 10
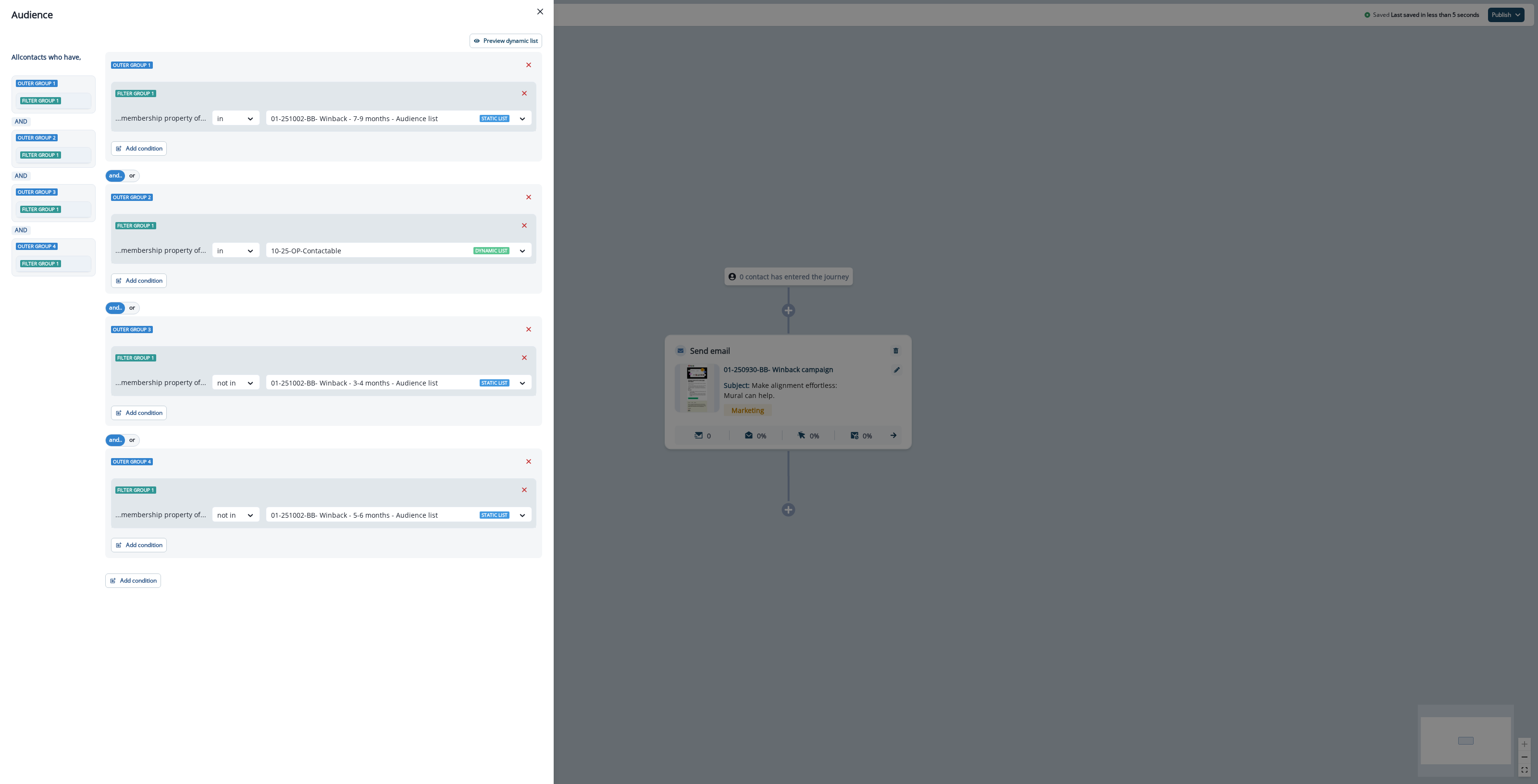
click at [236, 667] on div "Outer group 1 Filter group 1 ...membership property of... in 01-251002-BB- Winb…" at bounding box center [320, 400] width 443 height 697
click at [539, 6] on button "Close" at bounding box center [540, 11] width 15 height 15
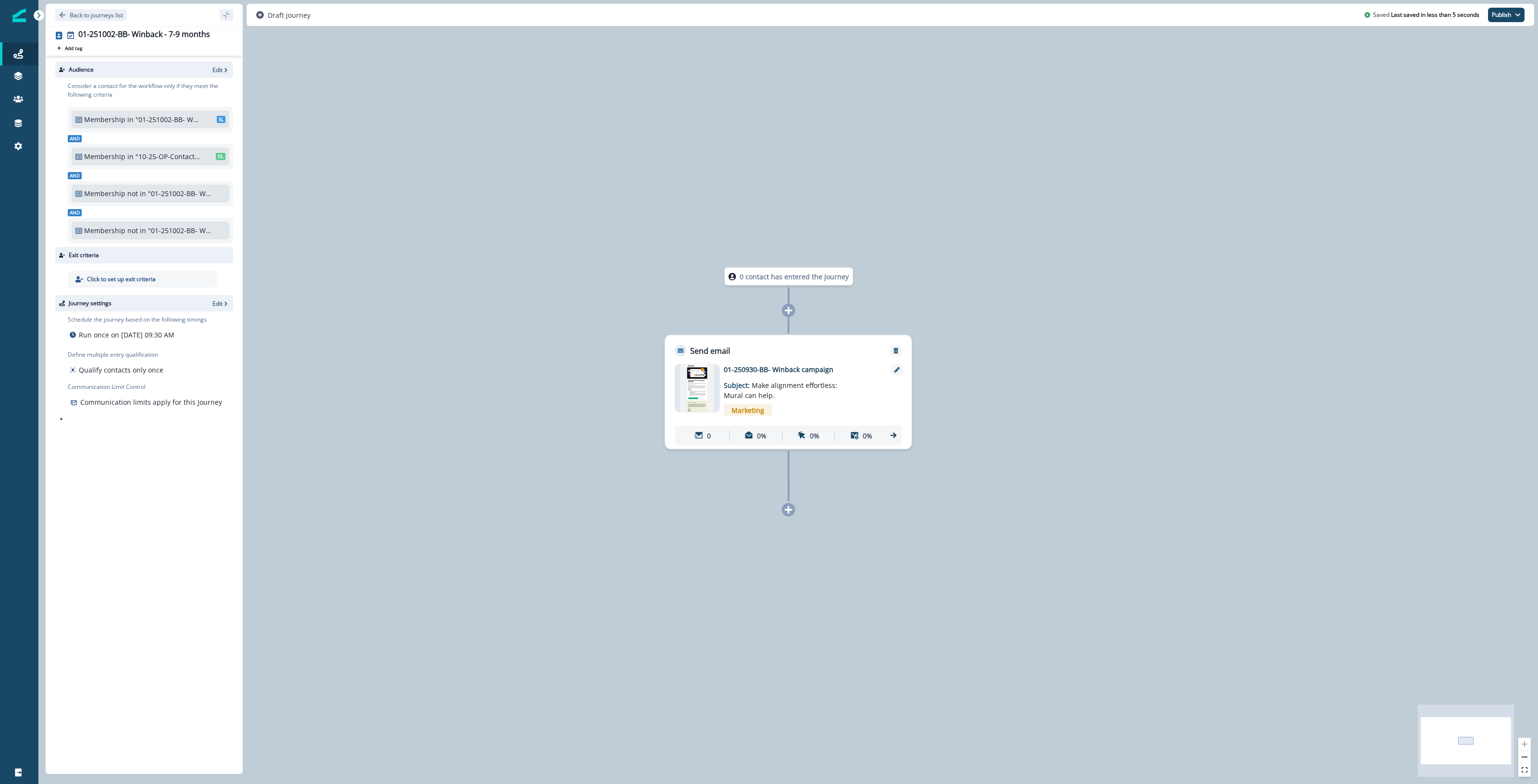
click at [315, 125] on div "0 contact has entered the journey Send email Email asset changed, journey repor…" at bounding box center [788, 392] width 1500 height 784
click at [88, 16] on p "Back to journeys list" at bounding box center [97, 14] width 54 height 8
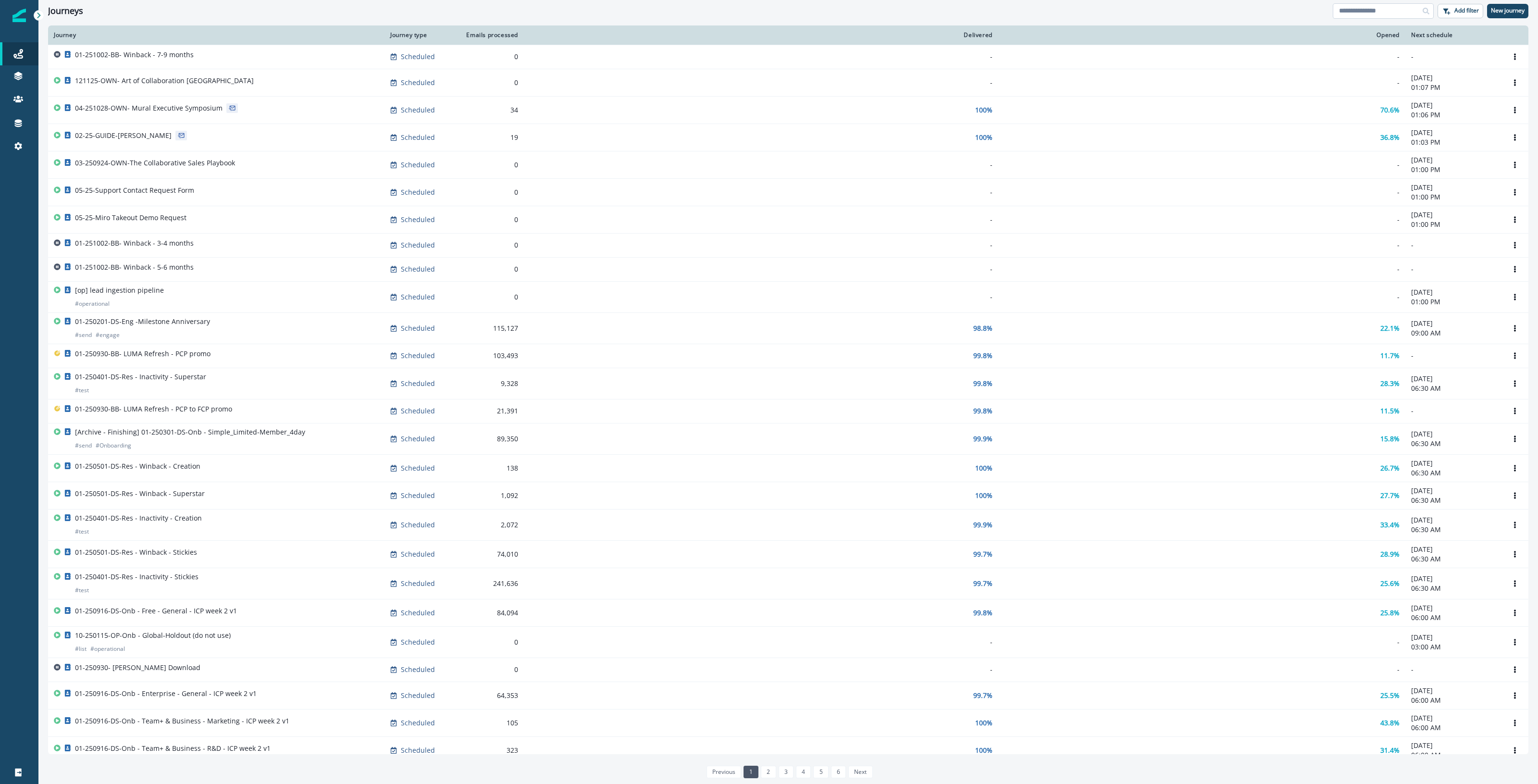
click at [1376, 15] on input at bounding box center [1383, 11] width 101 height 15
type input "***"
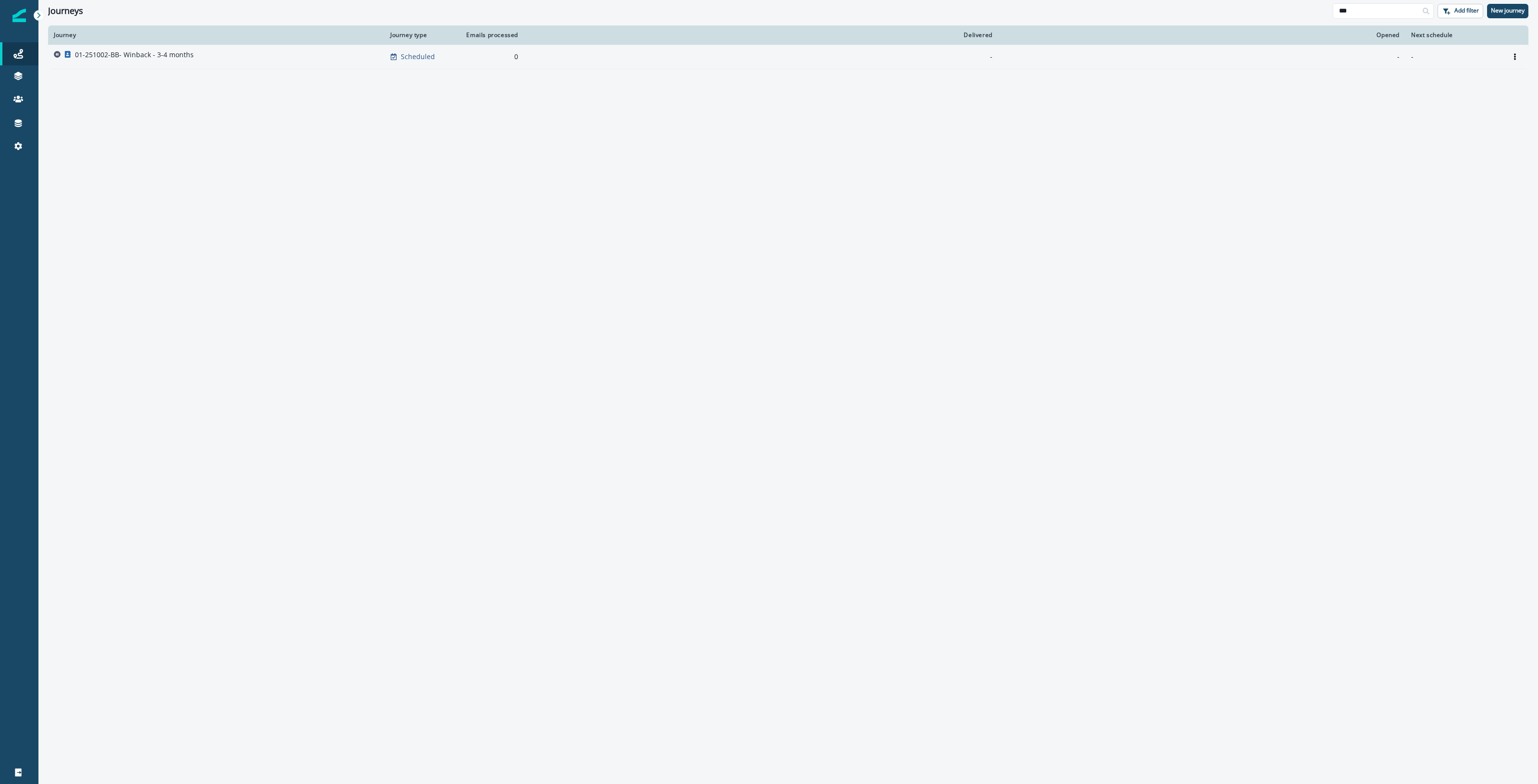
click at [279, 56] on div "01-251002-BB- Winback - 3-4 months" at bounding box center [216, 56] width 325 height 13
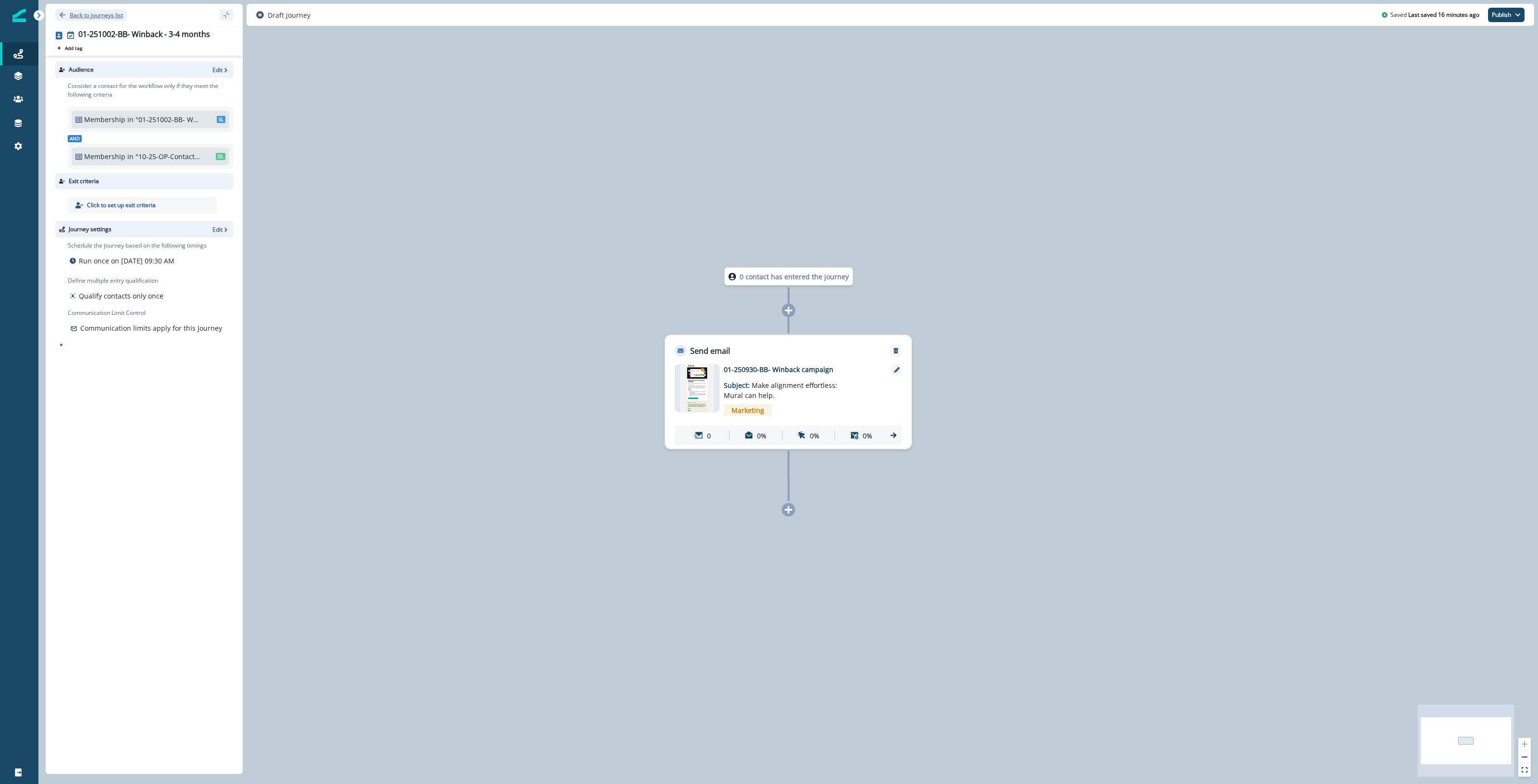
click at [81, 17] on p "Back to journeys list" at bounding box center [97, 14] width 54 height 8
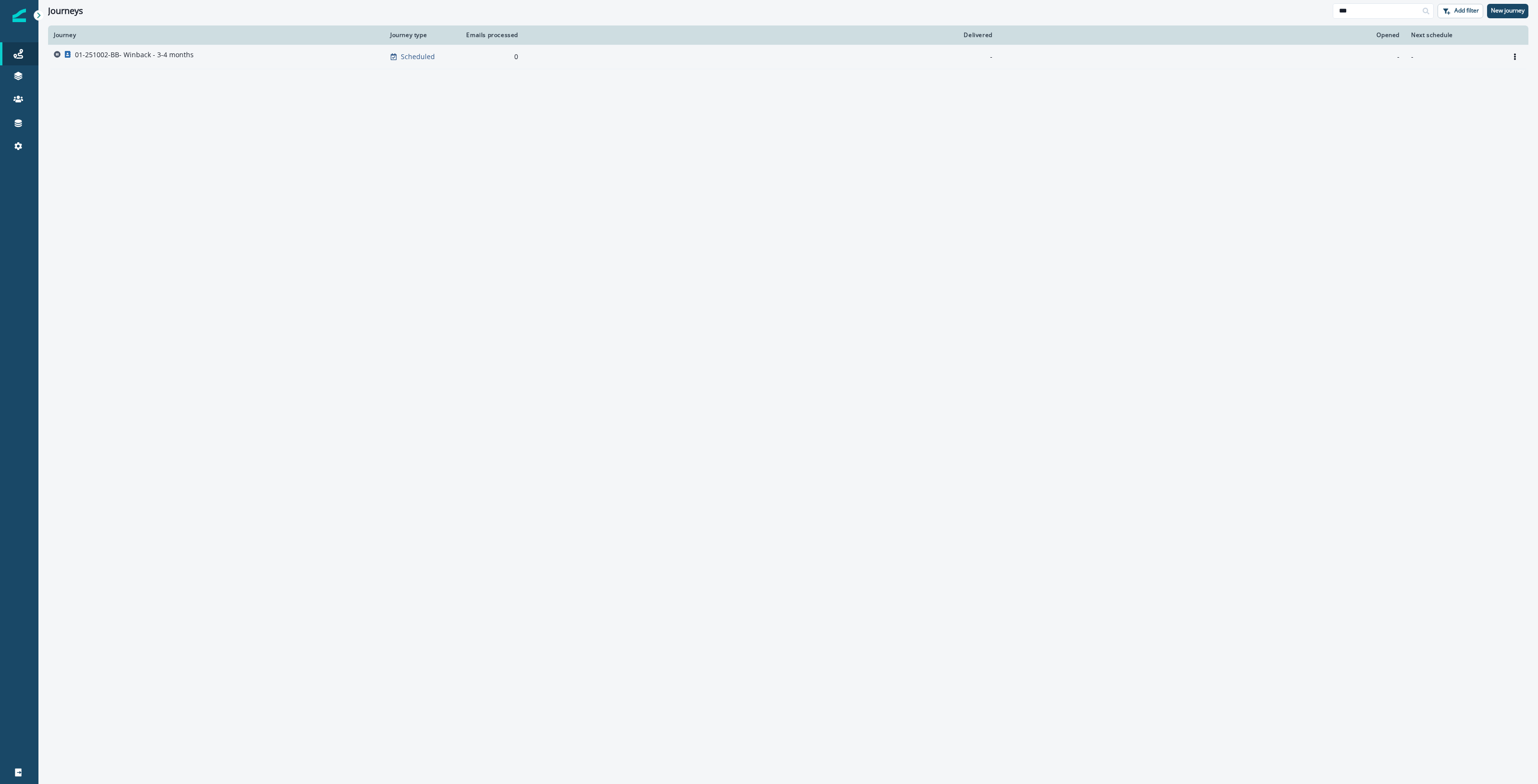
click at [167, 56] on p "01-251002-BB- Winback - 3-4 months" at bounding box center [134, 55] width 119 height 10
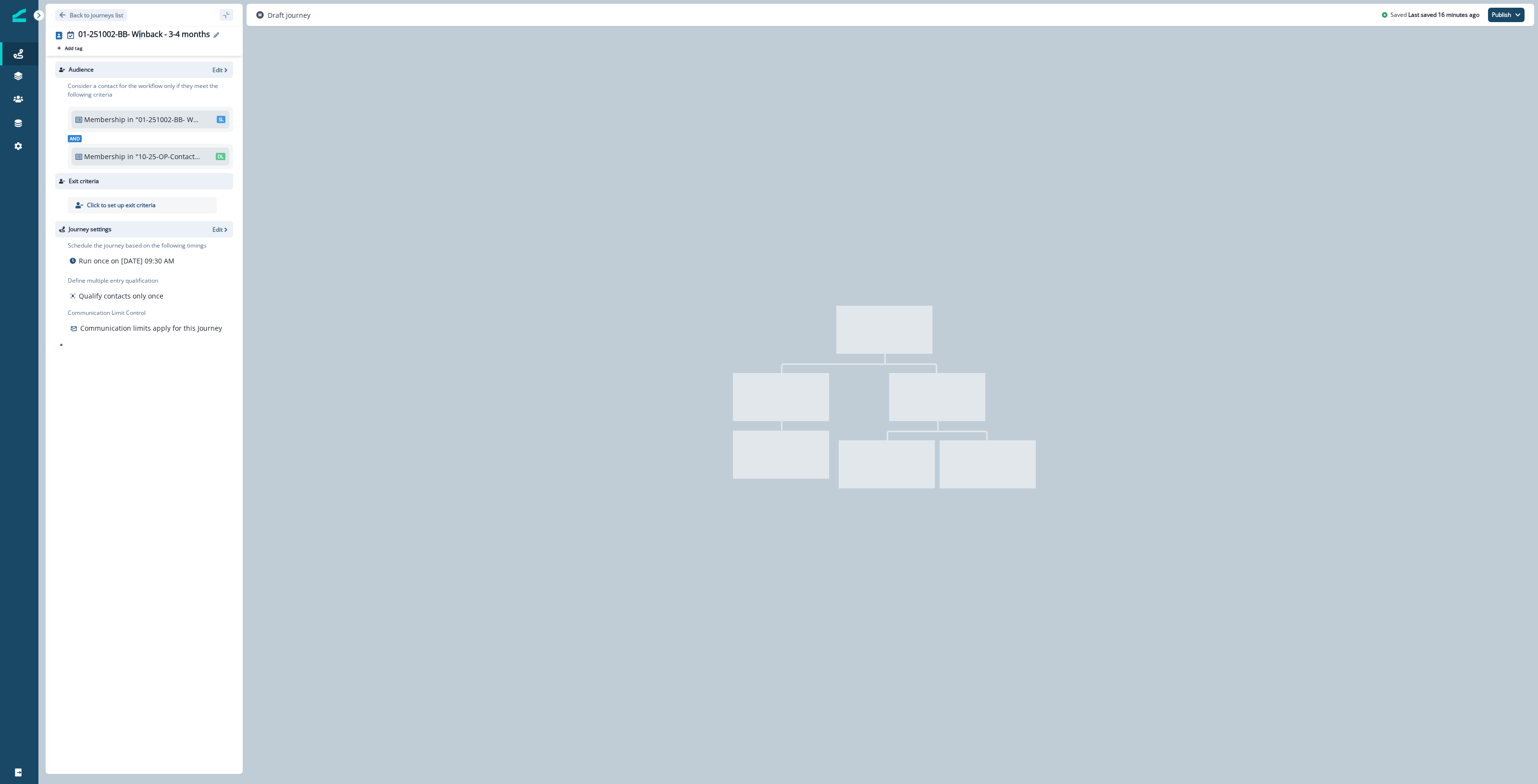
click at [141, 36] on div "01-251002-BB- Winback - 3-4 months" at bounding box center [144, 35] width 132 height 11
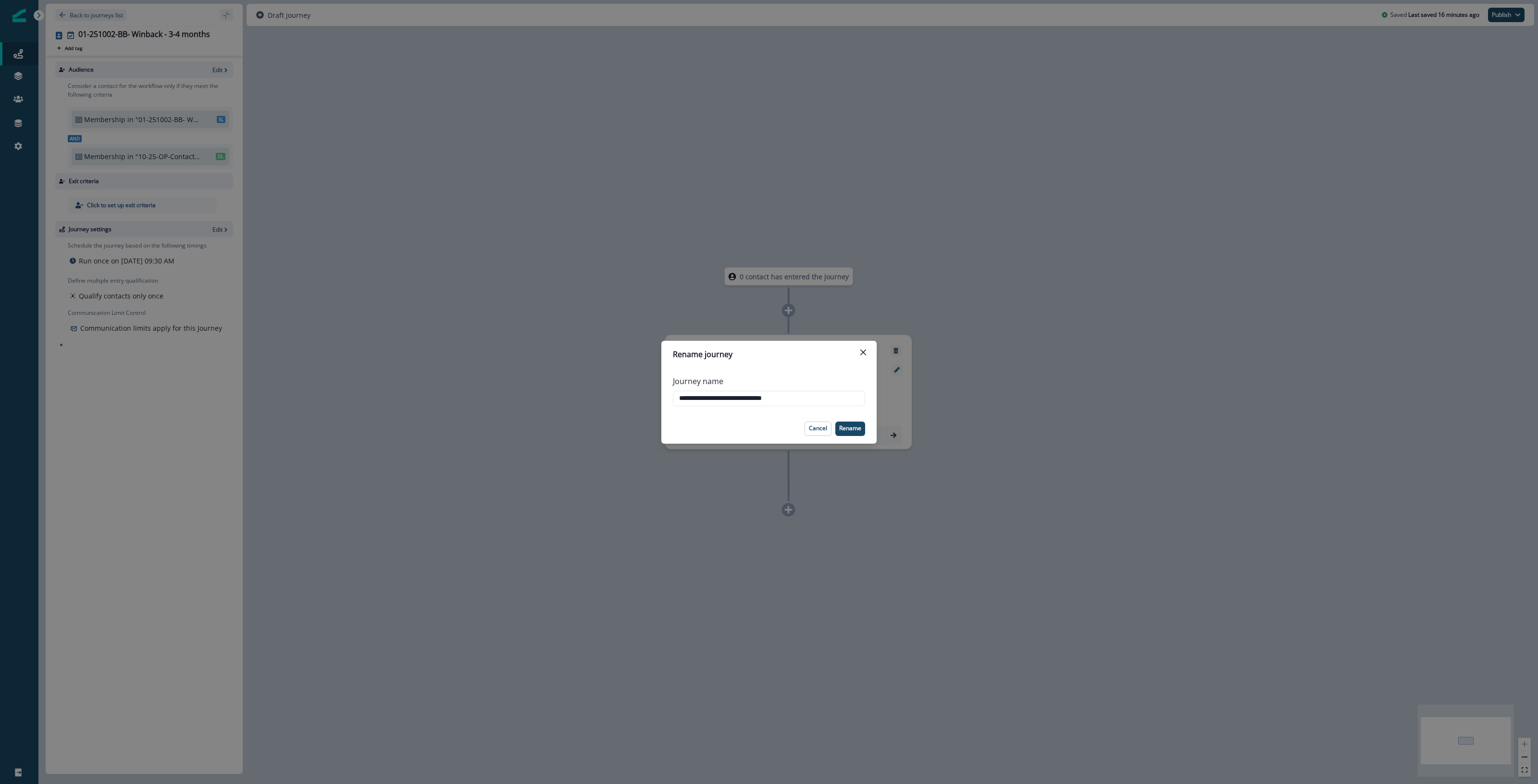
drag, startPoint x: 777, startPoint y: 393, endPoint x: 525, endPoint y: 372, distance: 252.9
click at [525, 372] on div "**********" at bounding box center [769, 392] width 1538 height 784
click at [821, 352] on div "Rename journey" at bounding box center [769, 354] width 192 height 12
click at [863, 353] on icon "Close" at bounding box center [863, 352] width 5 height 5
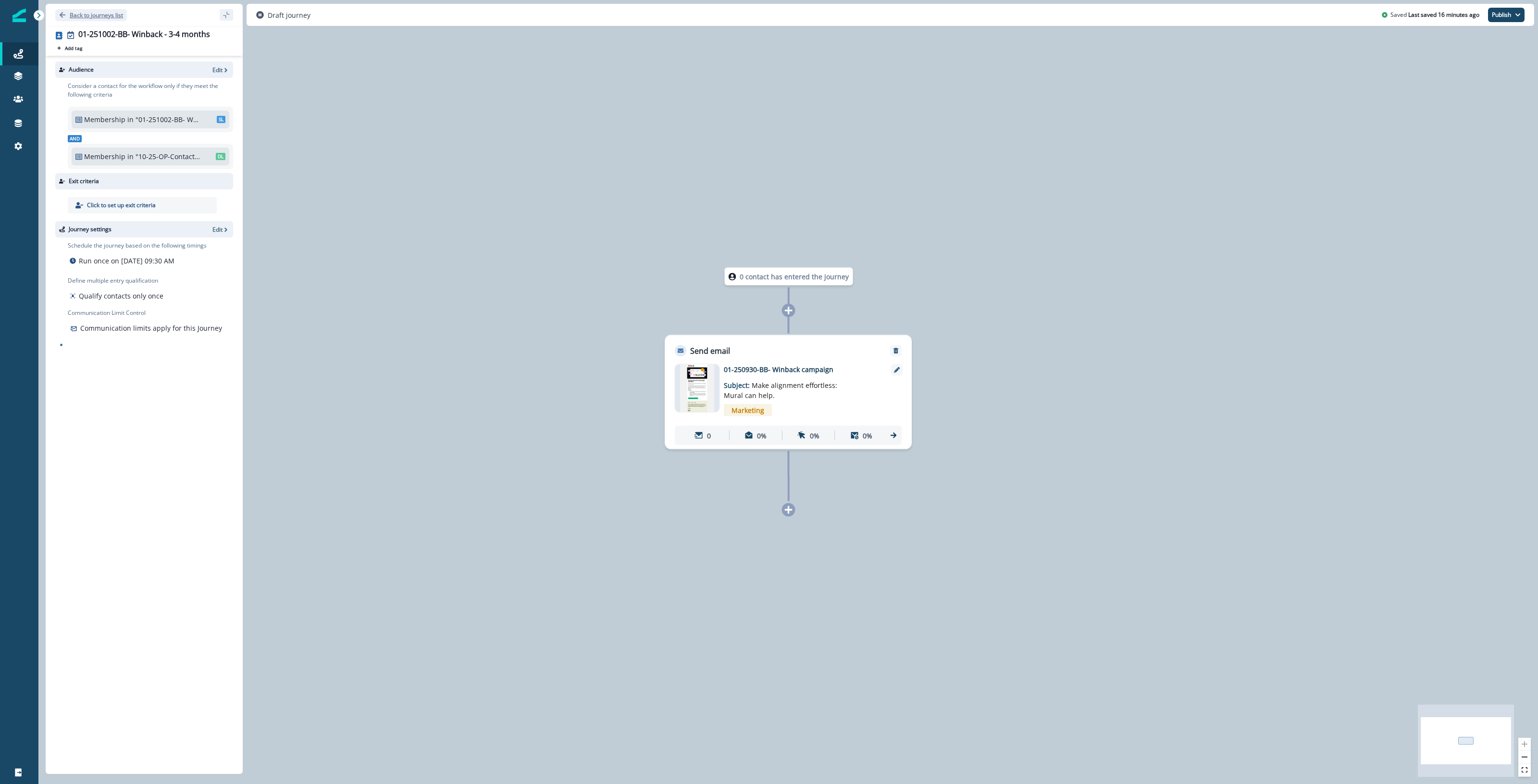
click at [99, 16] on p "Back to journeys list" at bounding box center [97, 14] width 54 height 8
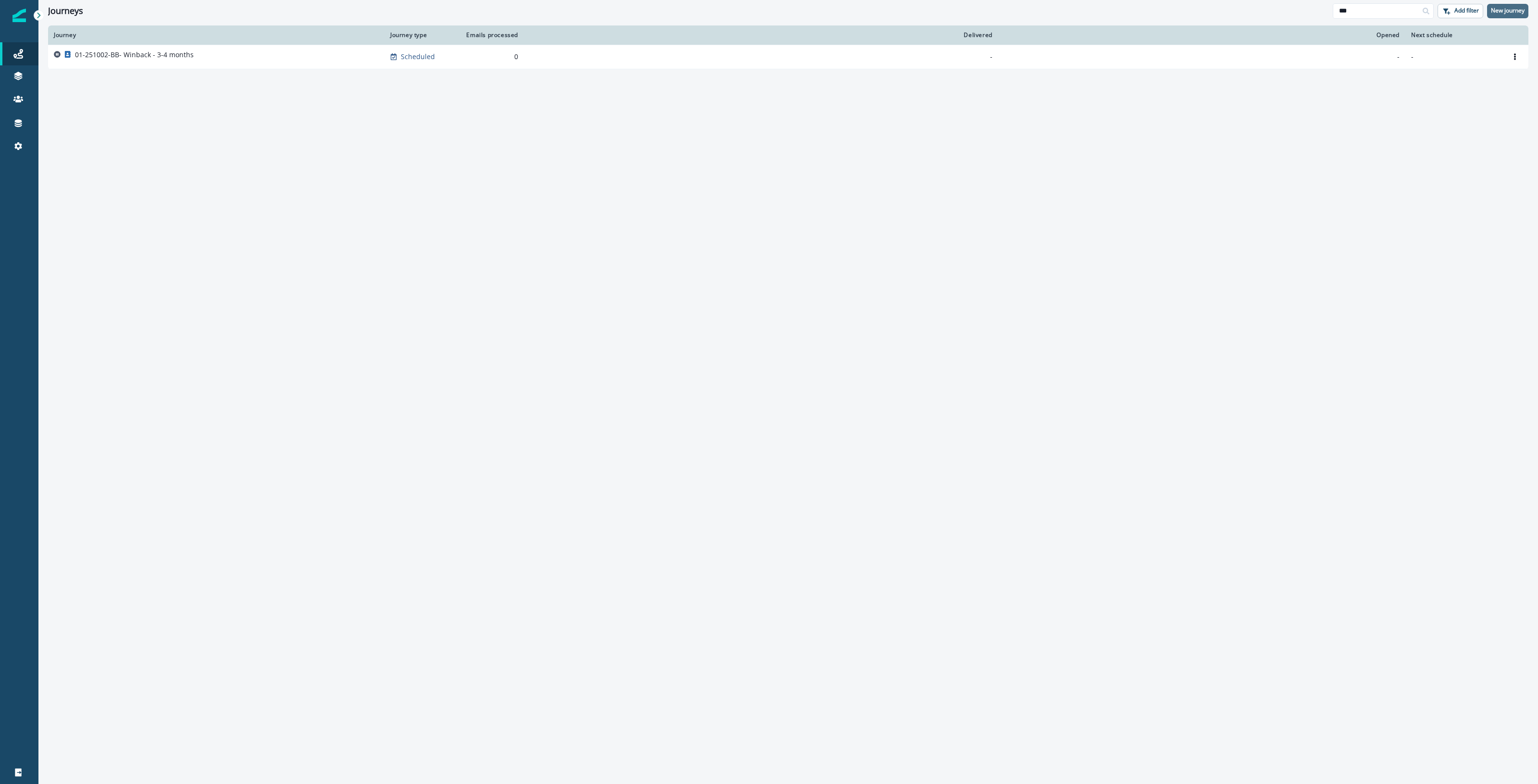
click at [1513, 13] on p "New journey" at bounding box center [1508, 11] width 34 height 7
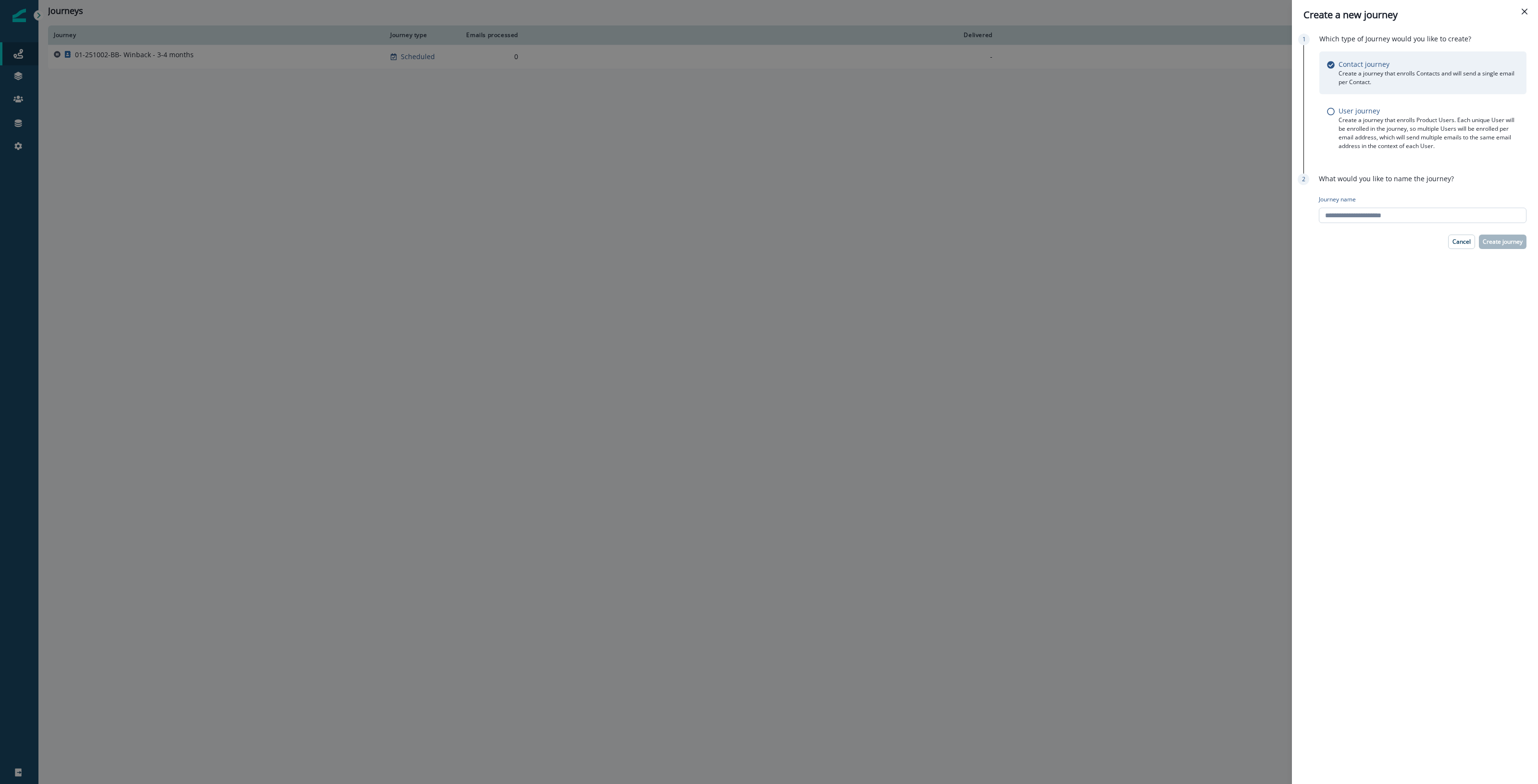
click at [1388, 216] on input "Journey name" at bounding box center [1423, 215] width 208 height 15
paste input "**********"
click at [1325, 216] on input "**********" at bounding box center [1423, 215] width 208 height 15
drag, startPoint x: 1332, startPoint y: 215, endPoint x: 1318, endPoint y: 222, distance: 15.7
click at [1322, 220] on input "**********" at bounding box center [1423, 215] width 208 height 15
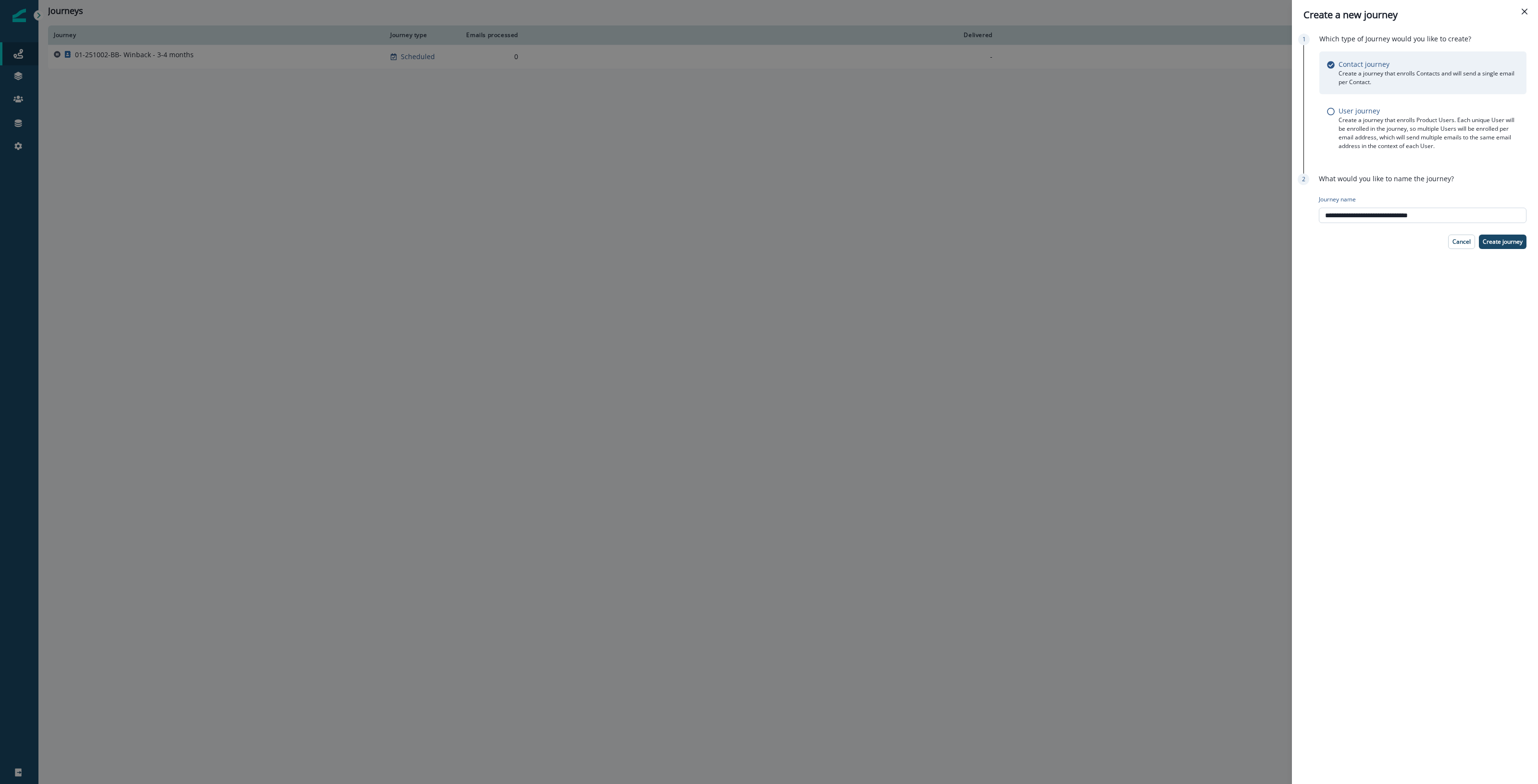
drag, startPoint x: 1374, startPoint y: 216, endPoint x: 1519, endPoint y: 222, distance: 145.1
click at [1519, 222] on input "**********" at bounding box center [1423, 215] width 208 height 15
drag, startPoint x: 1446, startPoint y: 214, endPoint x: 1406, endPoint y: 217, distance: 40.1
click at [1406, 217] on input "**********" at bounding box center [1423, 215] width 208 height 15
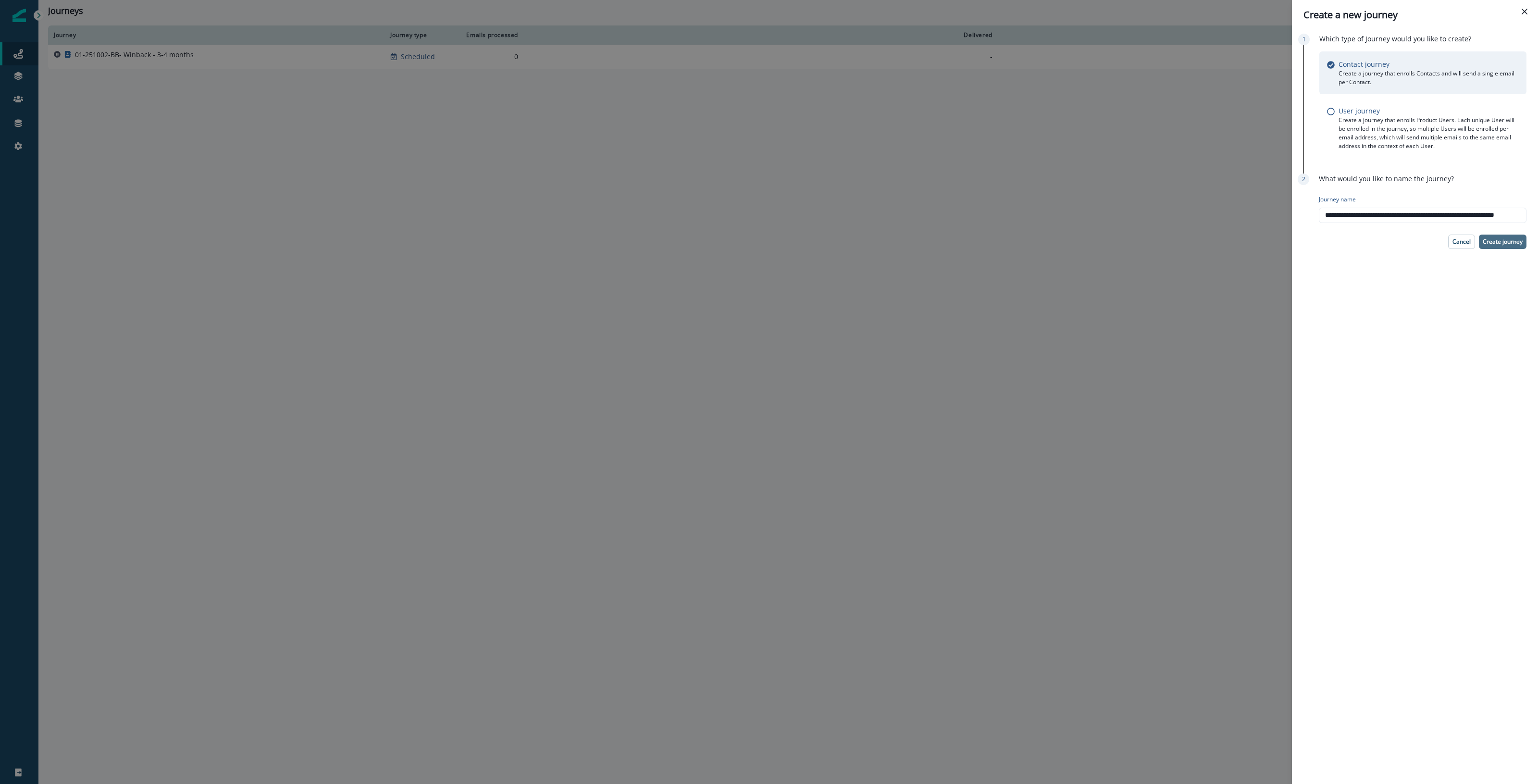
type input "**********"
click at [1503, 243] on p "Create journey" at bounding box center [1503, 242] width 40 height 7
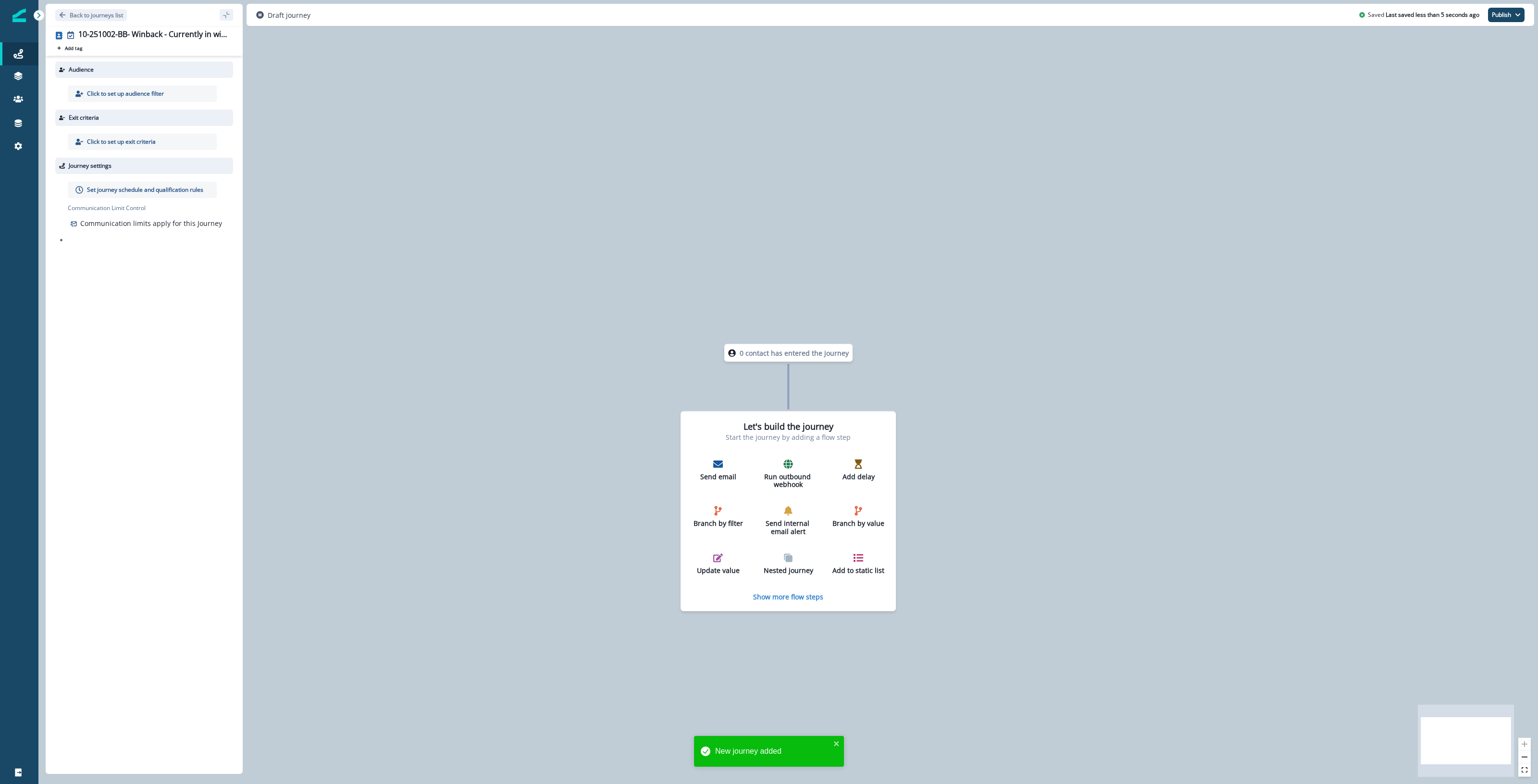
click at [147, 95] on p "Click to set up audience filter" at bounding box center [125, 94] width 77 height 9
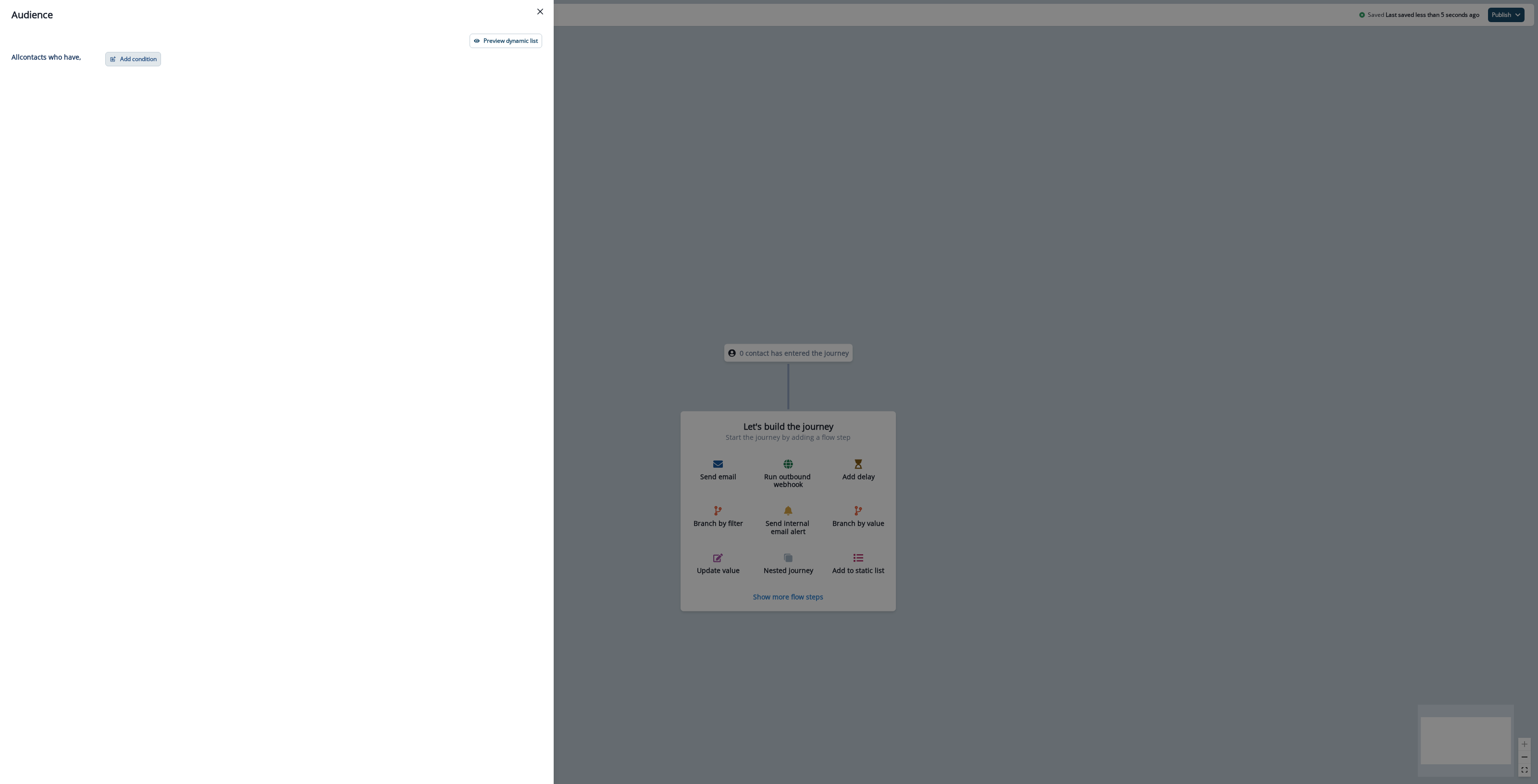
click at [129, 63] on button "Add condition" at bounding box center [133, 59] width 56 height 14
click at [143, 164] on button "List membership" at bounding box center [167, 164] width 122 height 16
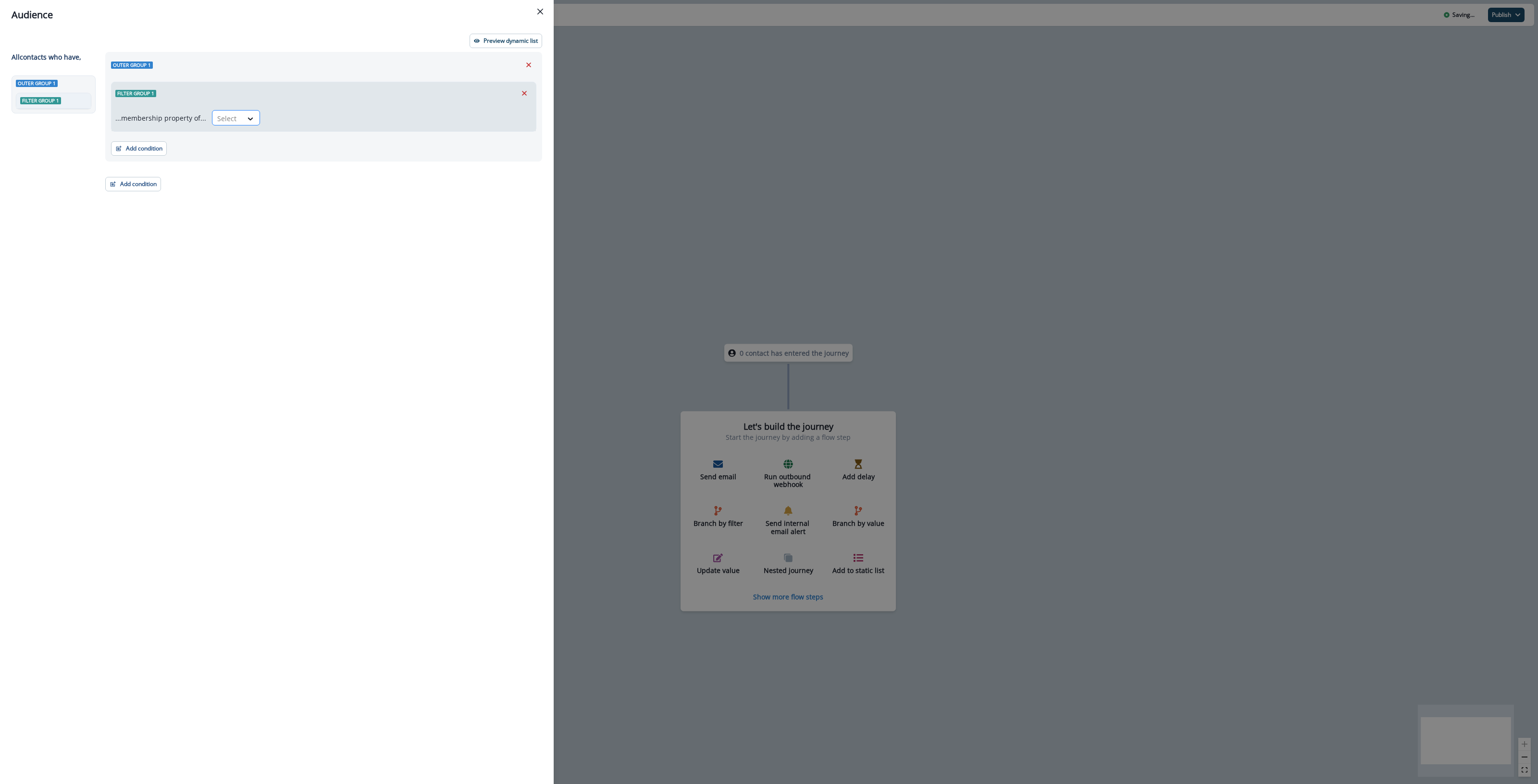
click at [235, 119] on div "Select" at bounding box center [226, 119] width 30 height 16
click at [251, 136] on div "in" at bounding box center [234, 141] width 48 height 18
click at [284, 121] on div at bounding box center [390, 118] width 238 height 12
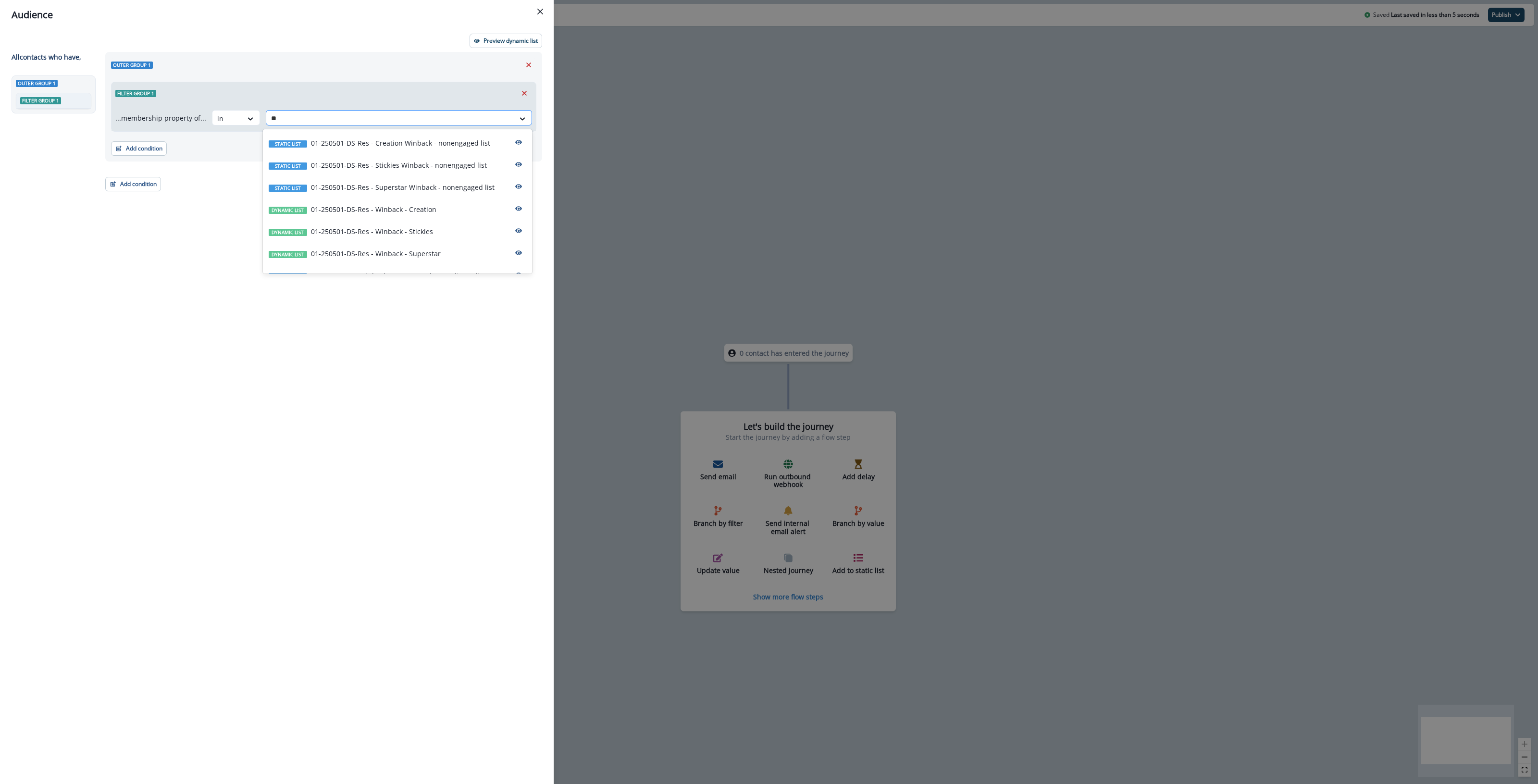
type input "***"
click at [375, 208] on p "01-250501-DS-Res - Winback - Creation" at bounding box center [373, 209] width 125 height 10
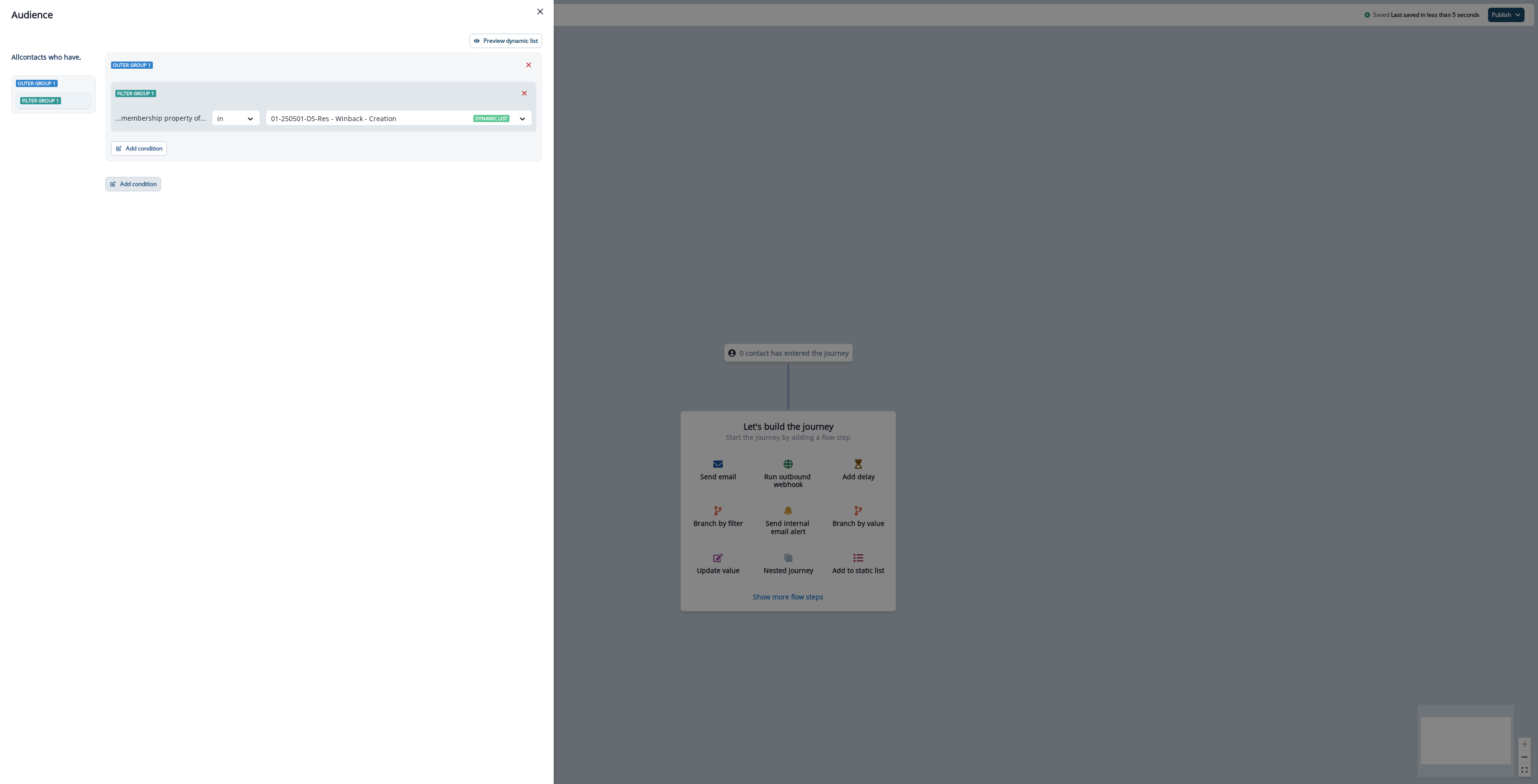
click at [133, 188] on button "Add condition" at bounding box center [133, 184] width 56 height 14
click at [148, 148] on button "Add condition" at bounding box center [139, 149] width 56 height 14
drag, startPoint x: 471, startPoint y: 242, endPoint x: 118, endPoint y: 188, distance: 357.1
click at [467, 242] on div "Outer group 1 Filter group 1 ...membership property of... in 01-250501-DS-Res -…" at bounding box center [320, 400] width 443 height 697
click at [127, 185] on button "Add condition" at bounding box center [133, 184] width 56 height 14
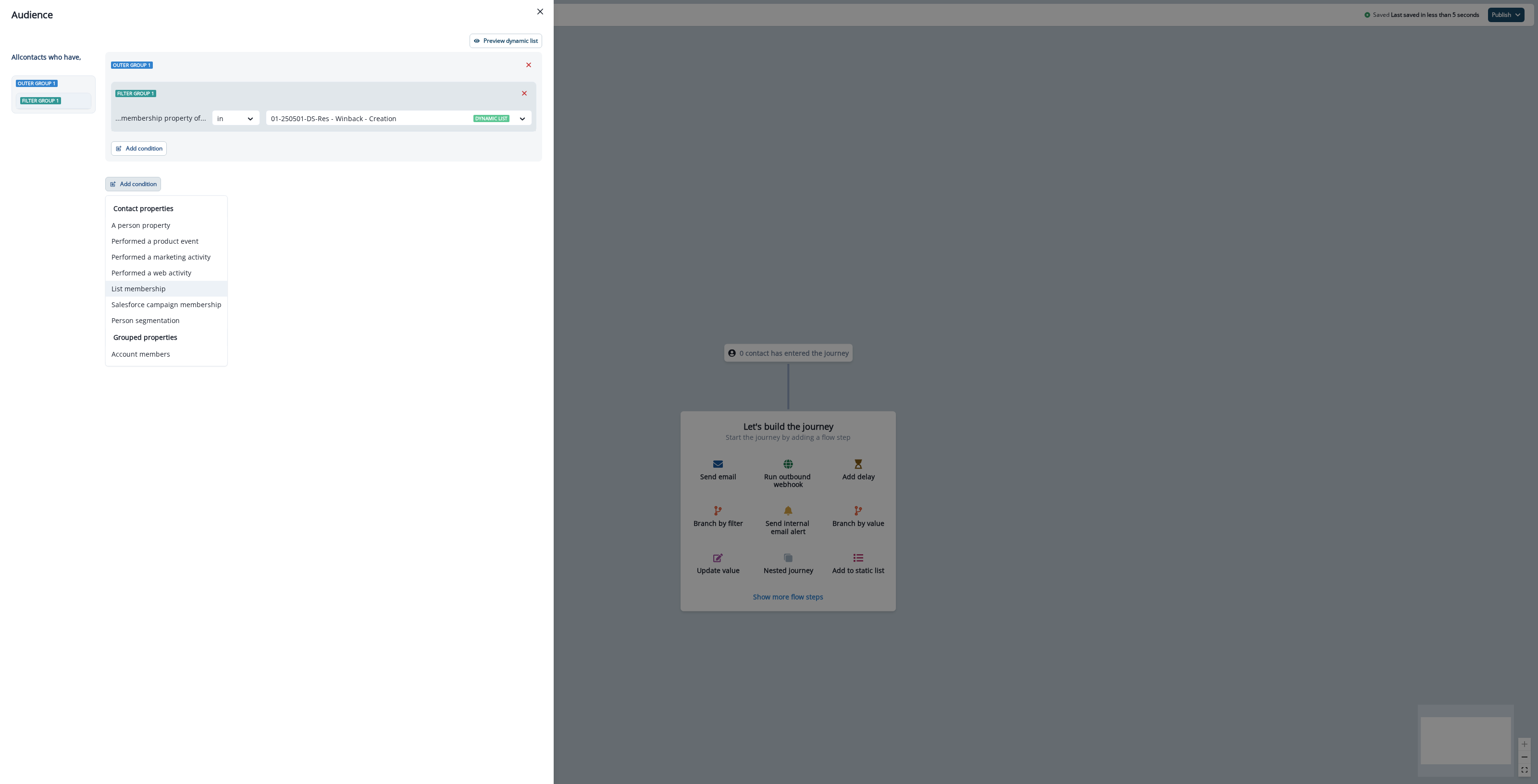
click at [155, 291] on button "List membership" at bounding box center [167, 289] width 122 height 16
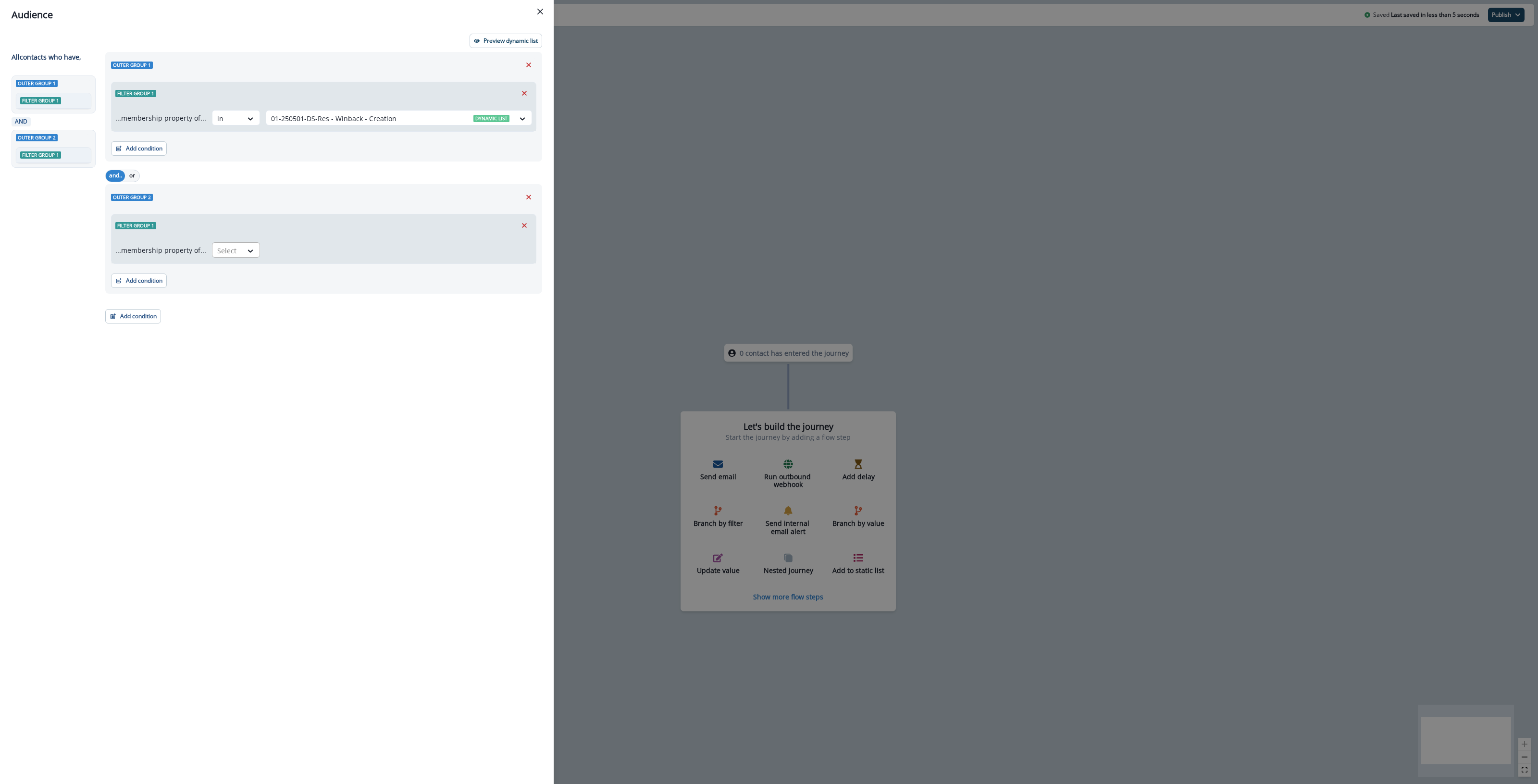
click at [236, 248] on div "Select" at bounding box center [226, 251] width 30 height 16
click at [232, 279] on div "in" at bounding box center [234, 273] width 48 height 18
click at [311, 249] on div at bounding box center [390, 250] width 238 height 12
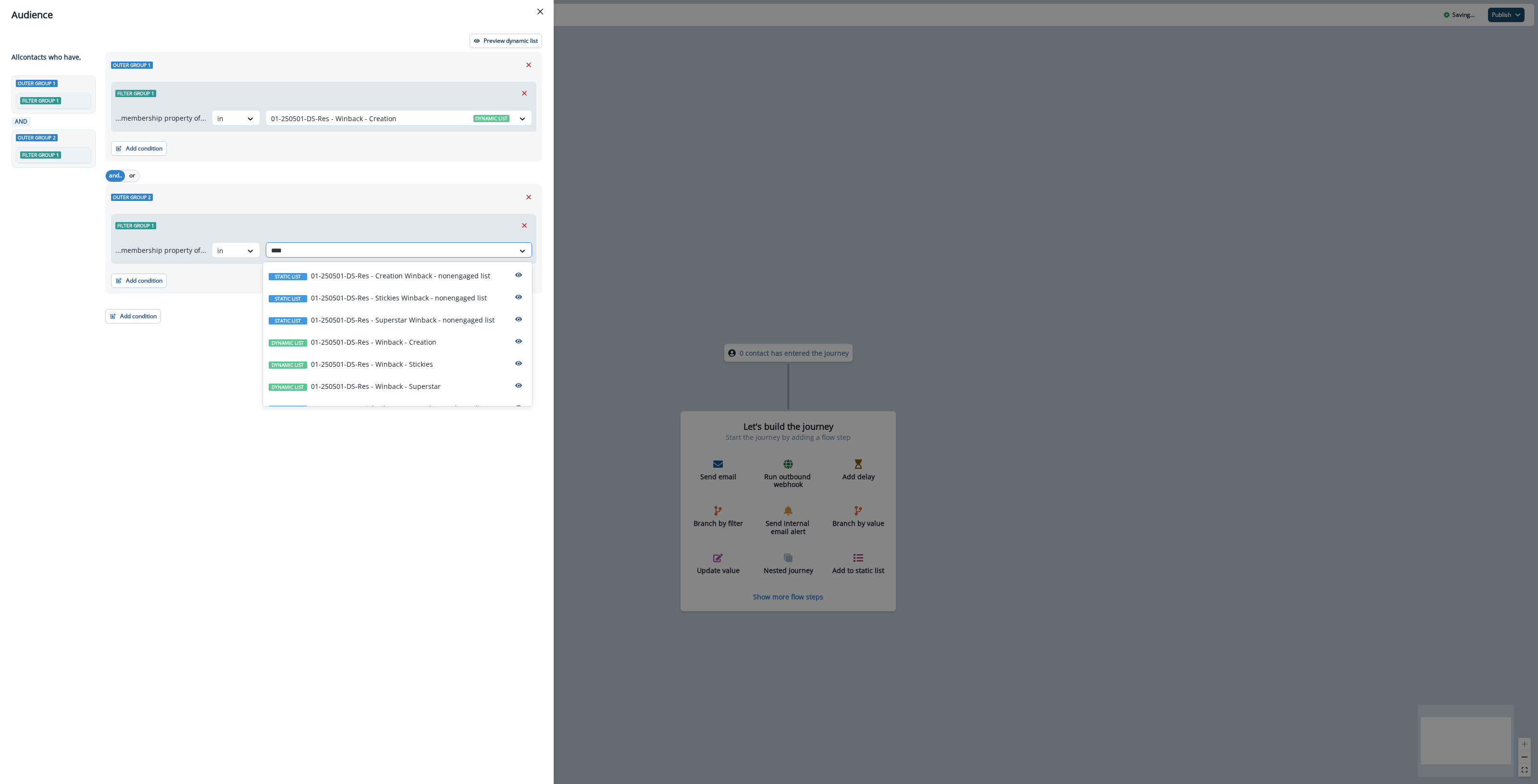
type input "*****"
click at [380, 361] on p "01-250501-DS-Res - Winback - Stickies" at bounding box center [372, 363] width 122 height 10
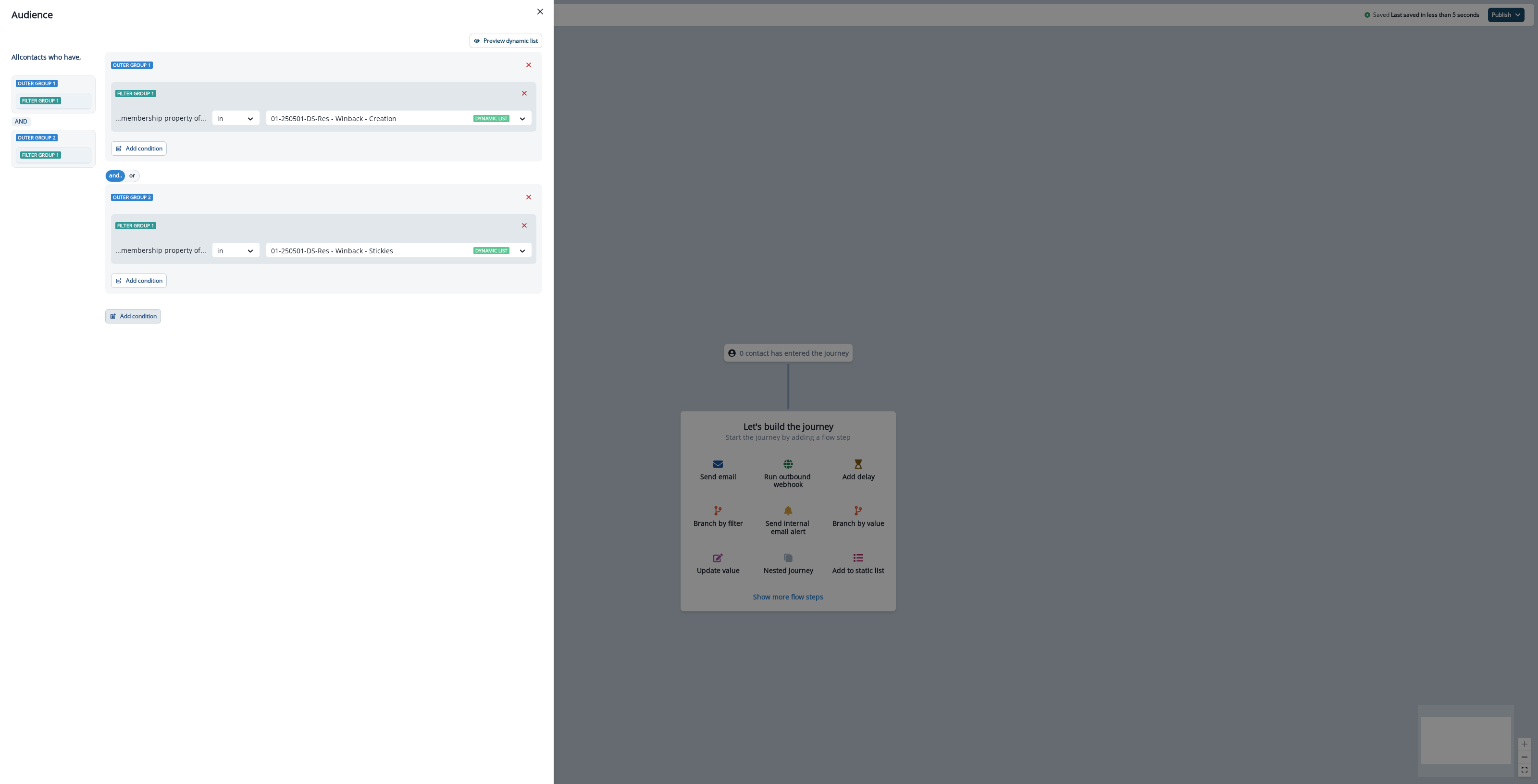
click at [116, 322] on button "Add condition" at bounding box center [133, 316] width 56 height 14
click at [158, 357] on button "A person property" at bounding box center [167, 357] width 122 height 16
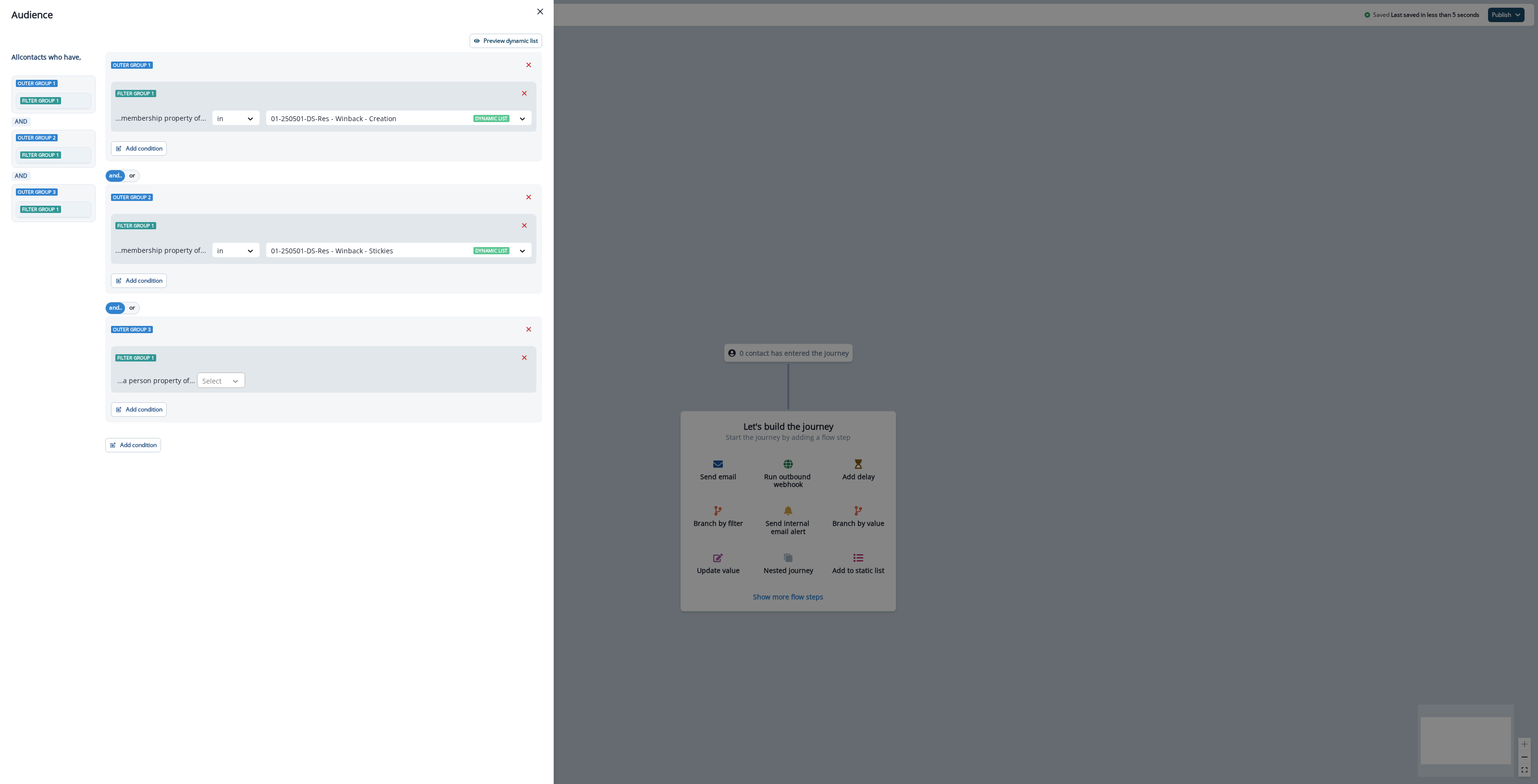
click at [227, 379] on div at bounding box center [235, 380] width 16 height 10
click at [512, 451] on div "Outer group 1 Filter group 1 ...membership property of... in 01-250501-DS-Res -…" at bounding box center [320, 400] width 443 height 697
click at [522, 328] on button "Remove" at bounding box center [528, 329] width 15 height 14
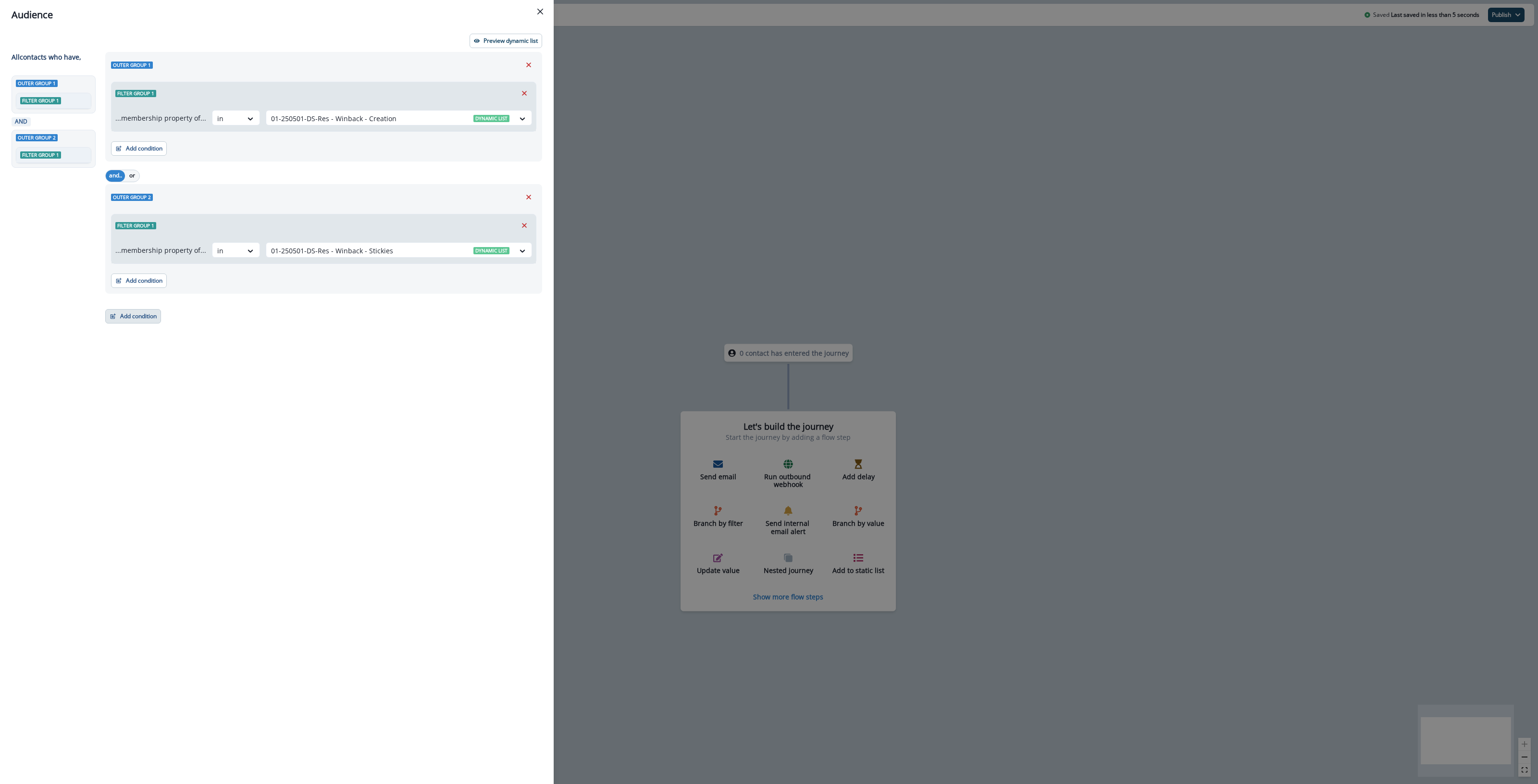
click at [137, 315] on button "Add condition" at bounding box center [133, 316] width 56 height 14
click at [168, 421] on button "List membership" at bounding box center [167, 421] width 122 height 16
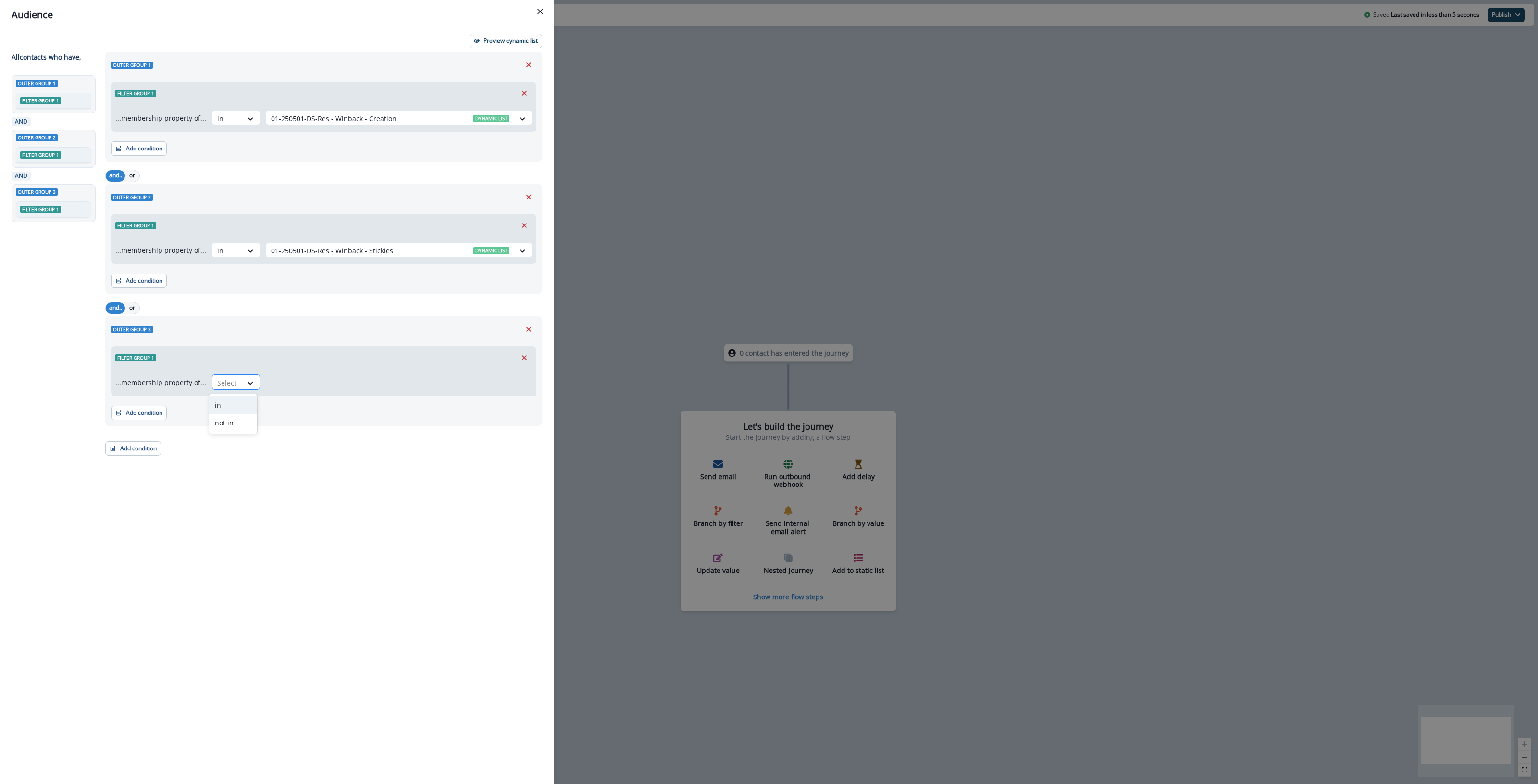
click at [229, 388] on div at bounding box center [227, 382] width 21 height 12
click at [231, 403] on div "in" at bounding box center [234, 405] width 48 height 18
click at [303, 382] on div at bounding box center [390, 382] width 238 height 12
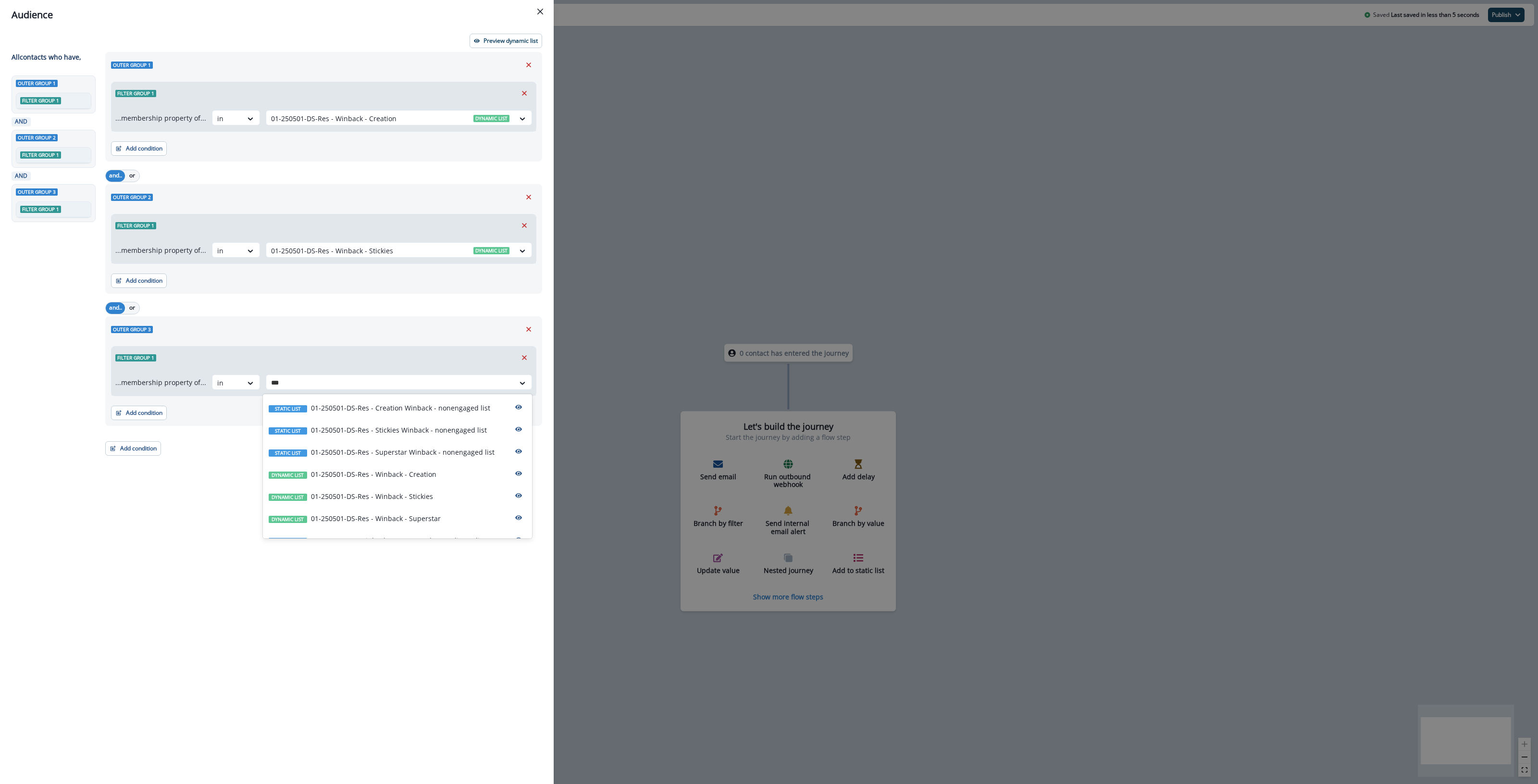
type input "****"
click at [362, 512] on div "Dynamic list 01-250501-DS-Res - Winback - Superstar" at bounding box center [397, 517] width 269 height 22
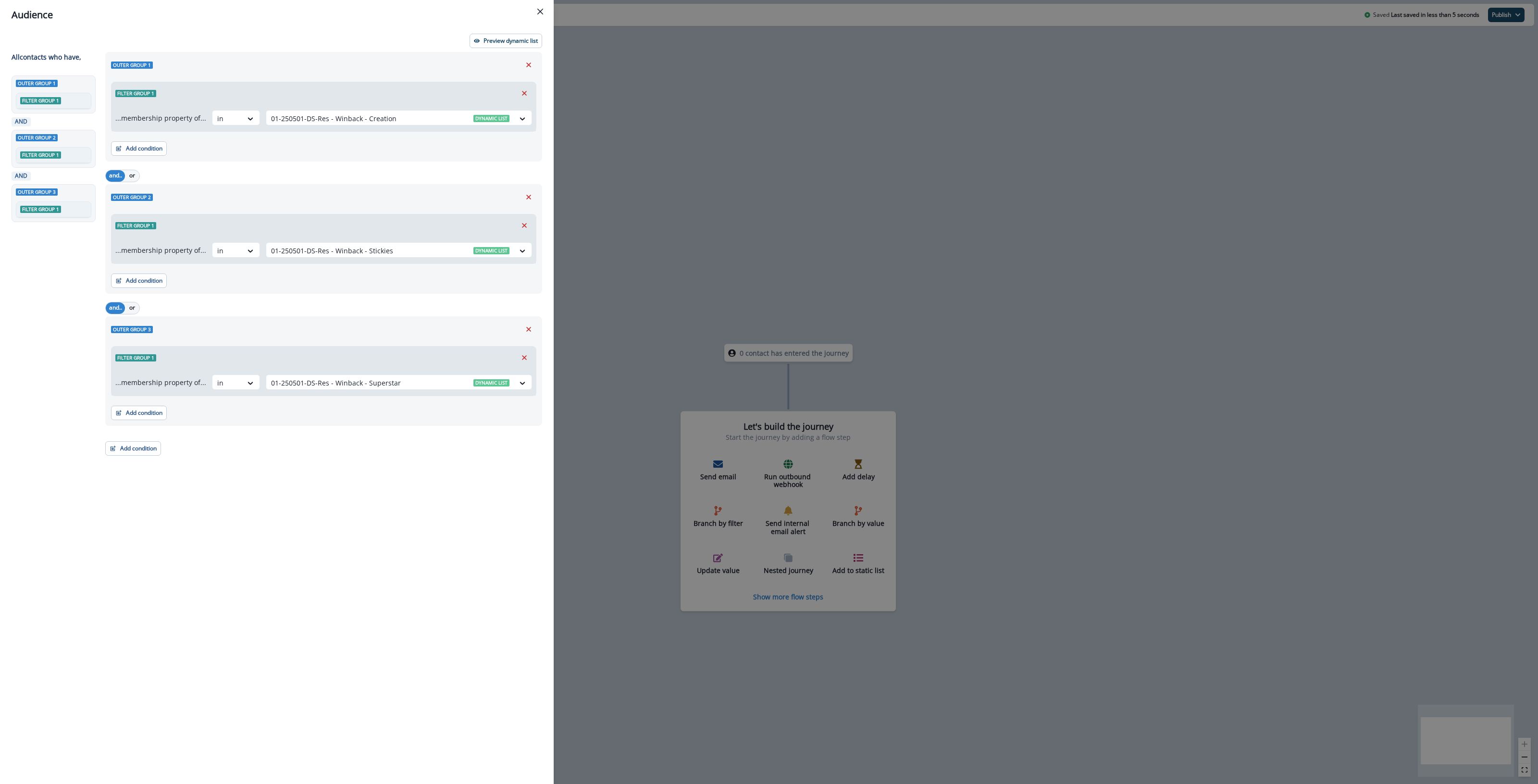
click at [264, 501] on div "Outer group 1 Filter group 1 ...membership property of... in 01-250501-DS-Res -…" at bounding box center [320, 400] width 443 height 697
click at [131, 303] on button "or" at bounding box center [132, 308] width 14 height 12
click at [131, 173] on button "or" at bounding box center [132, 175] width 14 height 12
click at [287, 41] on div "Preview dynamic list" at bounding box center [277, 41] width 531 height 14
click at [512, 41] on p "Preview dynamic list" at bounding box center [510, 41] width 55 height 7
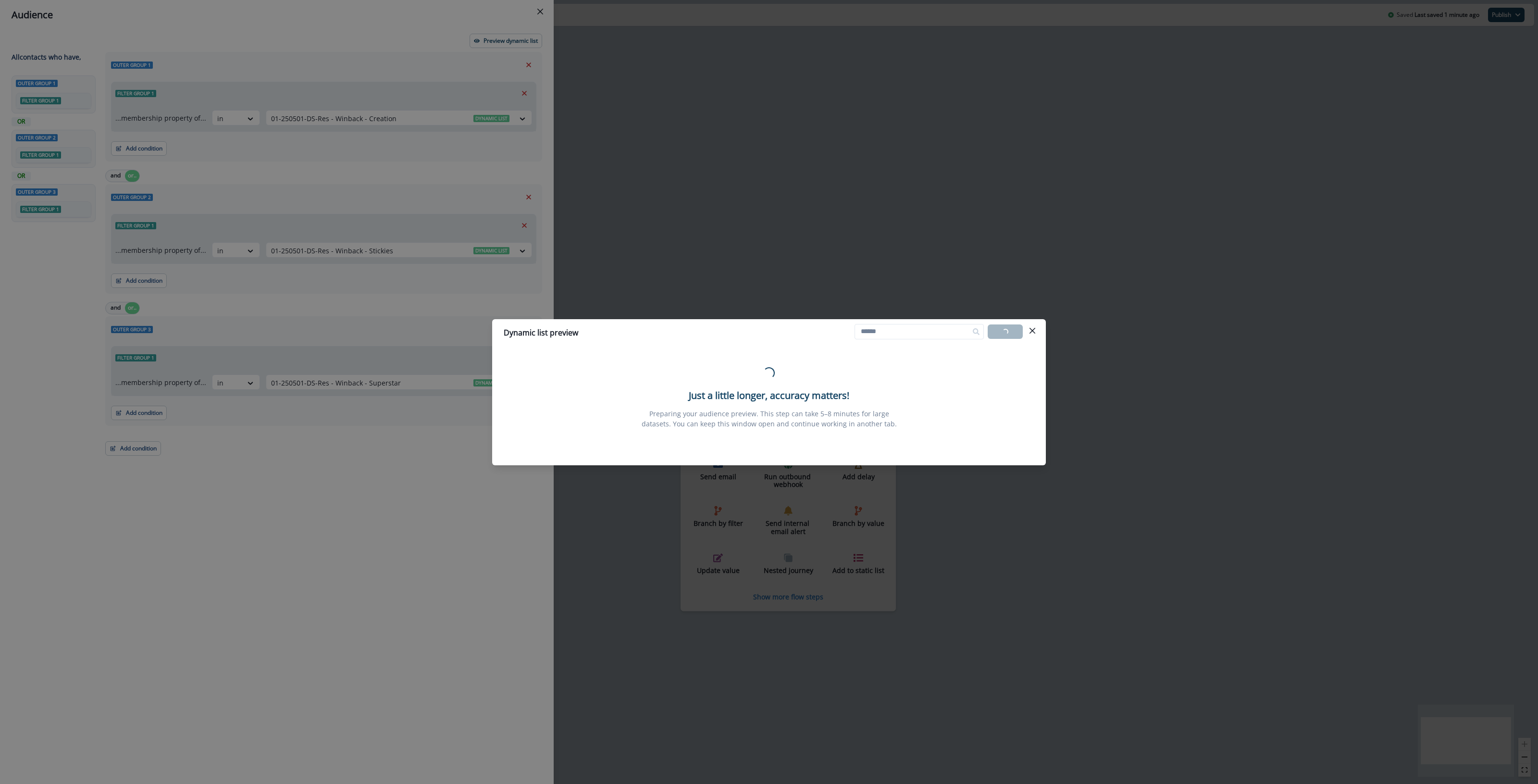
click at [1030, 368] on div "Loading... Just a little longer, accuracy matters! Preparing your audience prev…" at bounding box center [769, 397] width 531 height 96
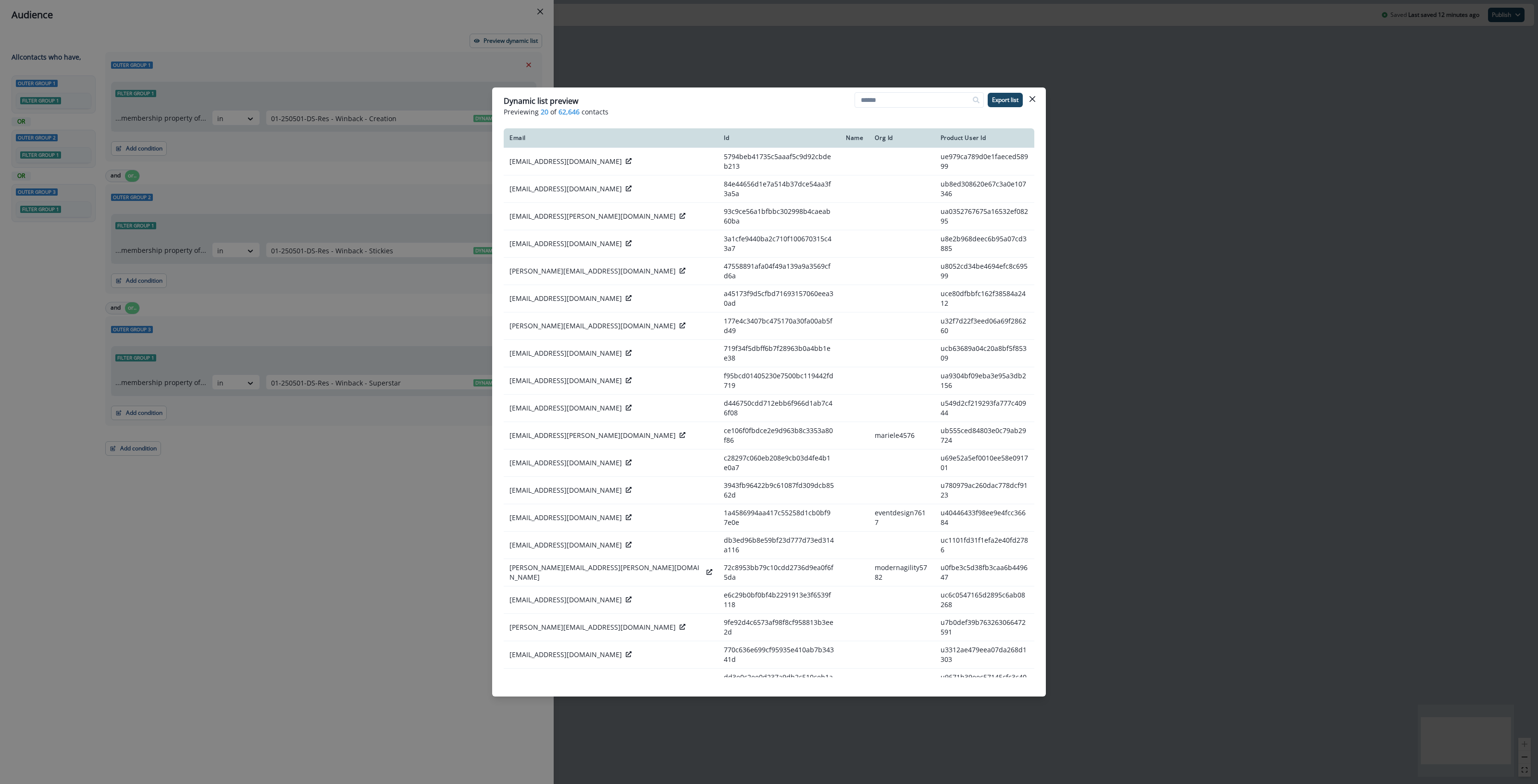
click at [351, 506] on div "Dynamic list preview Previewing 20 of 62,646 contacts Export list Email Id Name…" at bounding box center [769, 392] width 1538 height 784
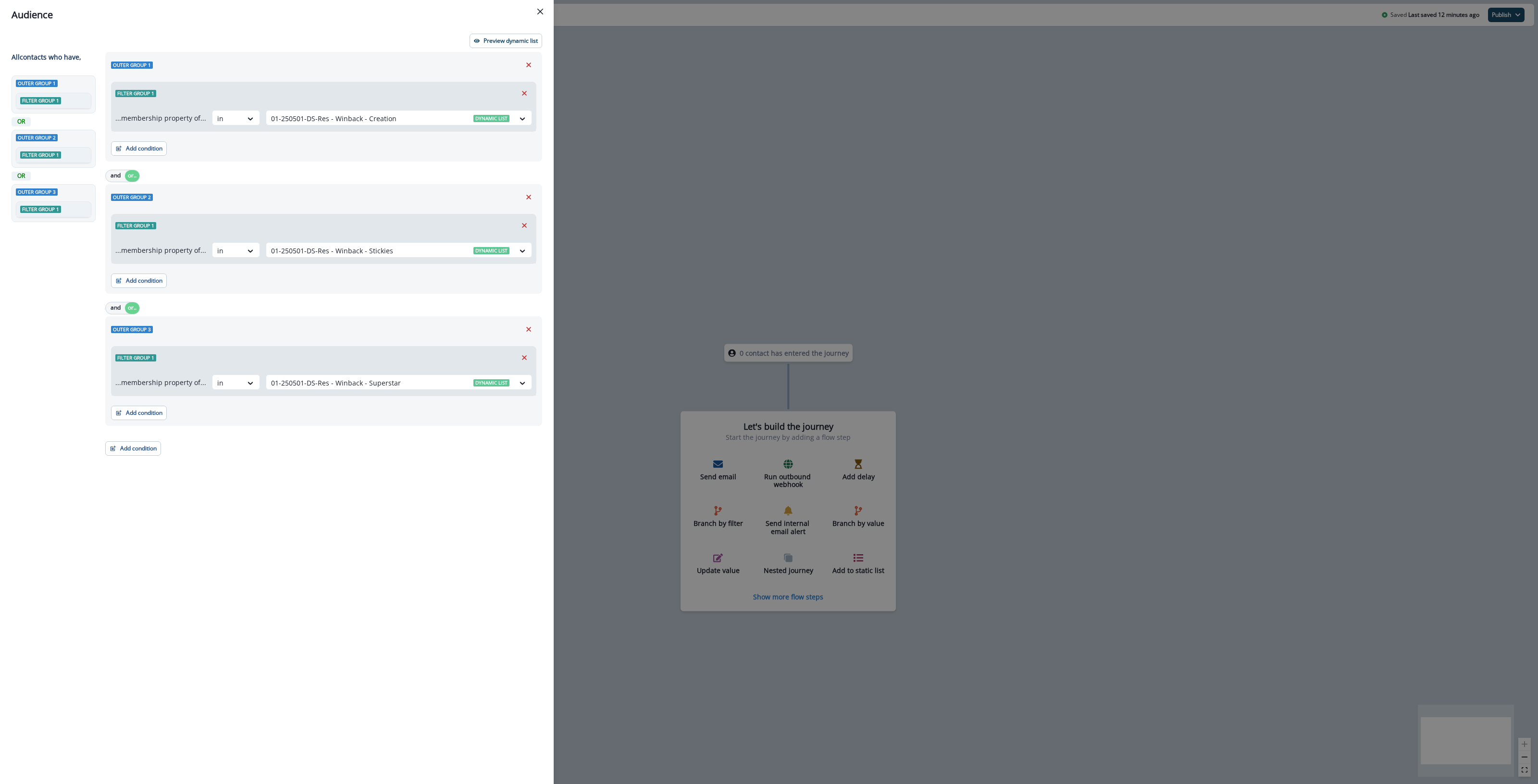
drag, startPoint x: 201, startPoint y: 464, endPoint x: 0, endPoint y: 101, distance: 414.9
click at [201, 464] on div "Outer group 1 Filter group 1 ...membership property of... in 01-250501-DS-Res -…" at bounding box center [320, 400] width 443 height 697
click at [674, 96] on div "Audience Preview dynamic list All contact s who have, Outer group 1 Filter grou…" at bounding box center [769, 392] width 1538 height 784
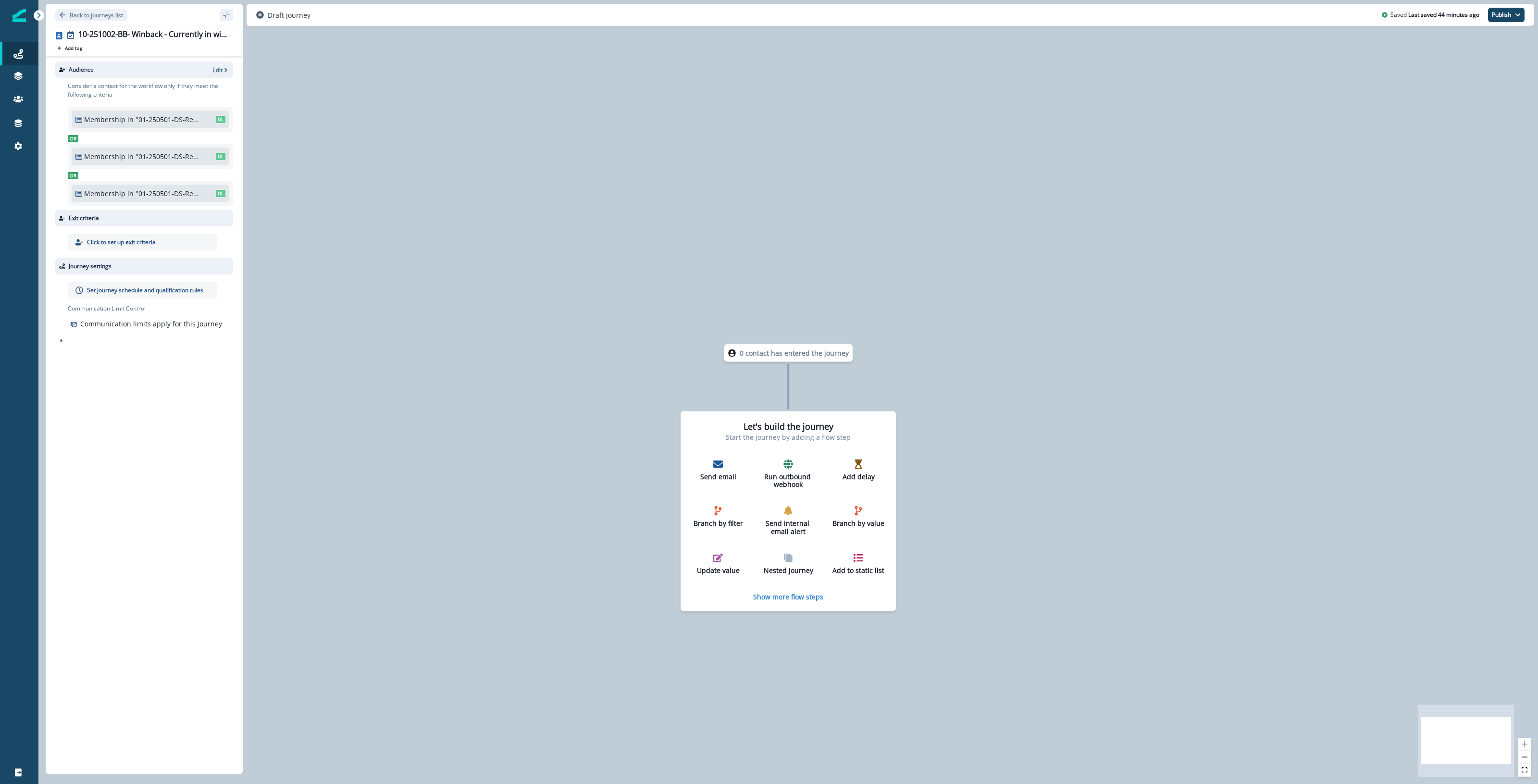
click at [88, 16] on p "Back to journeys list" at bounding box center [97, 14] width 54 height 8
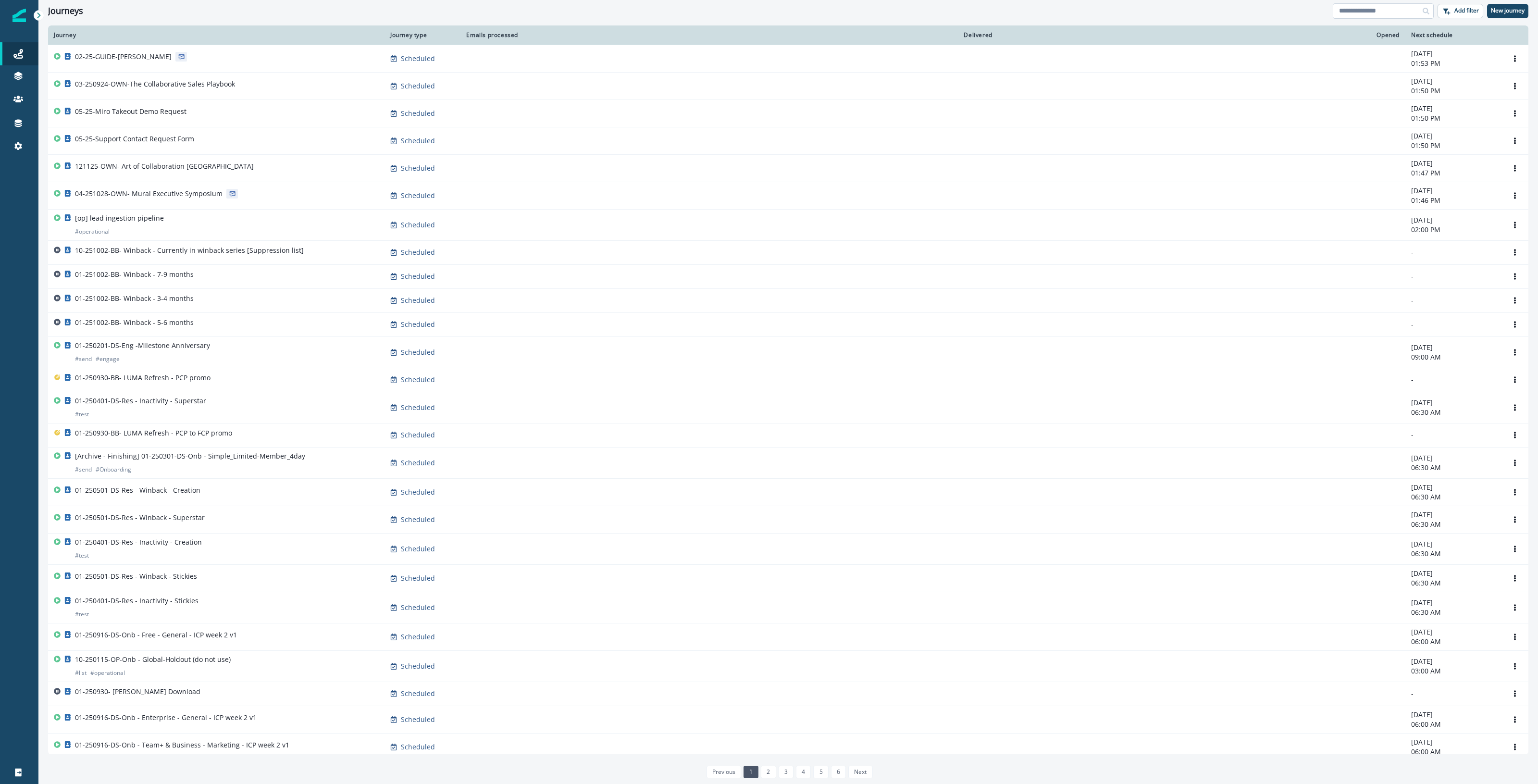
click at [1354, 11] on input at bounding box center [1383, 11] width 101 height 15
type input "*****"
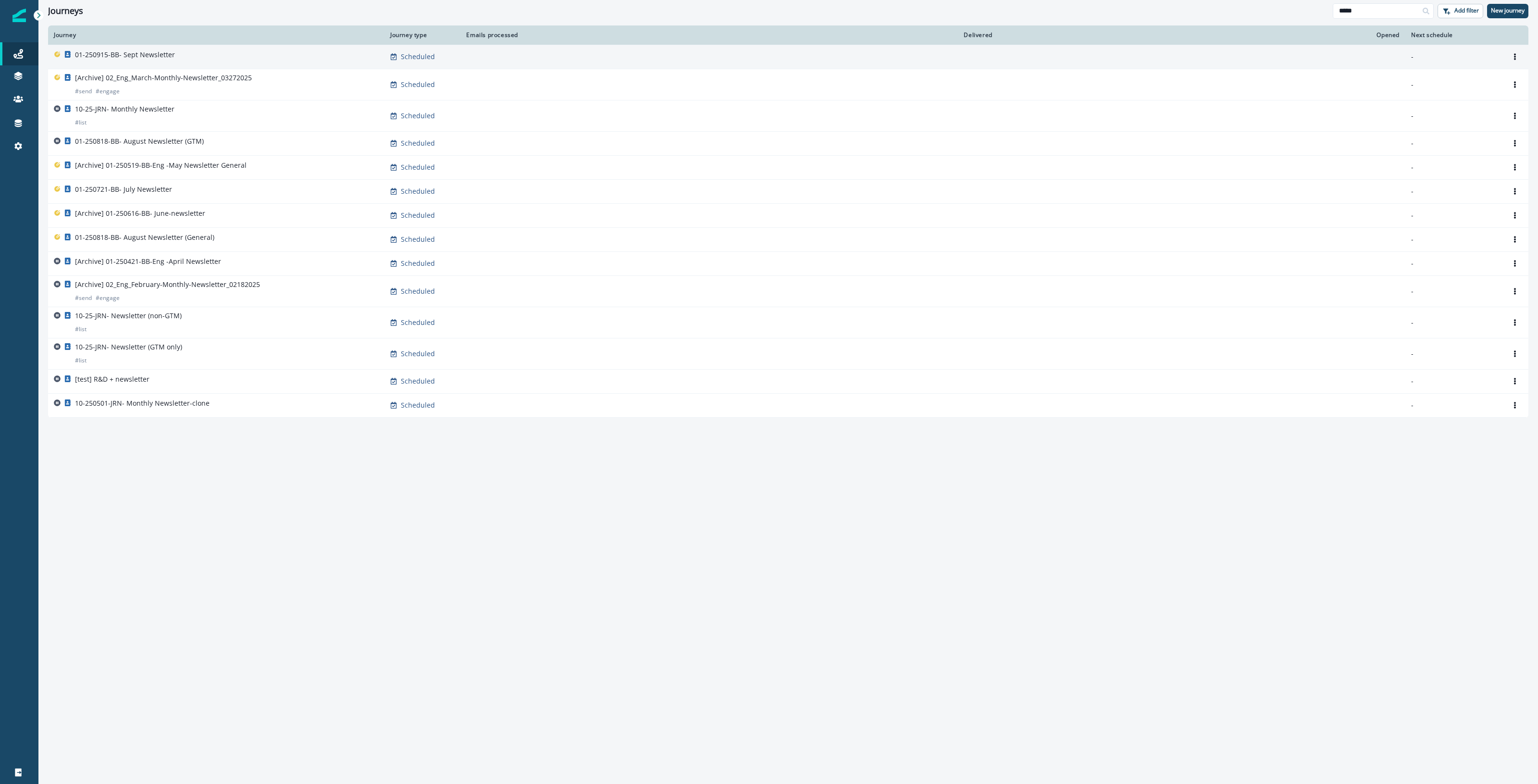
click at [252, 55] on div "01-250915-BB- Sept Newsletter" at bounding box center [216, 56] width 325 height 13
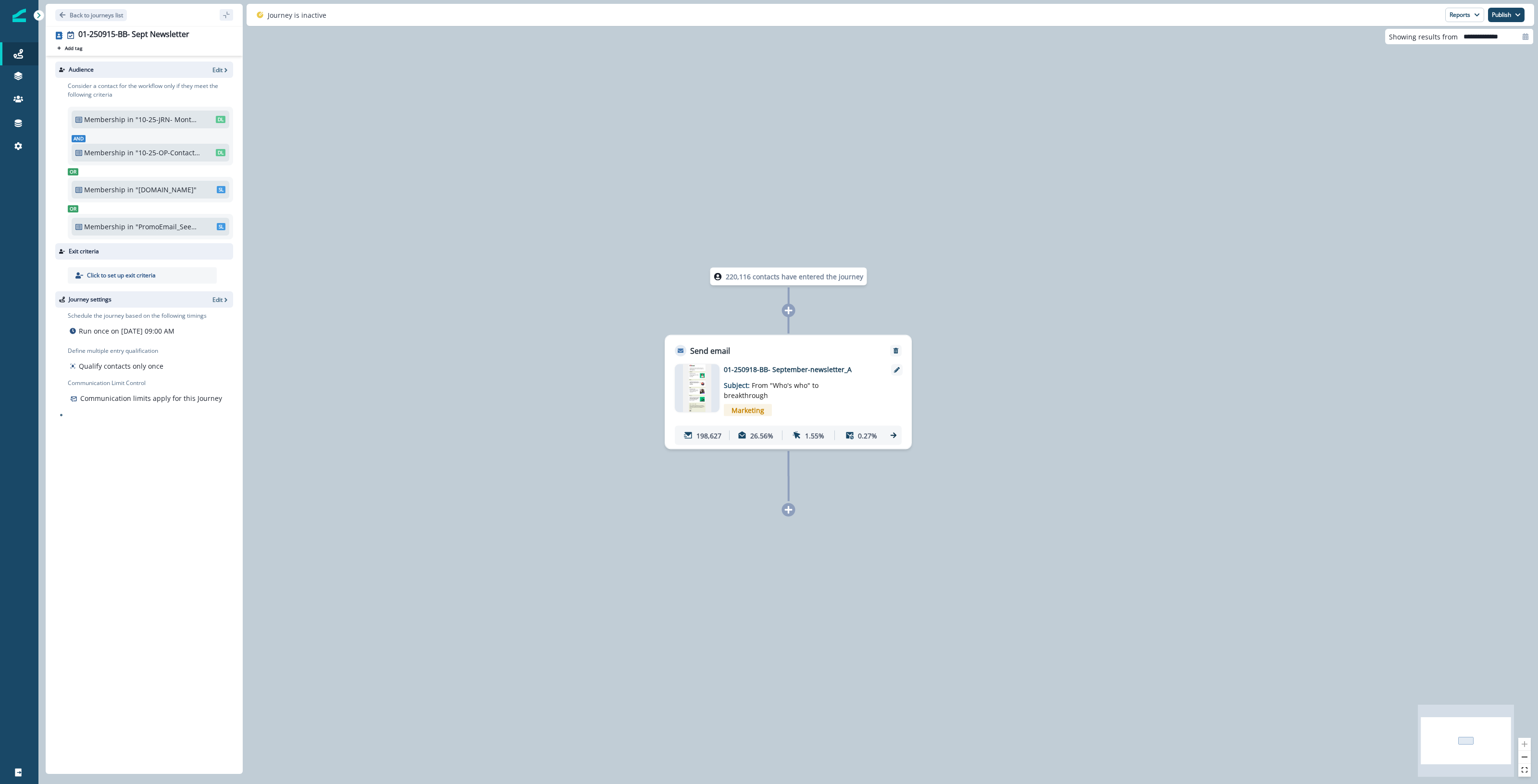
click at [799, 369] on p "01-250918-BB- September-newsletter_A" at bounding box center [801, 369] width 154 height 10
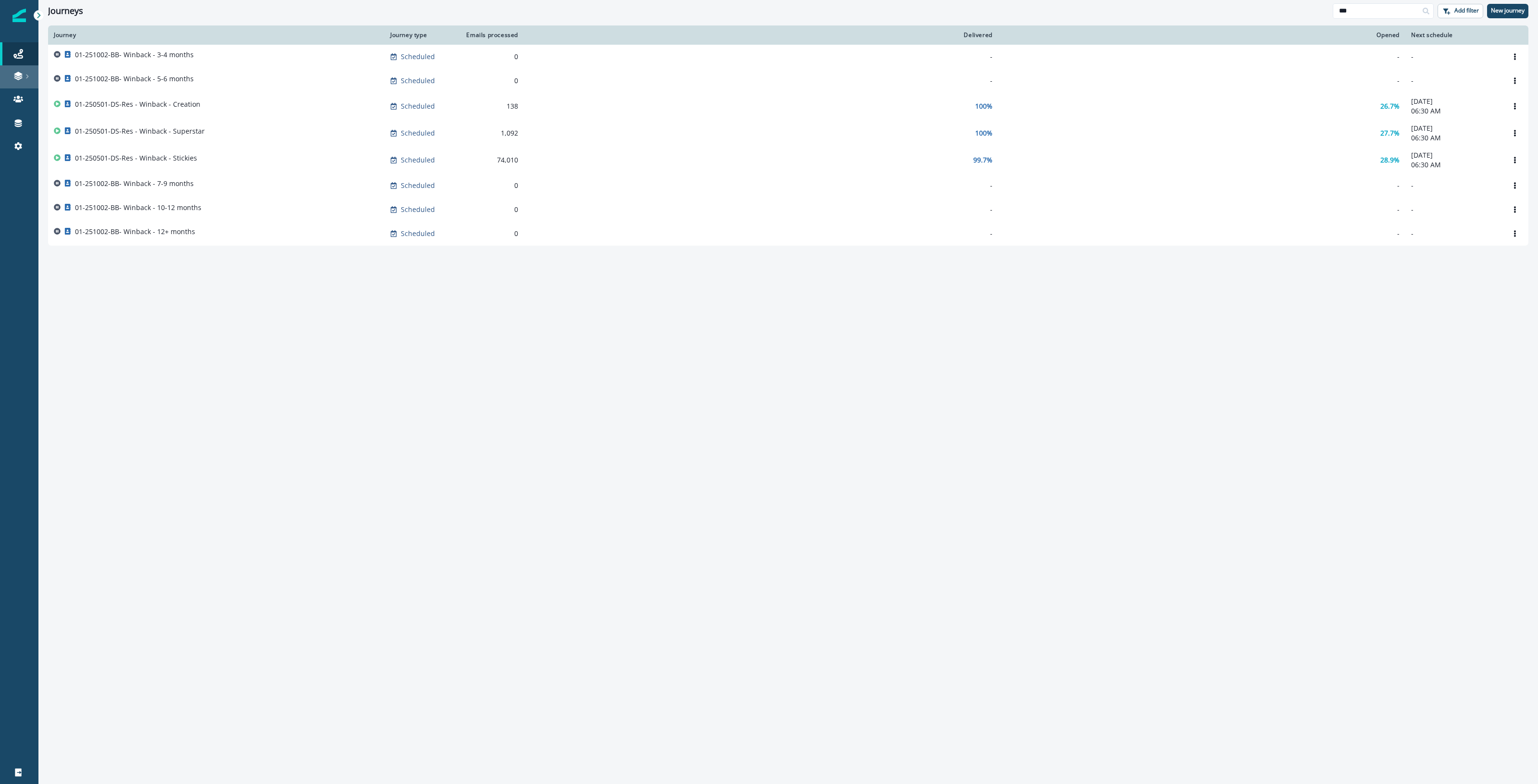
click at [25, 79] on icon at bounding box center [27, 76] width 4 height 4
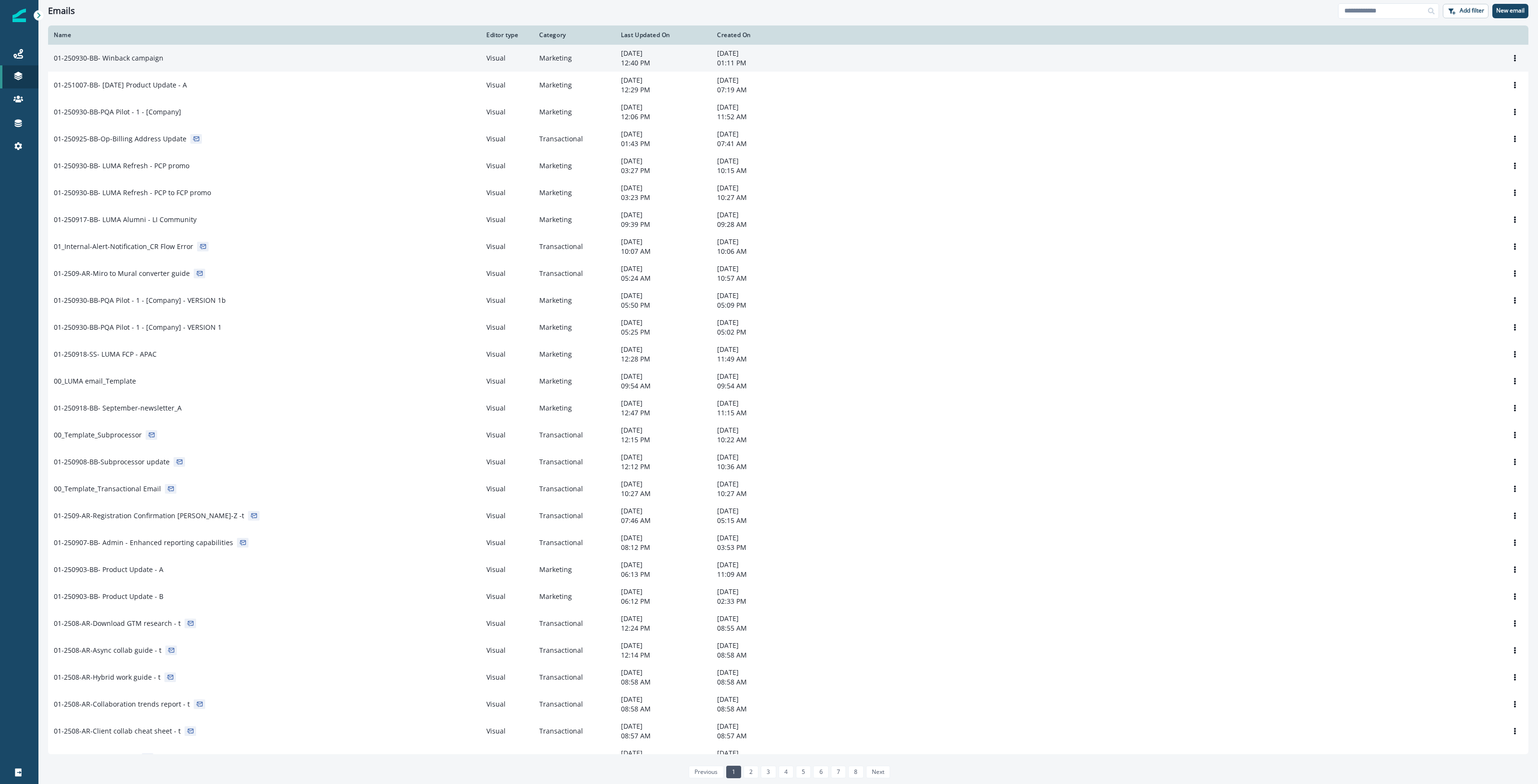
click at [358, 60] on div "01-250930-BB- Winback campaign" at bounding box center [264, 58] width 421 height 10
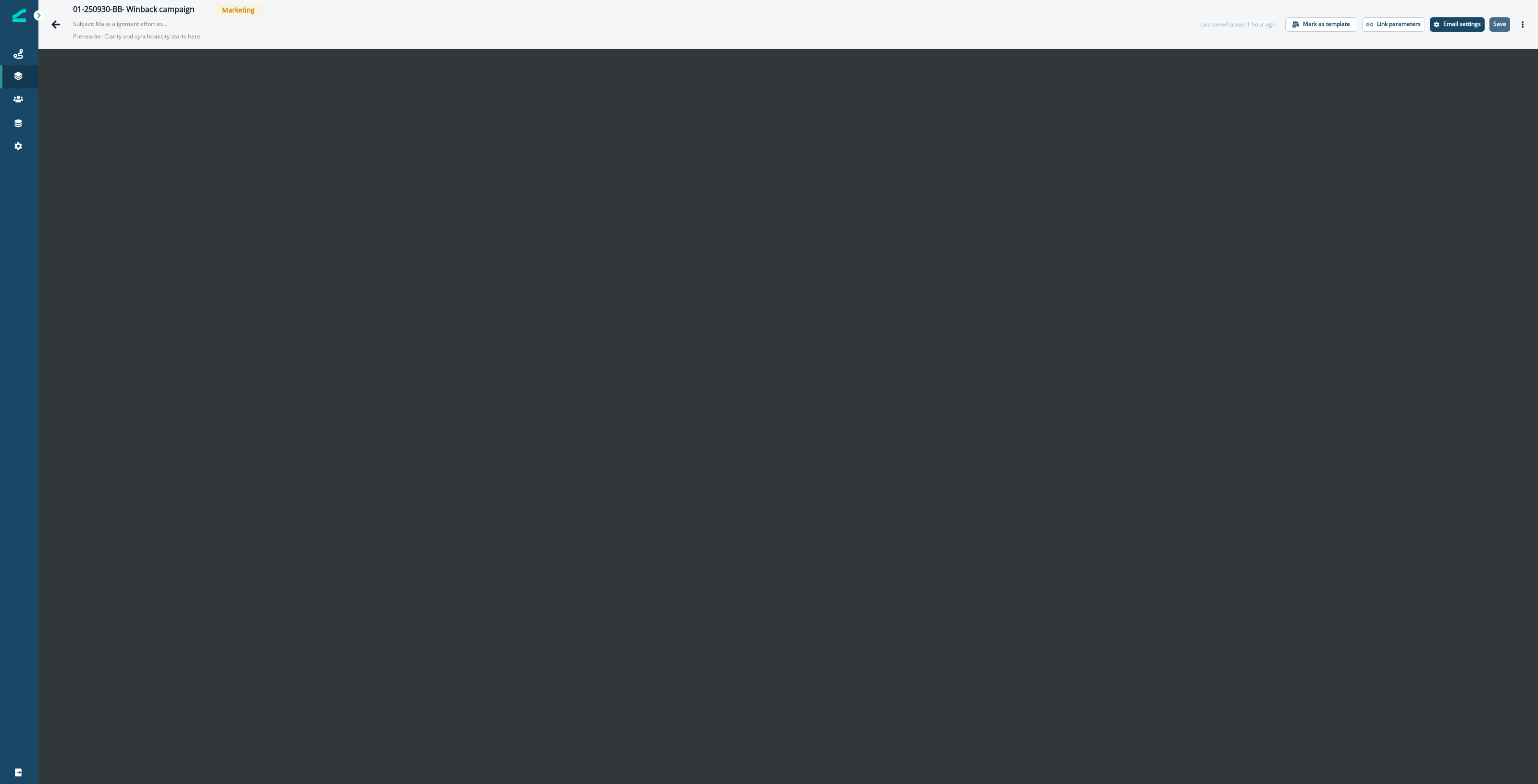
click at [1493, 22] on p "Save" at bounding box center [1500, 24] width 13 height 7
click at [1522, 24] on icon "Actions" at bounding box center [1523, 25] width 2 height 7
click at [1469, 81] on button "Send test email" at bounding box center [1467, 82] width 107 height 17
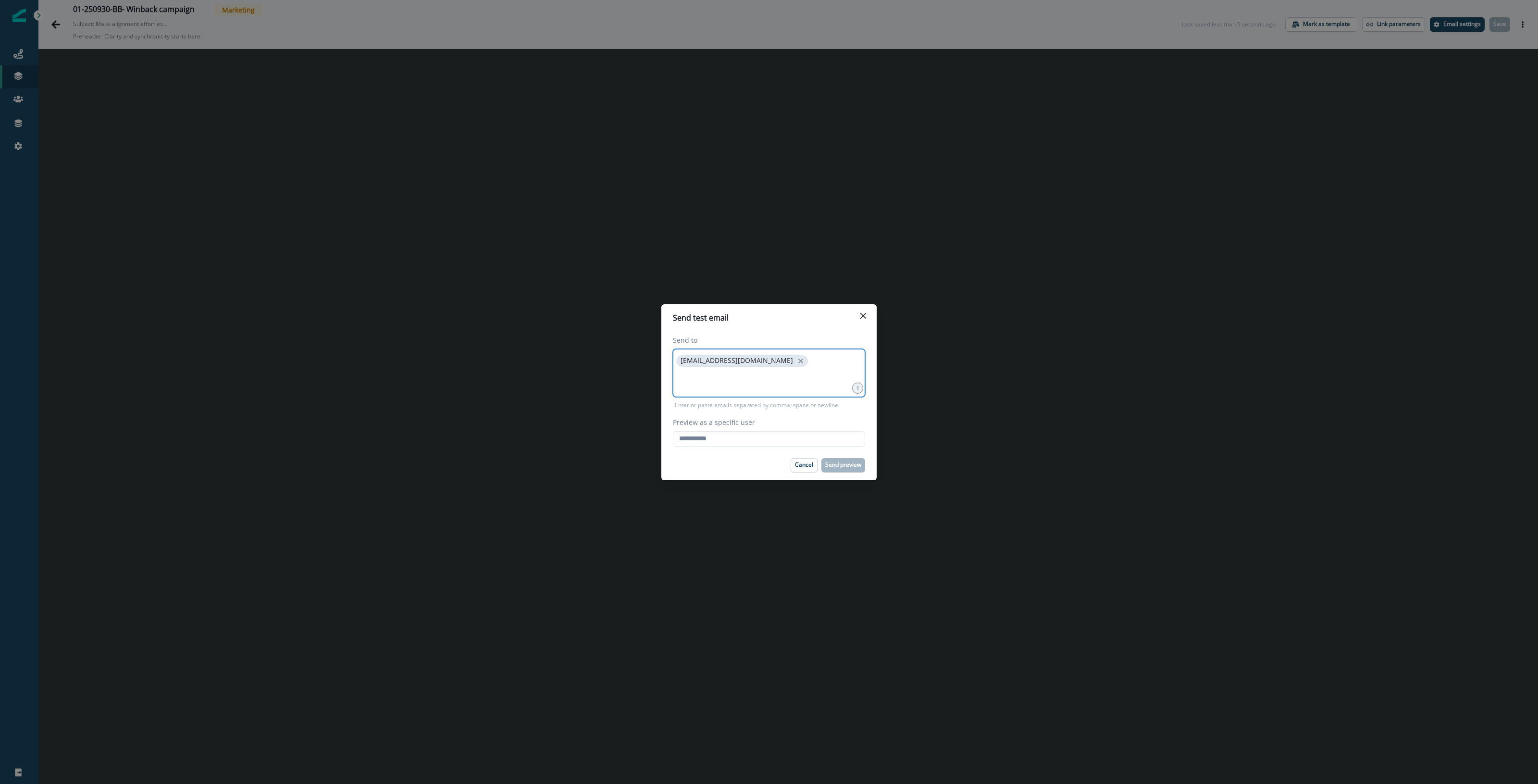
click at [720, 380] on input at bounding box center [769, 380] width 190 height 19
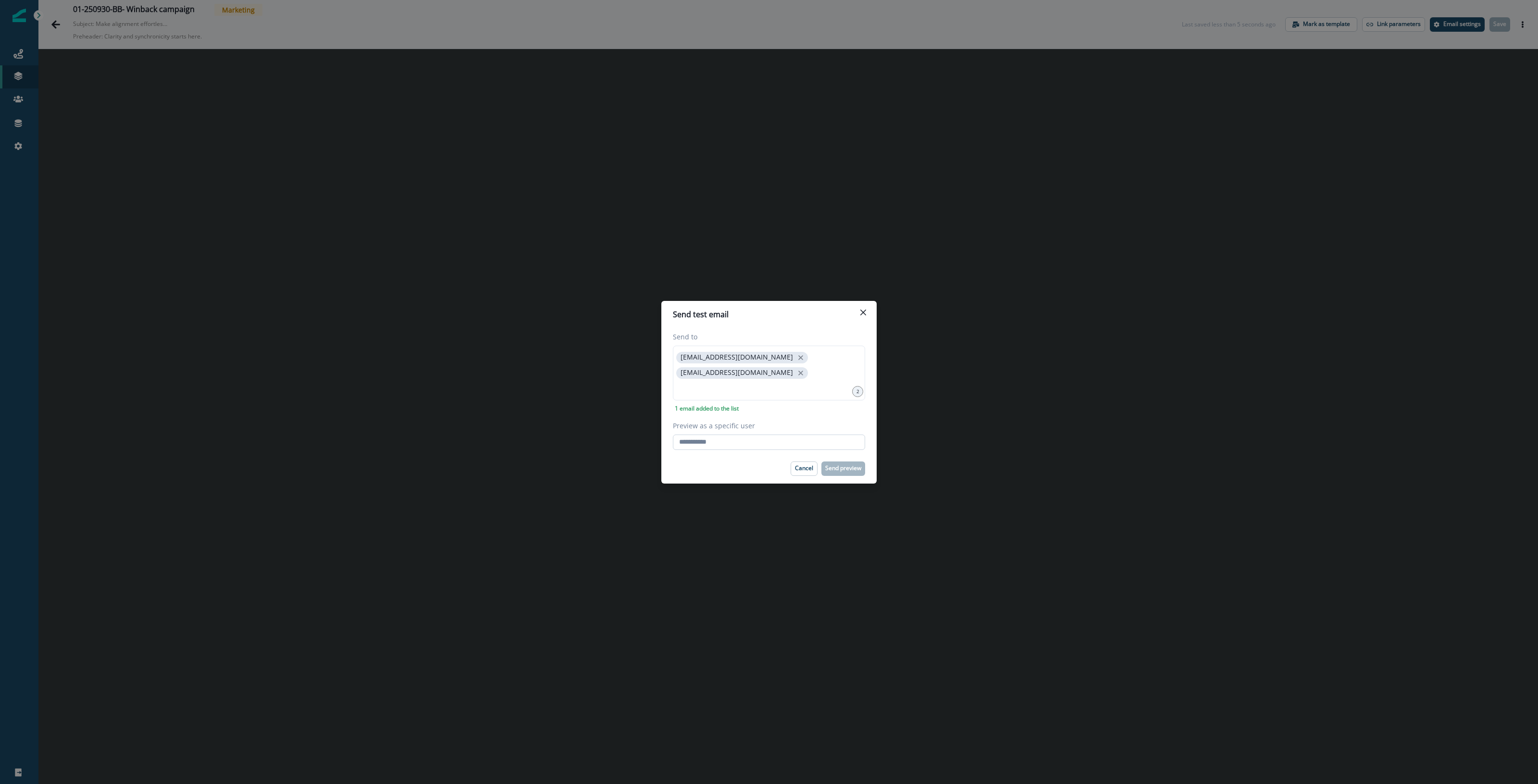
click at [702, 443] on input "Preview as a specific user" at bounding box center [769, 441] width 192 height 15
type input "**********"
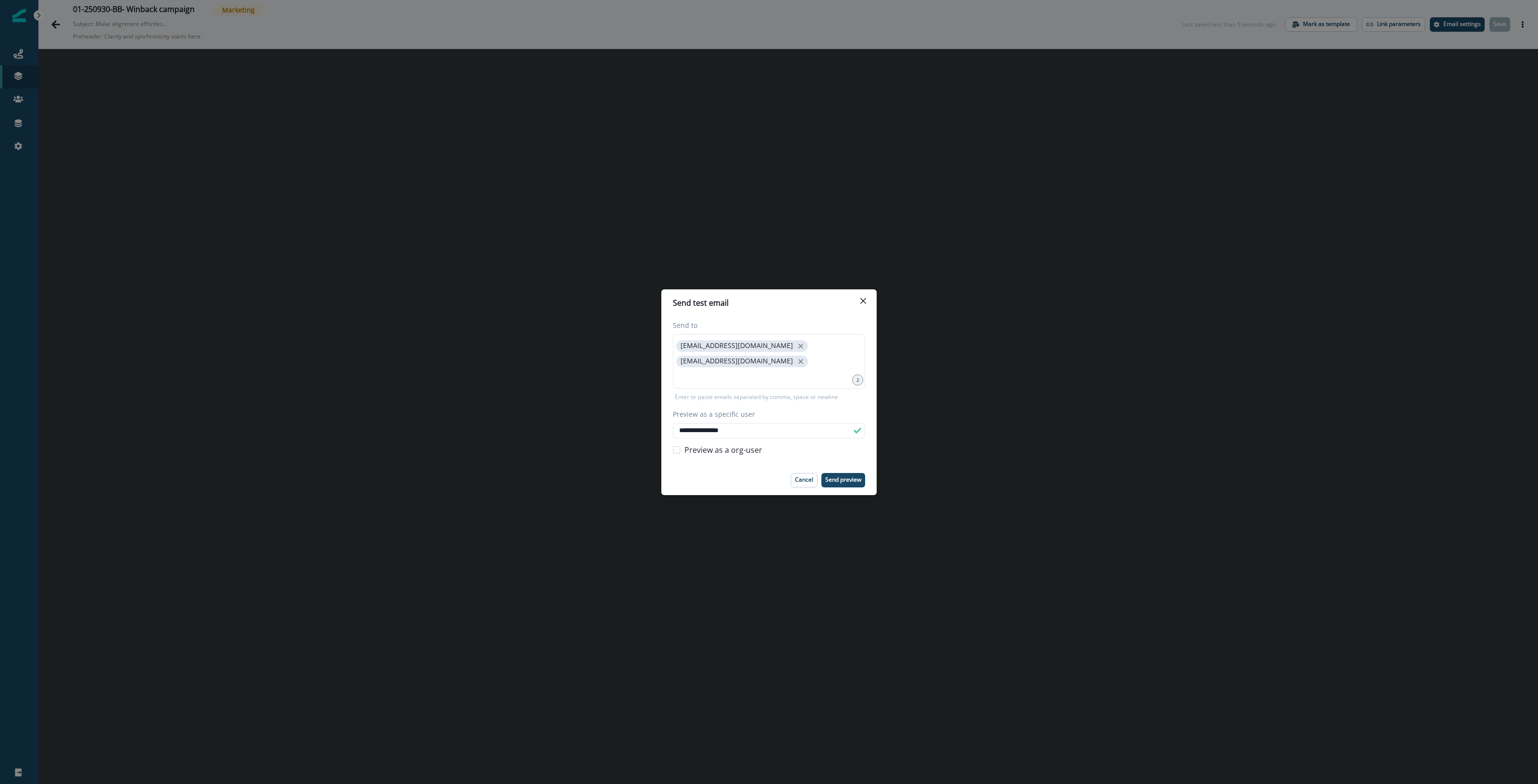
drag, startPoint x: 848, startPoint y: 479, endPoint x: 915, endPoint y: 481, distance: 67.0
click at [848, 479] on p "Send preview" at bounding box center [843, 480] width 36 height 7
